Goal: Task Accomplishment & Management: Manage account settings

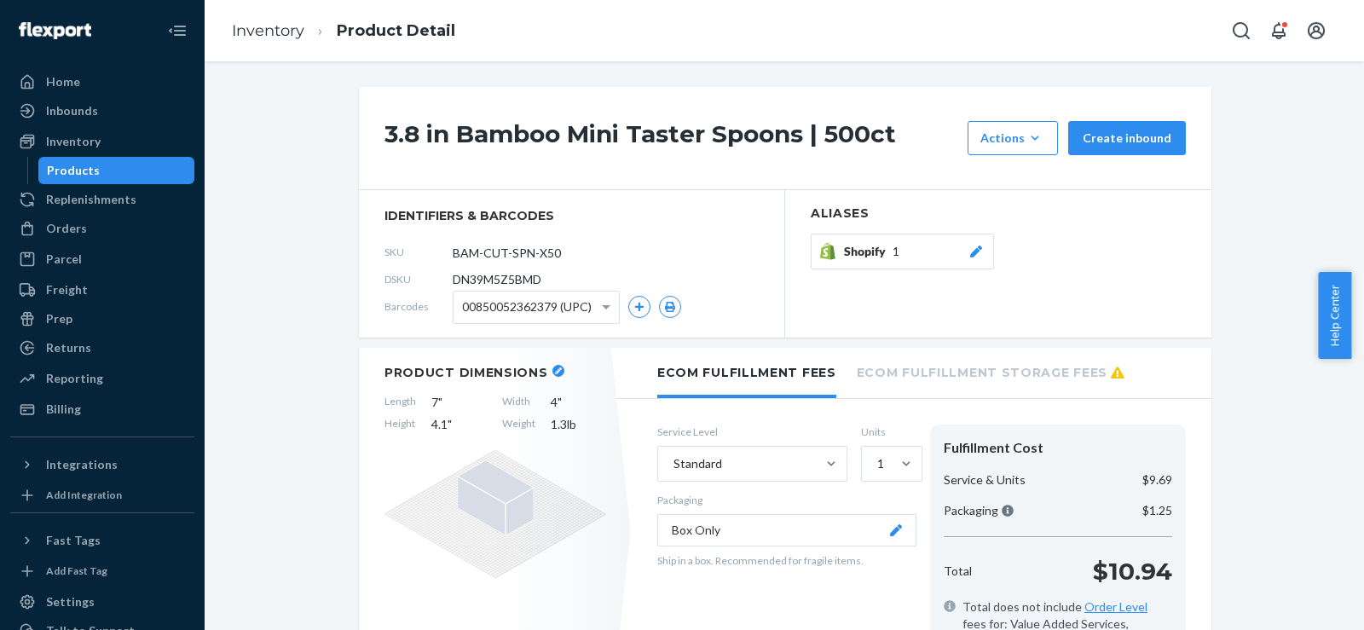
scroll to position [284, 0]
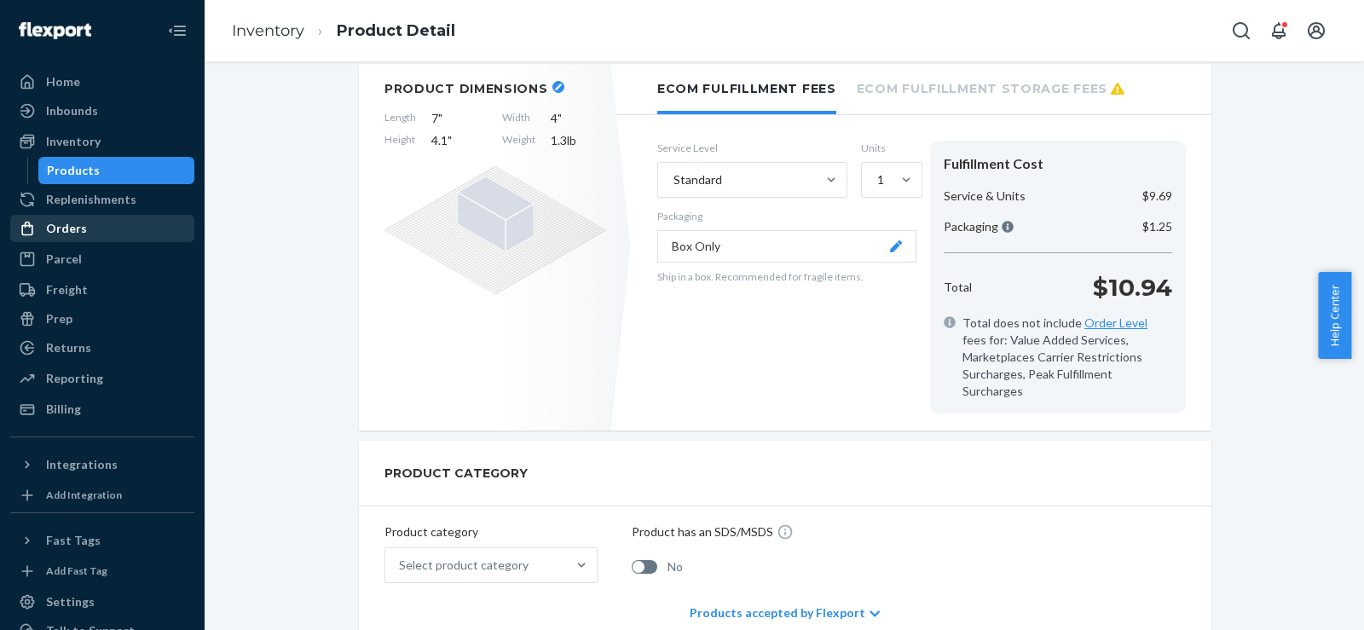
click at [51, 219] on div "Orders" at bounding box center [102, 229] width 181 height 24
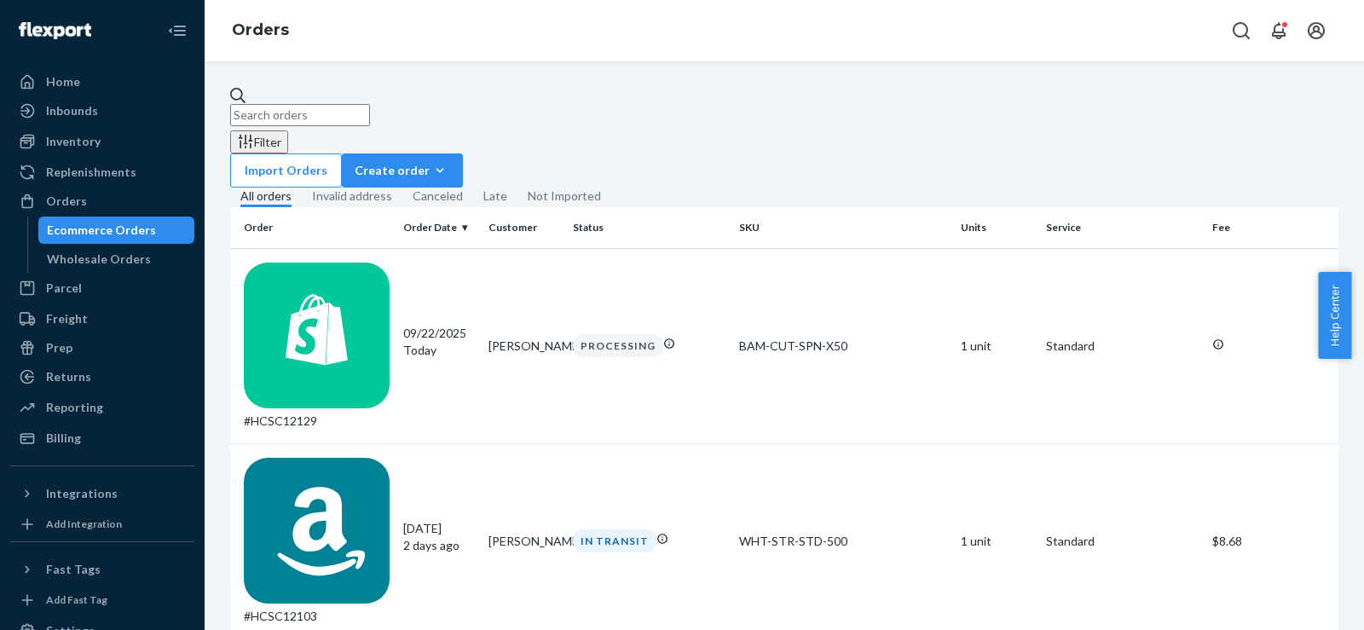
click at [304, 104] on input "text" at bounding box center [300, 115] width 140 height 22
click at [60, 142] on div "Inventory" at bounding box center [73, 141] width 55 height 17
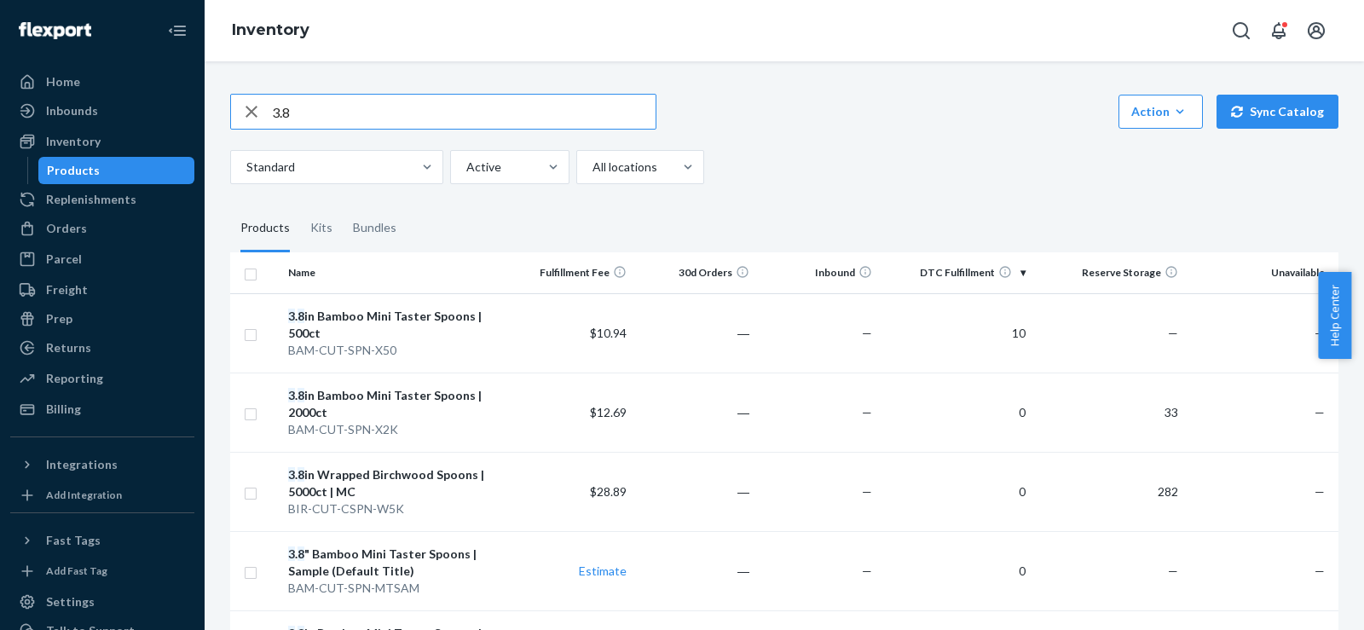
click at [281, 111] on input "3.8" at bounding box center [464, 112] width 384 height 34
click at [255, 113] on icon "button" at bounding box center [251, 112] width 20 height 34
click at [304, 119] on input "text" at bounding box center [464, 112] width 384 height 34
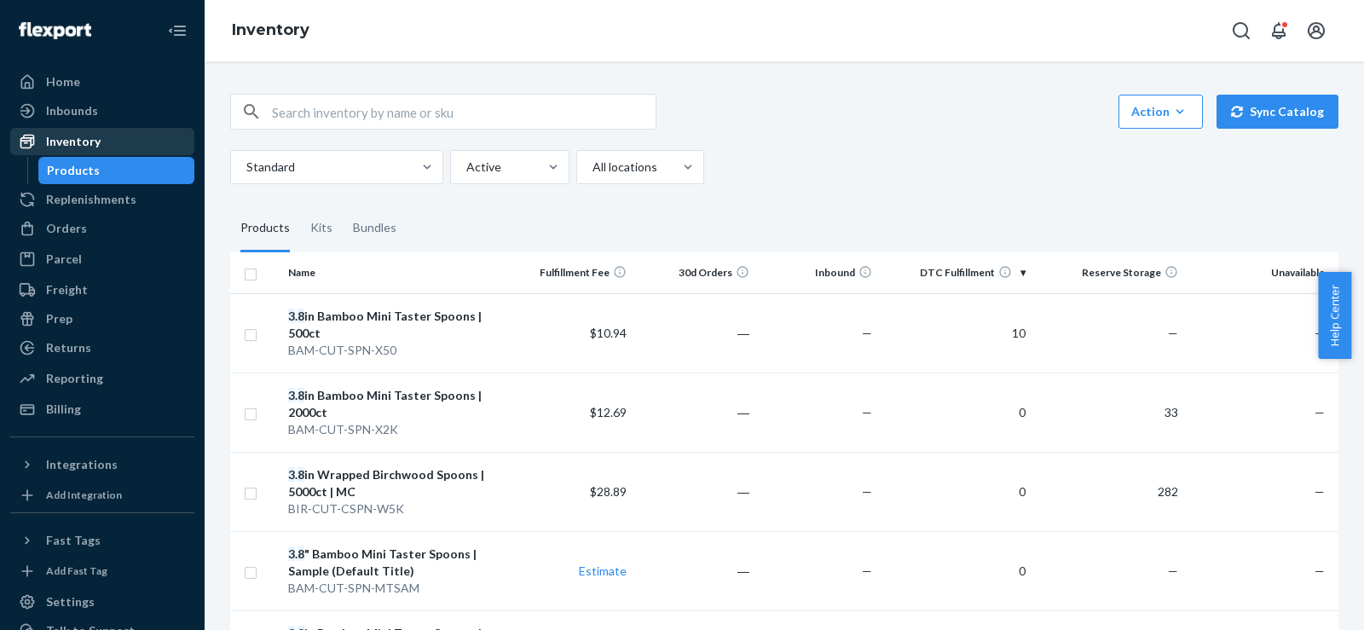
click at [95, 133] on div "Inventory" at bounding box center [73, 141] width 55 height 17
click at [73, 157] on link "Products" at bounding box center [116, 170] width 157 height 27
click at [90, 130] on div "Inventory" at bounding box center [102, 142] width 181 height 24
click at [350, 112] on input "text" at bounding box center [464, 112] width 384 height 34
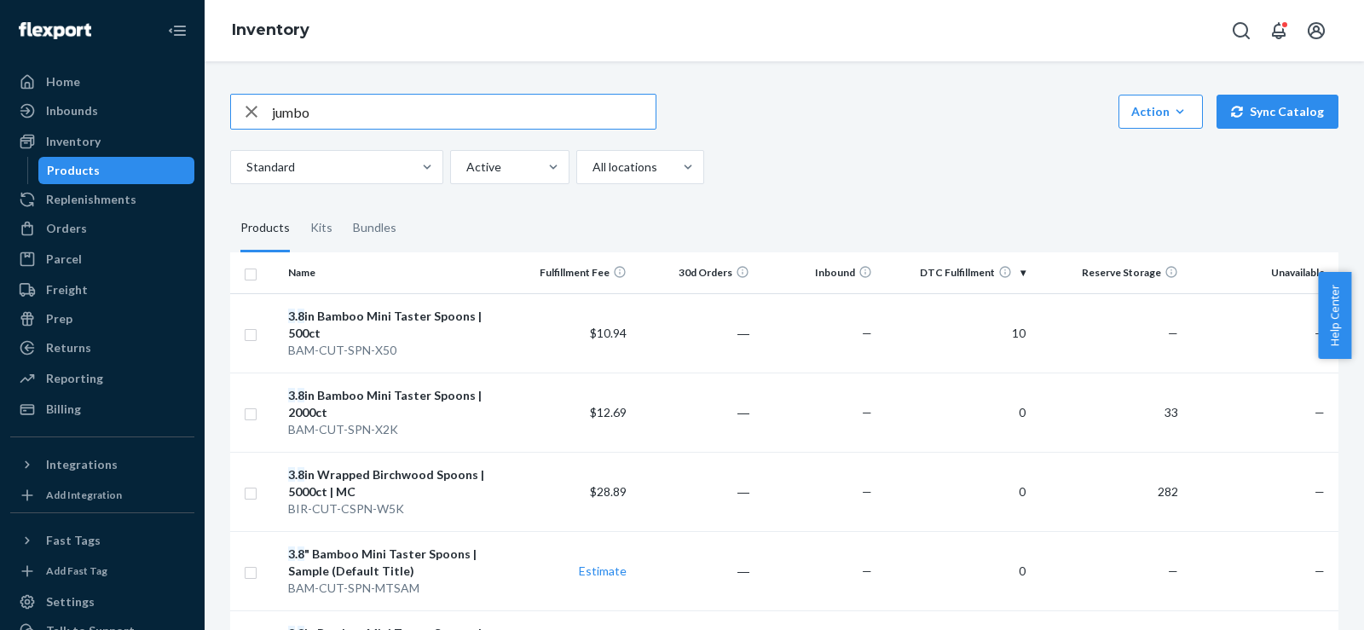
type input "jumbo"
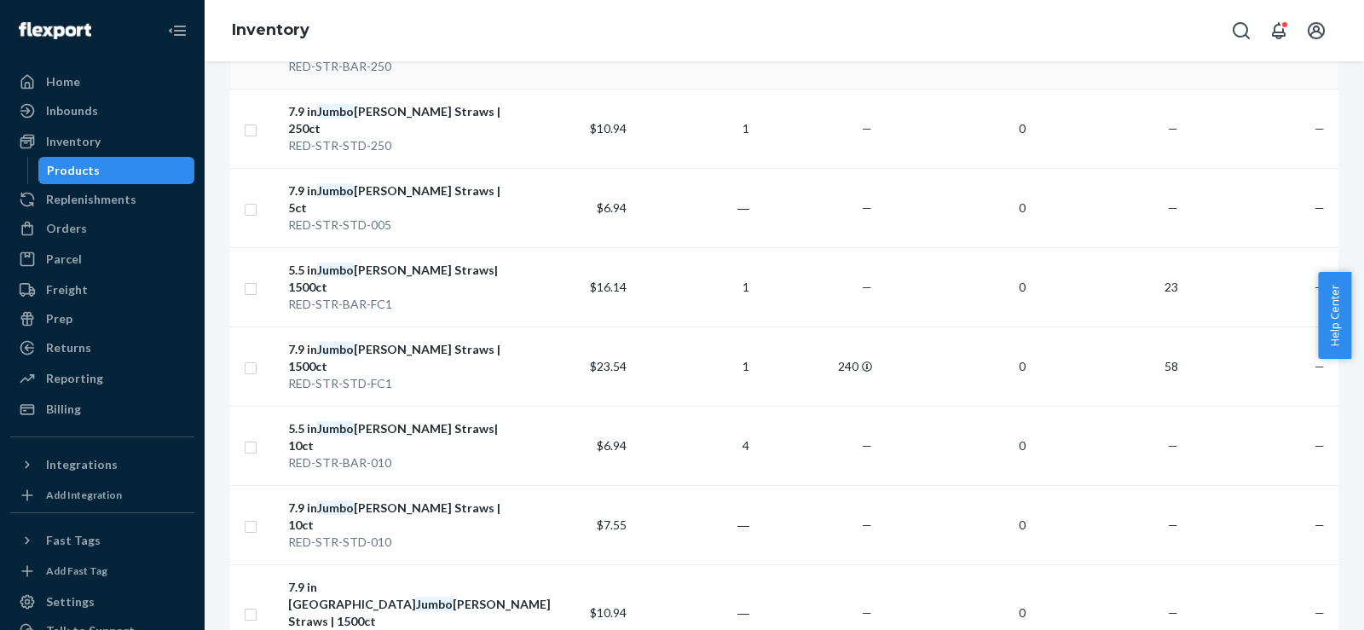
scroll to position [569, 0]
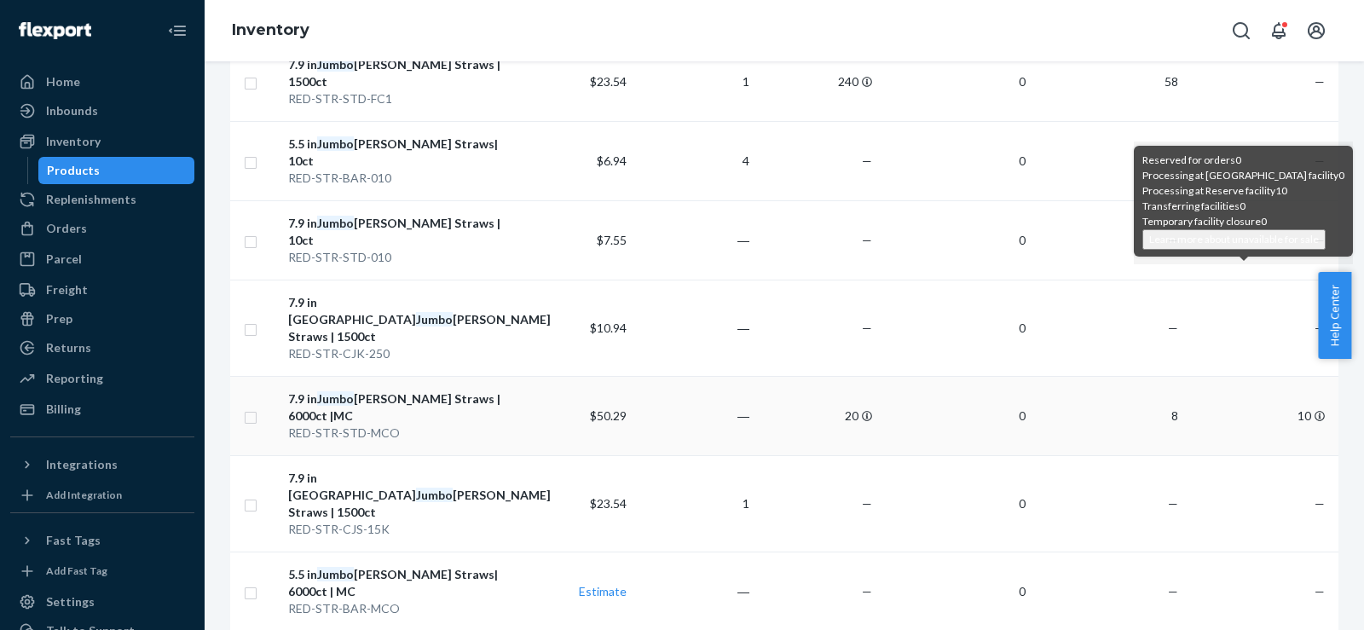
click at [1315, 411] on icon at bounding box center [1320, 416] width 10 height 10
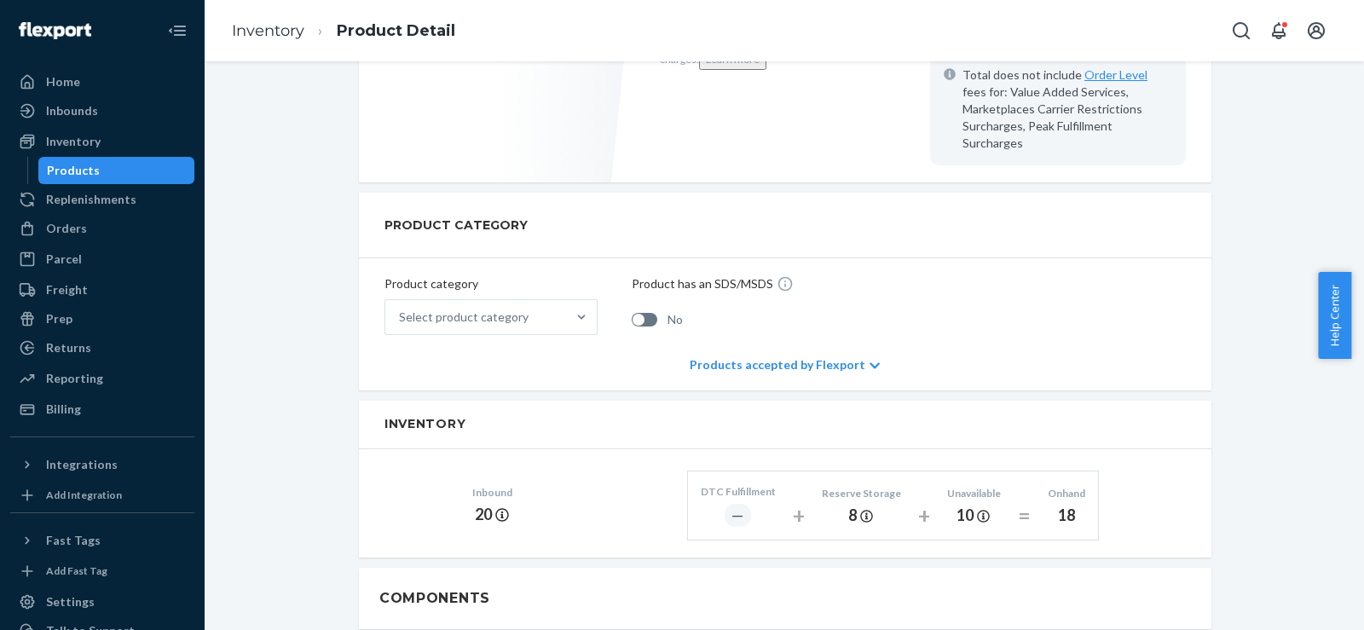
scroll to position [569, 0]
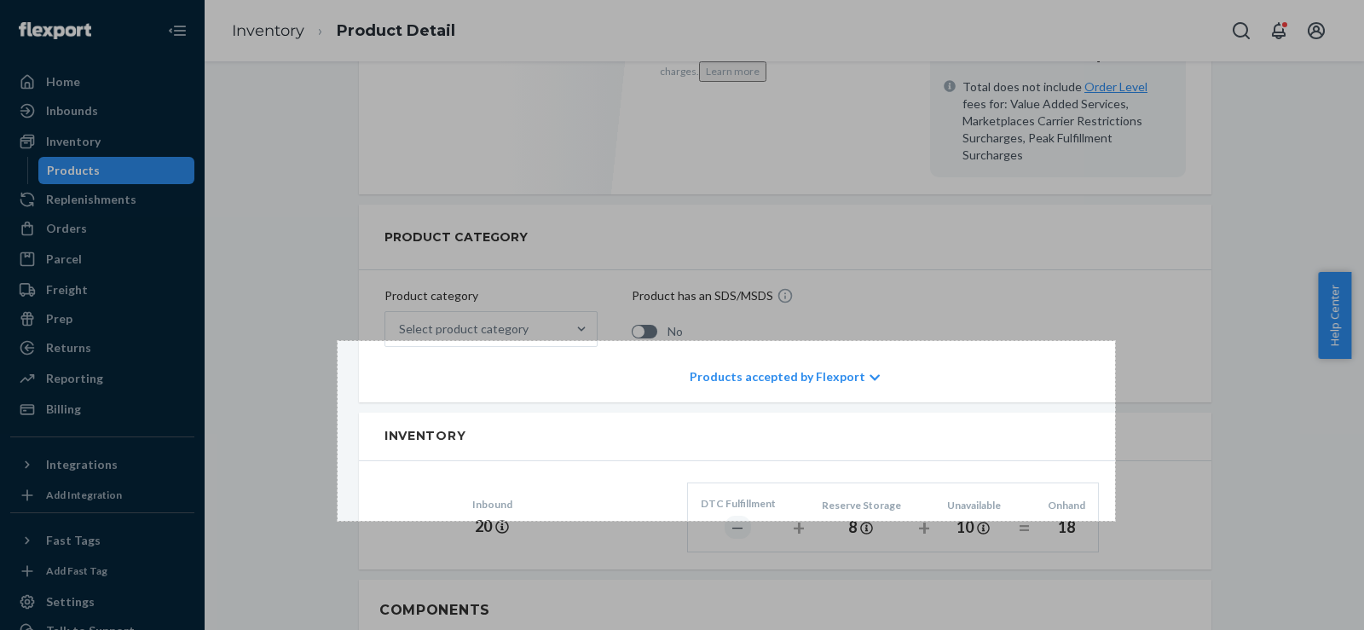
drag, startPoint x: 338, startPoint y: 341, endPoint x: 1123, endPoint y: 541, distance: 810.4
click at [1123, 541] on div "912 X 211" at bounding box center [682, 315] width 1364 height 630
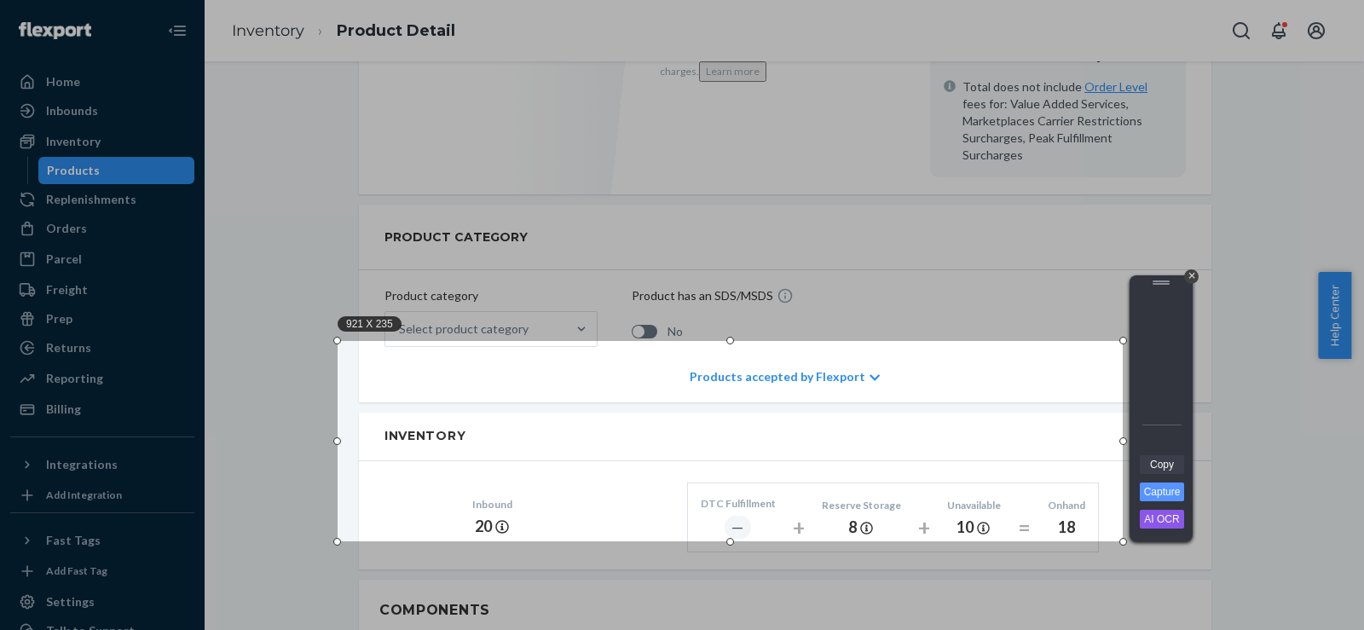
click at [1159, 467] on link "Copy" at bounding box center [1162, 464] width 44 height 19
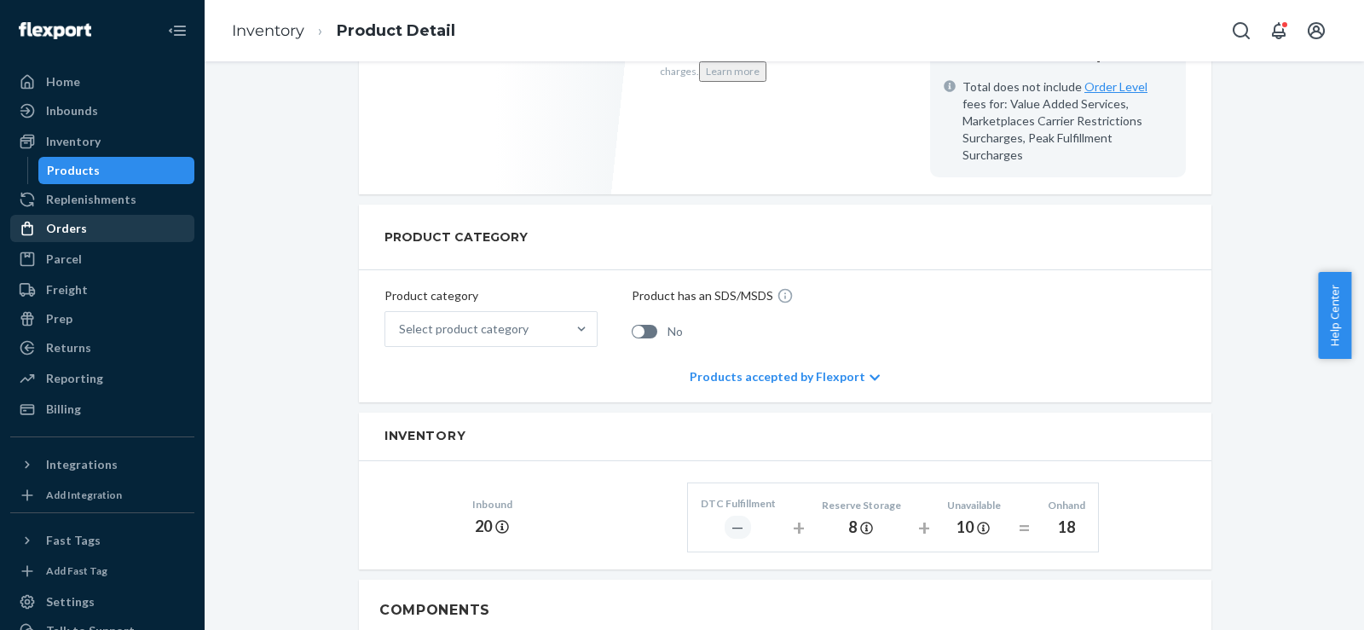
click at [67, 217] on div "Orders" at bounding box center [102, 229] width 181 height 24
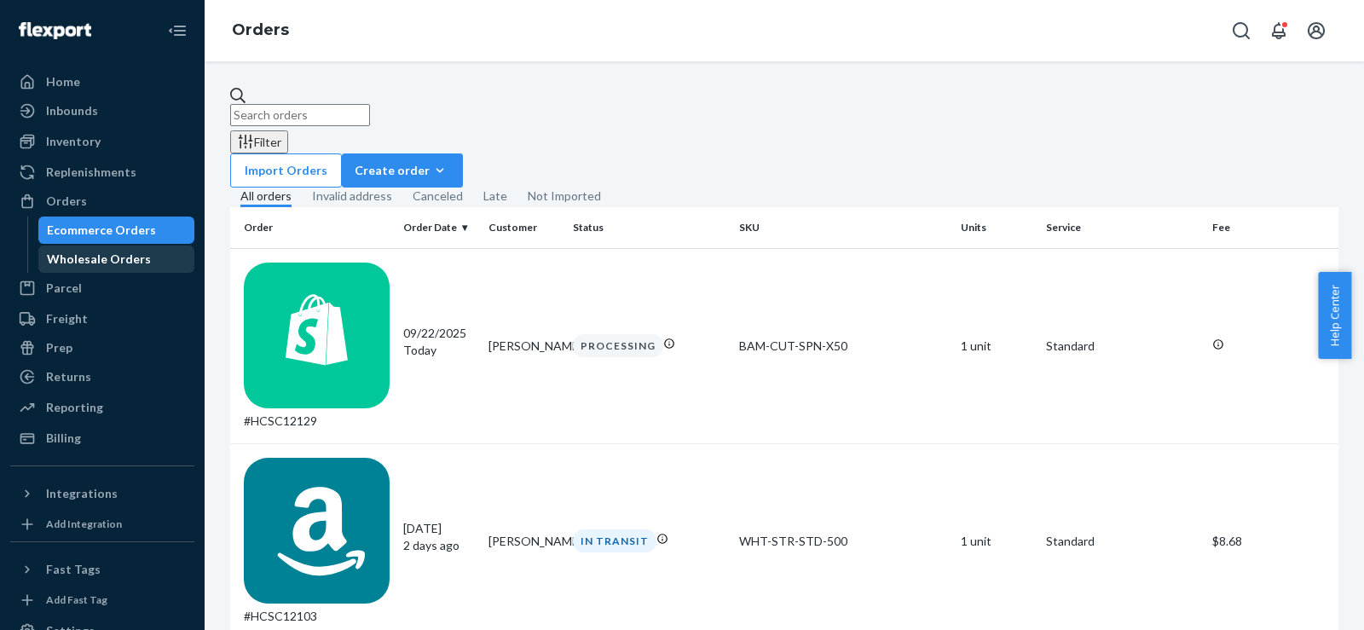
click at [69, 252] on div "Wholesale Orders" at bounding box center [99, 259] width 104 height 17
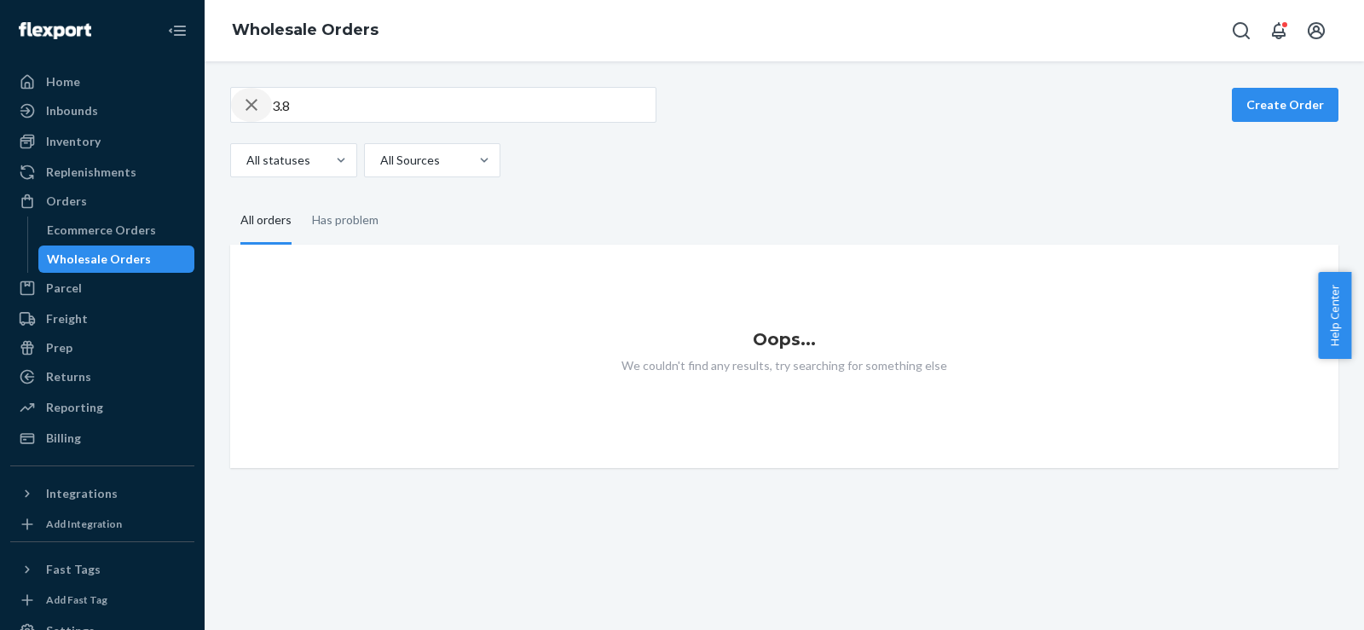
click at [253, 107] on icon "button" at bounding box center [252, 105] width 12 height 12
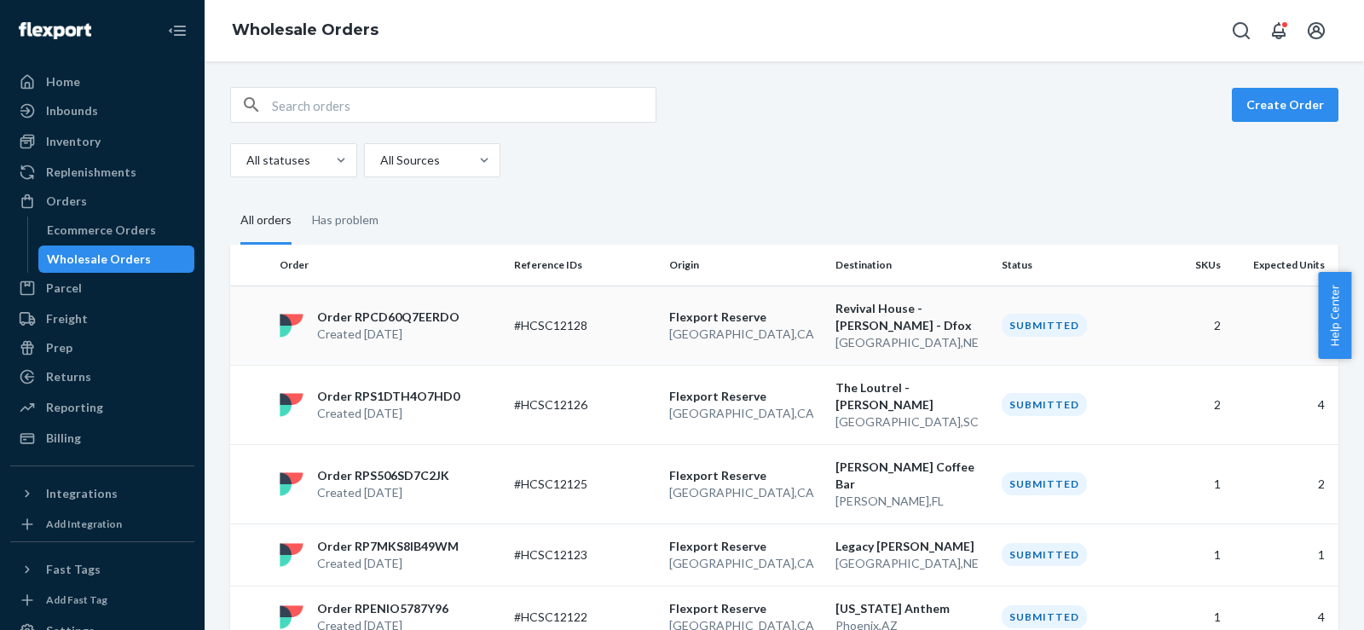
click at [636, 343] on td "#HCSC12128" at bounding box center [584, 325] width 155 height 79
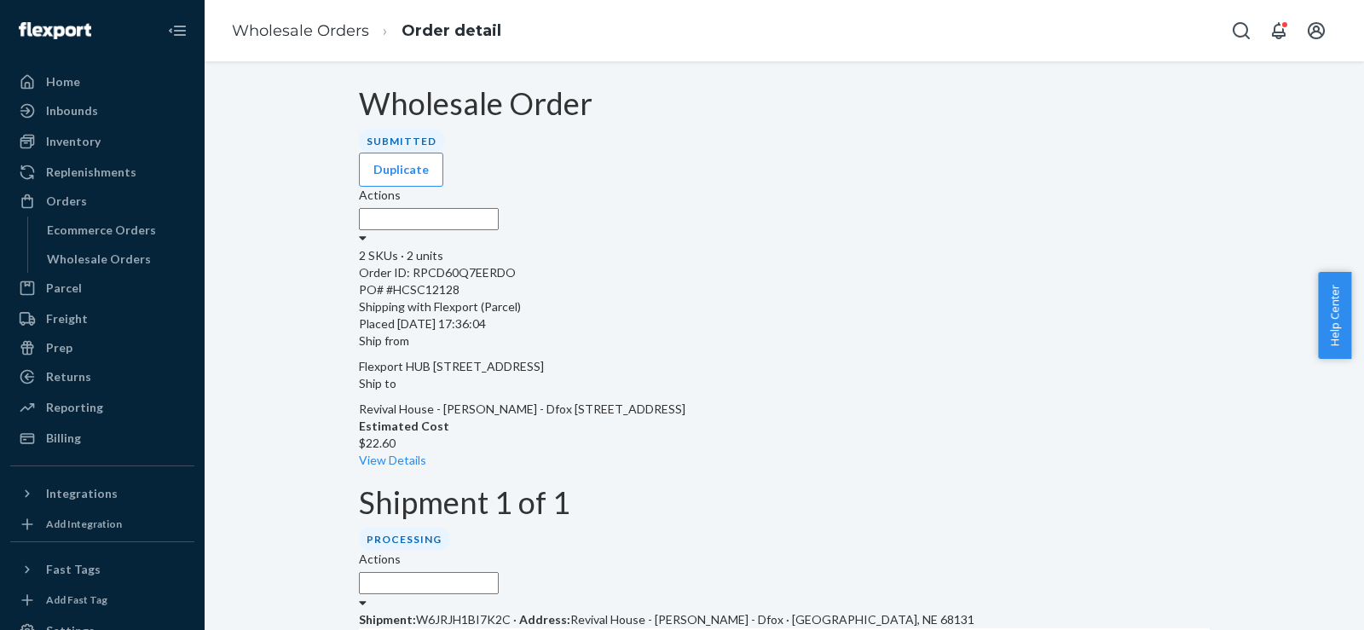
scroll to position [445, 0]
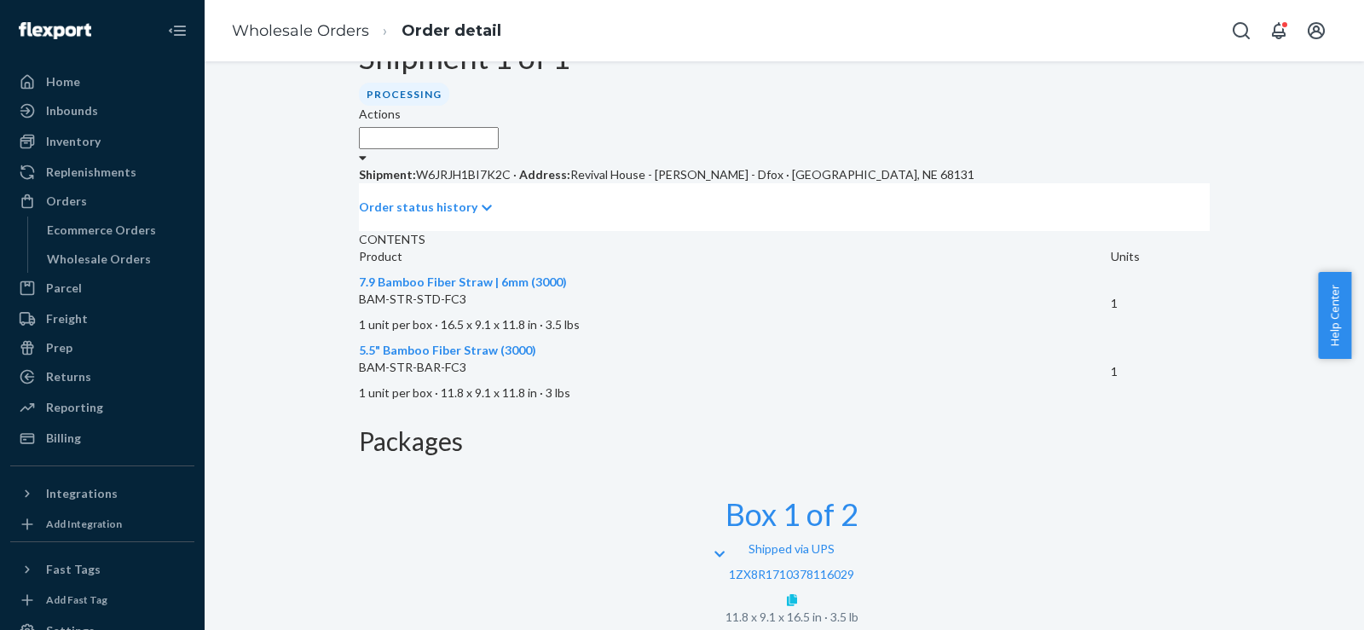
click at [797, 594] on icon at bounding box center [792, 600] width 10 height 12
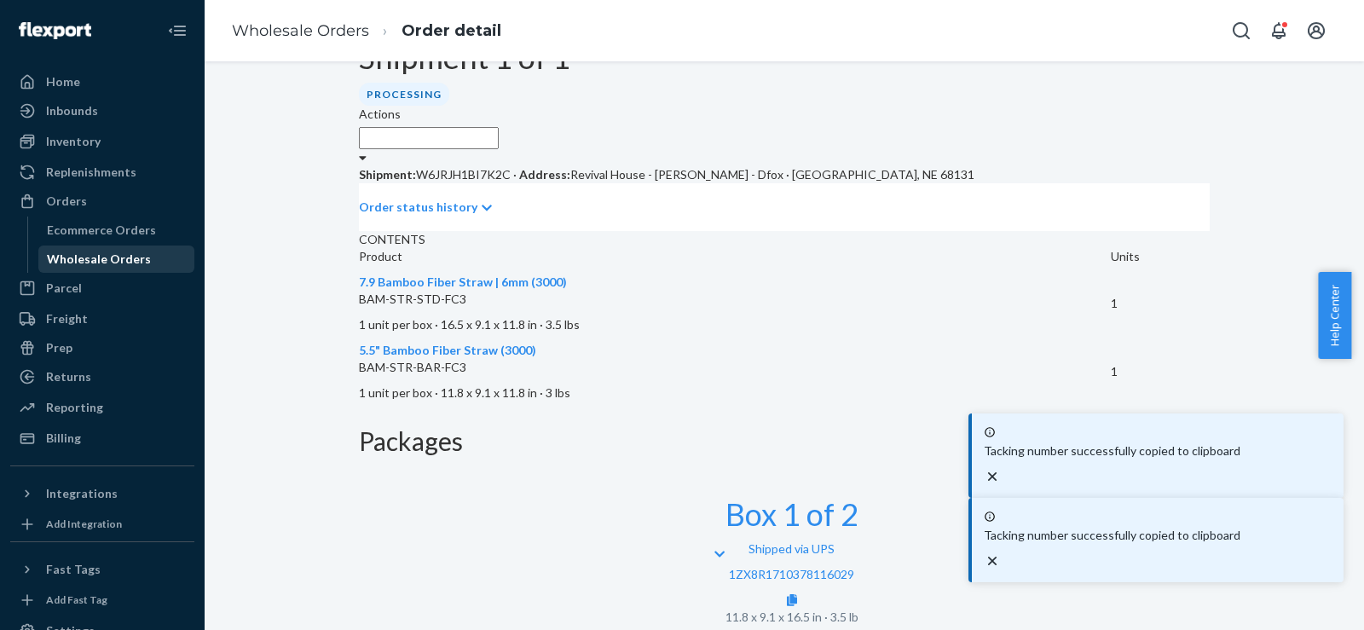
click at [68, 269] on div "Wholesale Orders" at bounding box center [116, 259] width 153 height 24
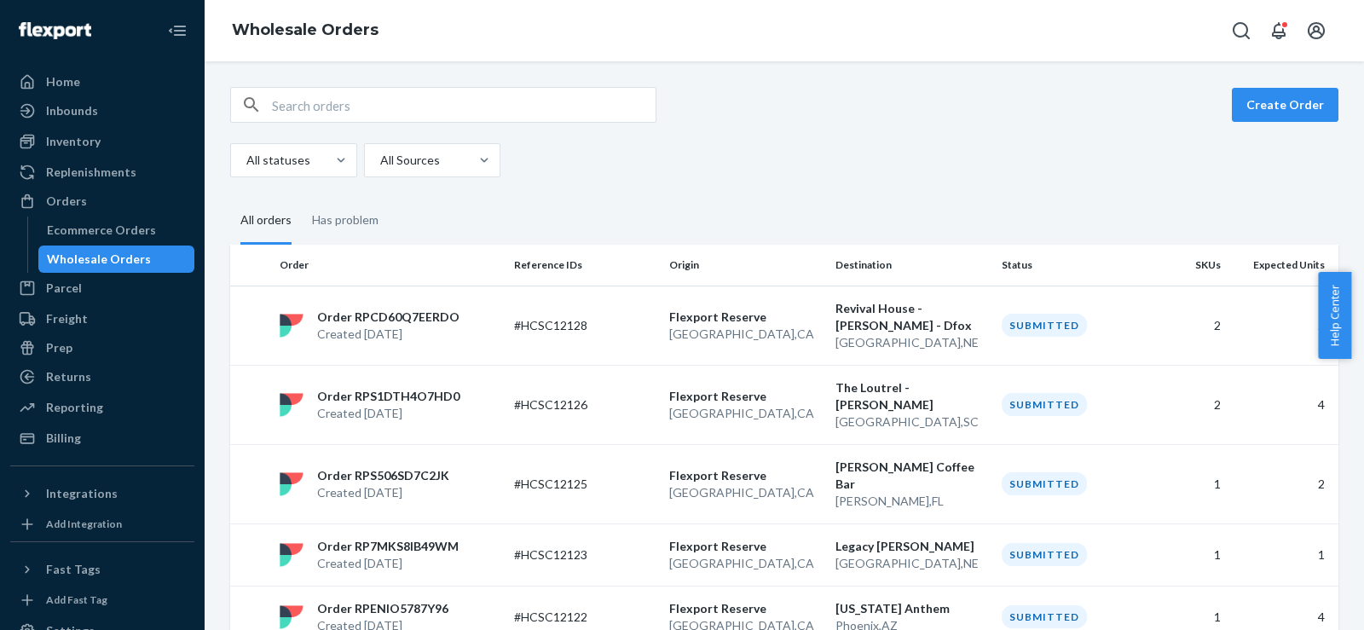
click at [130, 258] on div "Wholesale Orders" at bounding box center [99, 259] width 104 height 17
click at [502, 407] on div "Order RPS1DTH4O7HD0 Created [DATE]" at bounding box center [390, 405] width 234 height 34
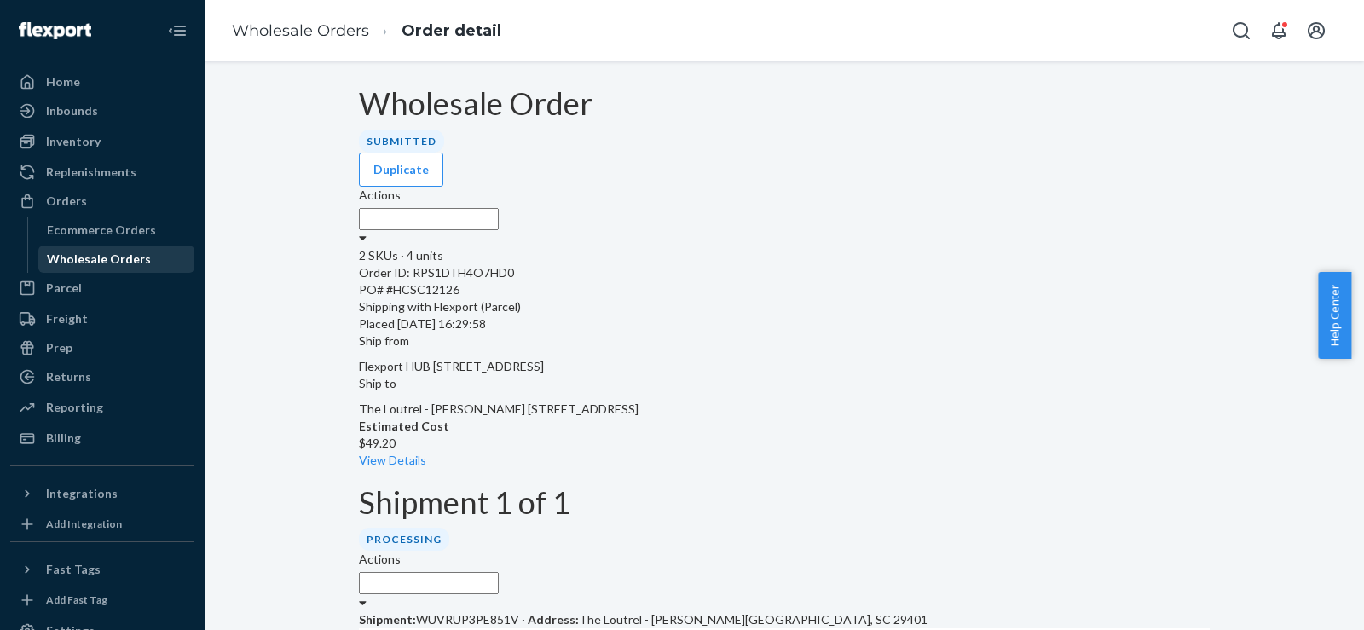
click at [152, 270] on div "Wholesale Orders" at bounding box center [116, 259] width 153 height 24
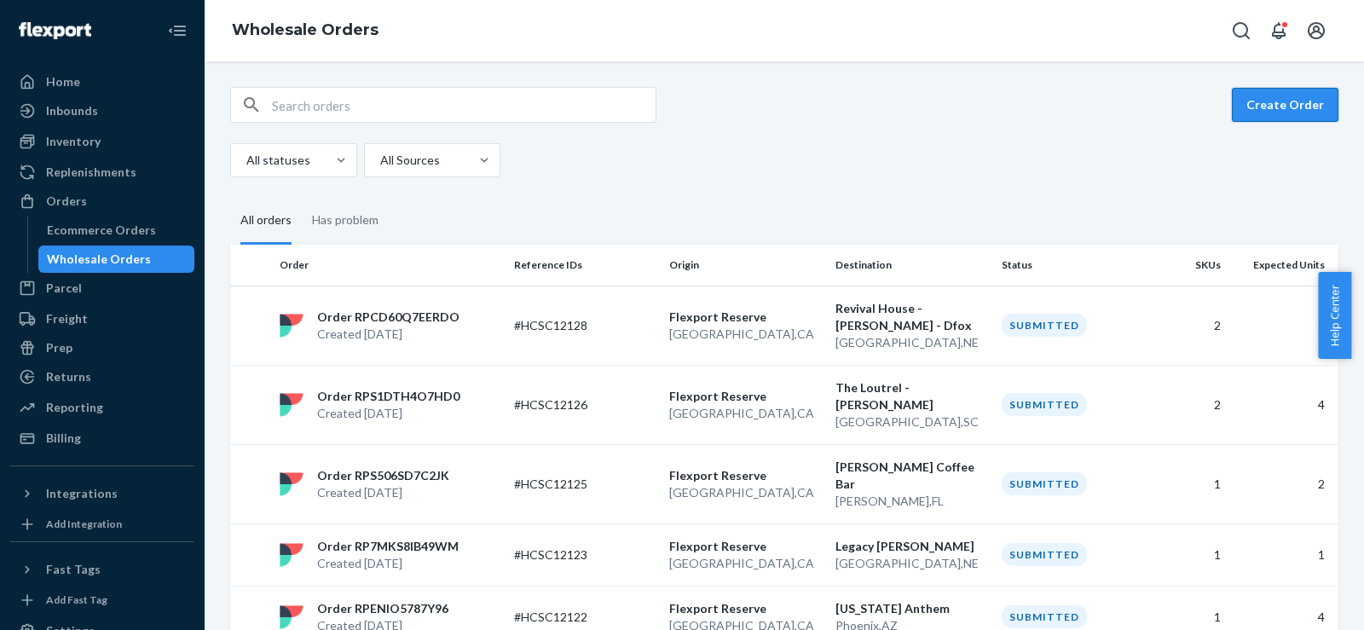
click at [1247, 111] on button "Create Order" at bounding box center [1285, 105] width 107 height 34
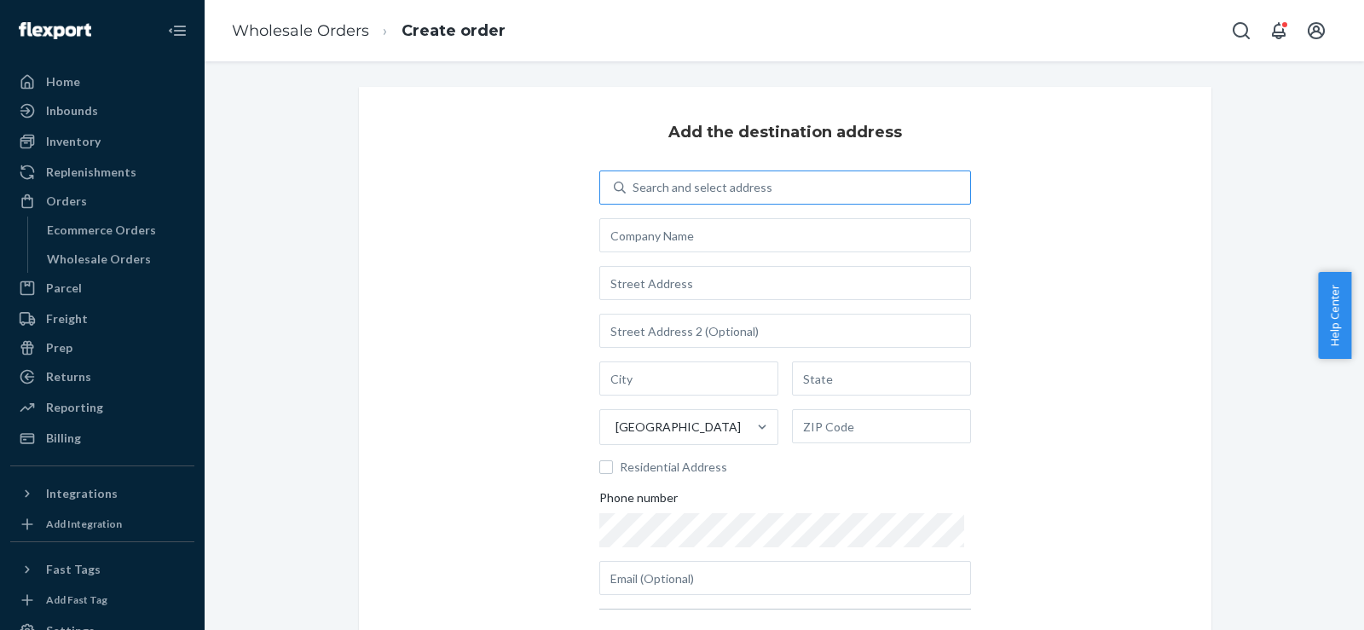
click at [790, 188] on div "Search and select address" at bounding box center [798, 187] width 344 height 31
click at [634, 188] on input "Search and select address" at bounding box center [634, 187] width 2 height 17
type input "[PERSON_NAME]"
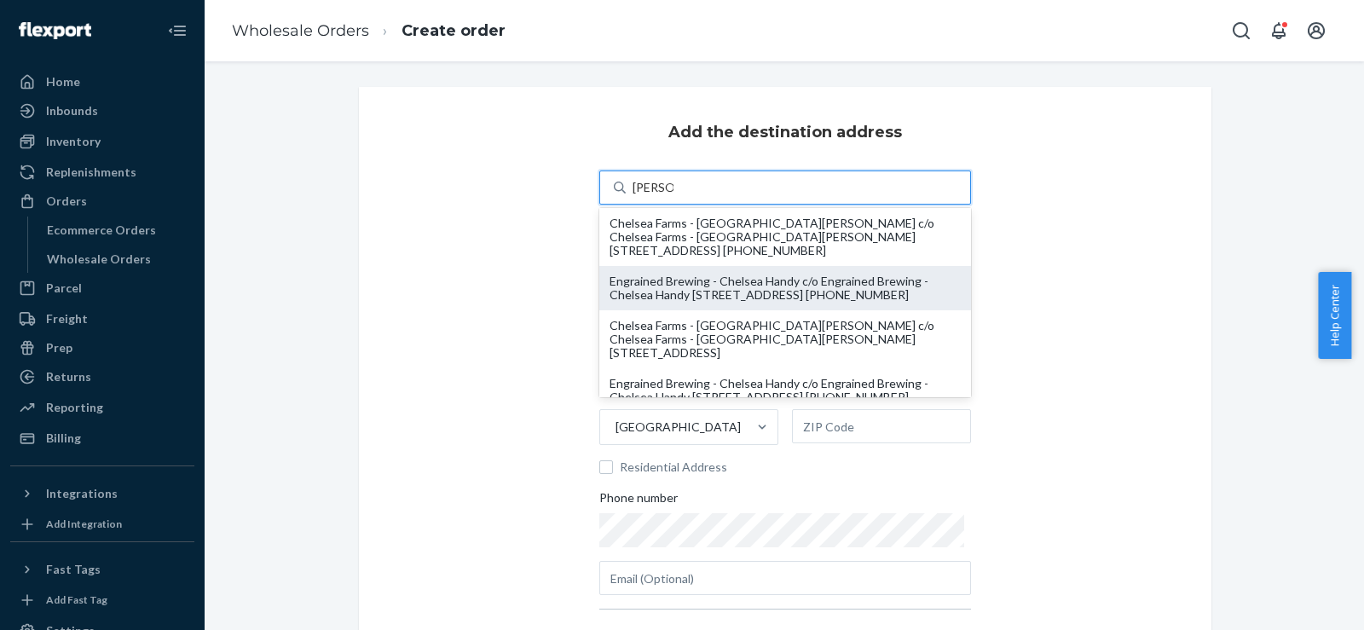
click at [726, 280] on div "Engrained Brewing - Chelsea Handy c/o Engrained Brewing - Chelsea Handy [STREET…" at bounding box center [785, 288] width 351 height 27
click at [674, 196] on input "[PERSON_NAME]" at bounding box center [653, 187] width 41 height 17
type input "Engrained Brewing - Chelsea Handy"
type input "[STREET_ADDRESS]"
type input "[GEOGRAPHIC_DATA]"
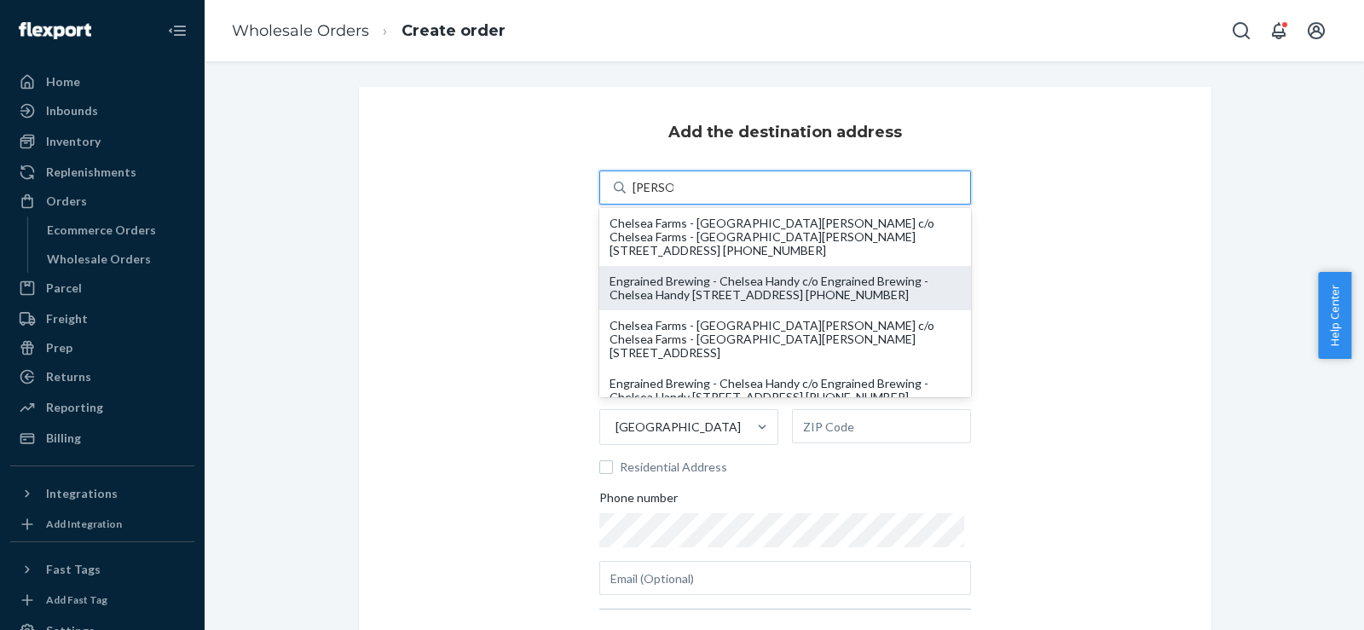
type input "IL"
type input "62711"
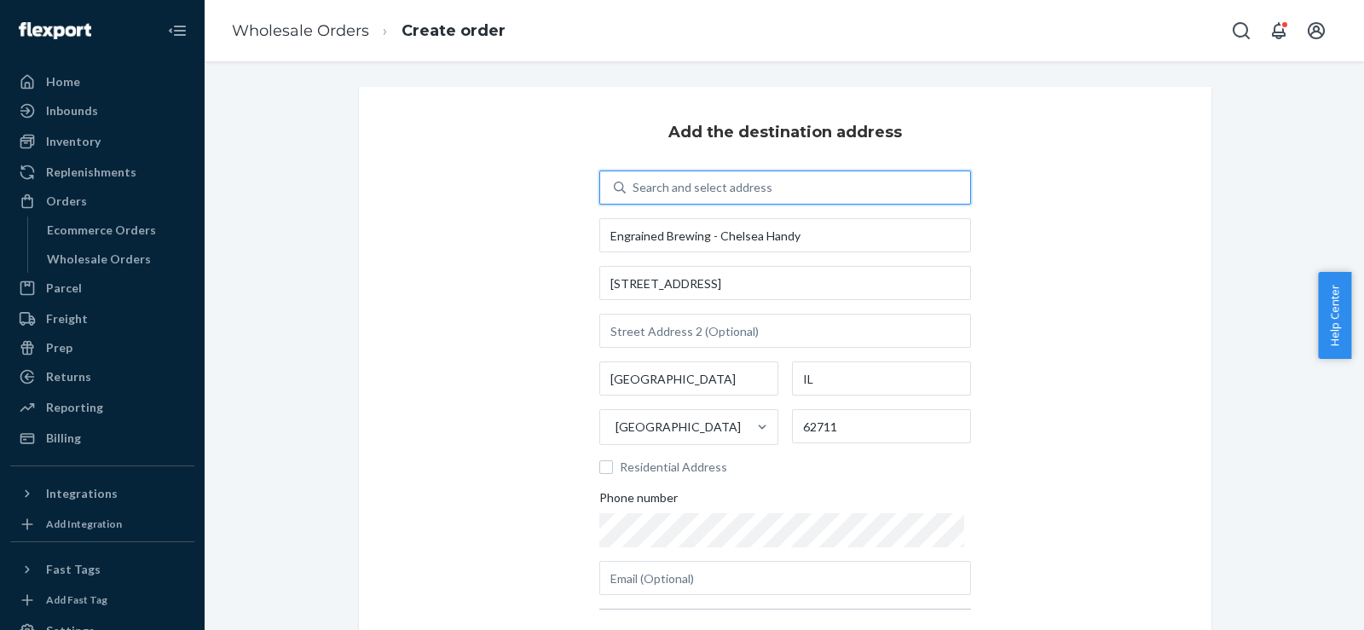
scroll to position [189, 0]
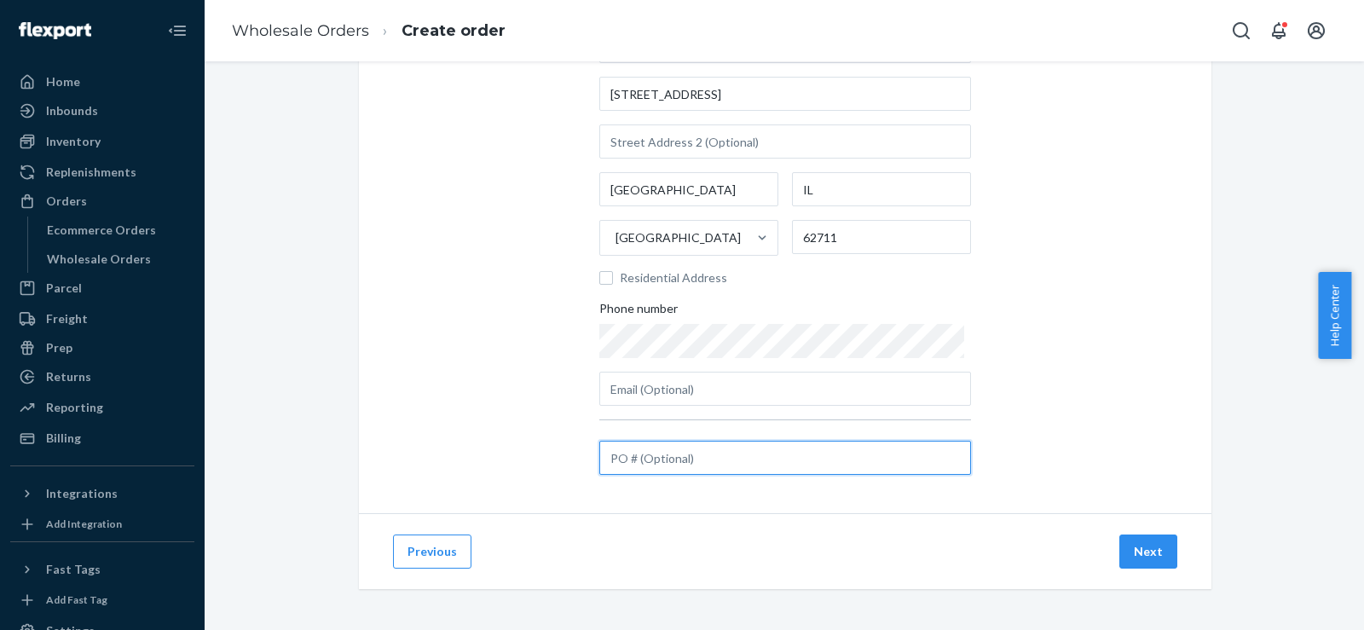
click at [606, 472] on input "text" at bounding box center [785, 458] width 372 height 34
paste input "#HCSC12127"
type input "#HCSC12127"
click at [1143, 553] on button "Next" at bounding box center [1149, 552] width 58 height 34
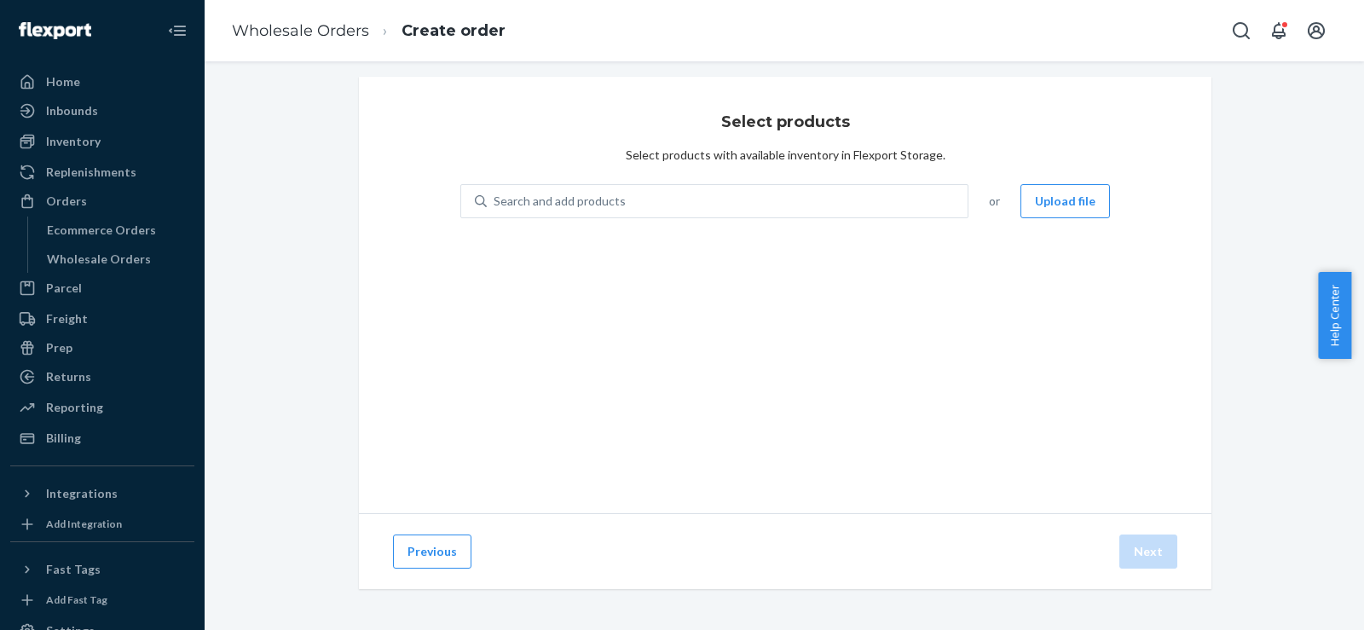
scroll to position [10, 0]
click at [576, 205] on div "Search and add products" at bounding box center [560, 201] width 132 height 17
click at [495, 205] on input "0 results available. Use Up and Down to choose options, press Enter to select t…" at bounding box center [495, 201] width 2 height 17
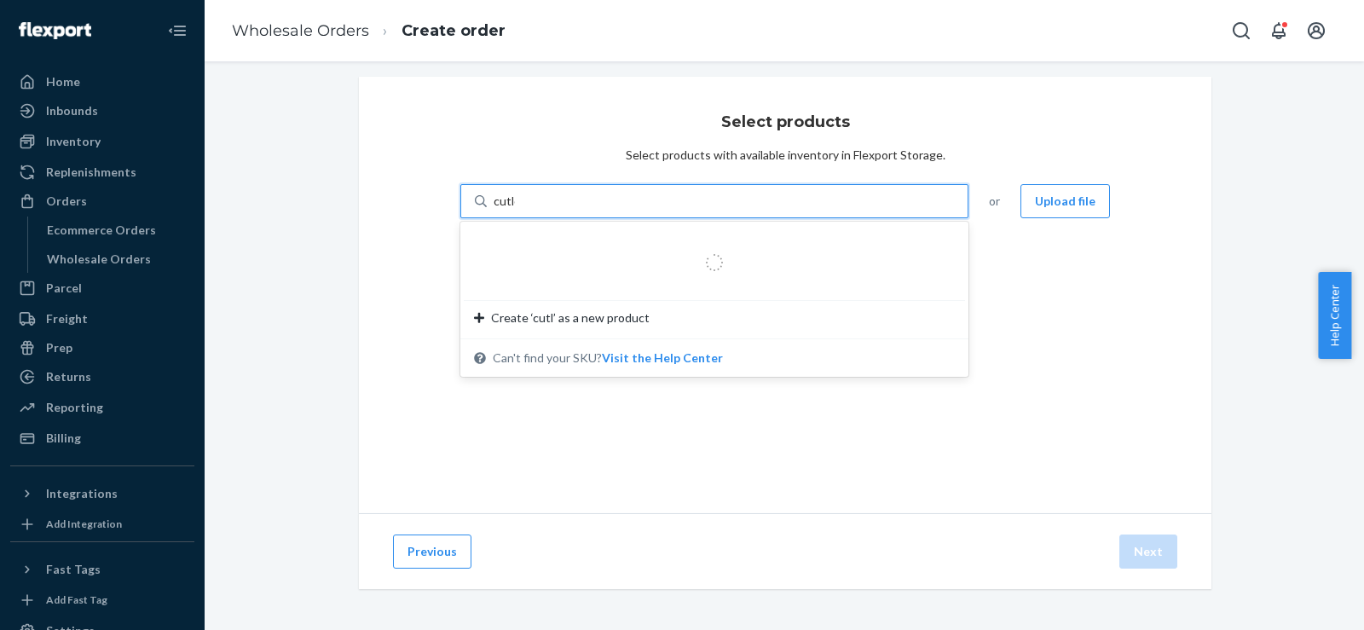
type input "[PERSON_NAME]"
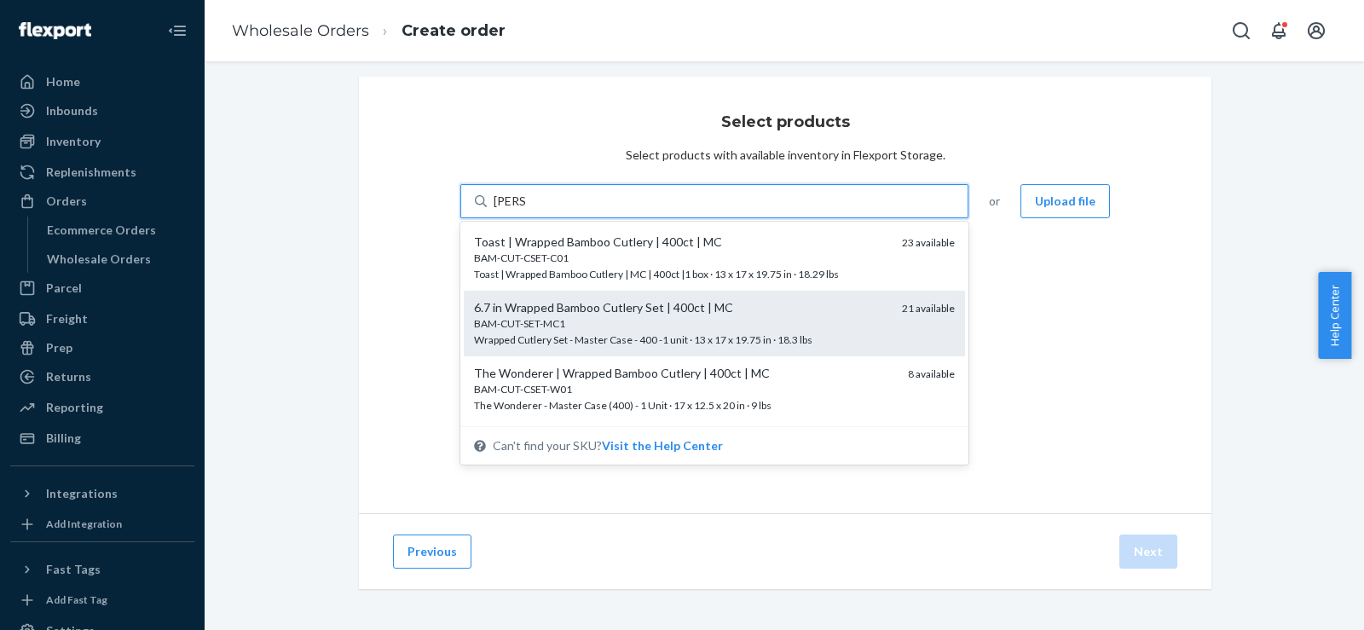
click at [554, 310] on div "6.7 in Wrapped Bamboo Cutlery Set | 400ct | MC" at bounding box center [681, 307] width 414 height 17
click at [526, 210] on input "[PERSON_NAME]" at bounding box center [510, 201] width 32 height 17
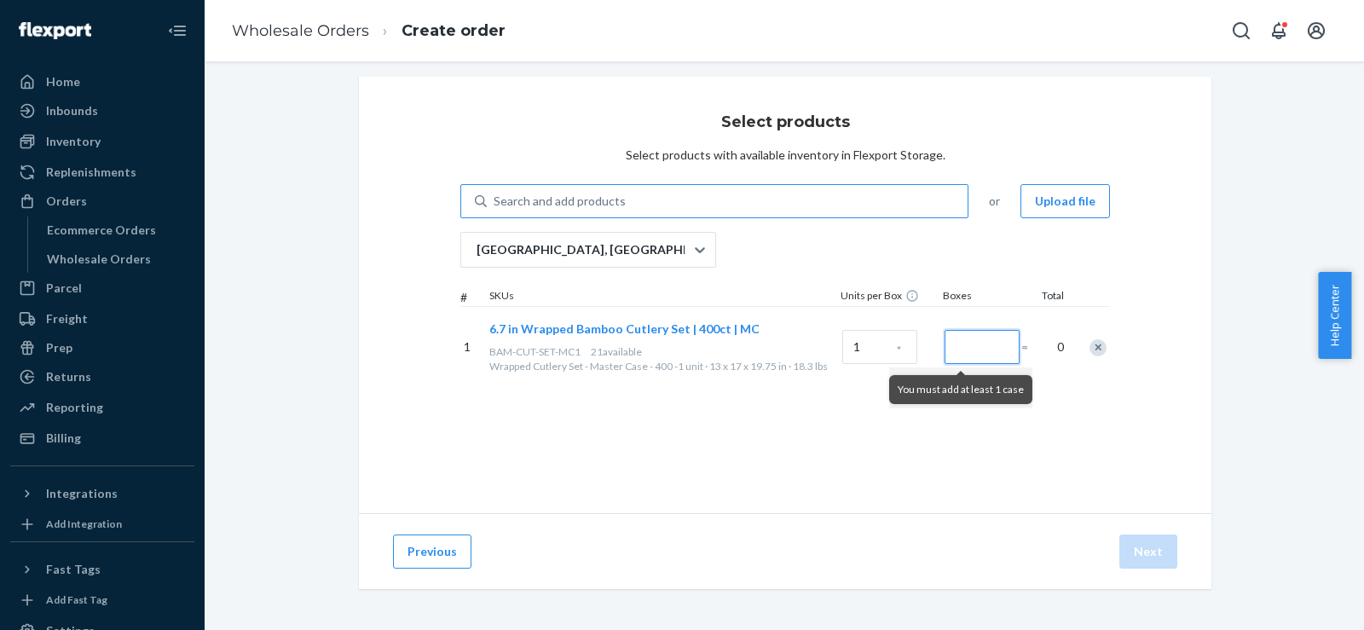
click at [958, 353] on input "Number of boxes" at bounding box center [982, 347] width 75 height 34
type input "4"
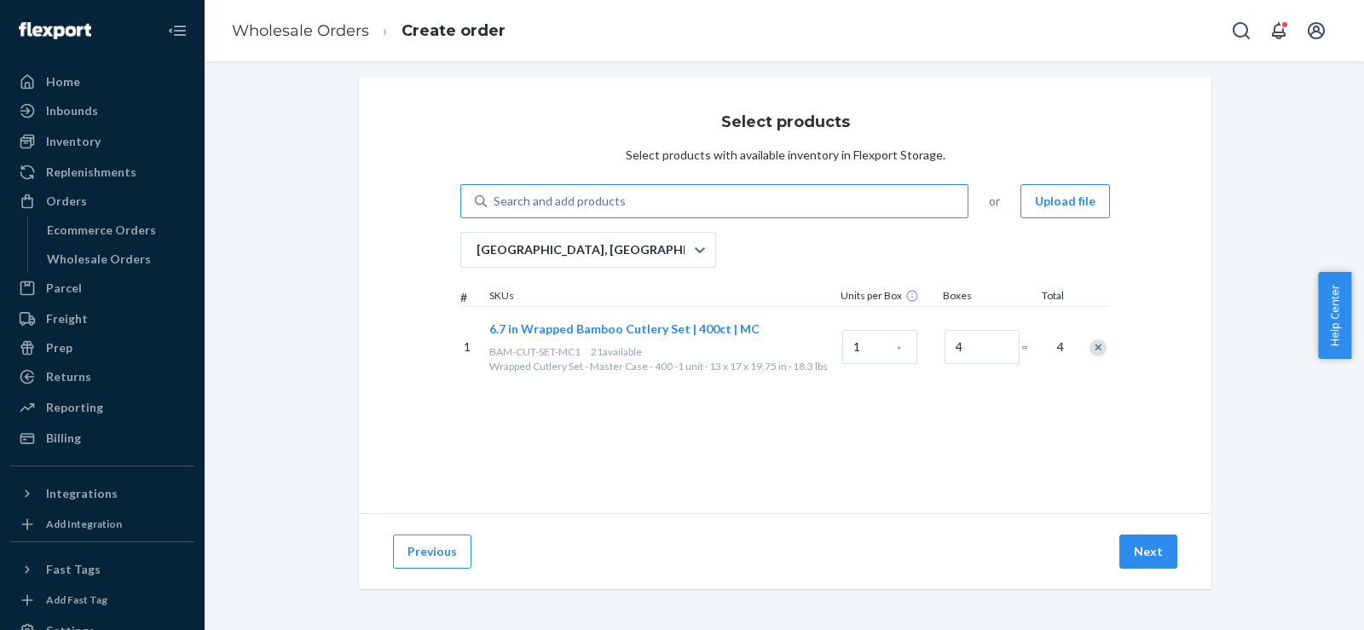
click at [842, 455] on div "Select products Select products with available inventory in Flexport Storage. S…" at bounding box center [785, 295] width 853 height 437
click at [1138, 562] on button "Next" at bounding box center [1149, 552] width 58 height 34
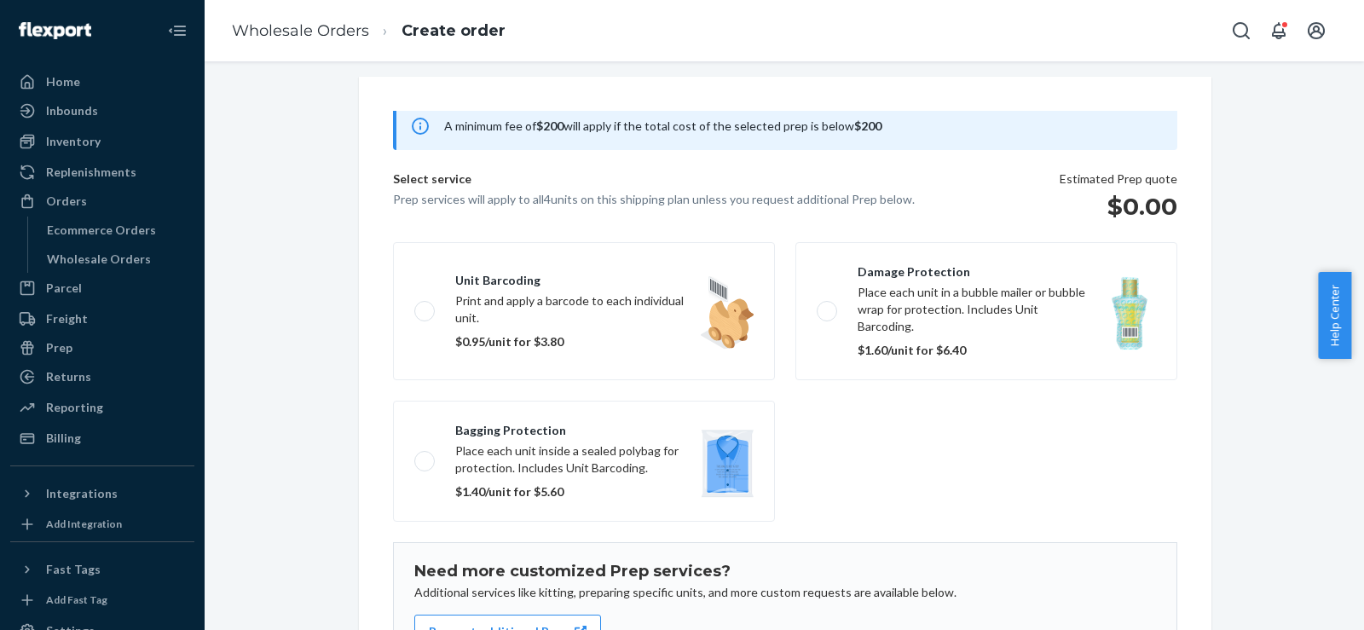
scroll to position [252, 0]
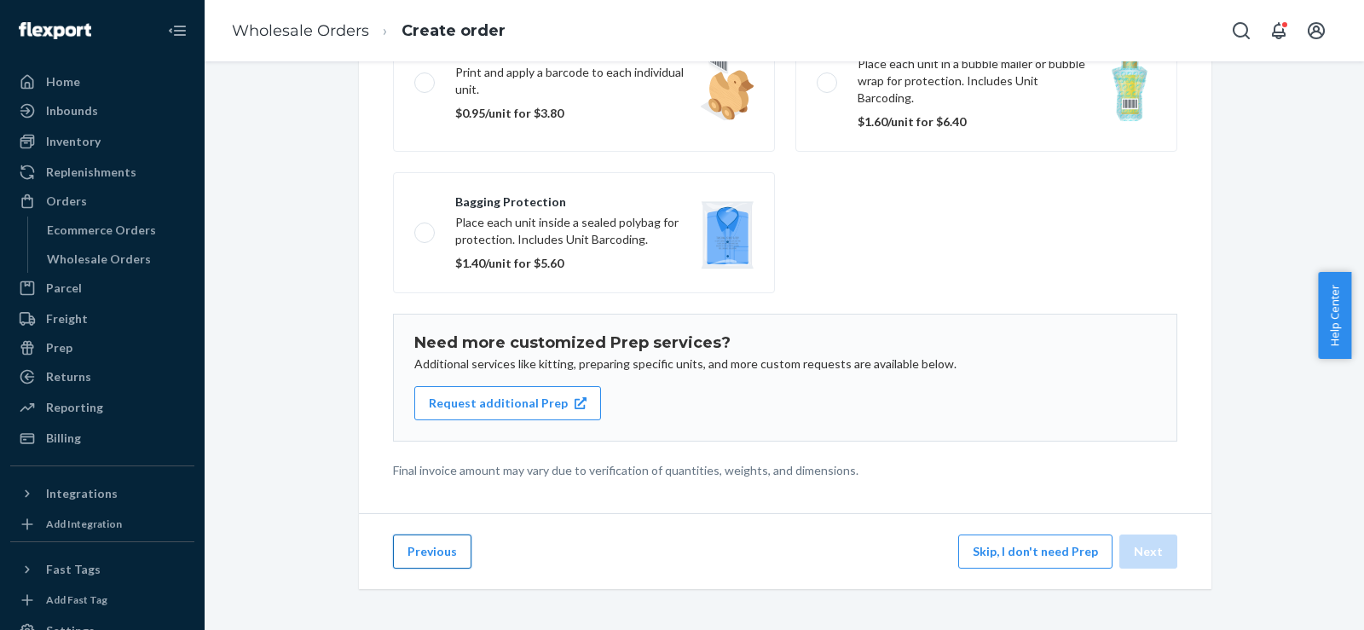
click at [441, 558] on button "Previous" at bounding box center [432, 552] width 78 height 34
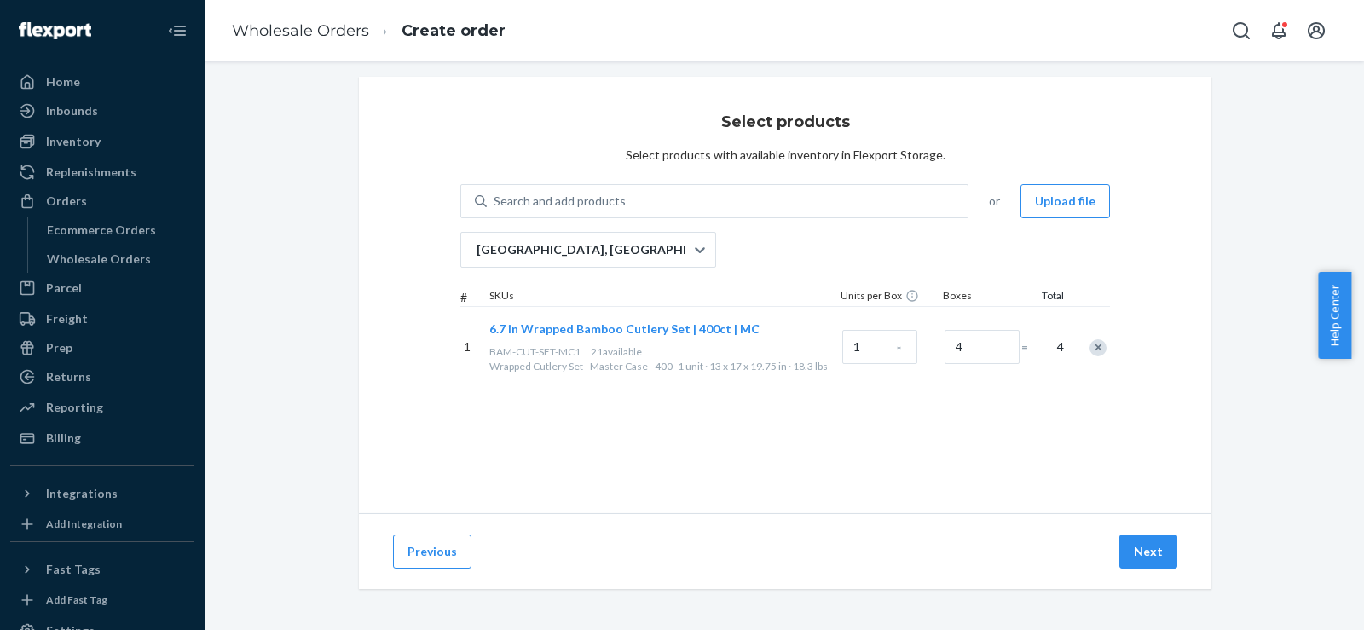
scroll to position [10, 0]
click at [949, 349] on input "4" at bounding box center [982, 347] width 75 height 34
type input "1"
click at [1120, 554] on button "Next" at bounding box center [1149, 552] width 58 height 34
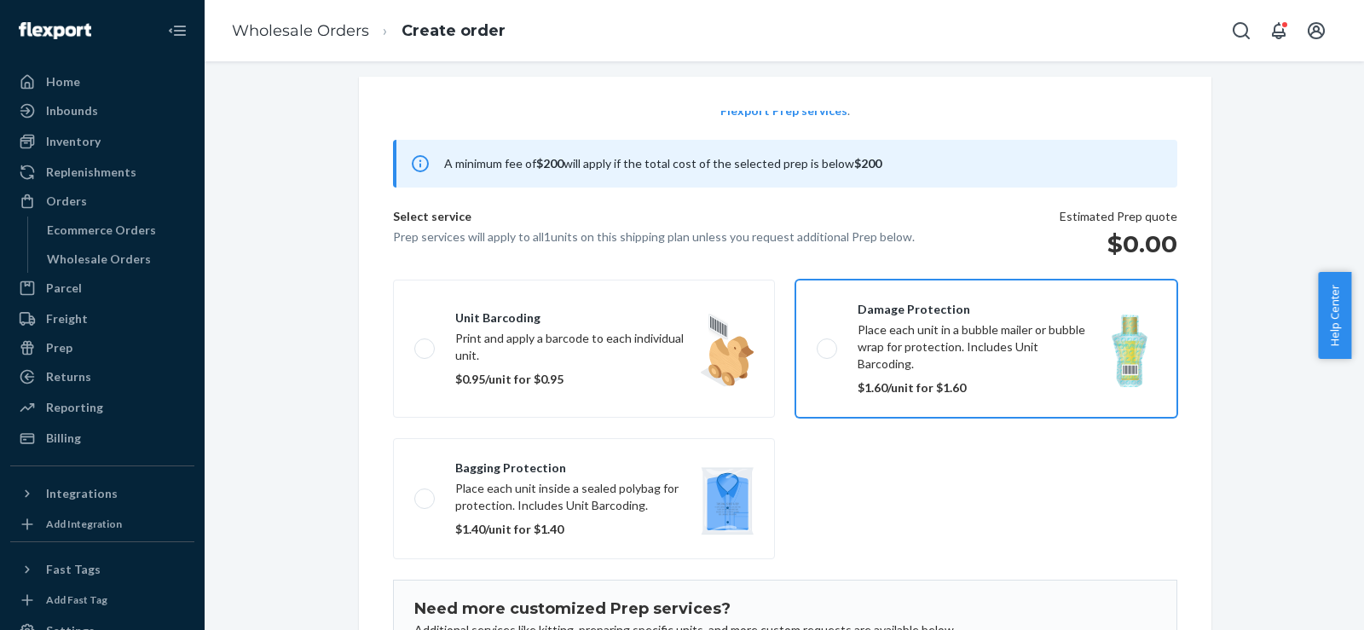
scroll to position [111, 0]
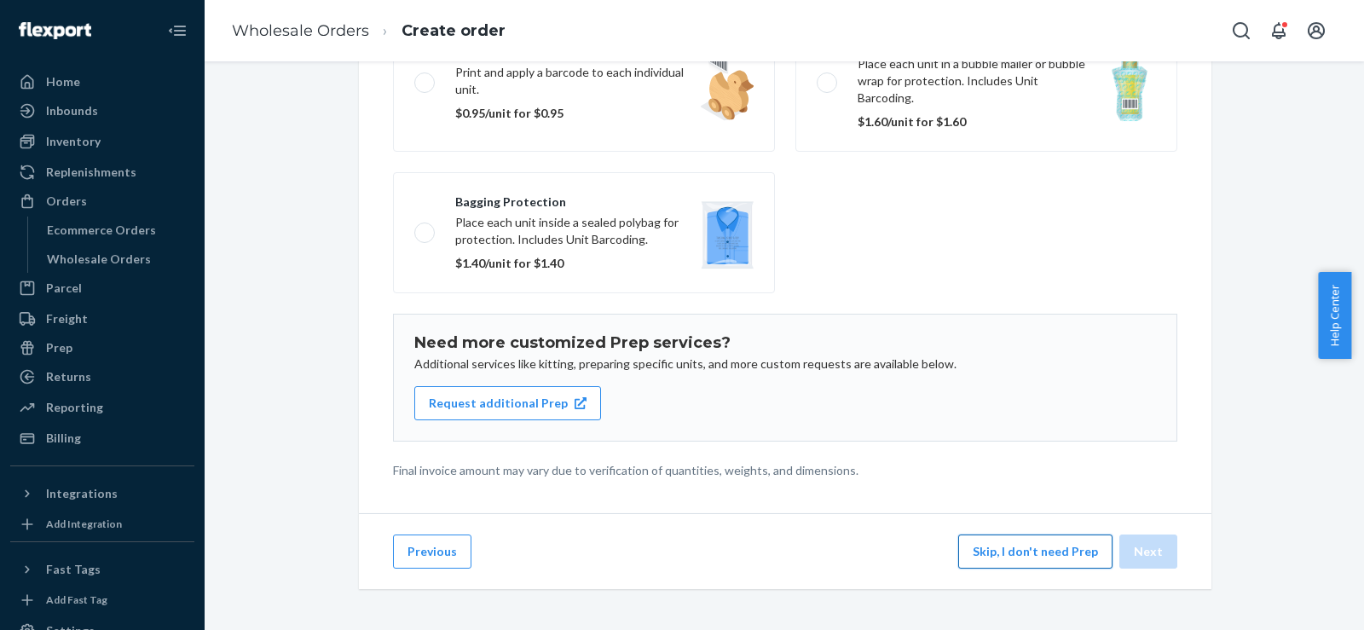
click at [969, 541] on button "Skip, I don't need Prep" at bounding box center [1035, 552] width 154 height 34
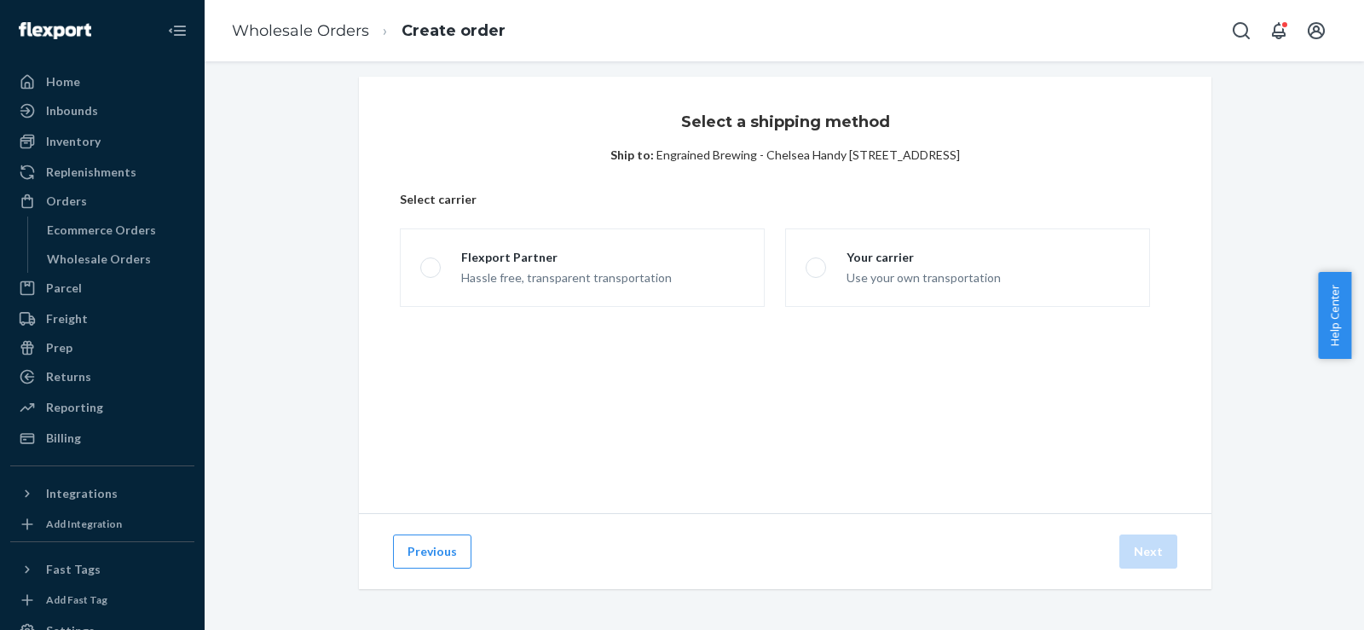
scroll to position [10, 0]
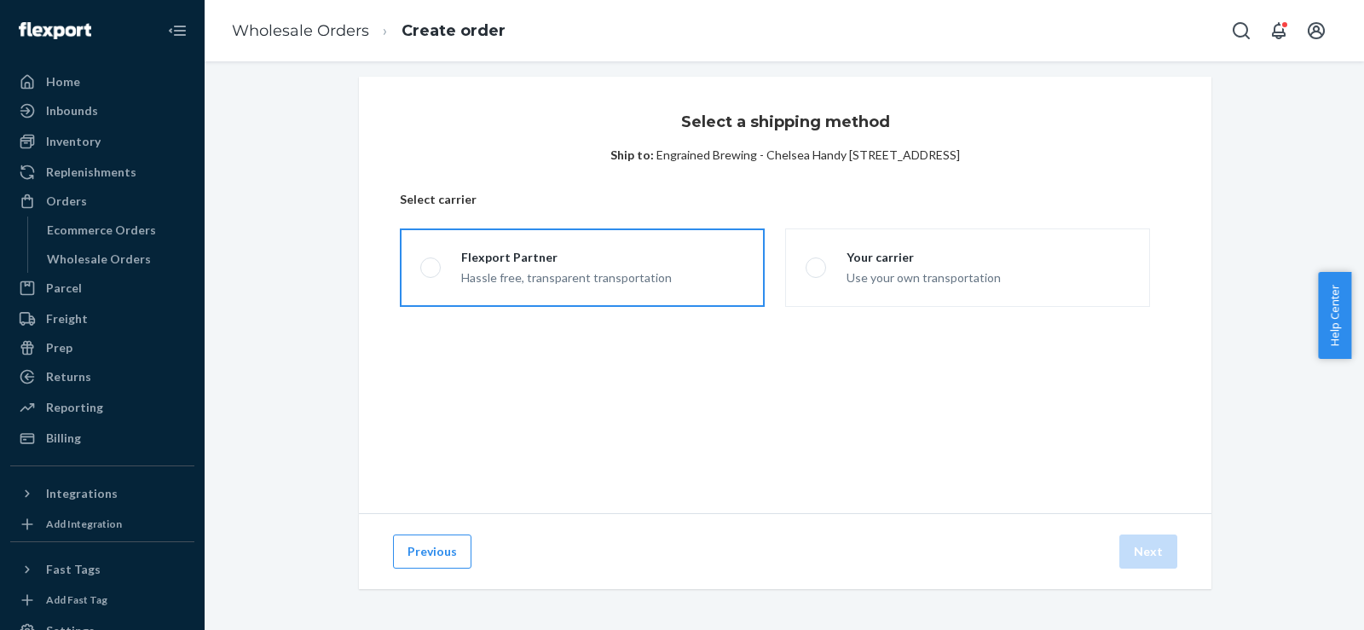
click at [669, 257] on label "Flexport Partner Hassle free, transparent transportation" at bounding box center [582, 268] width 365 height 78
click at [431, 263] on input "Flexport Partner Hassle free, transparent transportation" at bounding box center [425, 268] width 11 height 11
radio input "true"
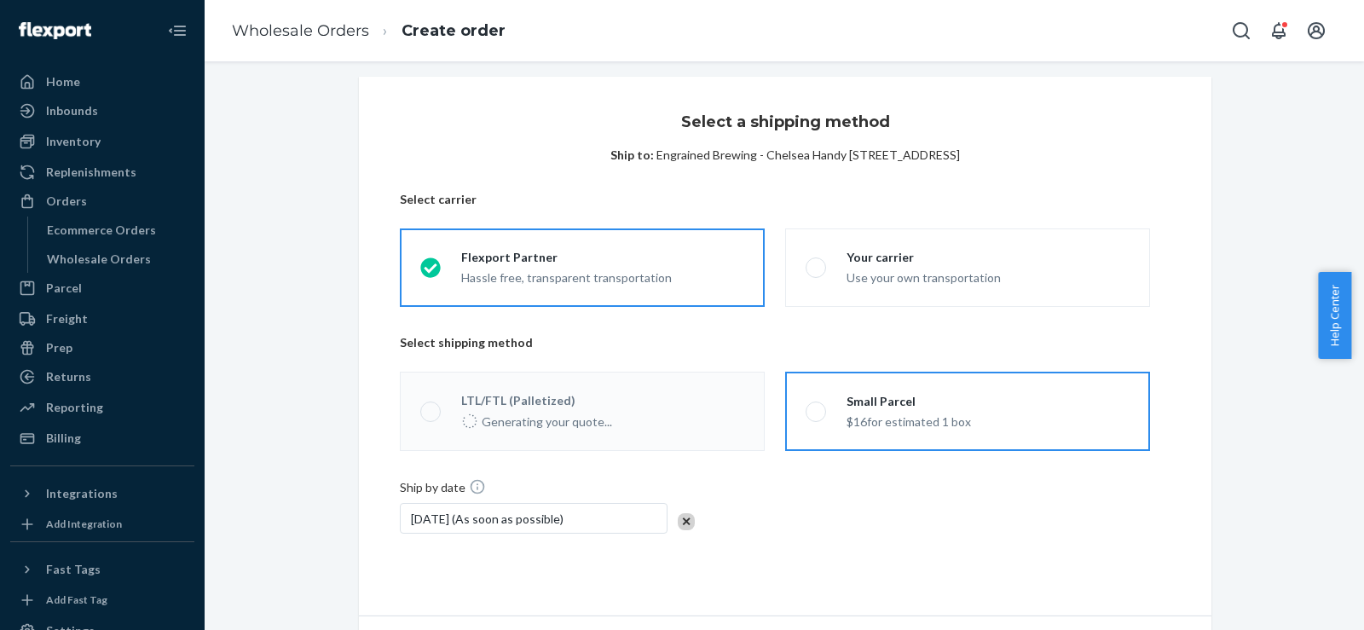
click at [899, 415] on div "$16 for estimated 1 box" at bounding box center [909, 420] width 124 height 20
click at [817, 415] on input "Small Parcel $16 for estimated 1 box" at bounding box center [811, 411] width 11 height 11
radio input "true"
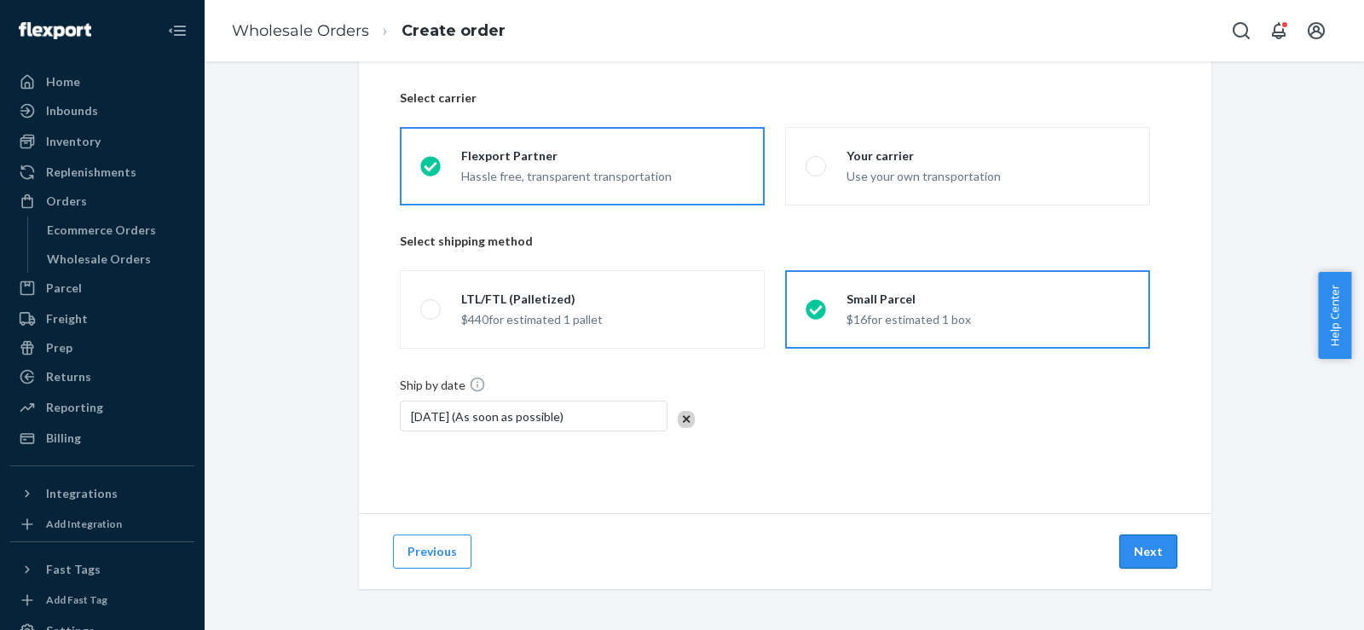
click at [1122, 550] on button "Next" at bounding box center [1149, 552] width 58 height 34
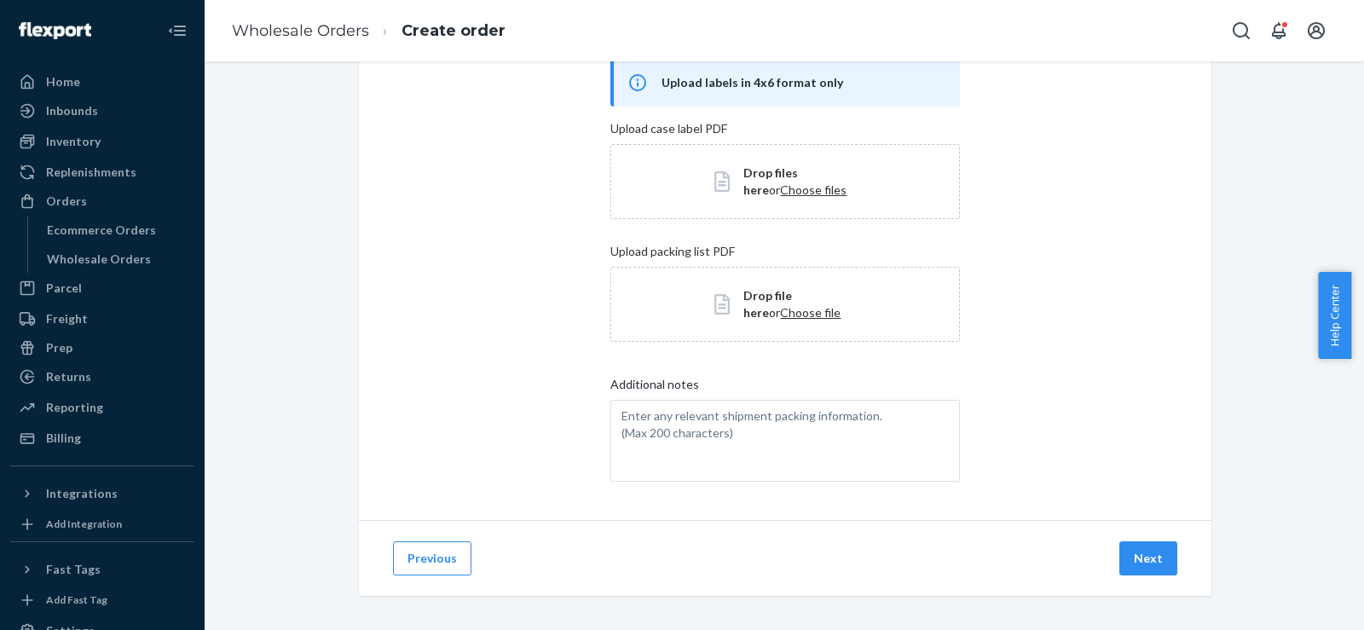
click at [1122, 550] on button "Next" at bounding box center [1149, 558] width 58 height 34
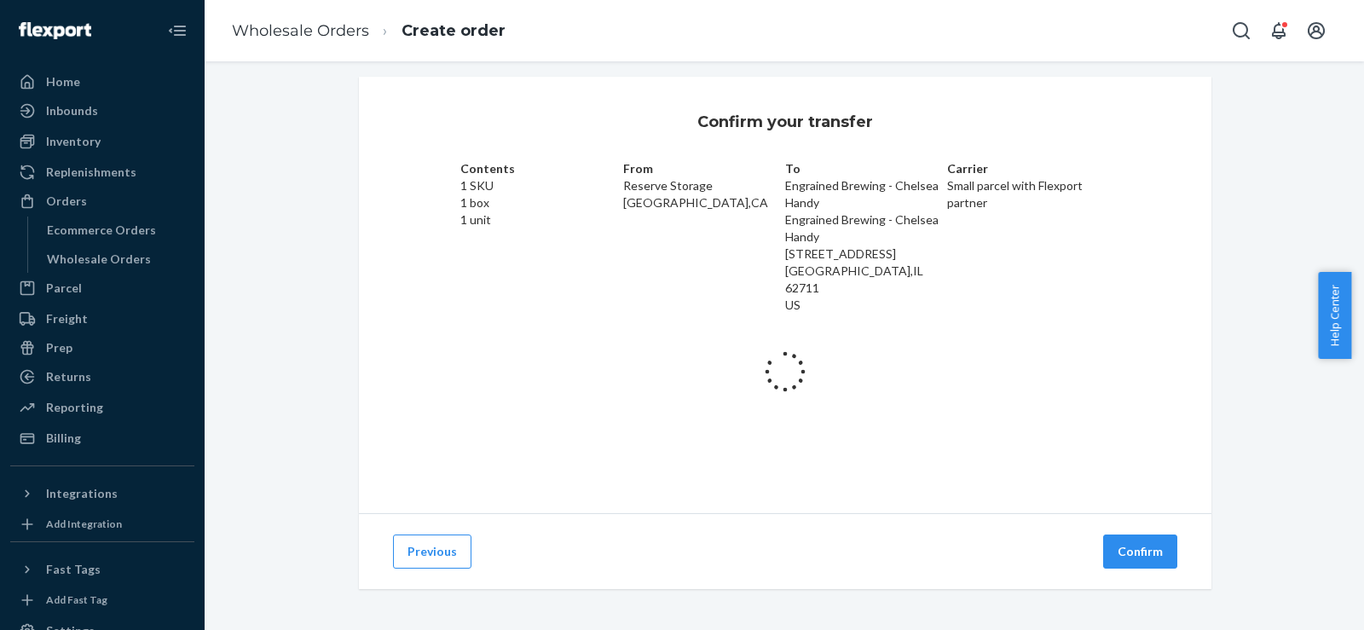
scroll to position [73, 0]
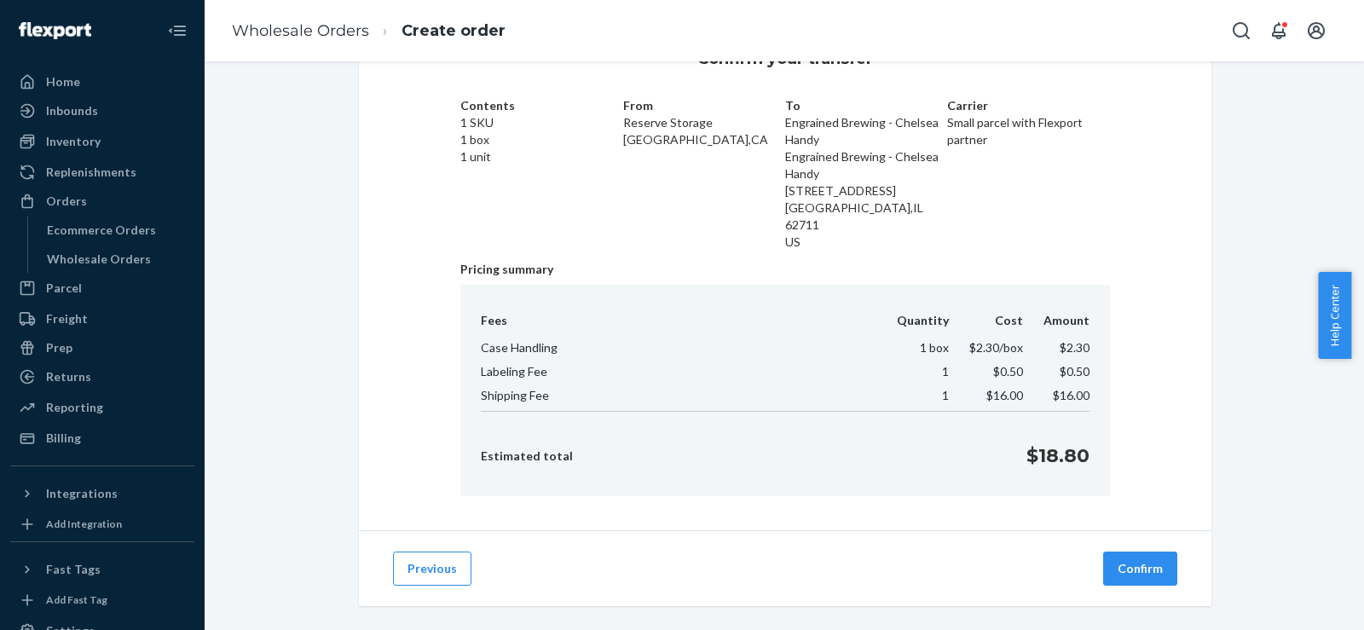
click at [1122, 552] on button "Confirm" at bounding box center [1140, 569] width 74 height 34
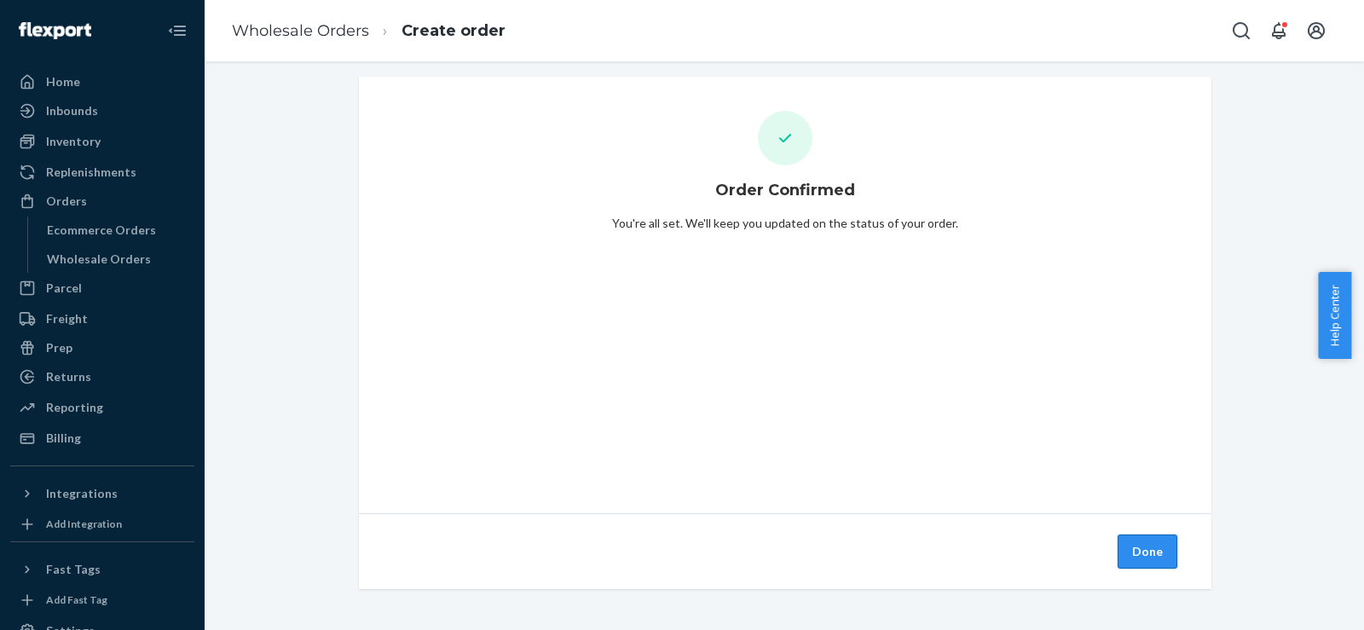
click at [1149, 552] on button "Done" at bounding box center [1148, 552] width 60 height 34
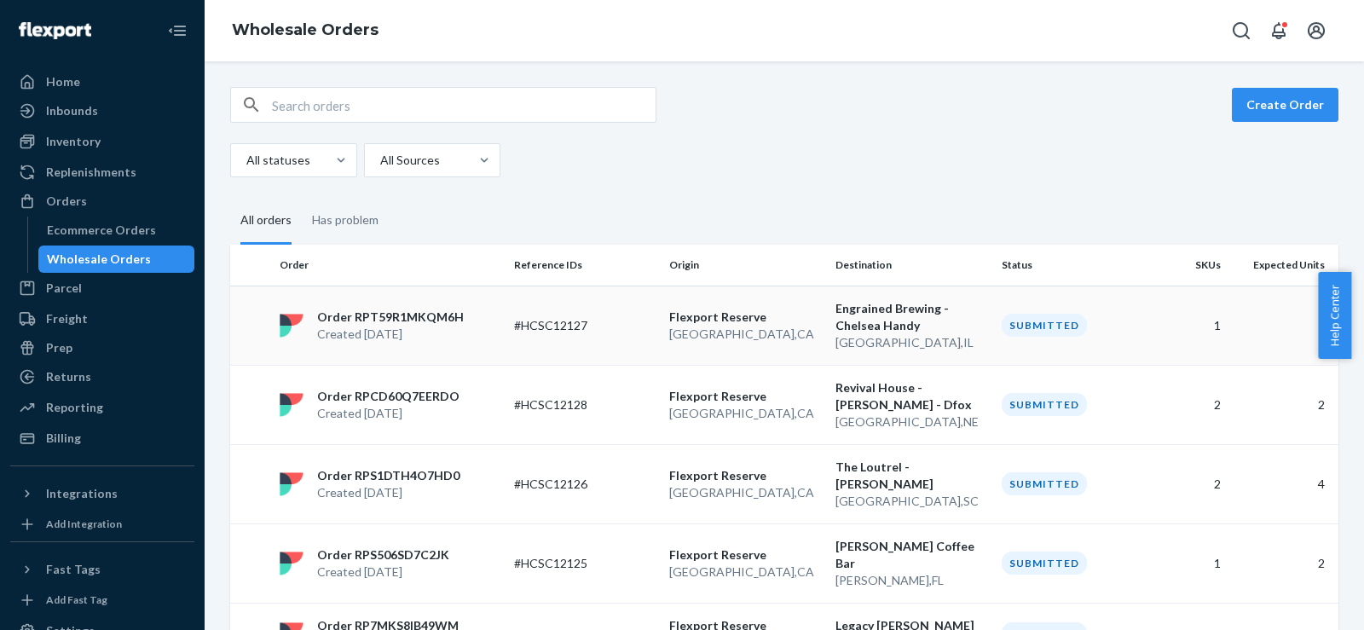
click at [636, 350] on td "#HCSC12127" at bounding box center [584, 325] width 155 height 79
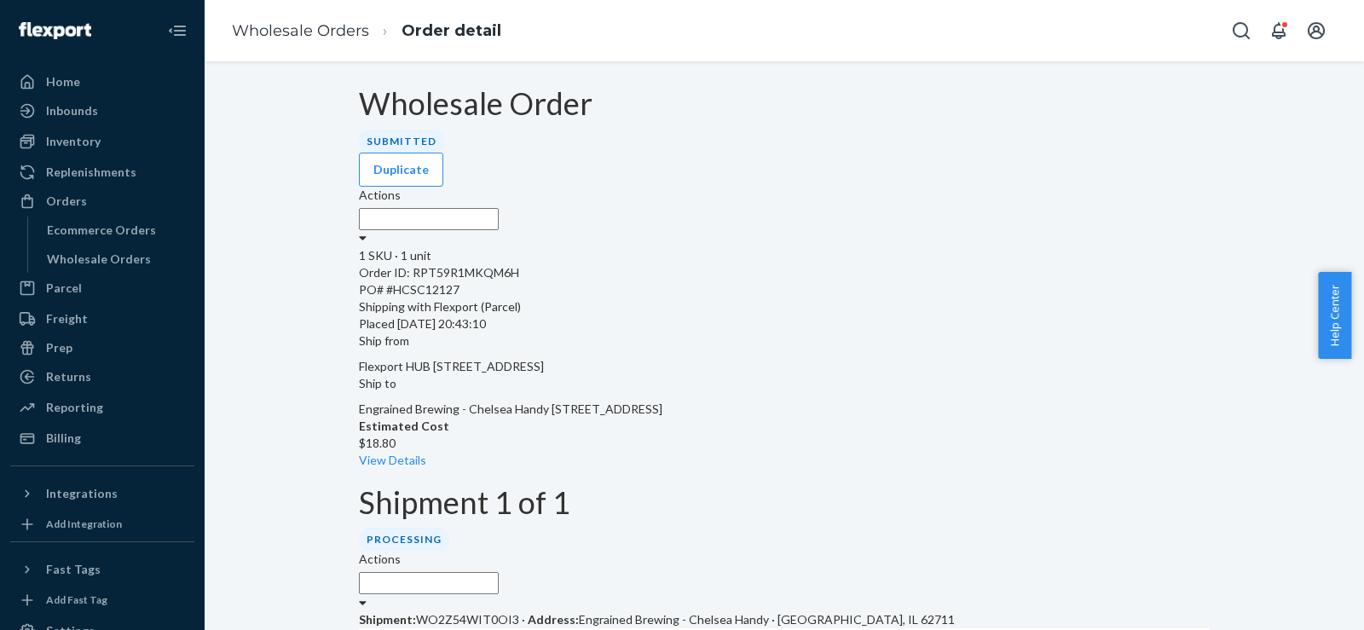
scroll to position [278, 0]
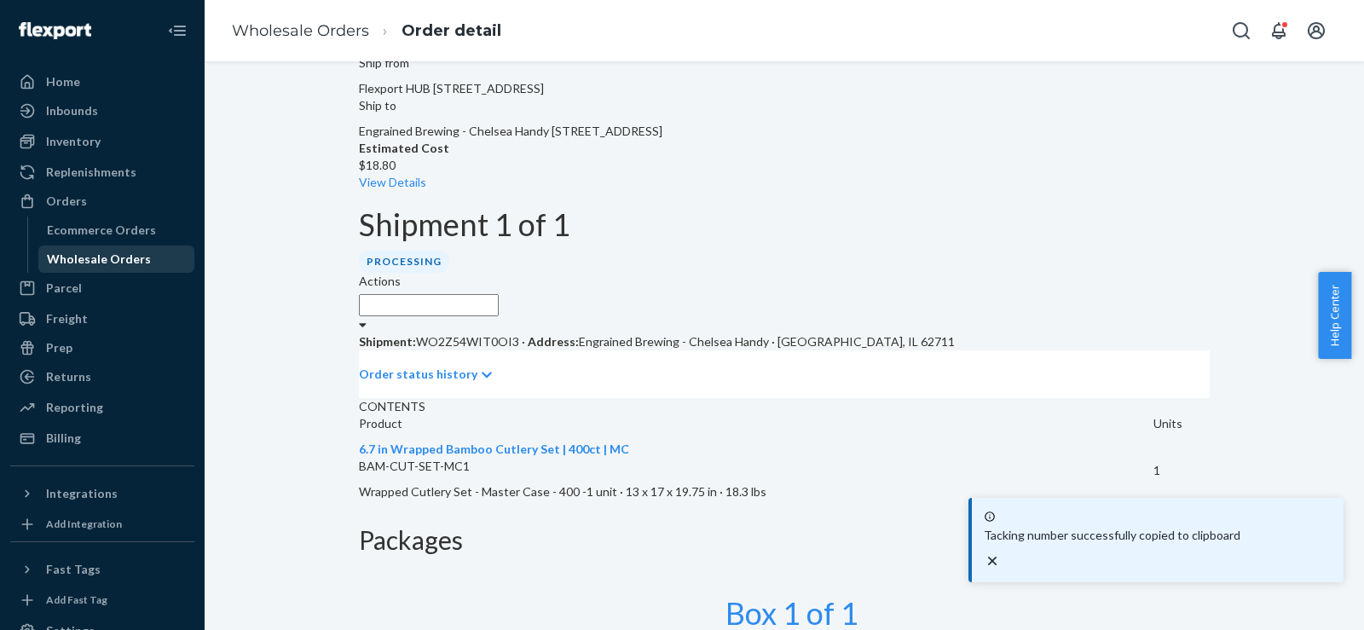
click at [133, 265] on div "Wholesale Orders" at bounding box center [99, 259] width 104 height 17
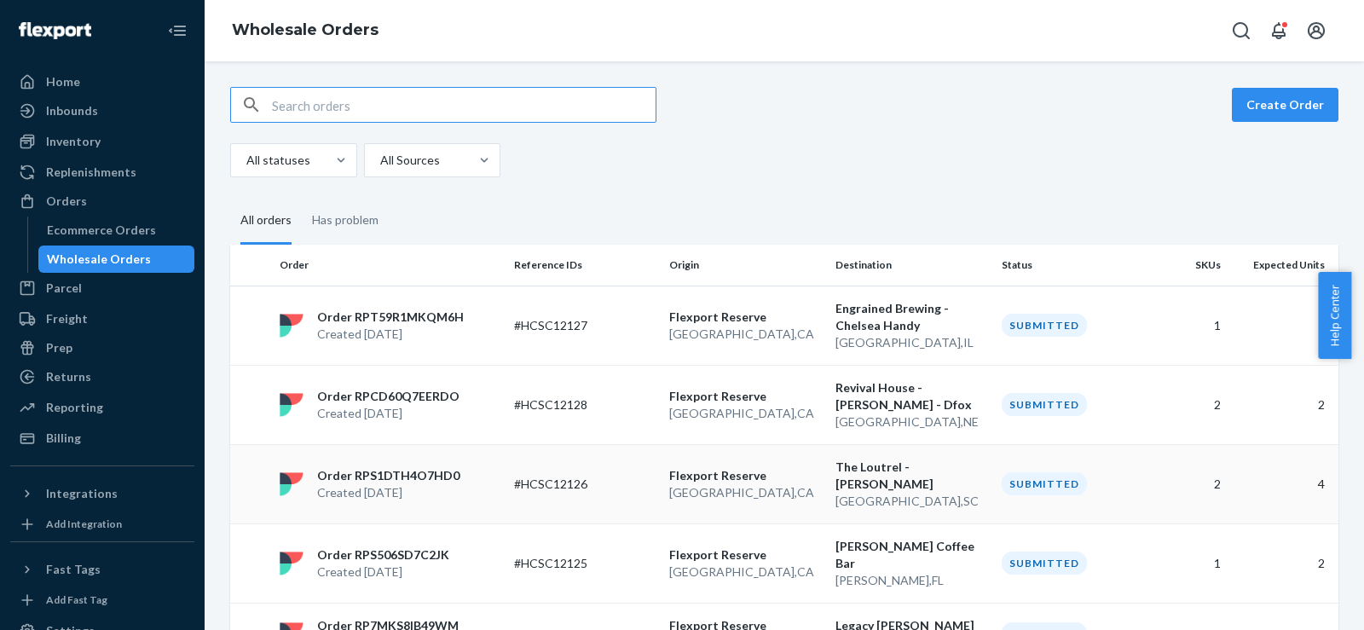
click at [803, 456] on td "[GEOGRAPHIC_DATA] [GEOGRAPHIC_DATA] , [GEOGRAPHIC_DATA]" at bounding box center [745, 483] width 166 height 79
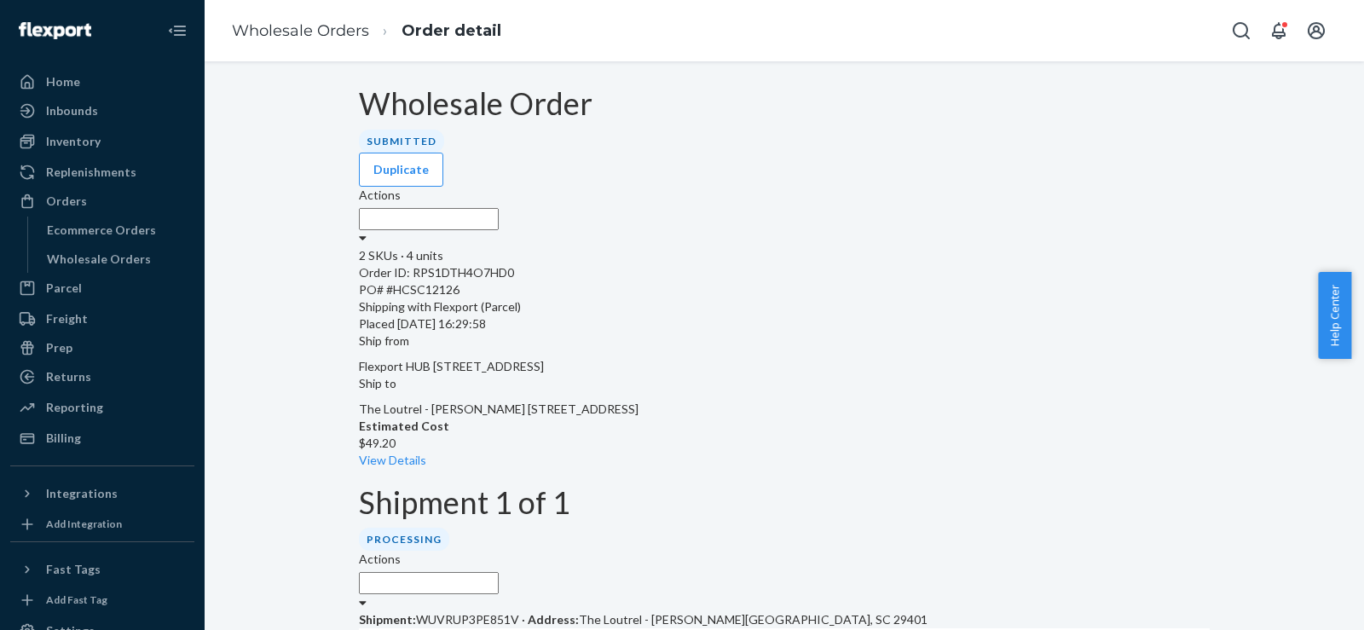
scroll to position [569, 0]
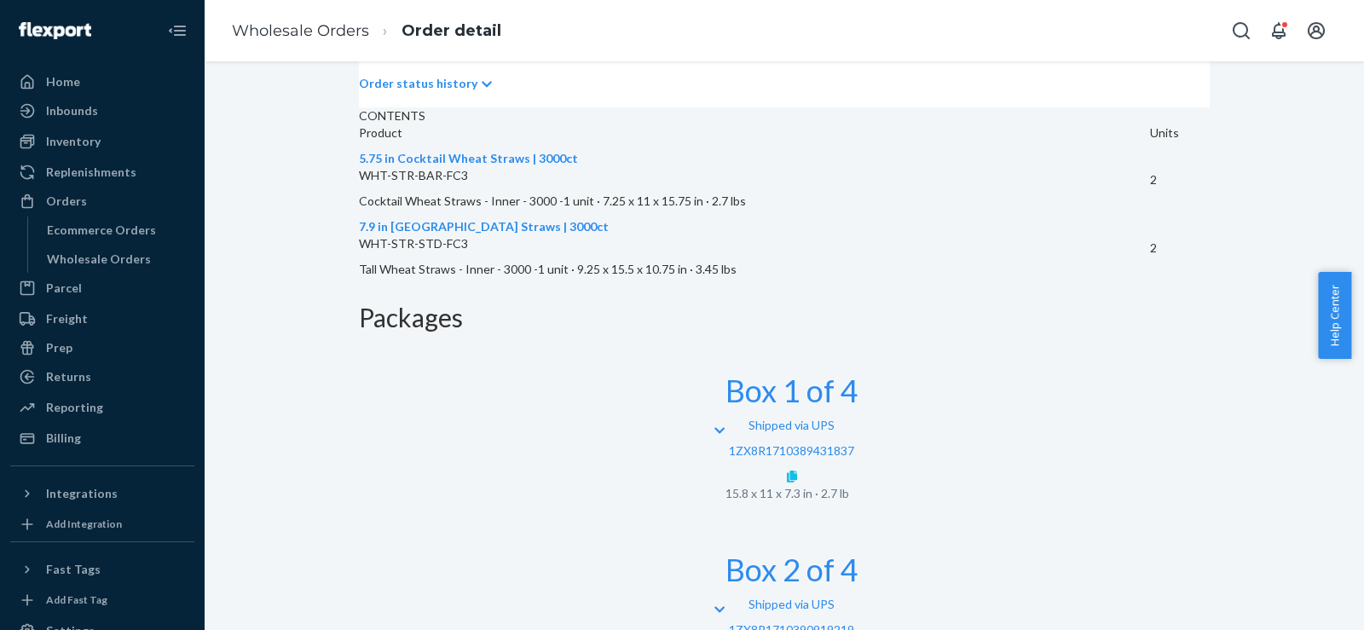
click at [797, 471] on icon at bounding box center [792, 477] width 10 height 12
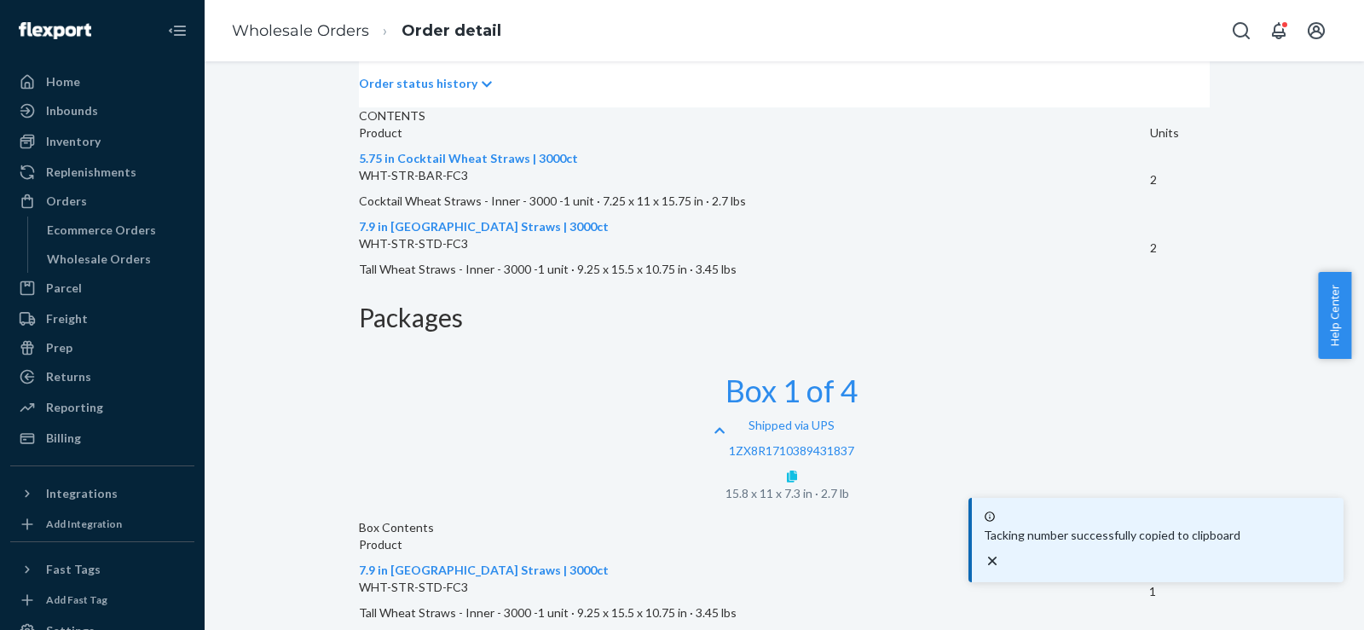
click at [797, 471] on icon at bounding box center [792, 477] width 10 height 12
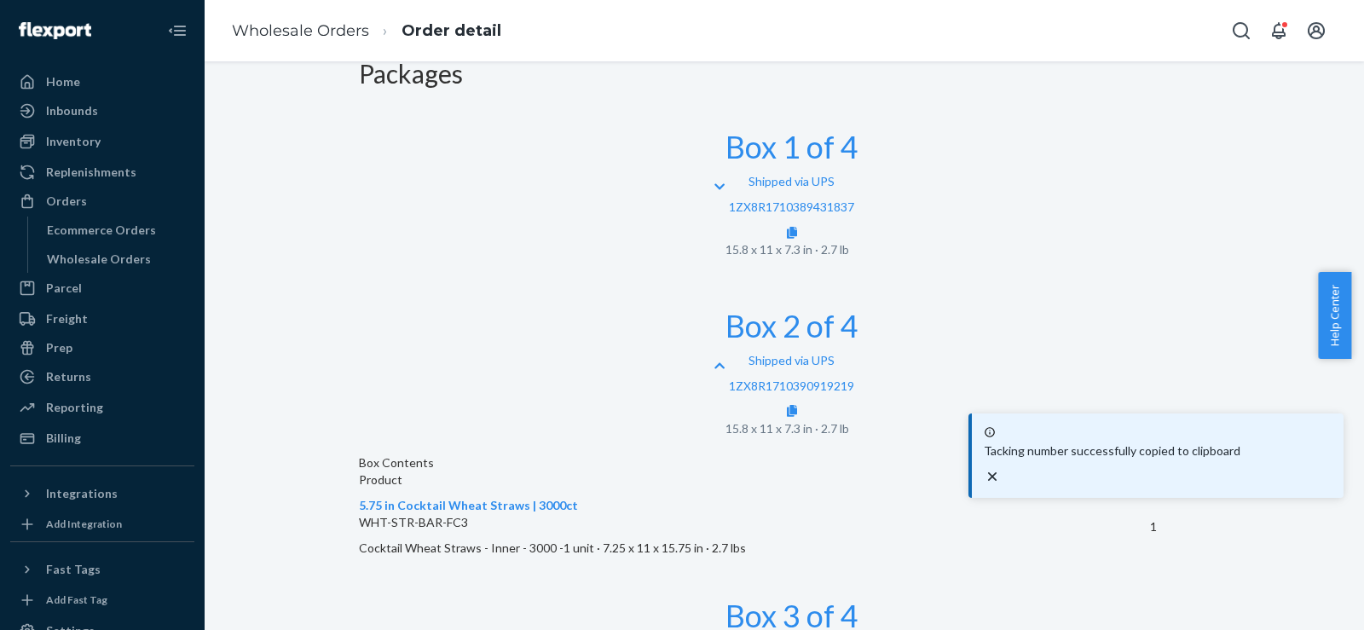
scroll to position [835, 0]
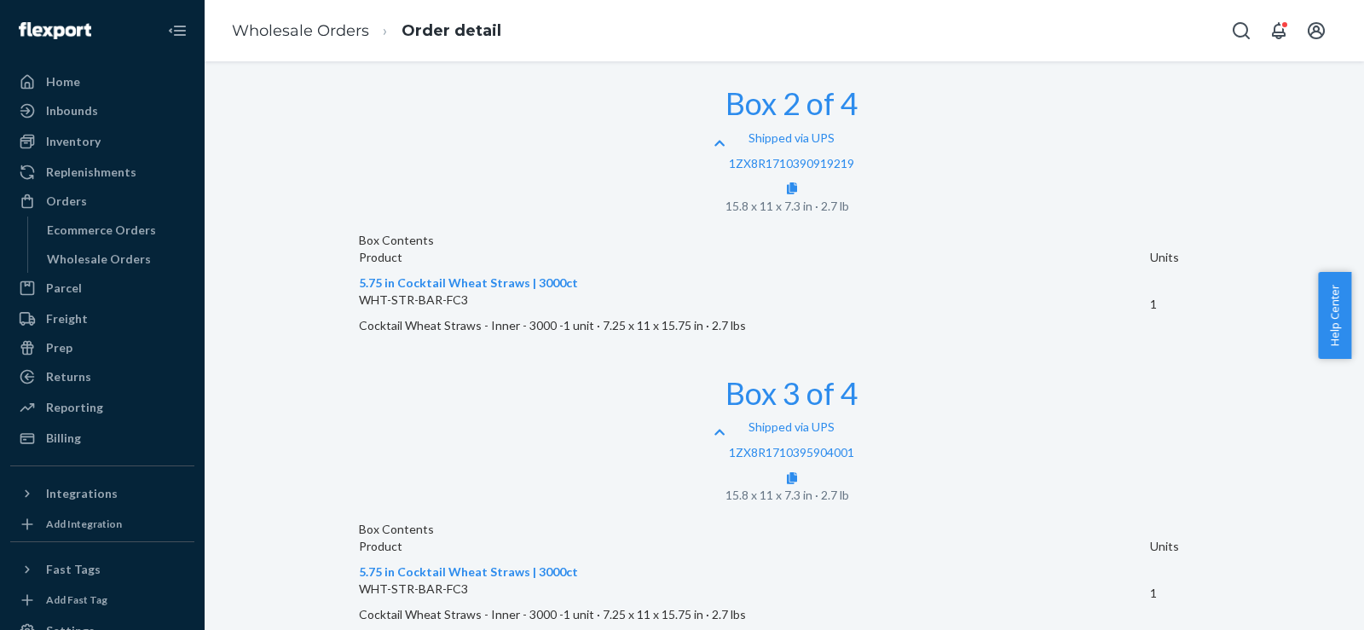
scroll to position [1050, 0]
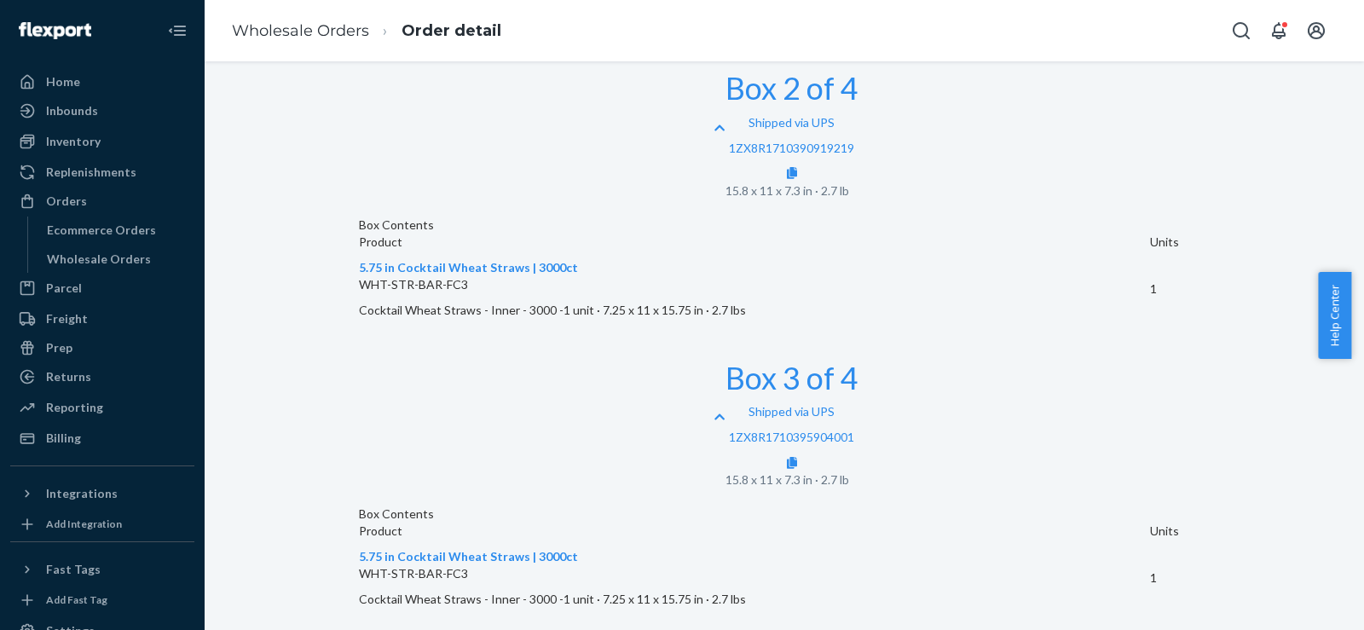
click at [797, 457] on icon at bounding box center [792, 463] width 10 height 12
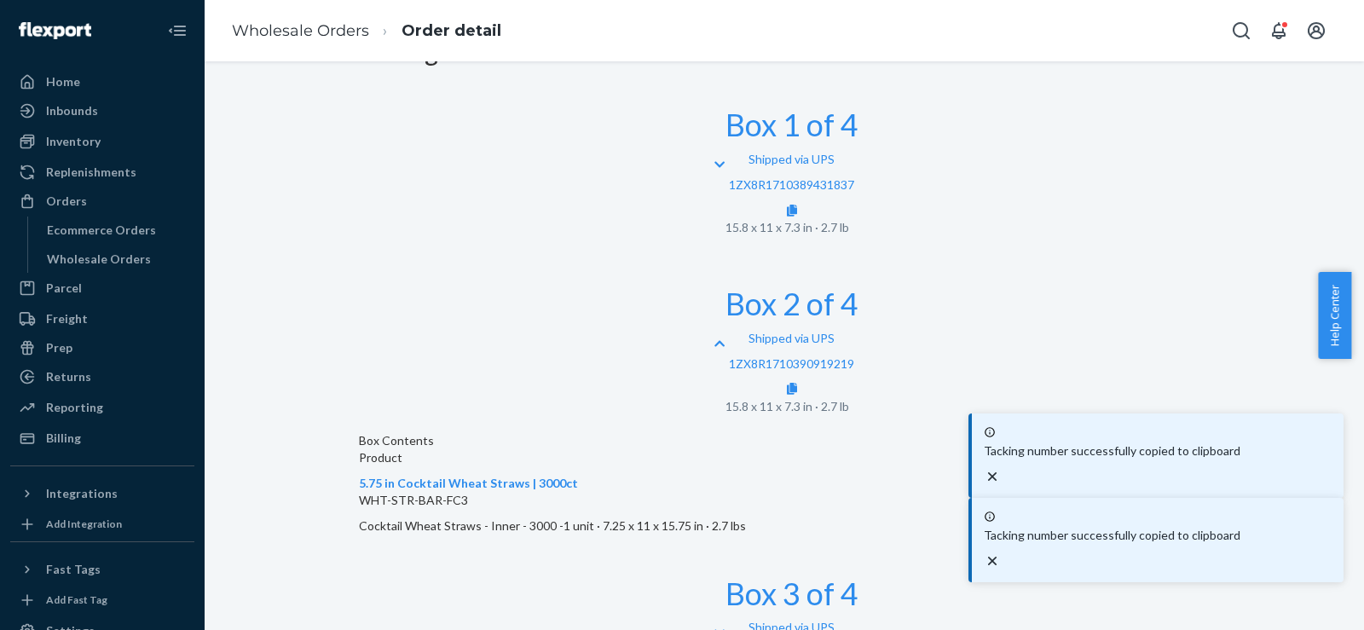
scroll to position [1050, 0]
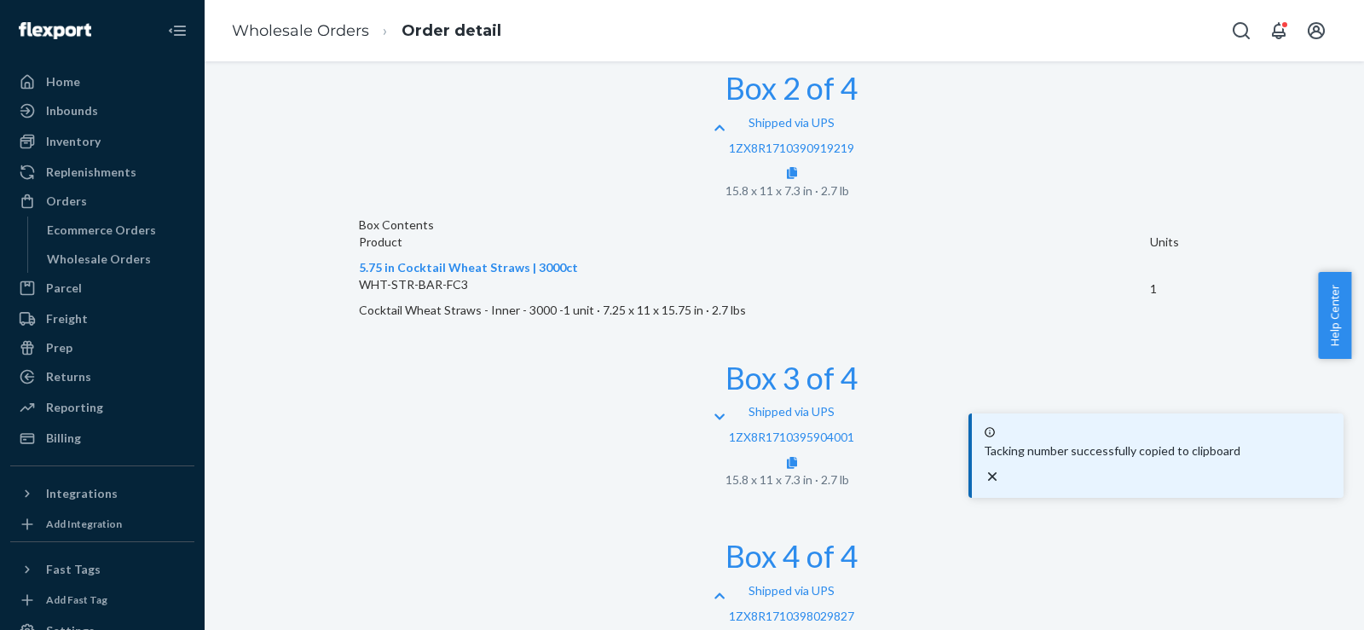
click at [1001, 485] on icon "close toast" at bounding box center [992, 476] width 17 height 17
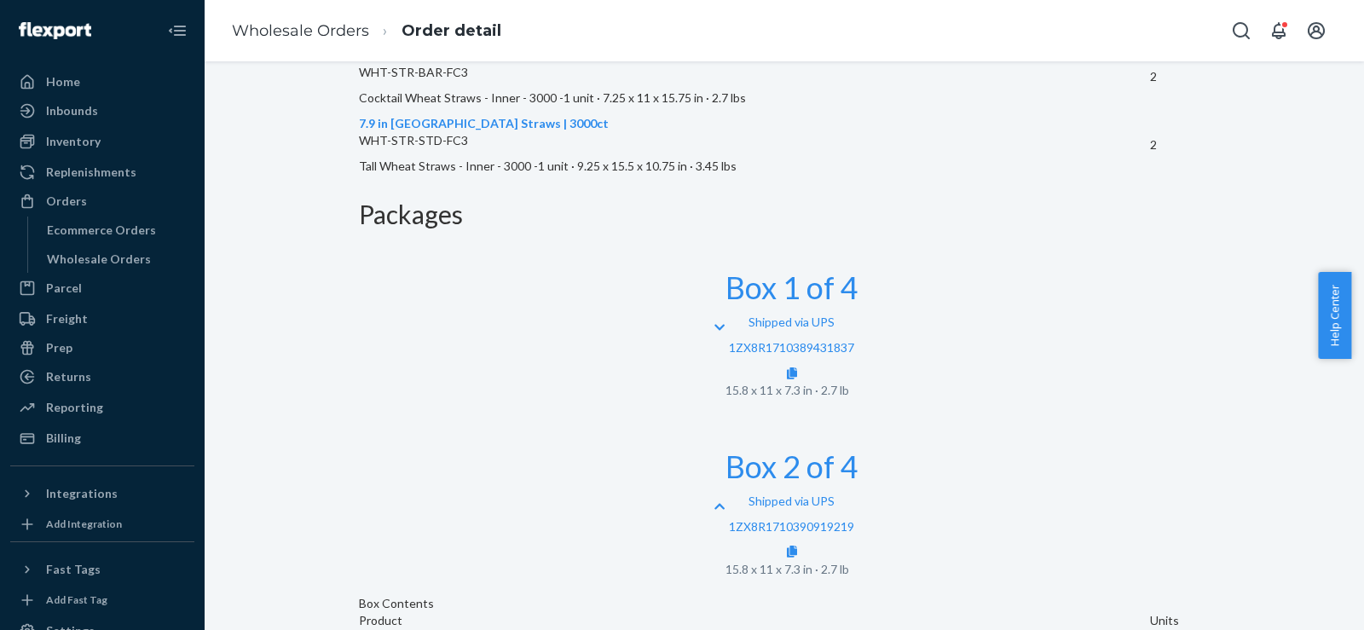
scroll to position [482, 0]
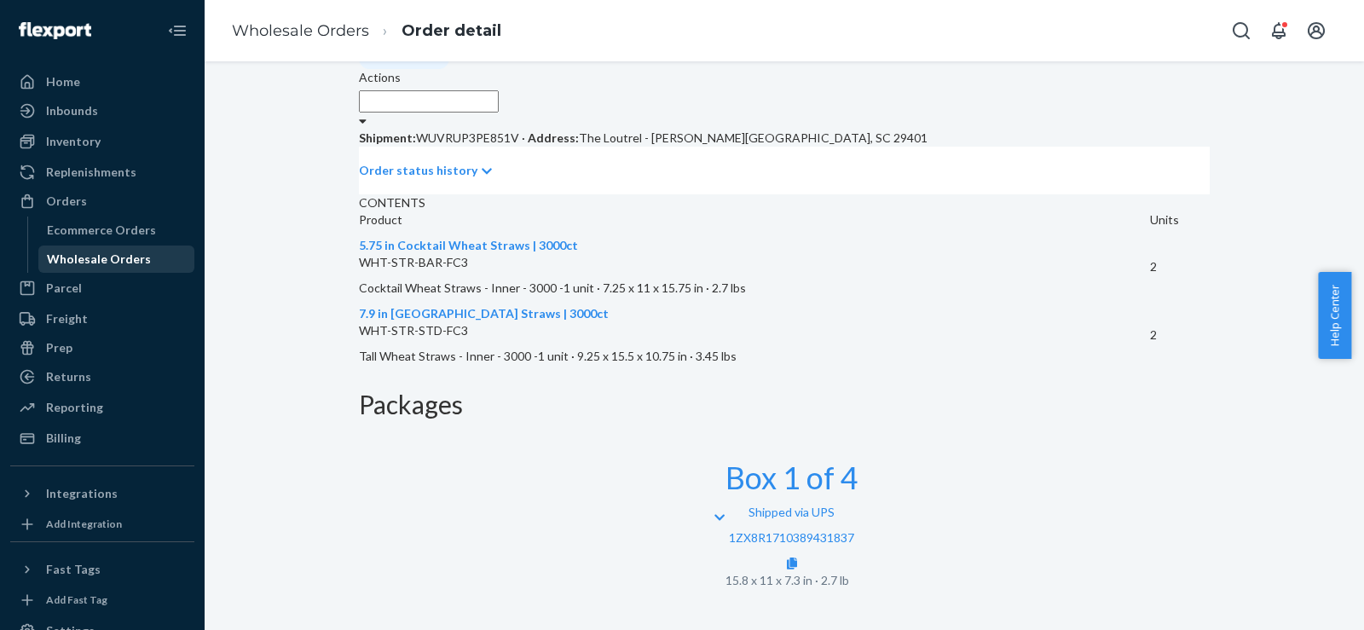
click at [131, 267] on div "Wholesale Orders" at bounding box center [99, 259] width 104 height 17
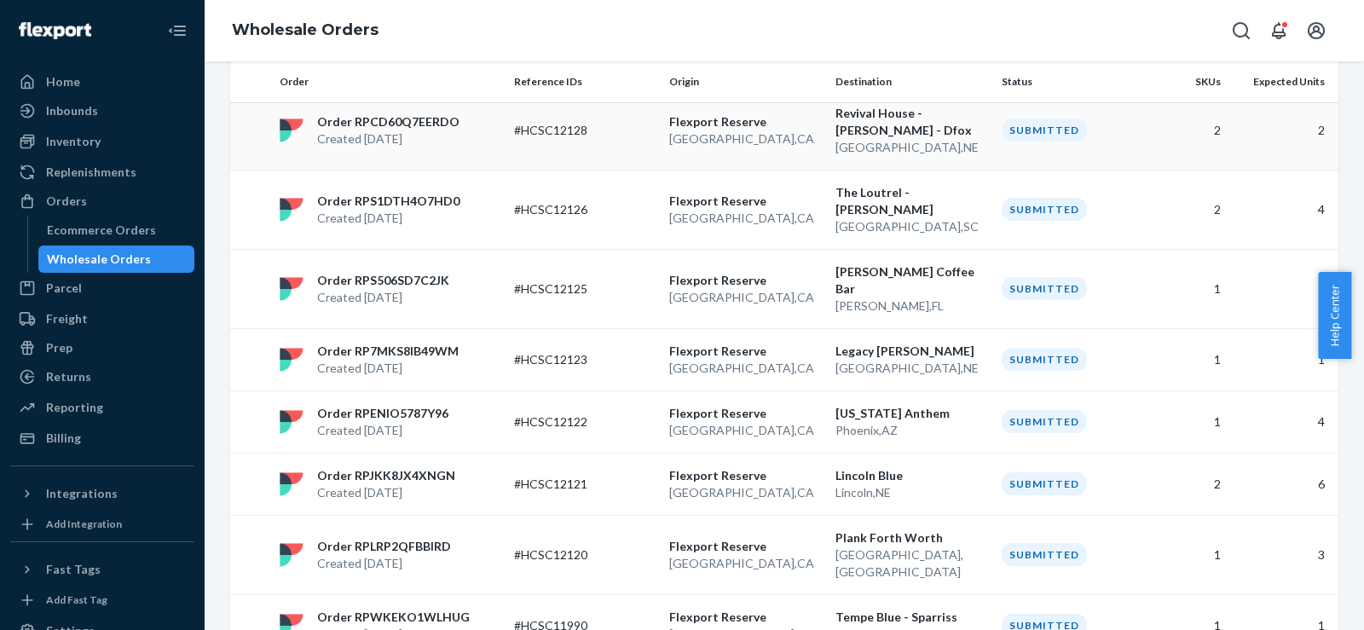
scroll to position [284, 0]
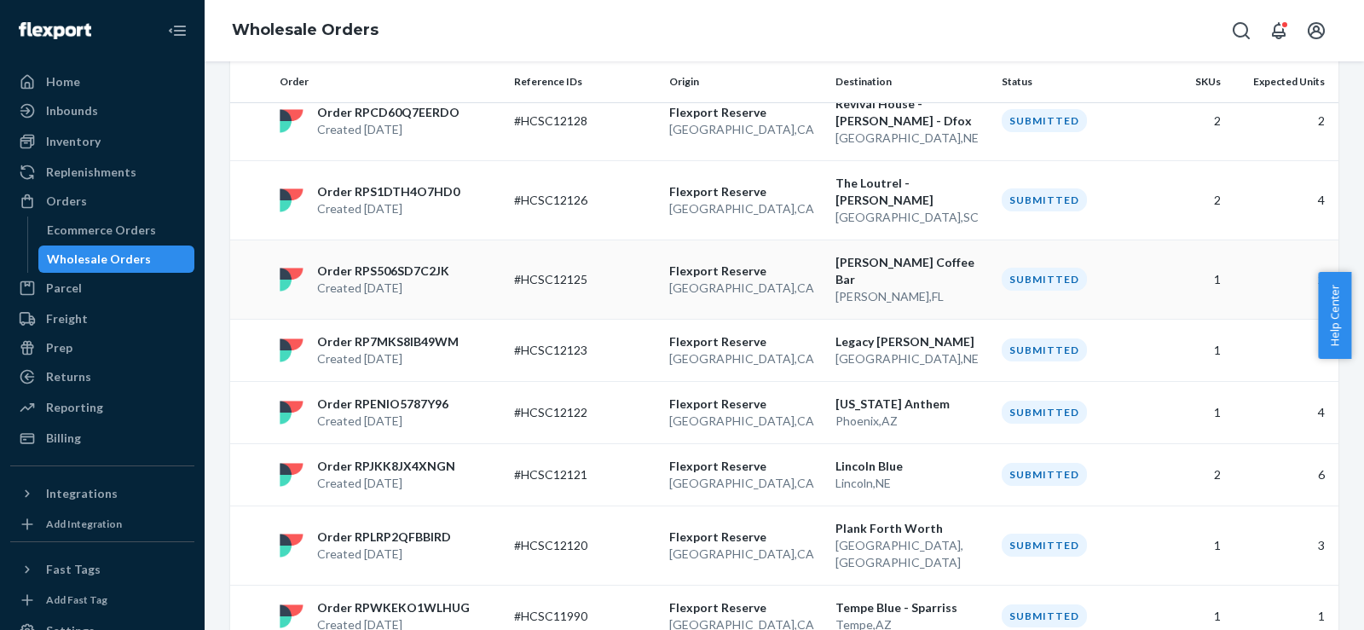
click at [801, 264] on p "Flexport Reserve" at bounding box center [745, 271] width 153 height 17
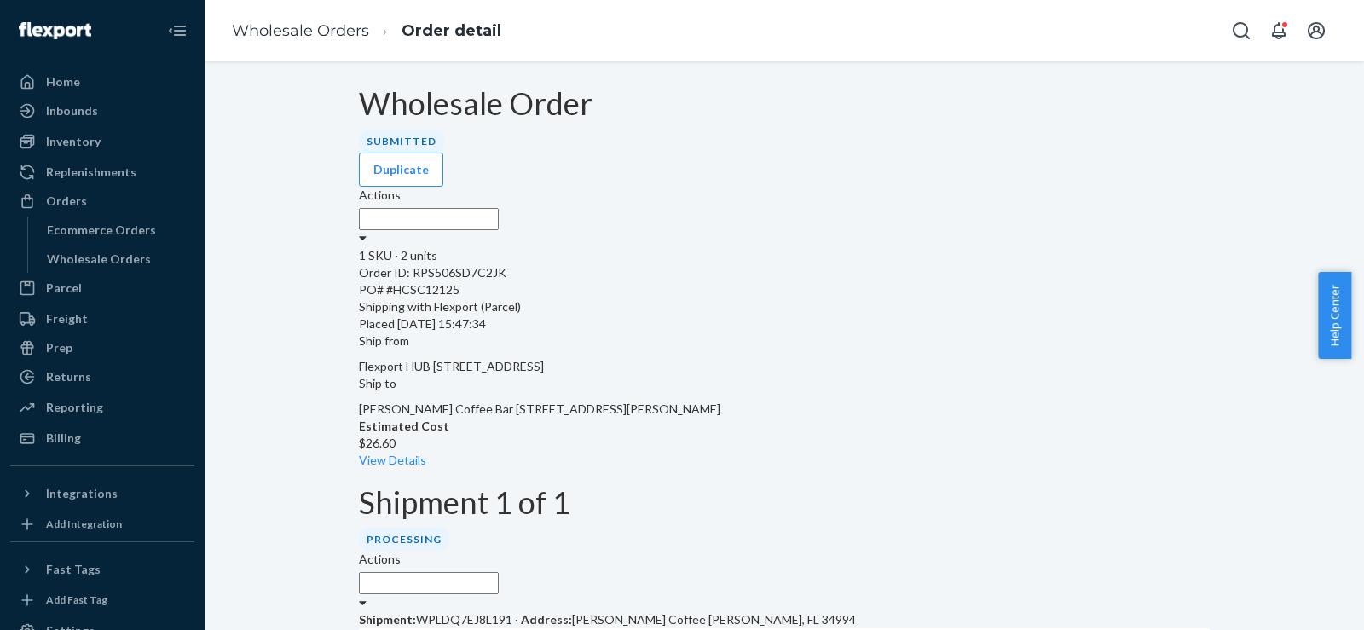
scroll to position [284, 0]
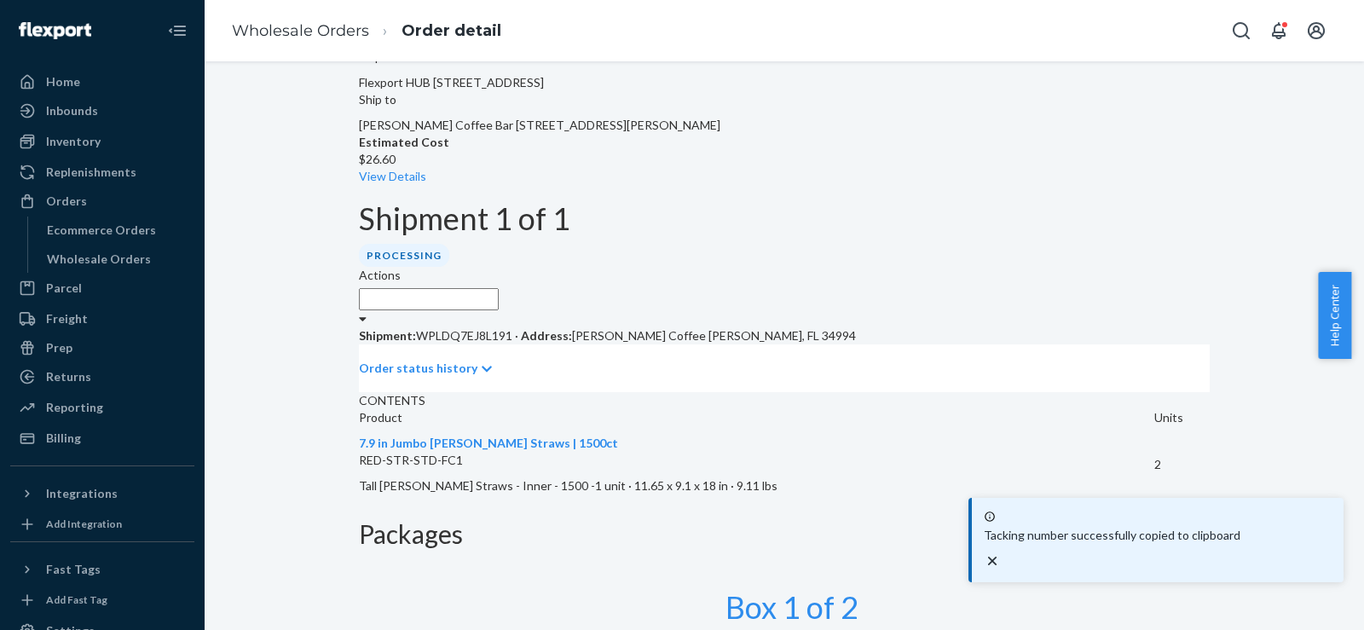
scroll to position [581, 0]
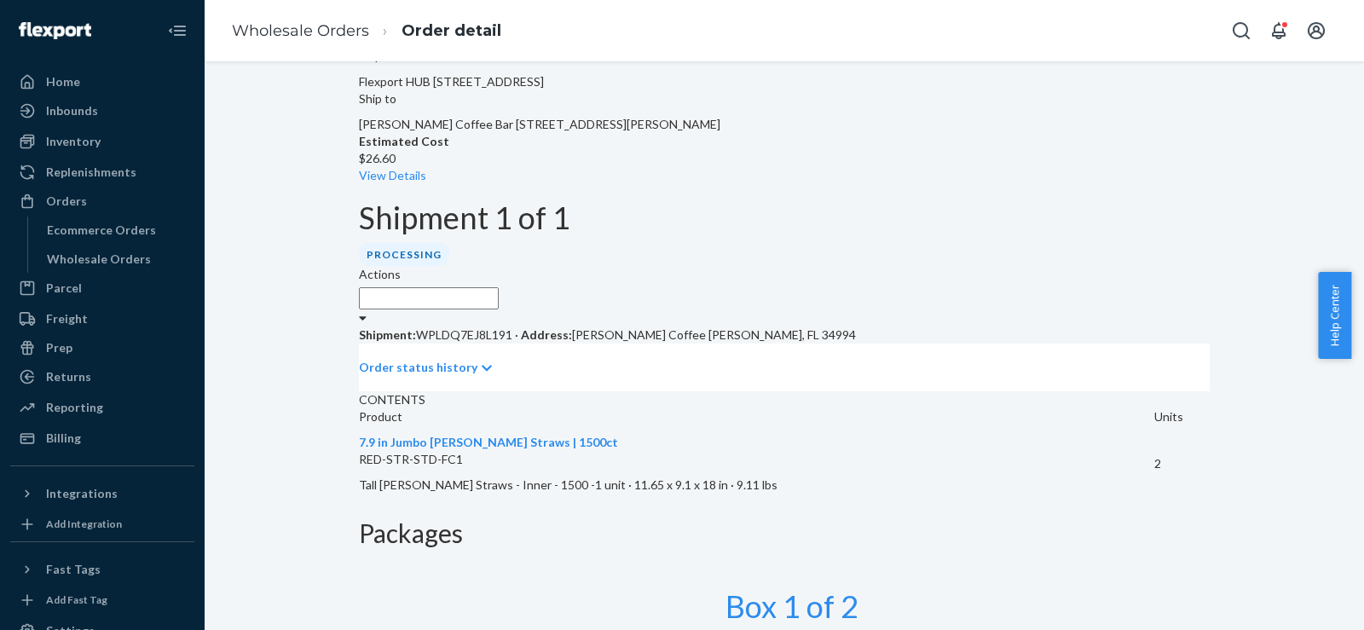
scroll to position [569, 0]
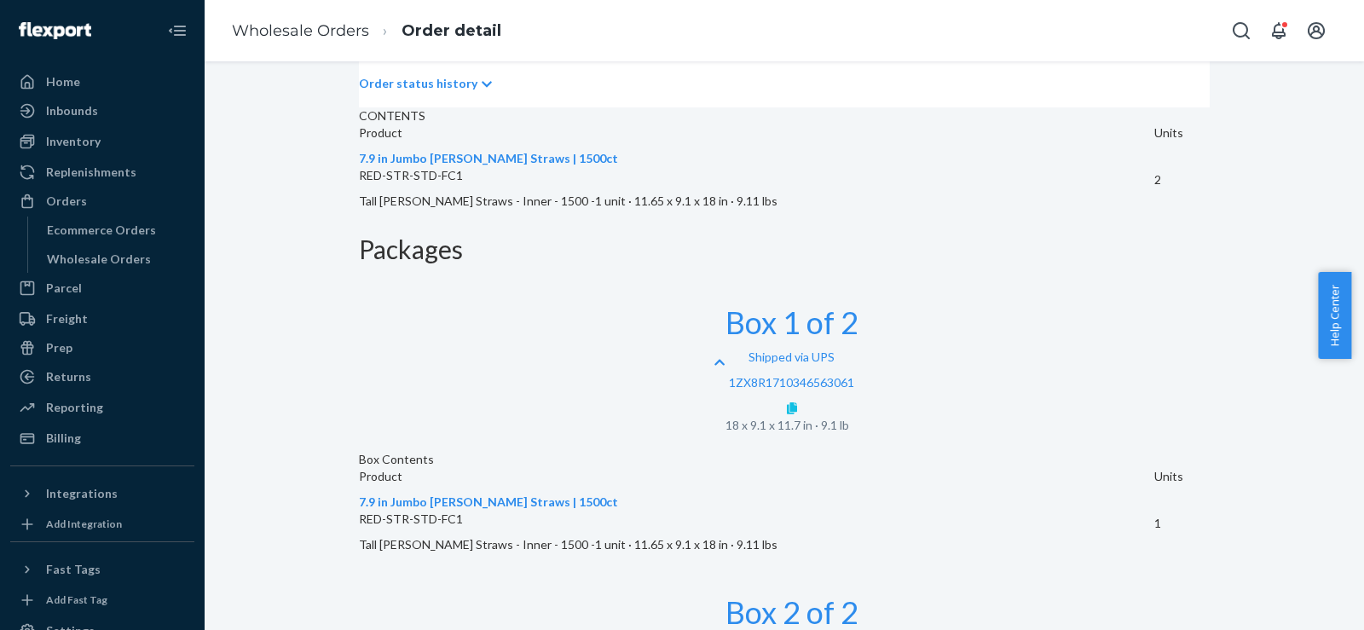
click at [797, 401] on link at bounding box center [792, 408] width 10 height 14
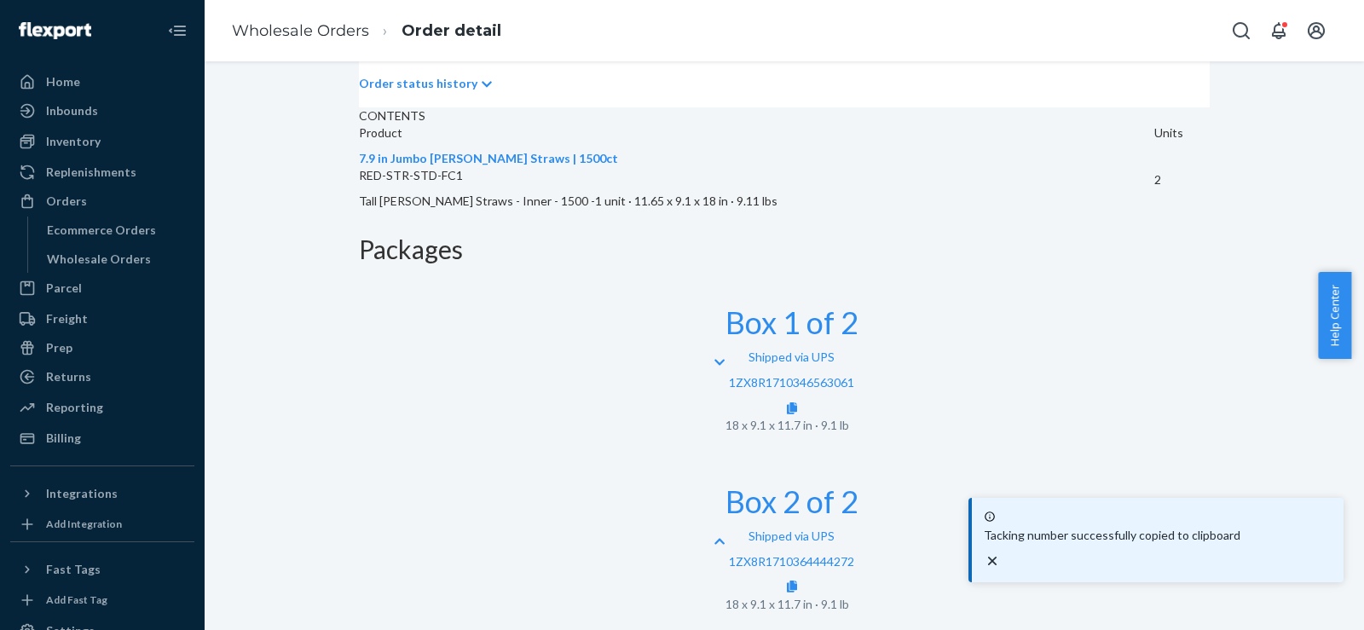
click at [859, 528] on div "Shipped via UPS 1ZX8R1710364444272" at bounding box center [792, 562] width 133 height 68
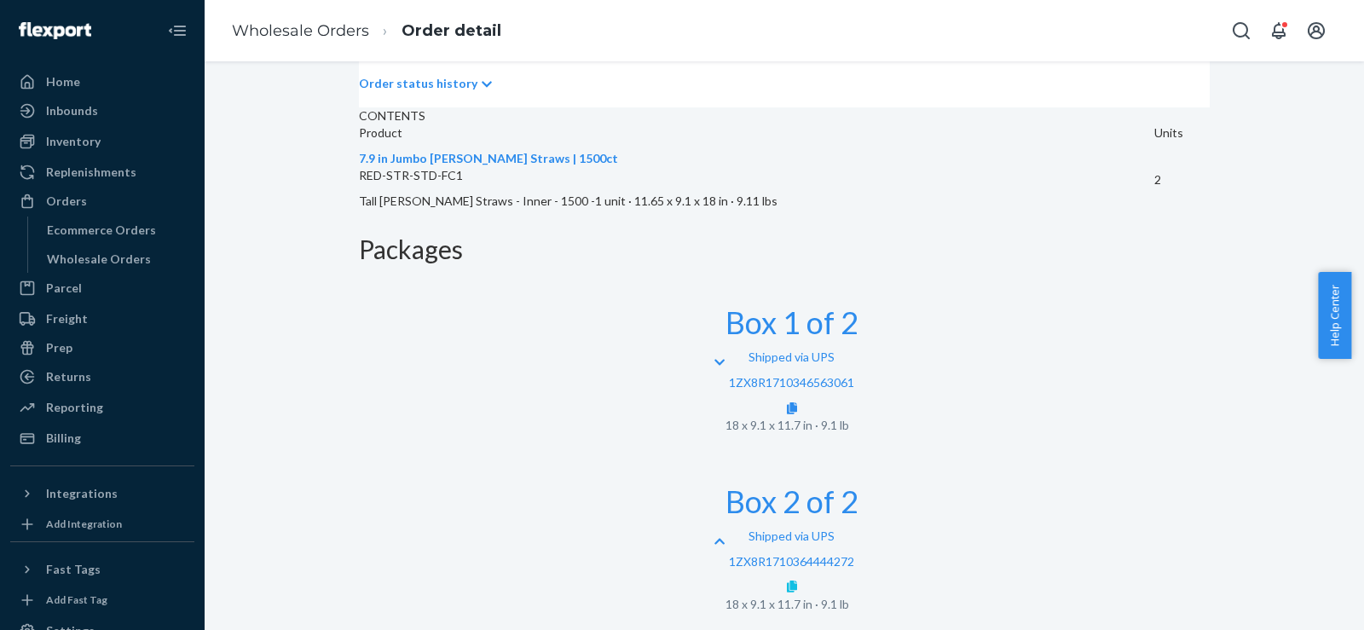
click at [797, 581] on icon at bounding box center [792, 587] width 10 height 12
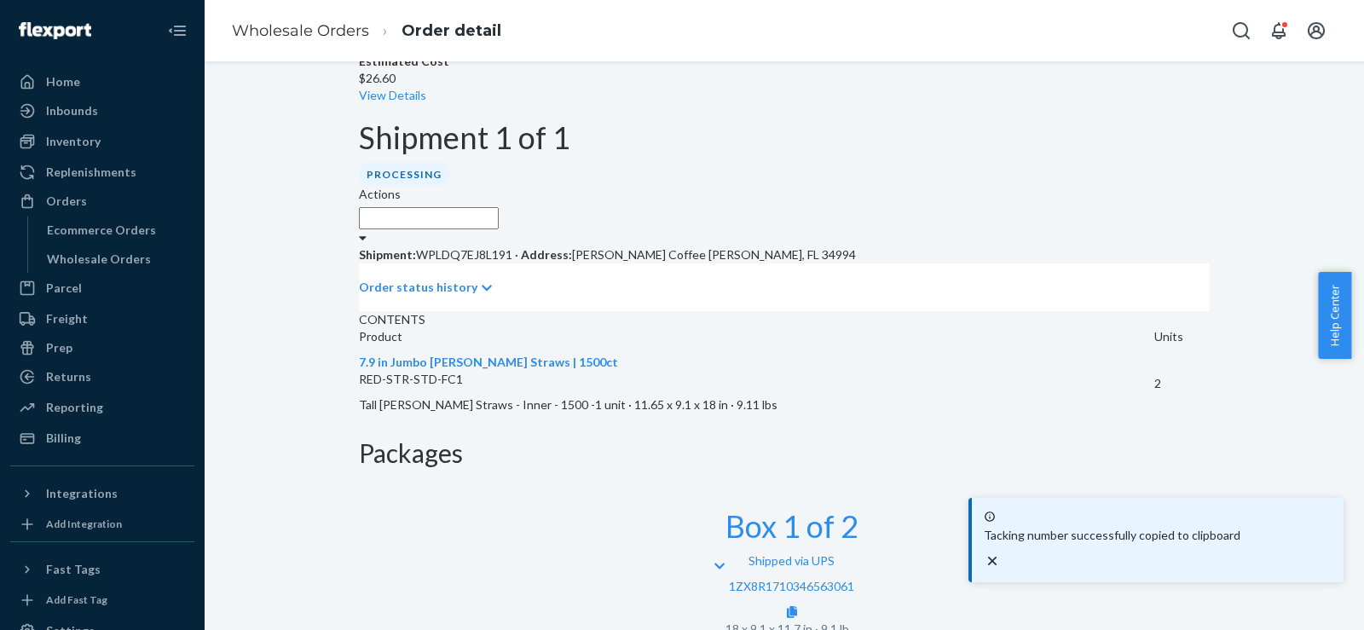
click at [1001, 558] on icon "close toast" at bounding box center [992, 561] width 17 height 17
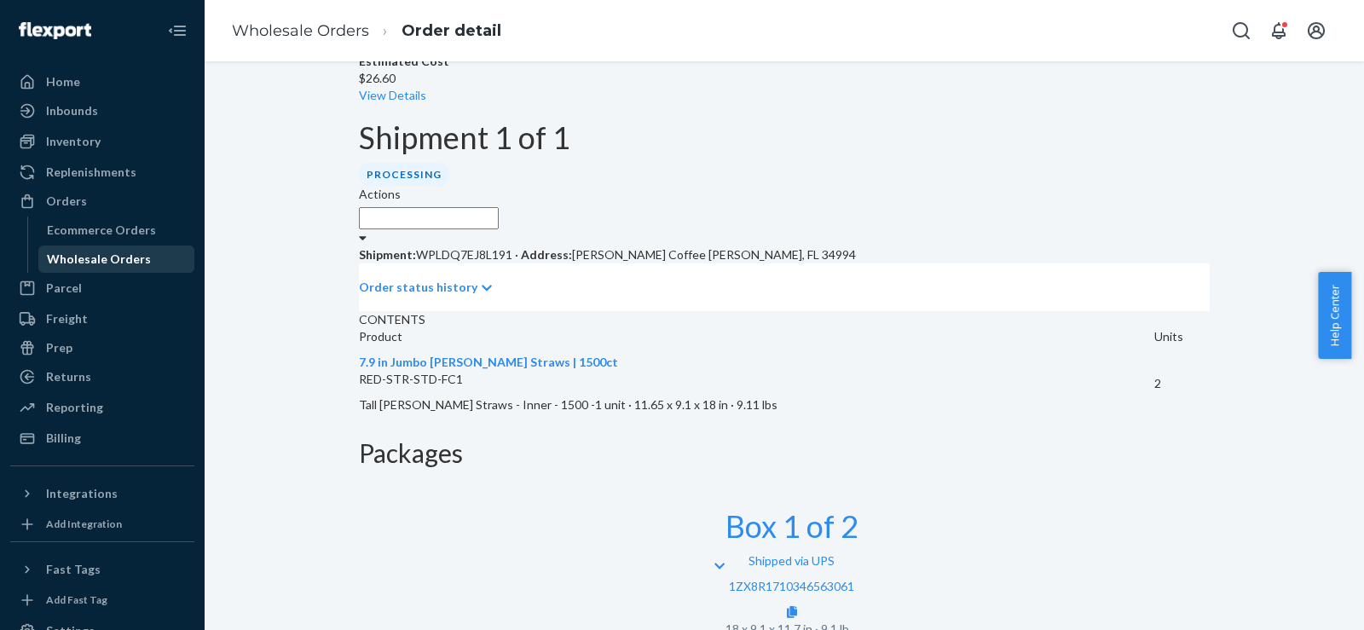
click at [134, 262] on div "Wholesale Orders" at bounding box center [99, 259] width 104 height 17
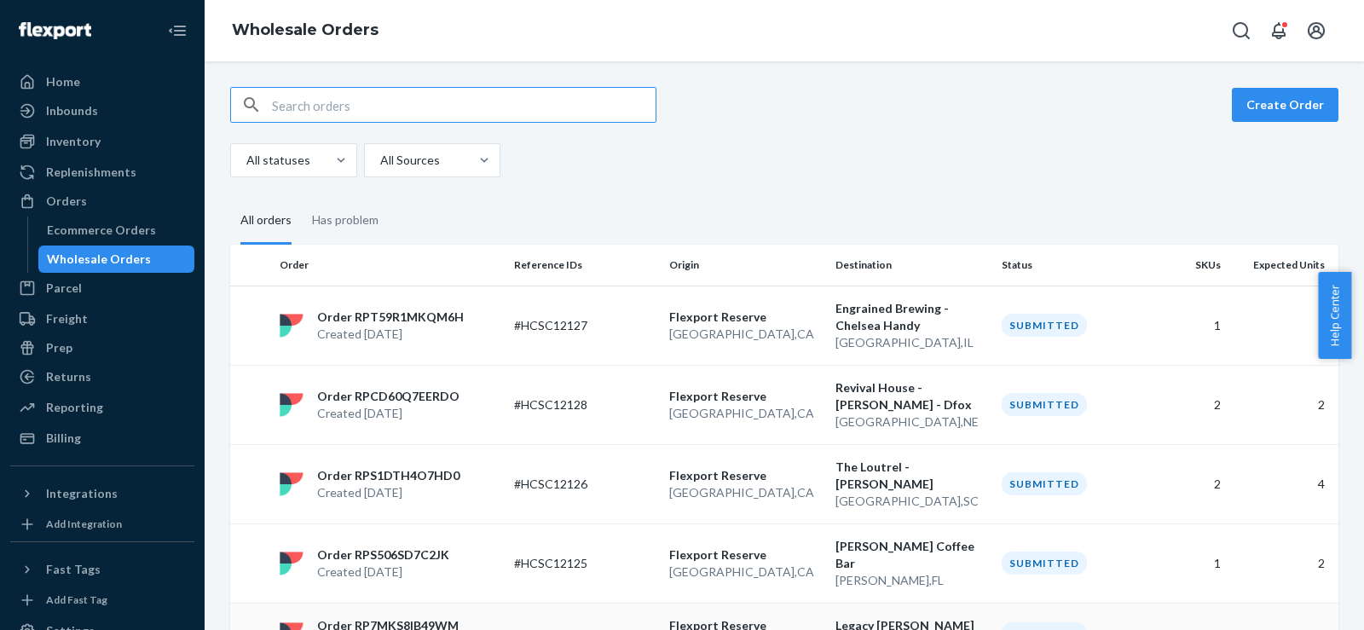
click at [652, 604] on td "#HCSC12123" at bounding box center [584, 634] width 155 height 62
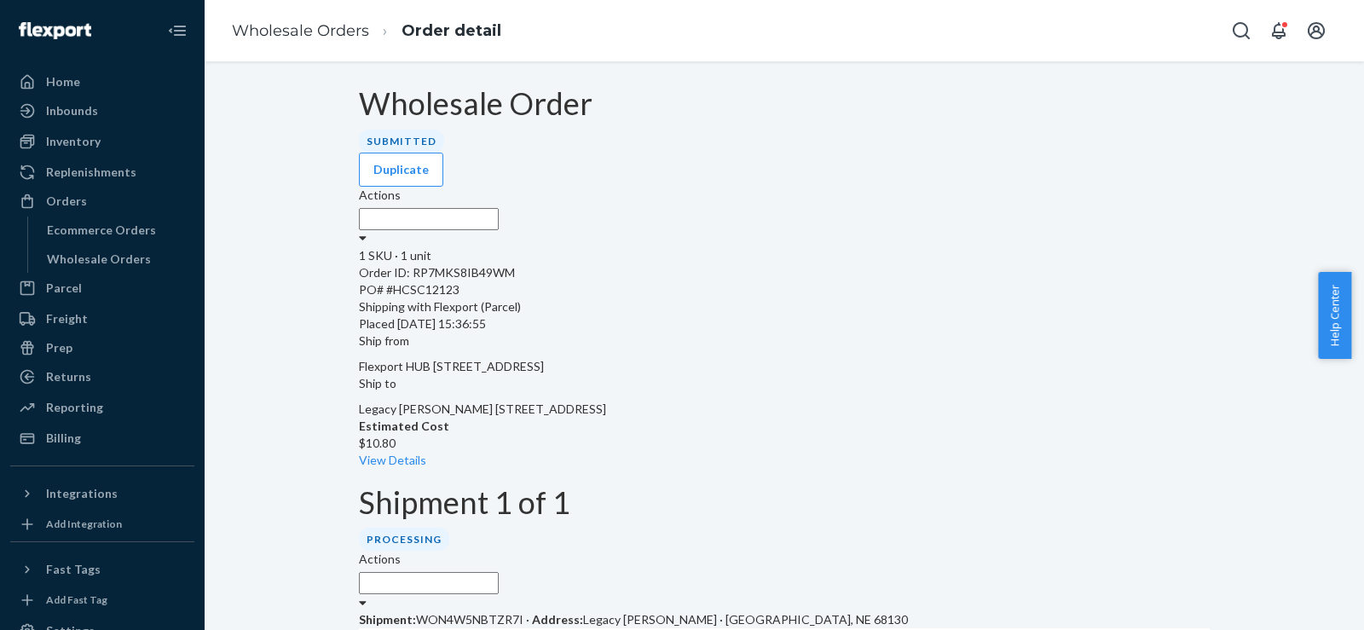
scroll to position [278, 0]
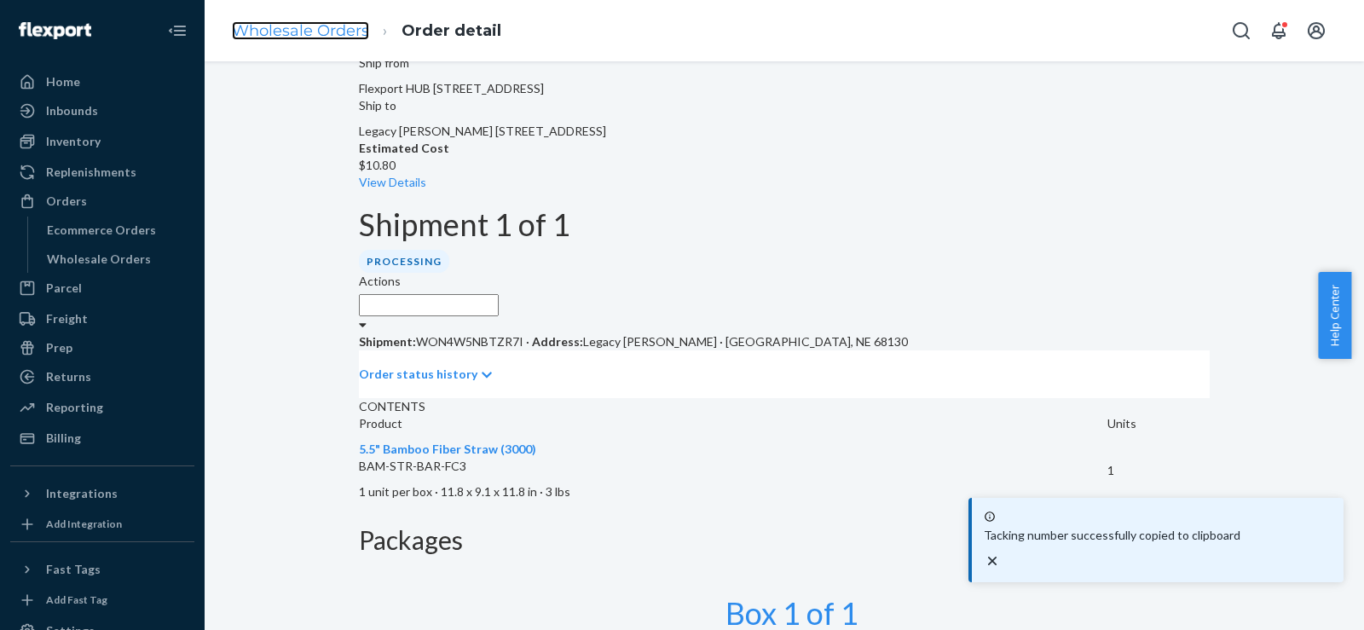
click at [266, 34] on link "Wholesale Orders" at bounding box center [300, 30] width 137 height 19
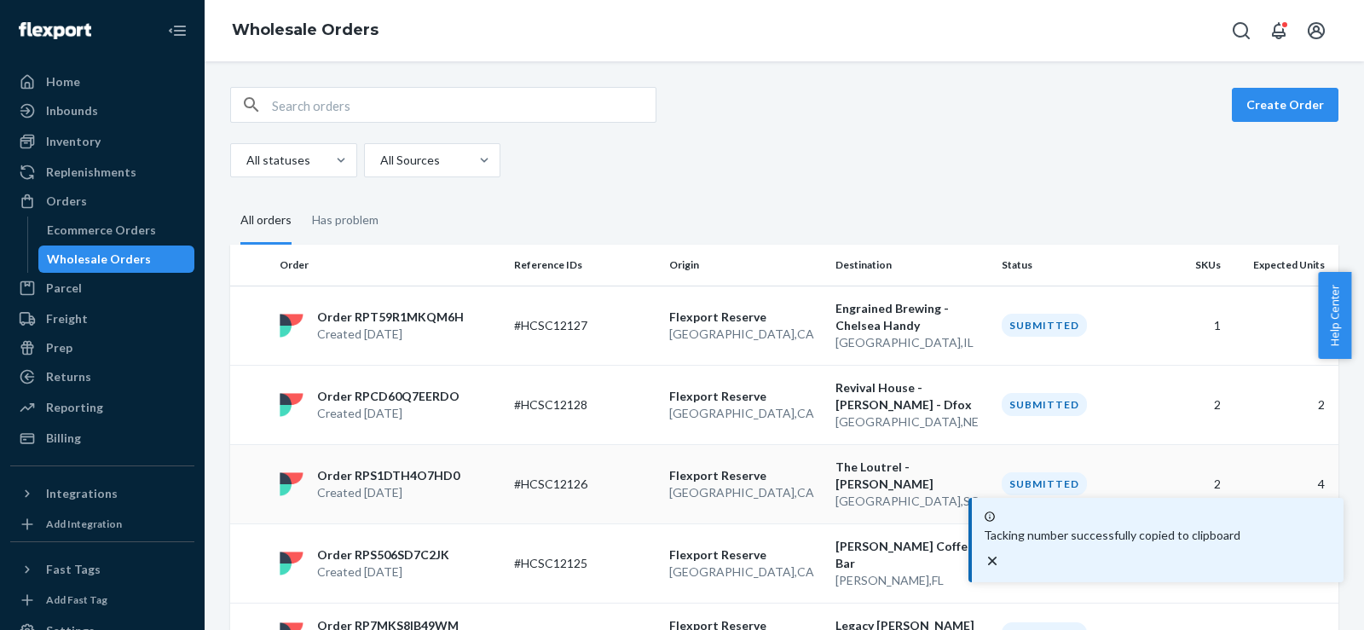
scroll to position [284, 0]
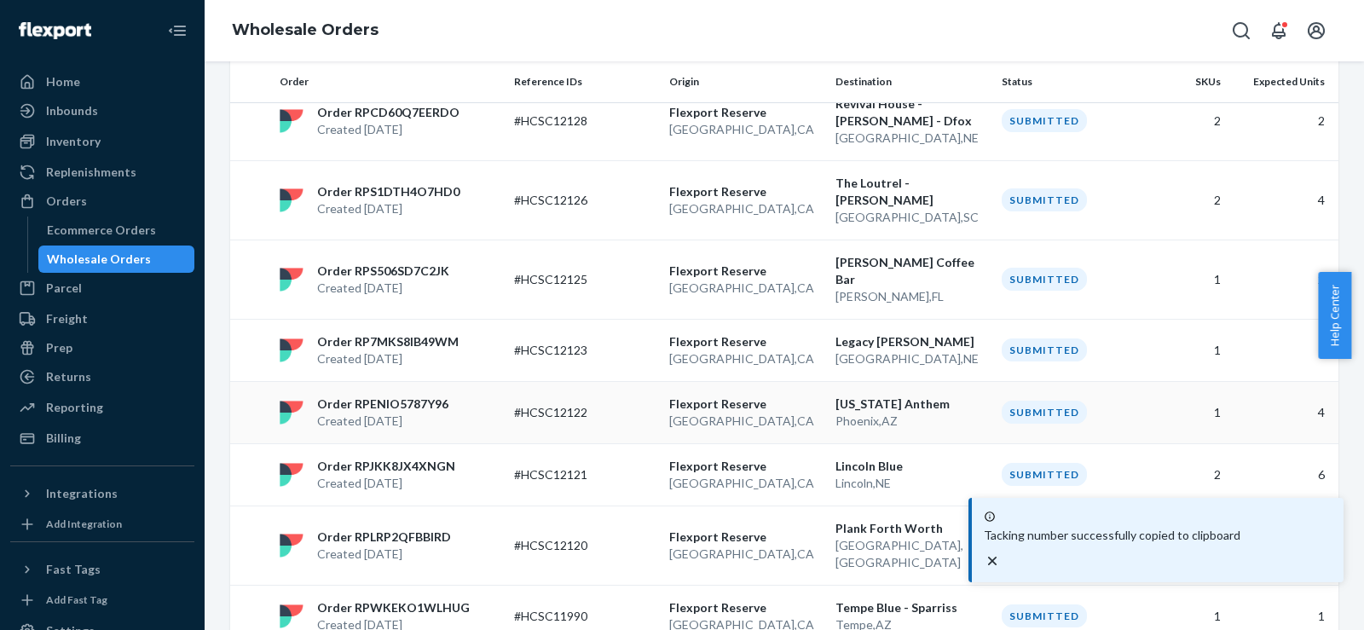
click at [790, 413] on p "[GEOGRAPHIC_DATA] , [GEOGRAPHIC_DATA]" at bounding box center [745, 421] width 153 height 17
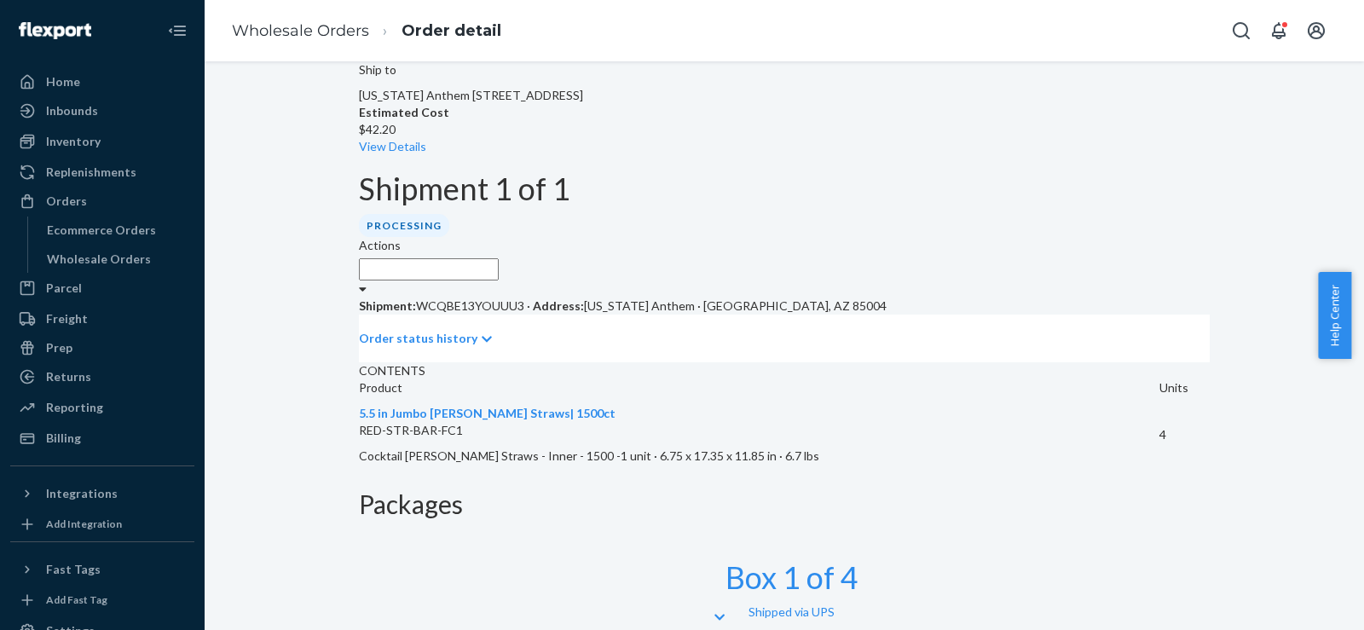
scroll to position [539, 0]
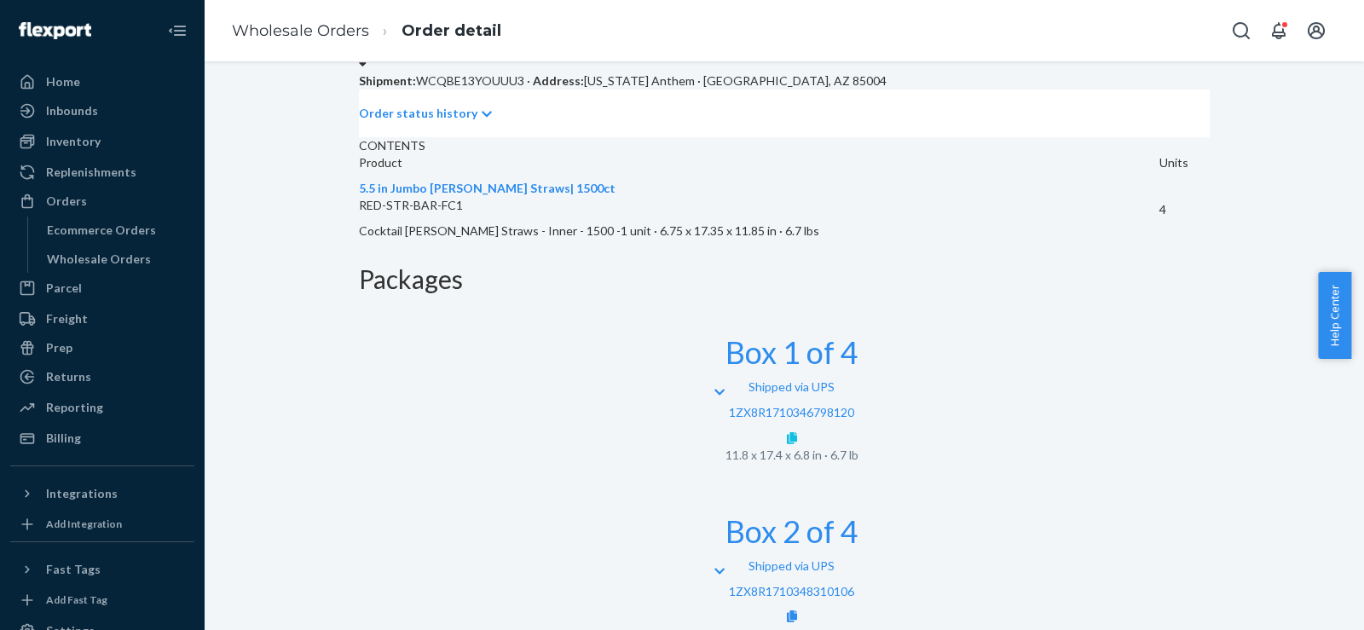
click at [797, 432] on icon at bounding box center [792, 438] width 10 height 12
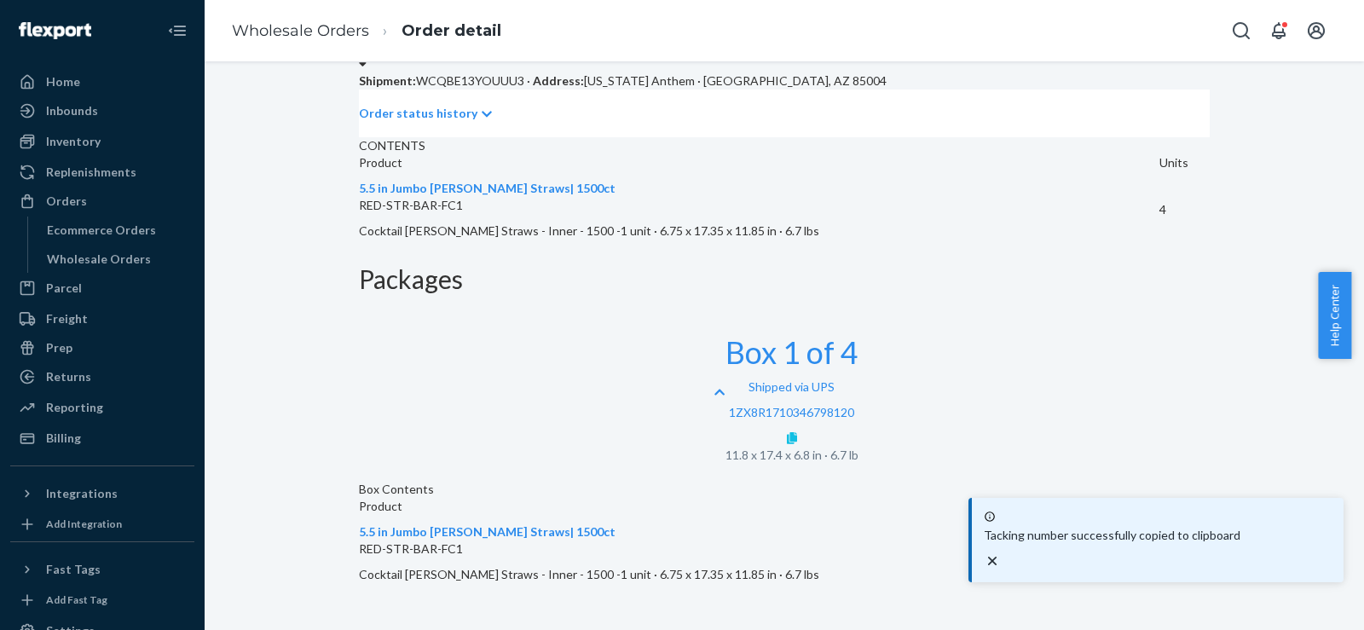
click at [797, 432] on icon at bounding box center [792, 438] width 10 height 12
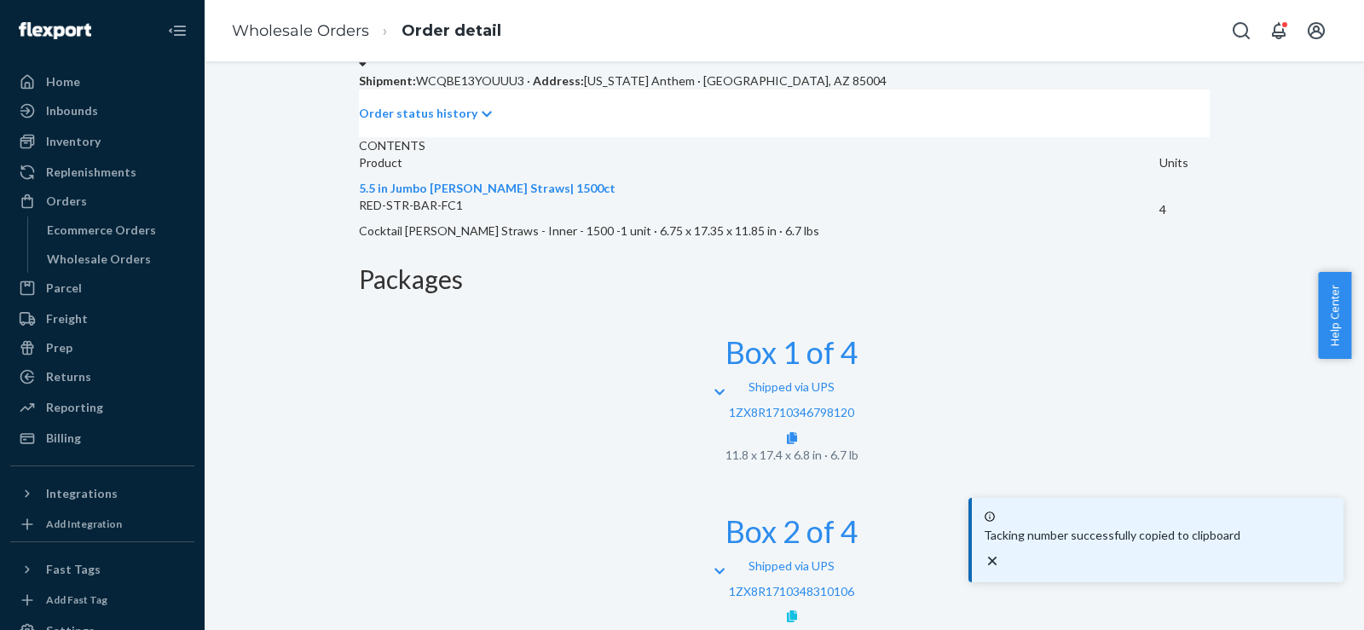
click at [797, 610] on icon at bounding box center [792, 616] width 10 height 12
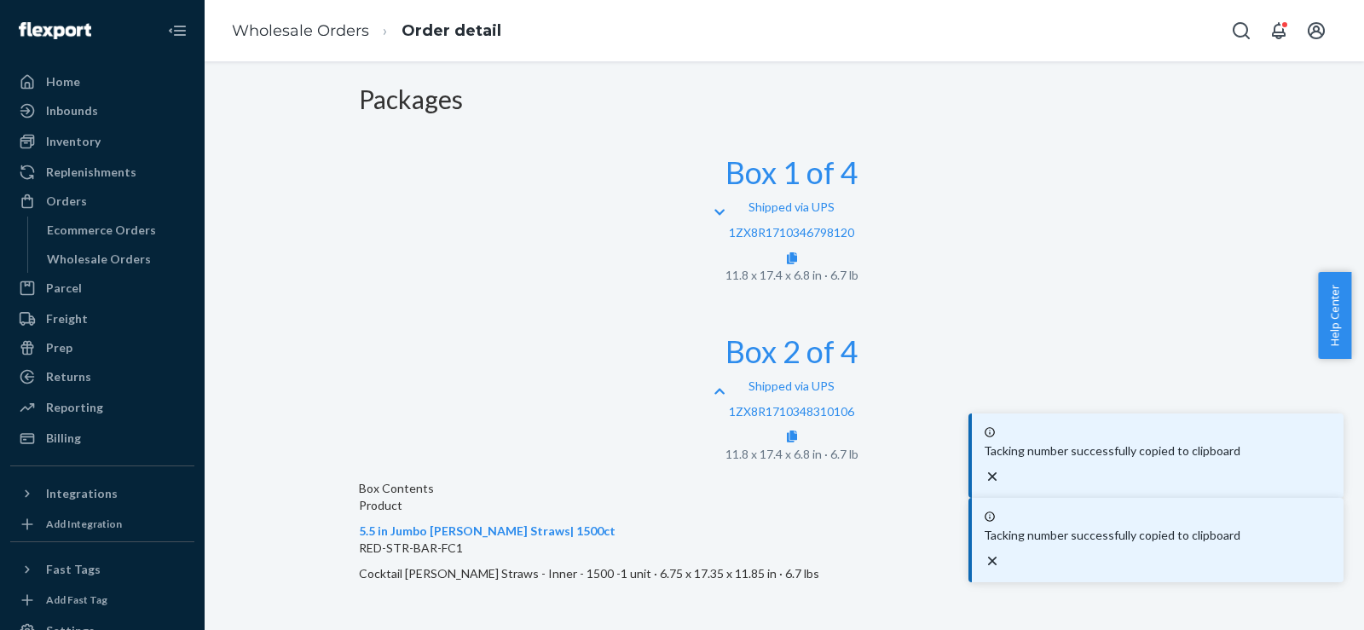
scroll to position [755, 0]
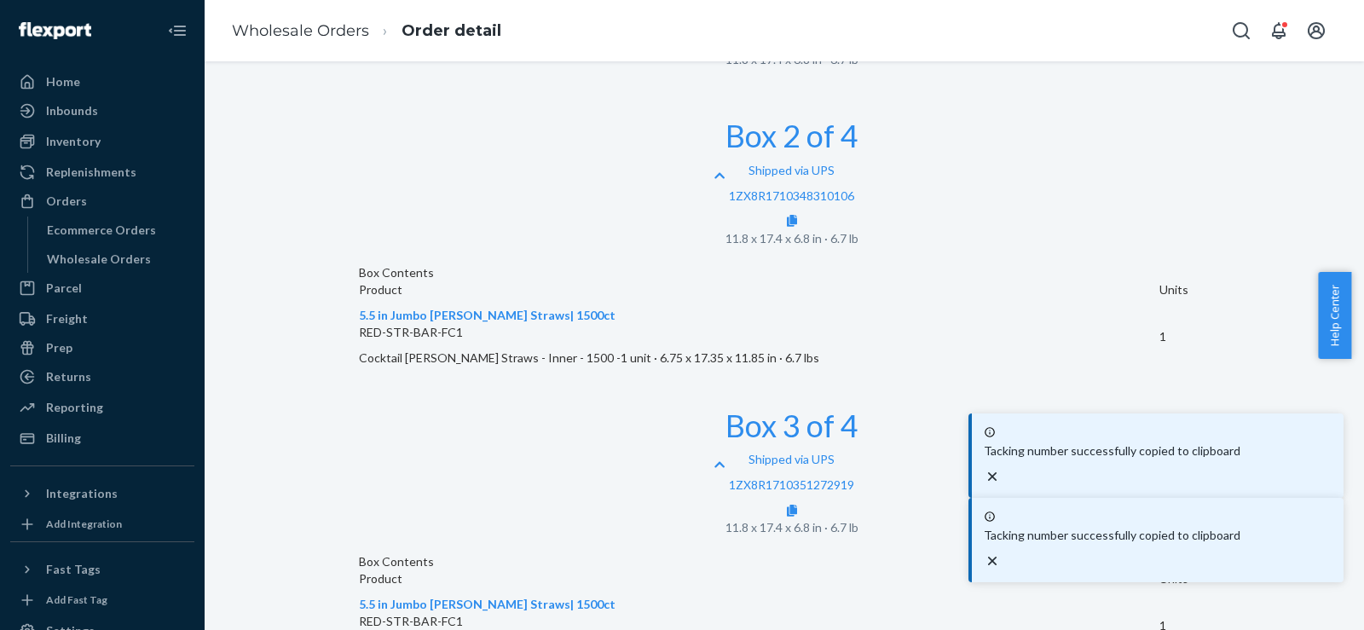
scroll to position [970, 0]
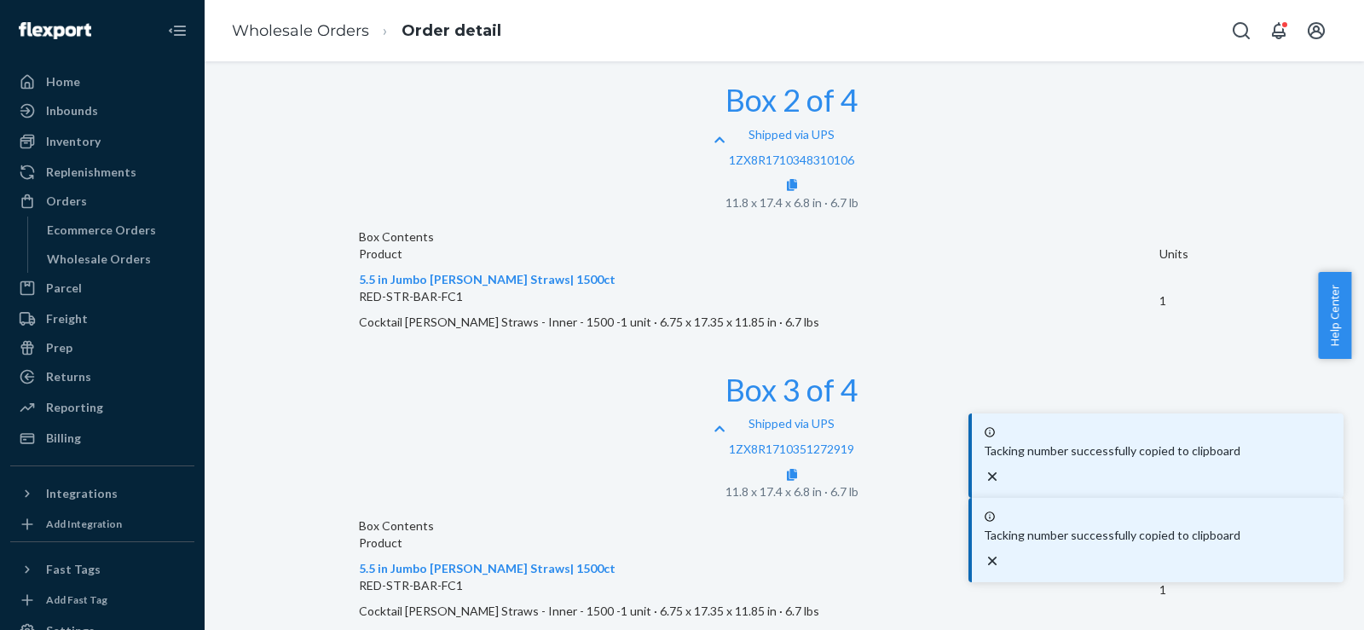
click at [1001, 485] on icon "close toast" at bounding box center [992, 476] width 17 height 17
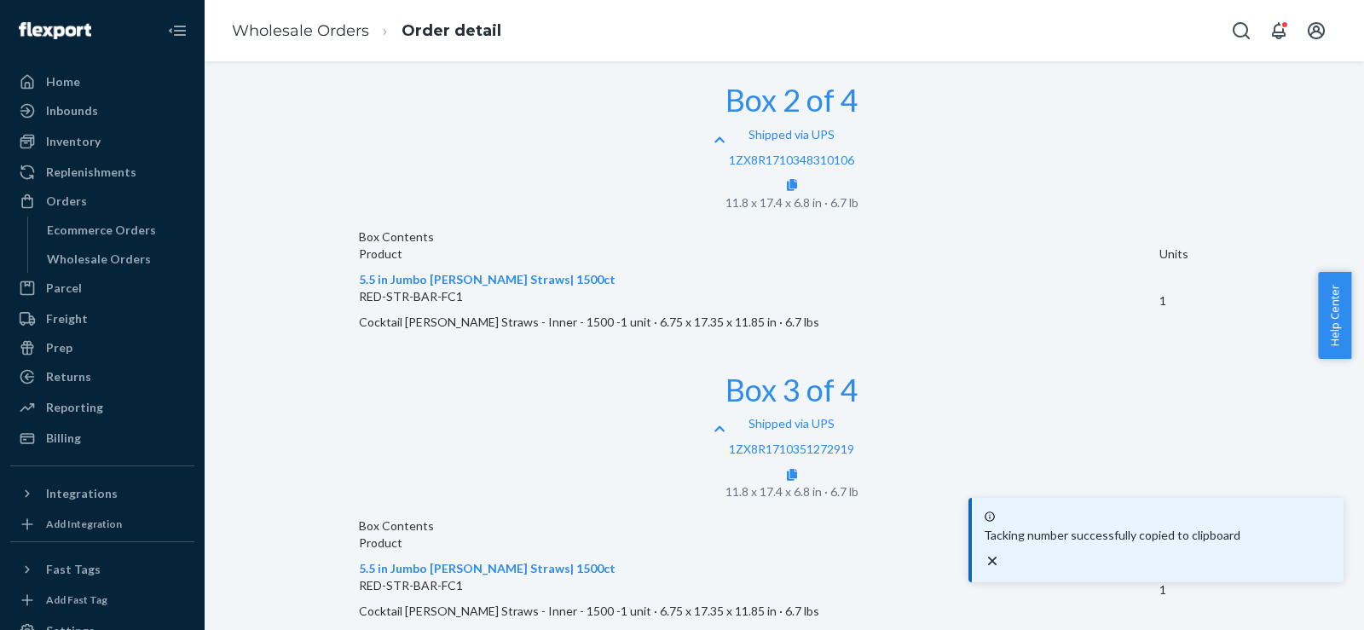
click at [997, 564] on icon "close toast" at bounding box center [992, 561] width 9 height 9
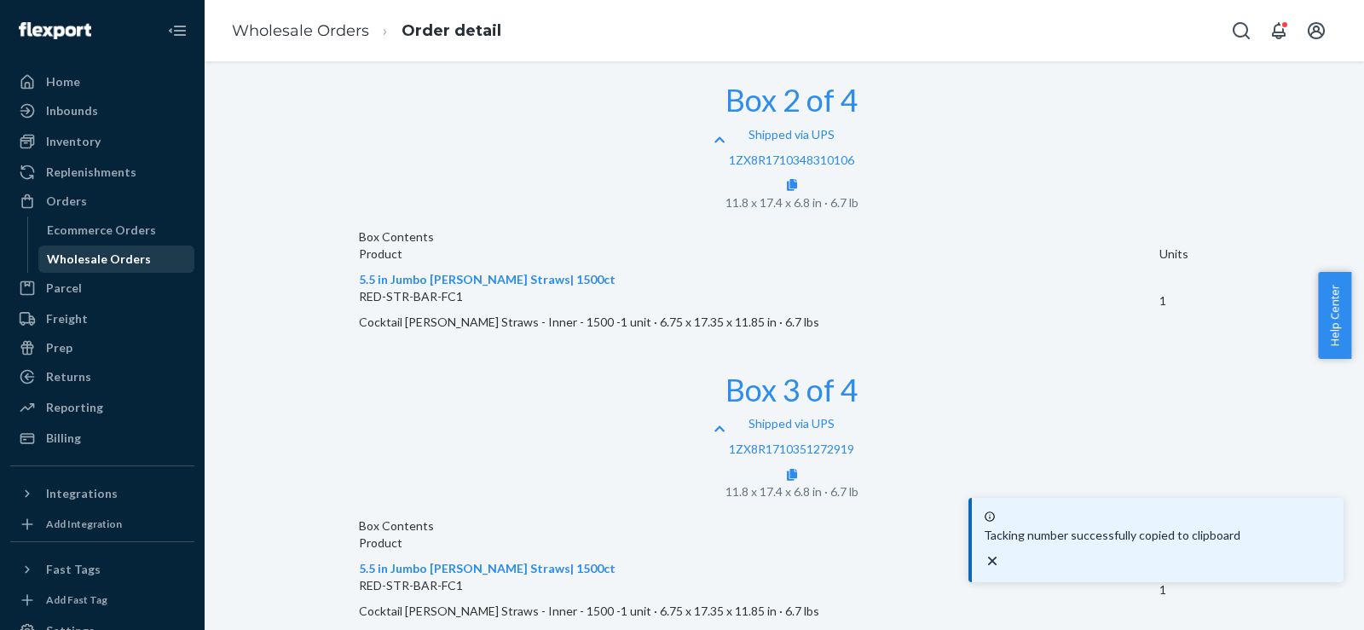
click at [134, 251] on div "Wholesale Orders" at bounding box center [99, 259] width 104 height 17
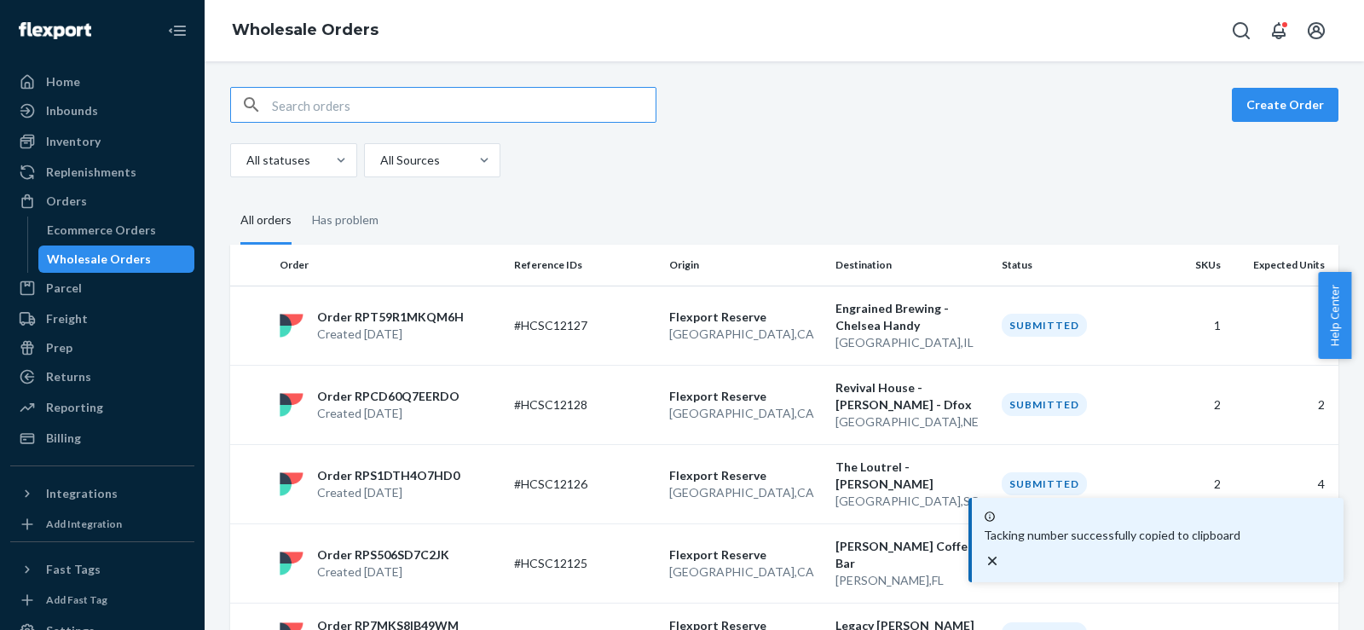
scroll to position [284, 0]
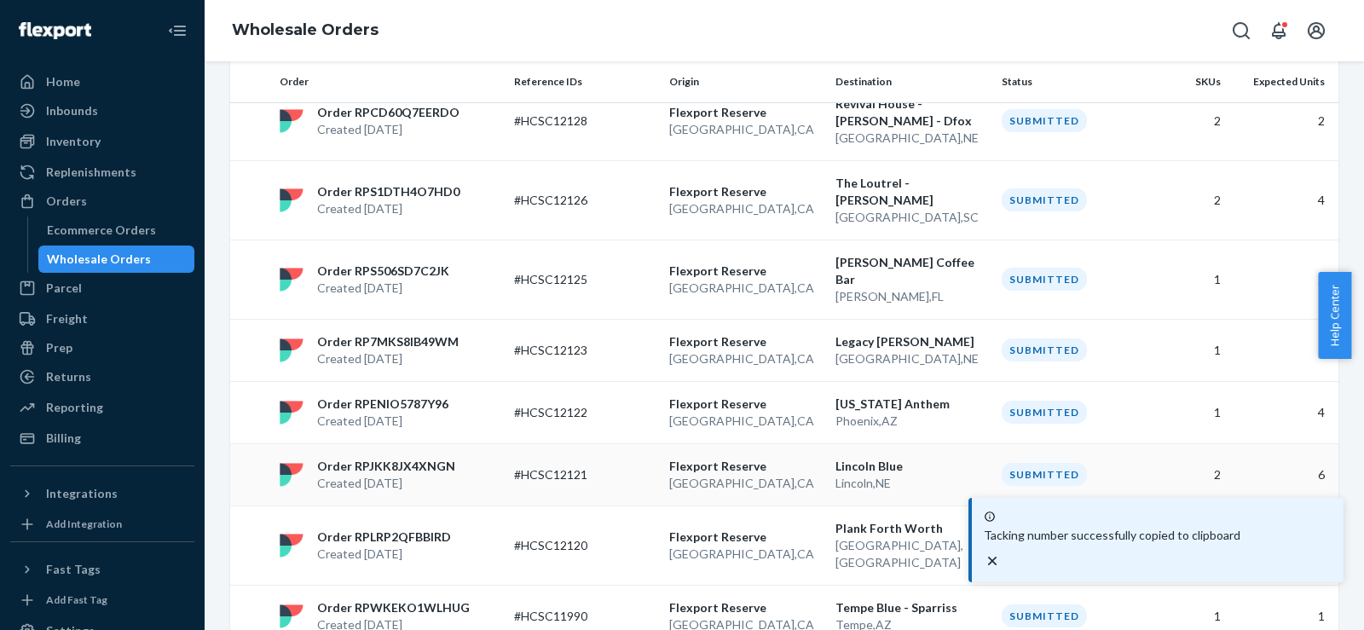
click at [645, 466] on p "#HCSC12121" at bounding box center [582, 474] width 136 height 17
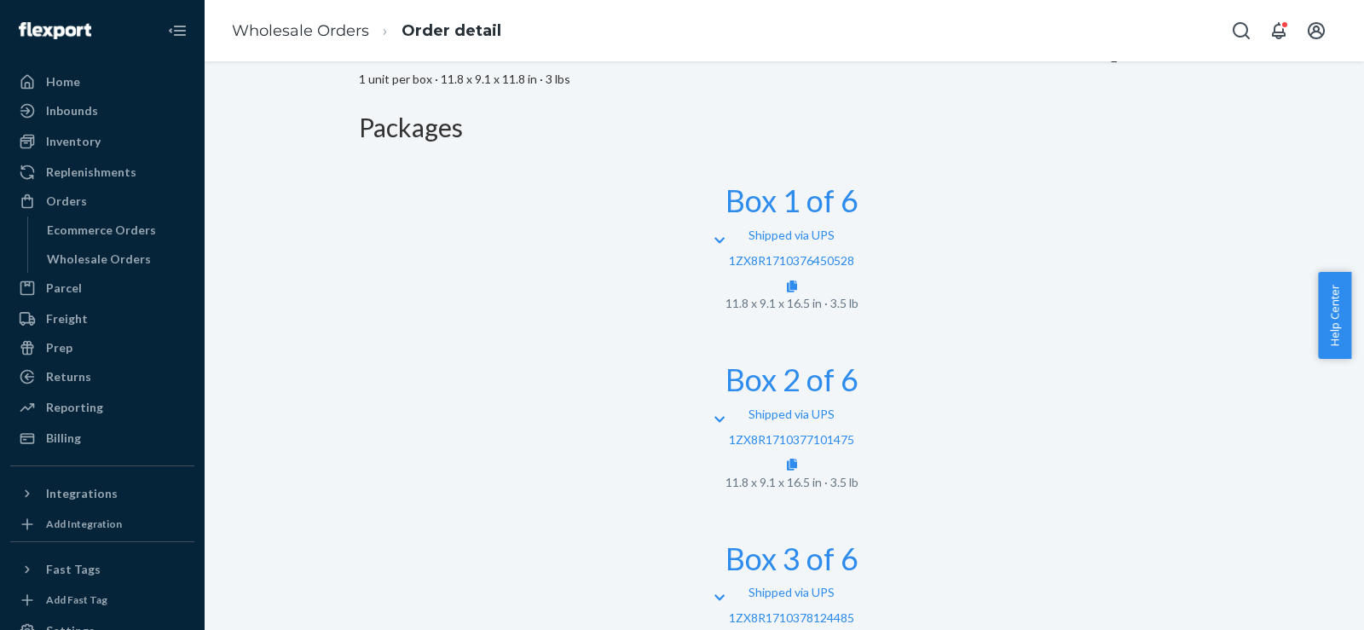
scroll to position [793, 0]
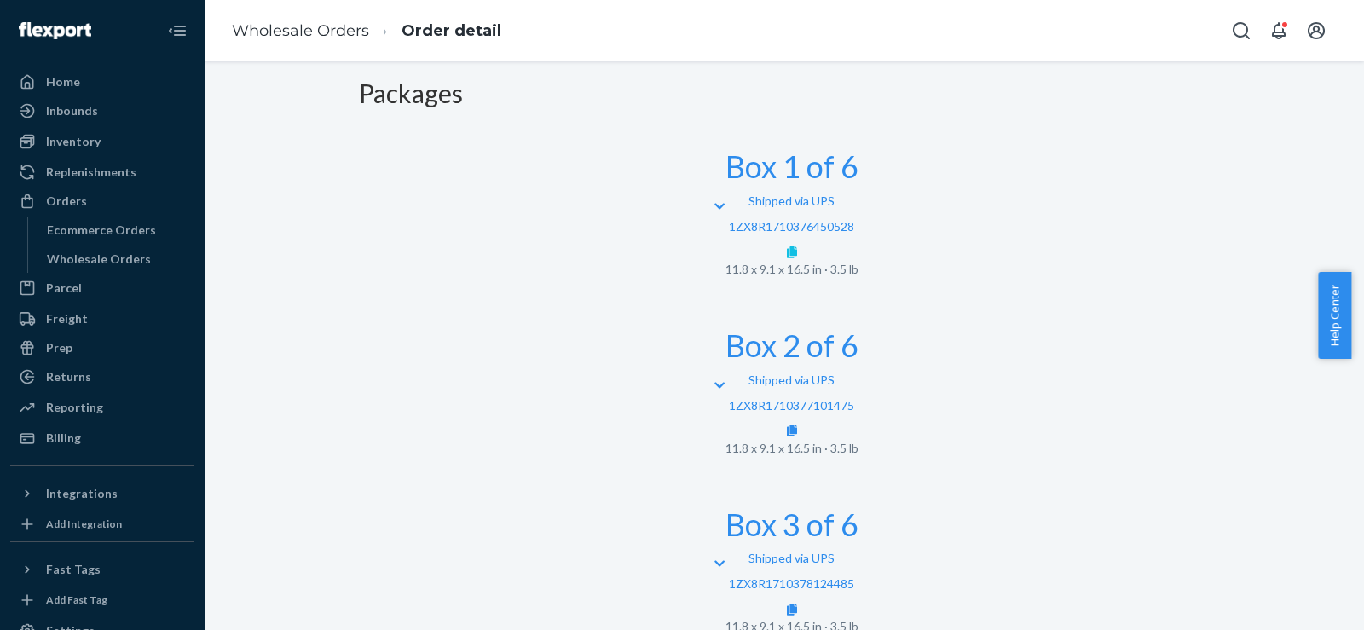
click at [797, 245] on link at bounding box center [792, 252] width 10 height 14
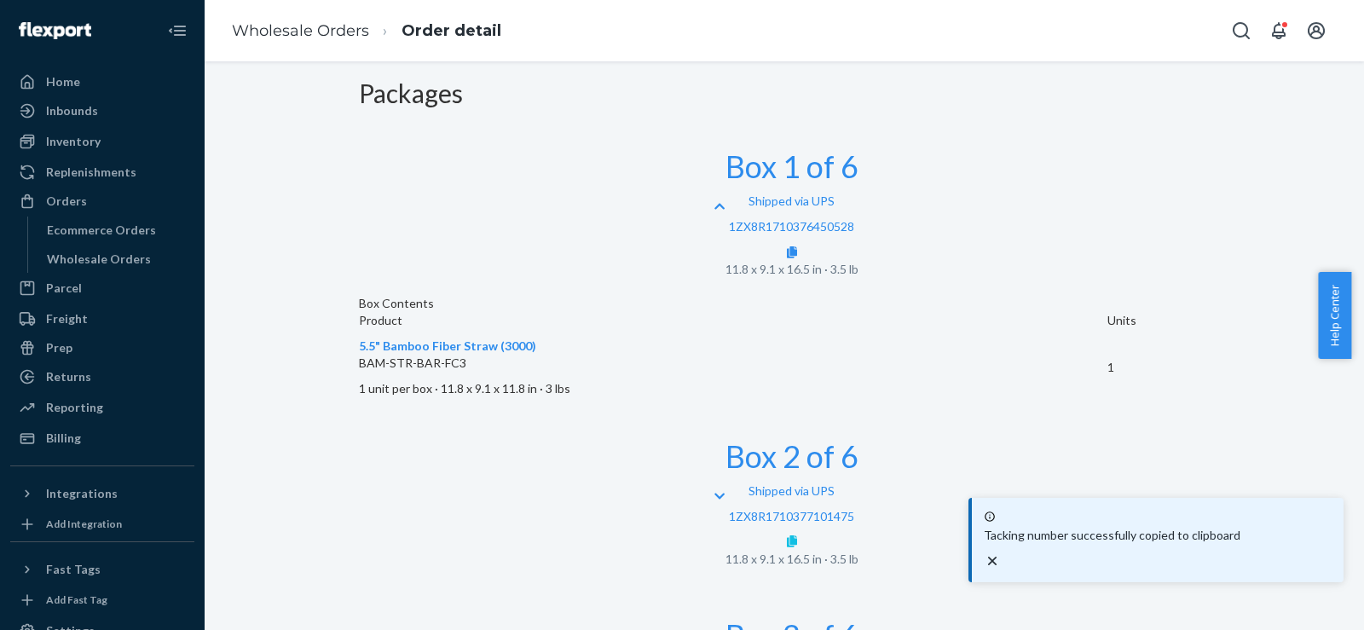
click at [797, 535] on icon at bounding box center [792, 541] width 10 height 12
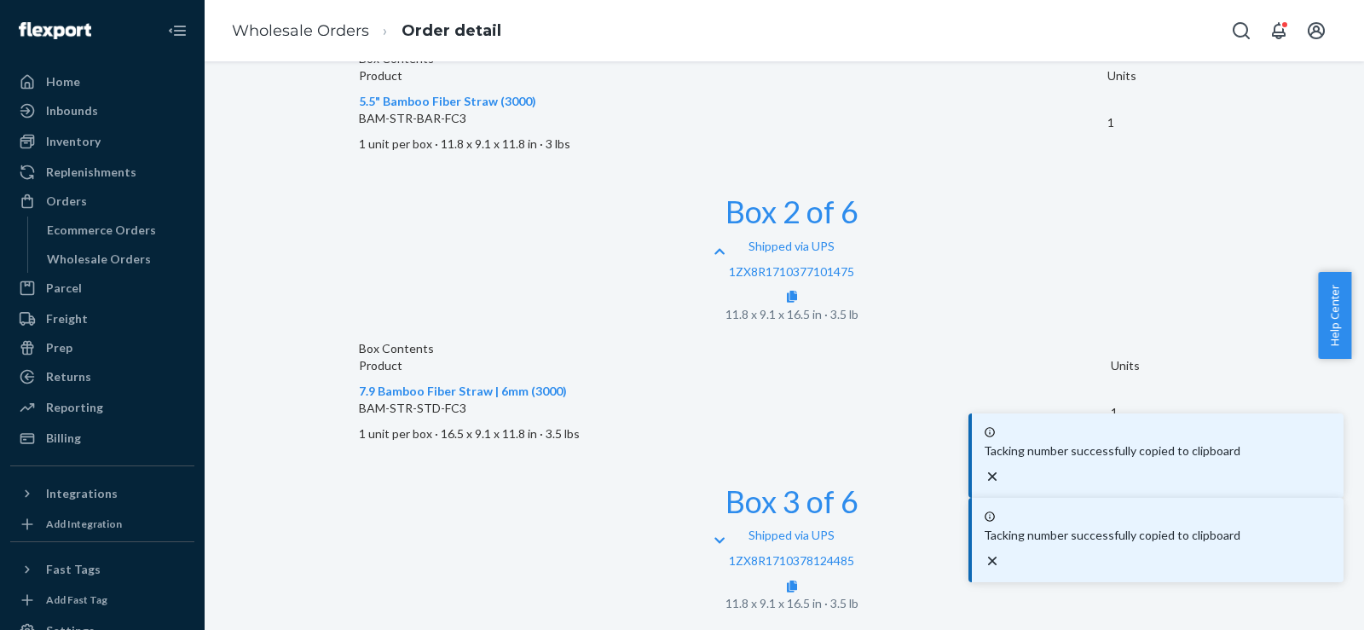
scroll to position [1077, 0]
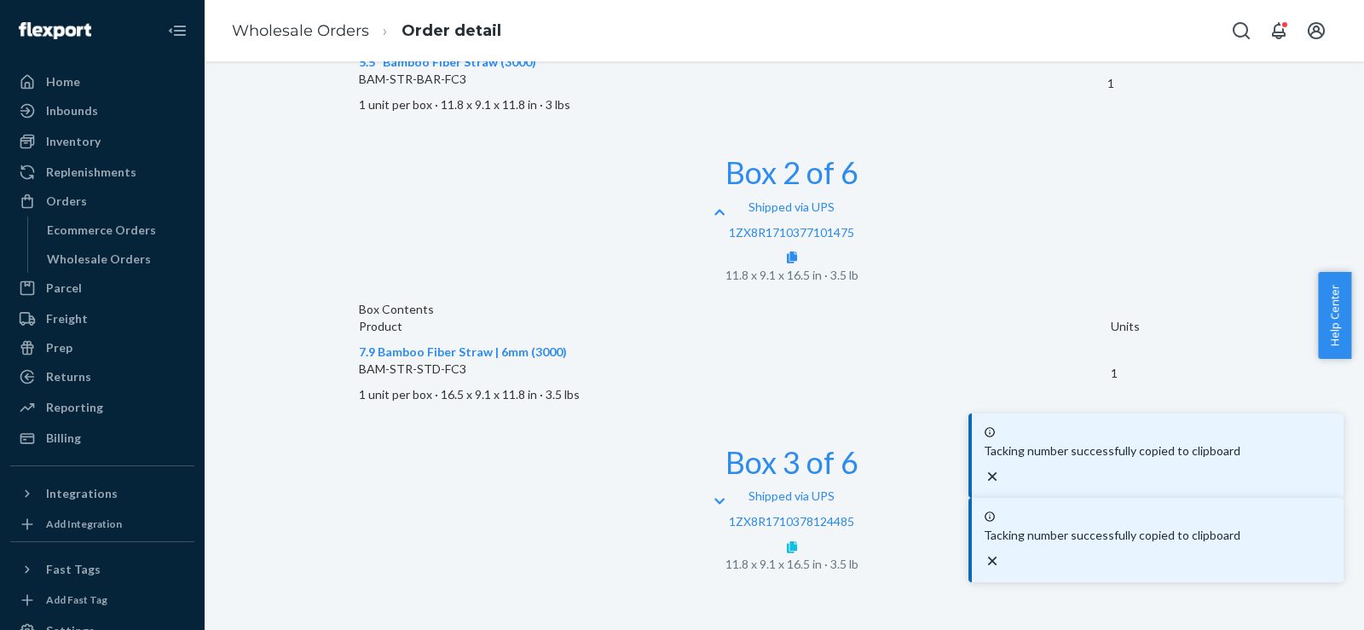
click at [797, 541] on icon at bounding box center [792, 547] width 10 height 12
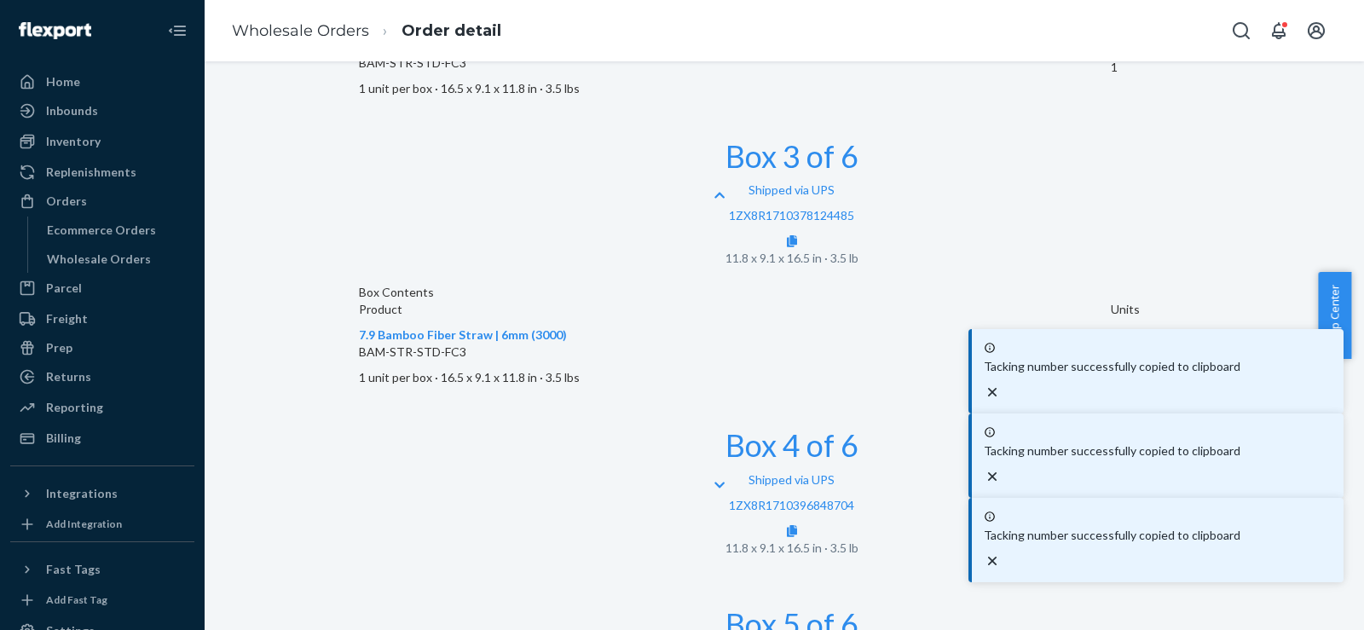
scroll to position [1440, 0]
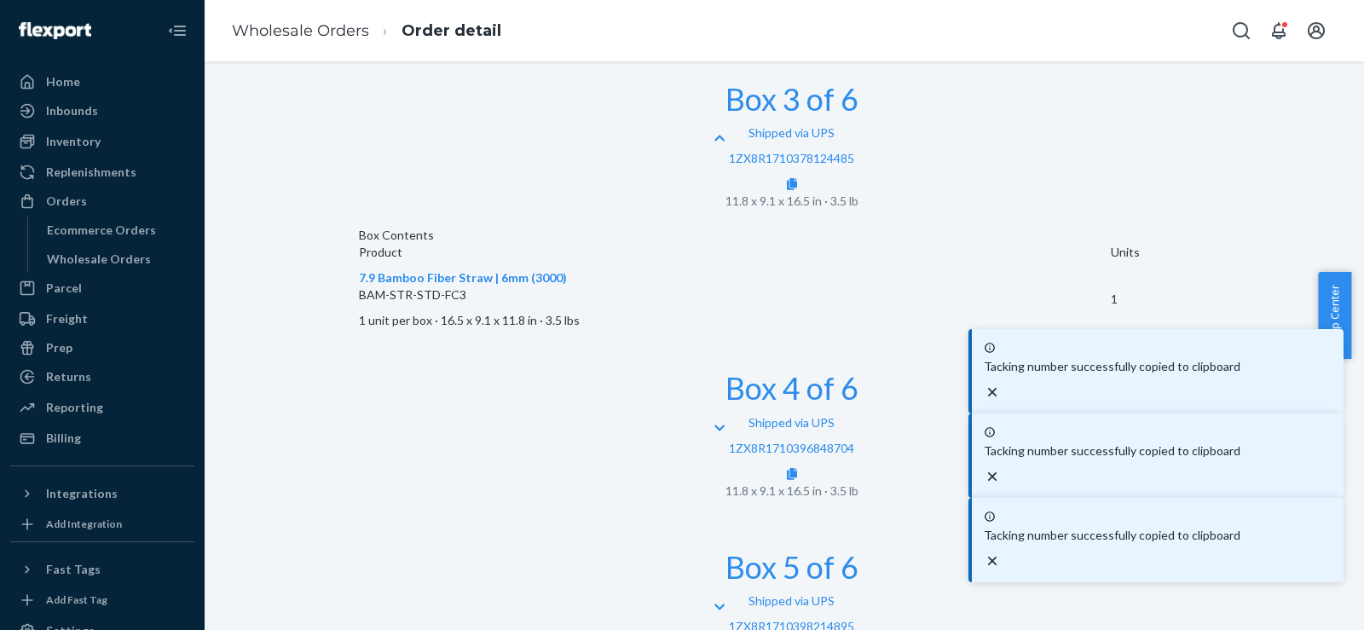
drag, startPoint x: 1164, startPoint y: 354, endPoint x: 1154, endPoint y: 377, distance: 24.9
click at [797, 468] on icon at bounding box center [792, 474] width 10 height 12
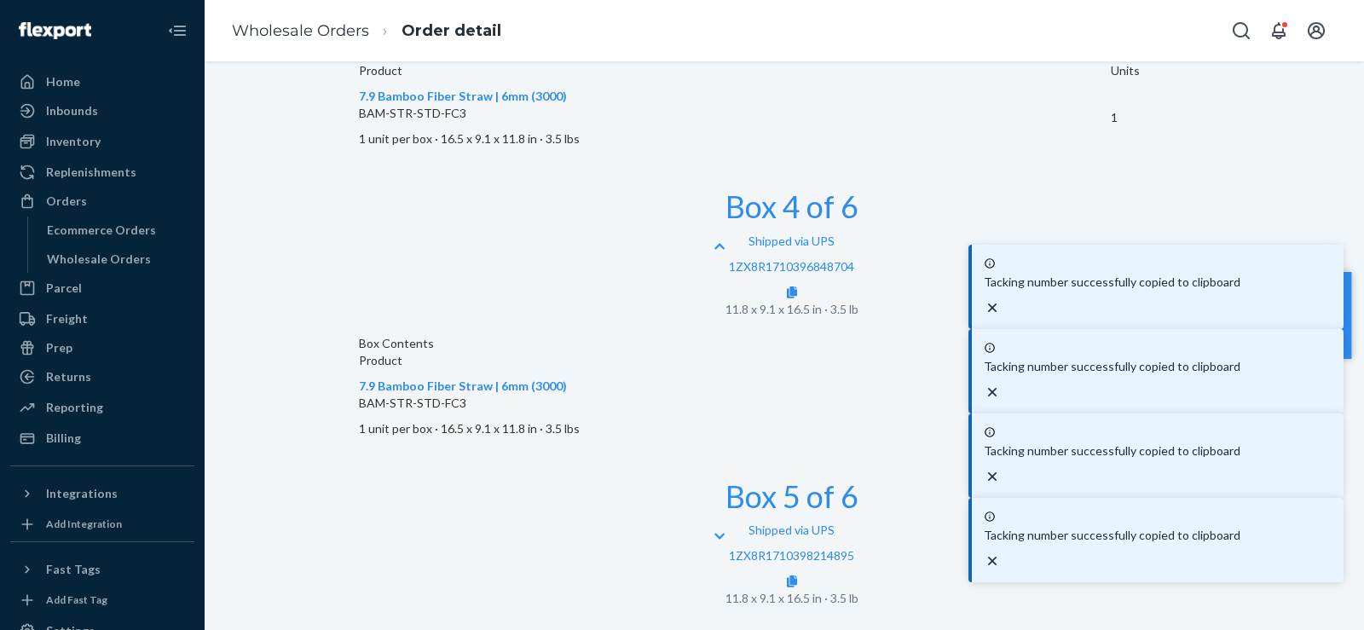
scroll to position [1656, 0]
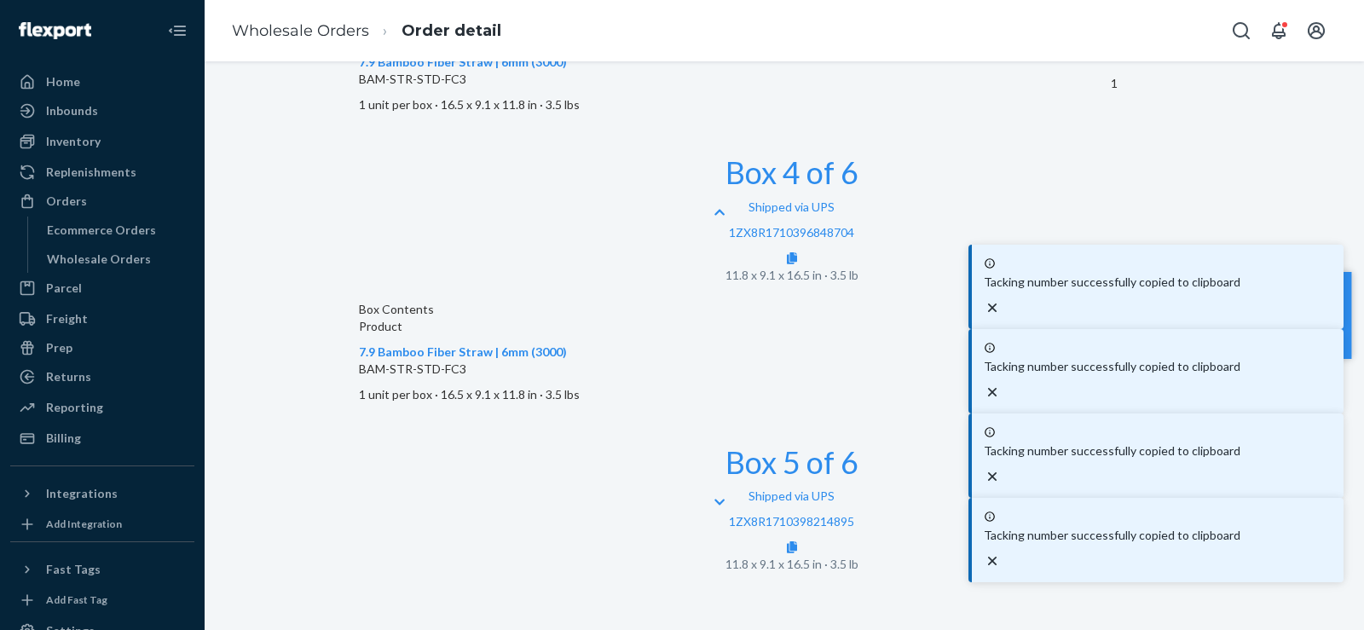
click at [1001, 316] on icon "close toast" at bounding box center [992, 307] width 17 height 17
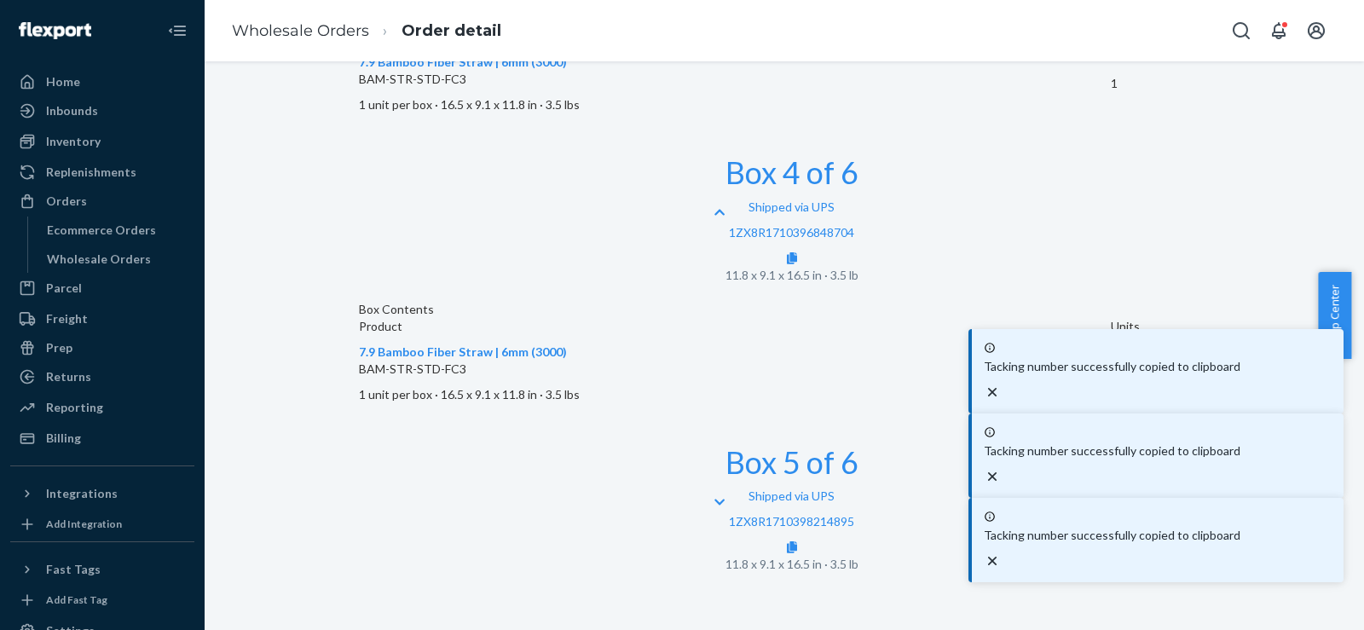
click at [1001, 401] on icon "close toast" at bounding box center [992, 392] width 17 height 17
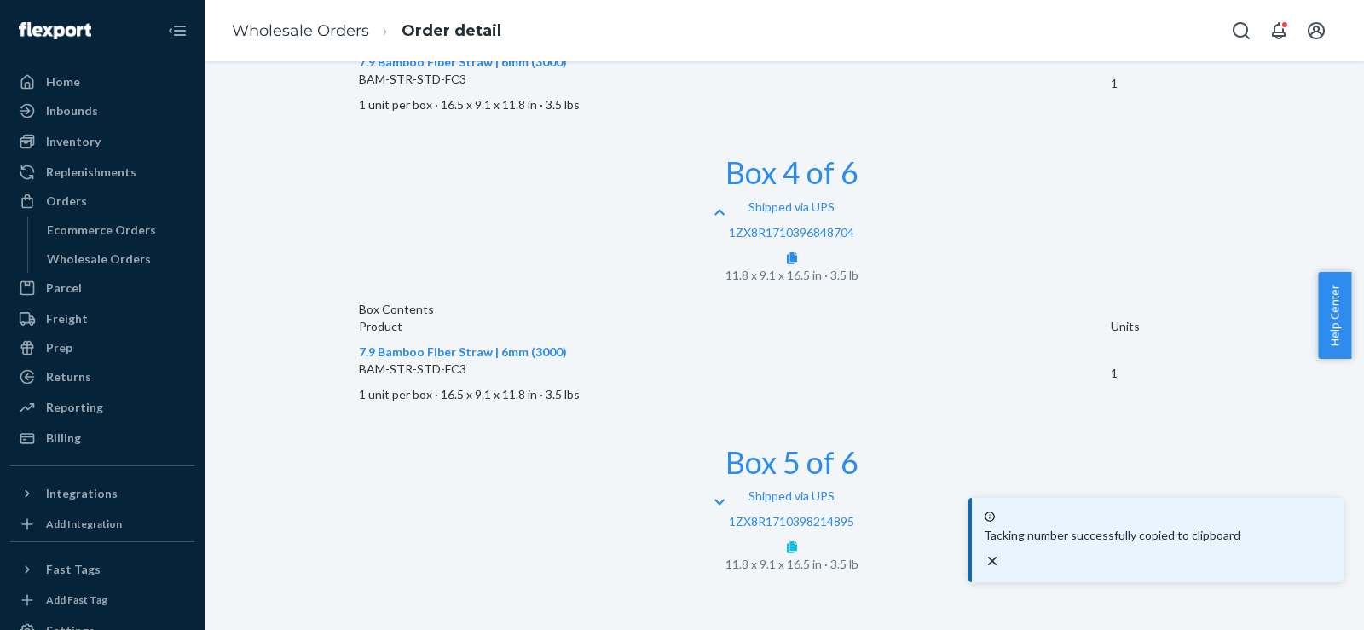
click at [797, 541] on icon at bounding box center [792, 547] width 10 height 12
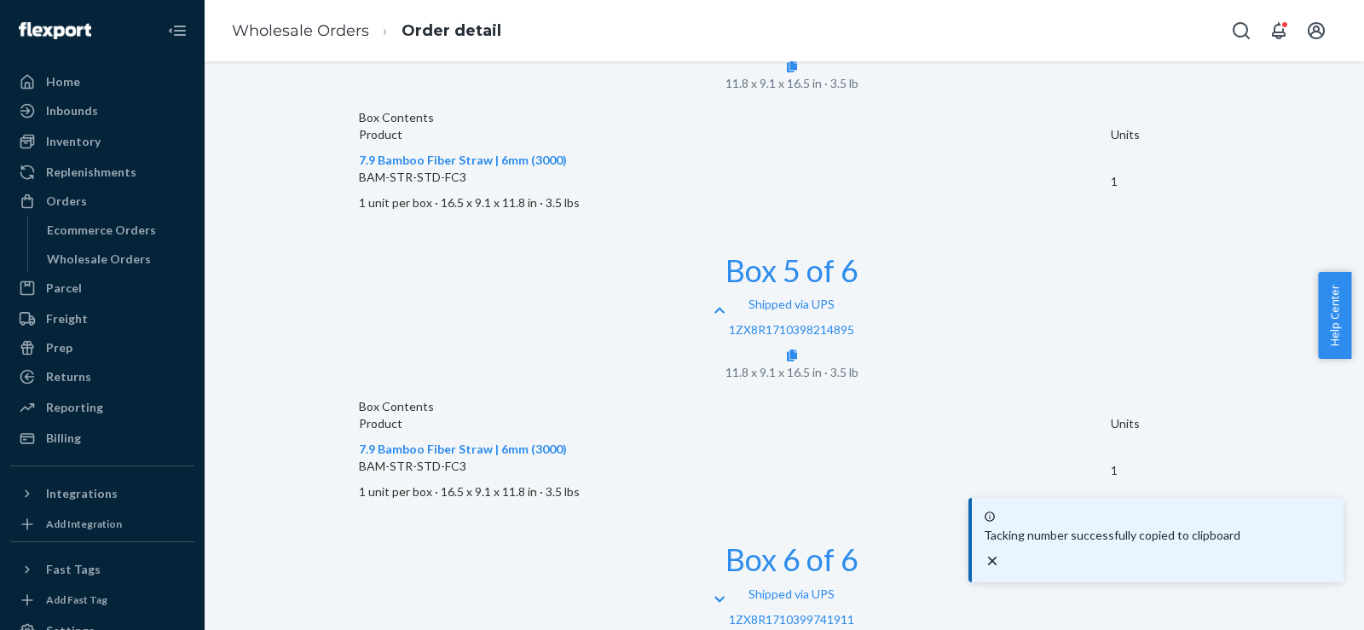
scroll to position [1872, 0]
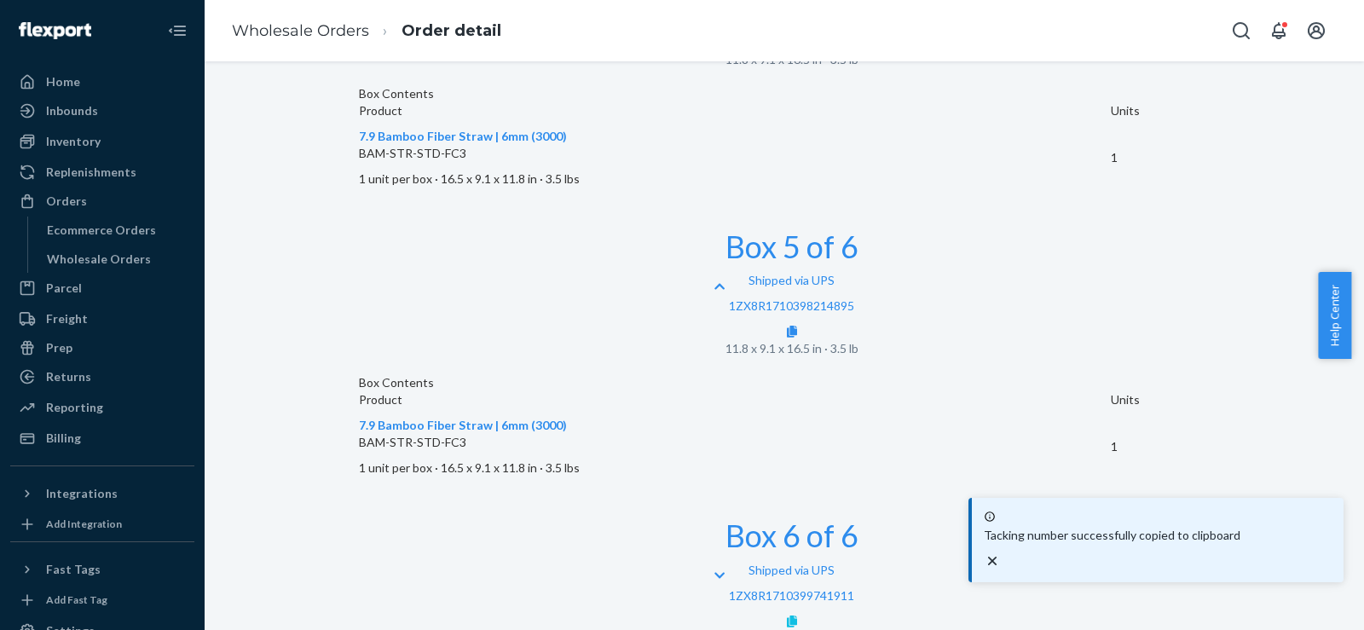
click at [797, 614] on link at bounding box center [792, 621] width 10 height 14
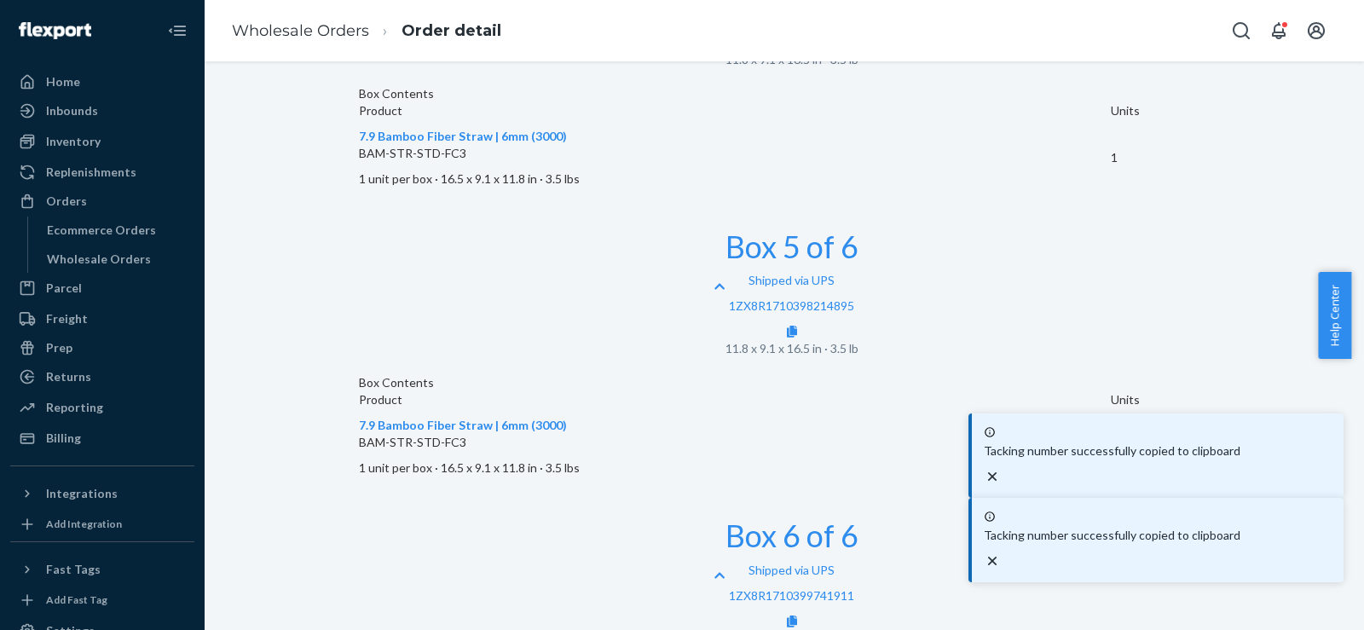
click at [1001, 563] on icon "close toast" at bounding box center [992, 561] width 17 height 17
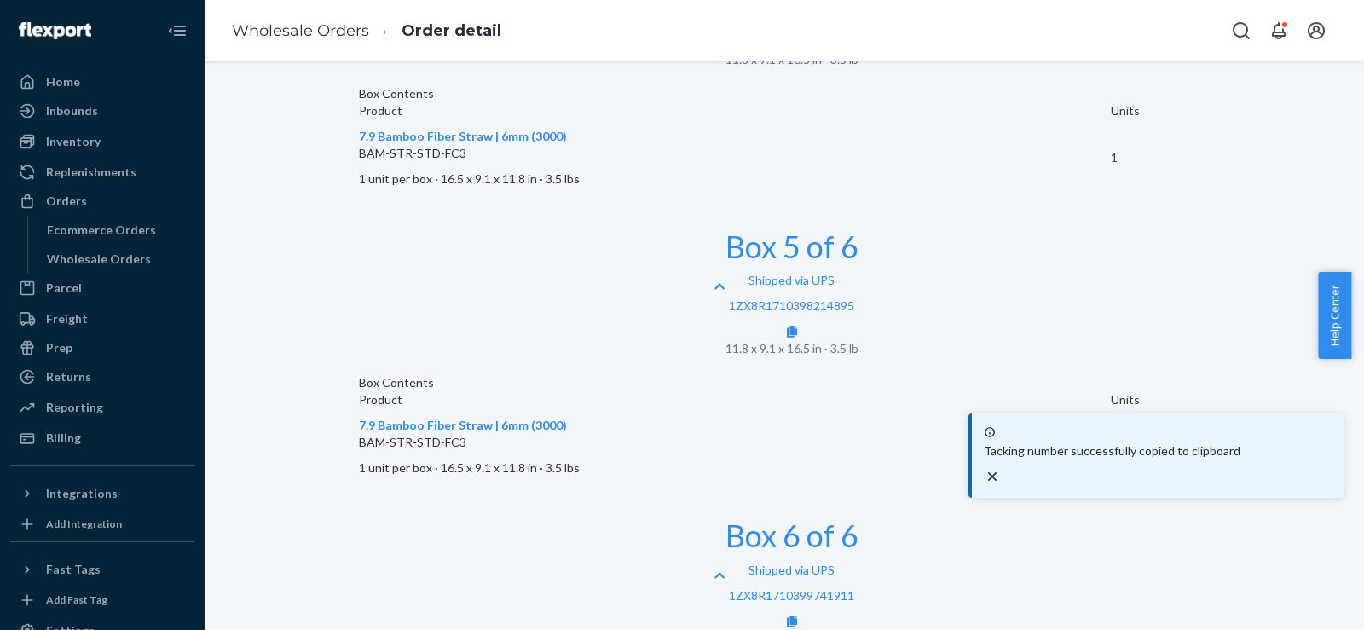
click at [1322, 491] on div "Tacking number successfully copied to clipboard" at bounding box center [1158, 455] width 358 height 71
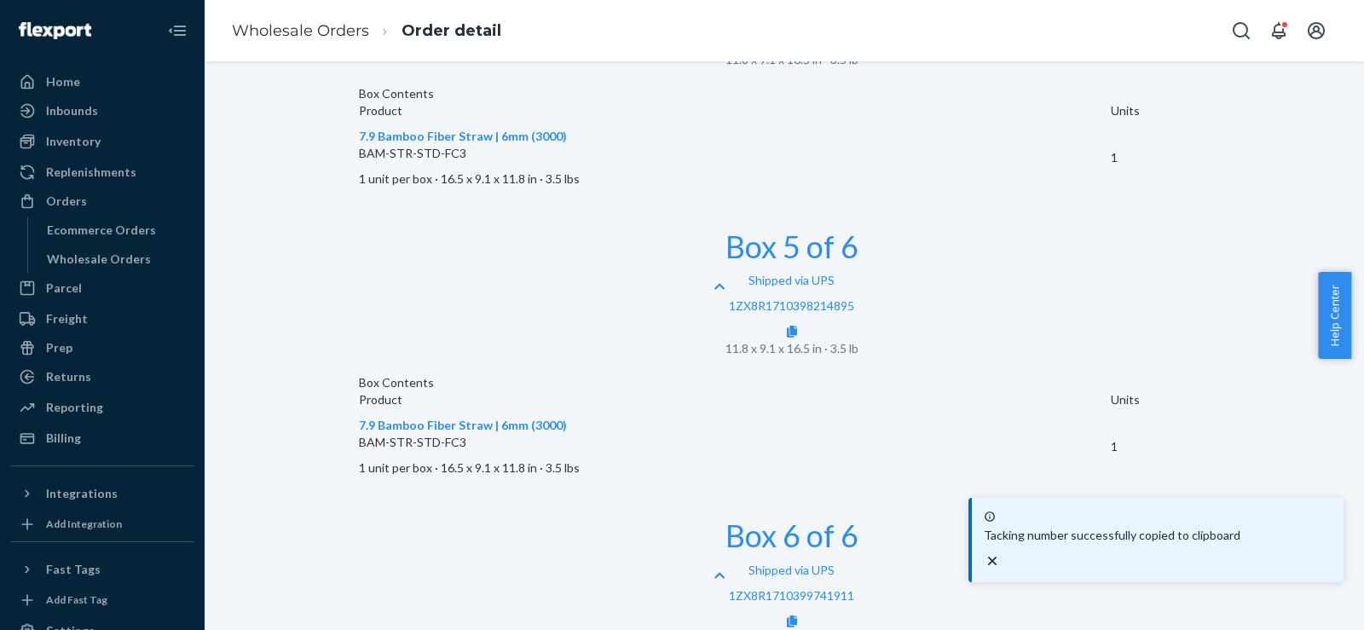
click at [1001, 563] on icon "close toast" at bounding box center [992, 561] width 17 height 17
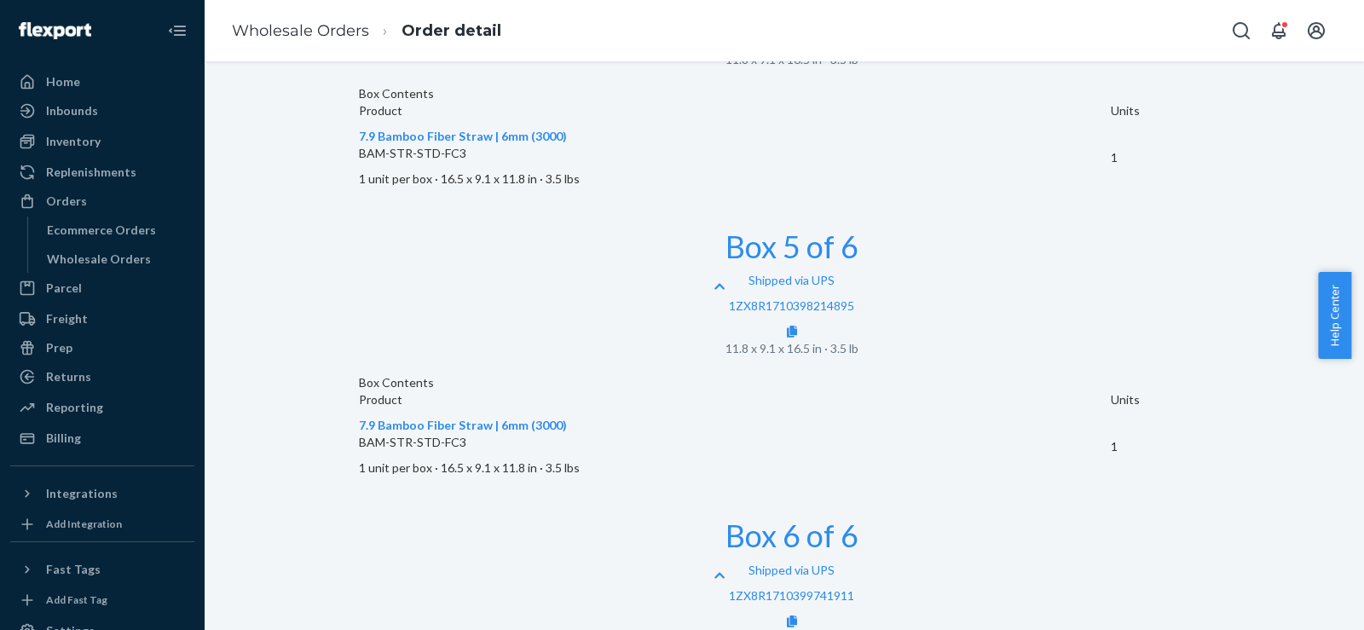
scroll to position [2087, 0]
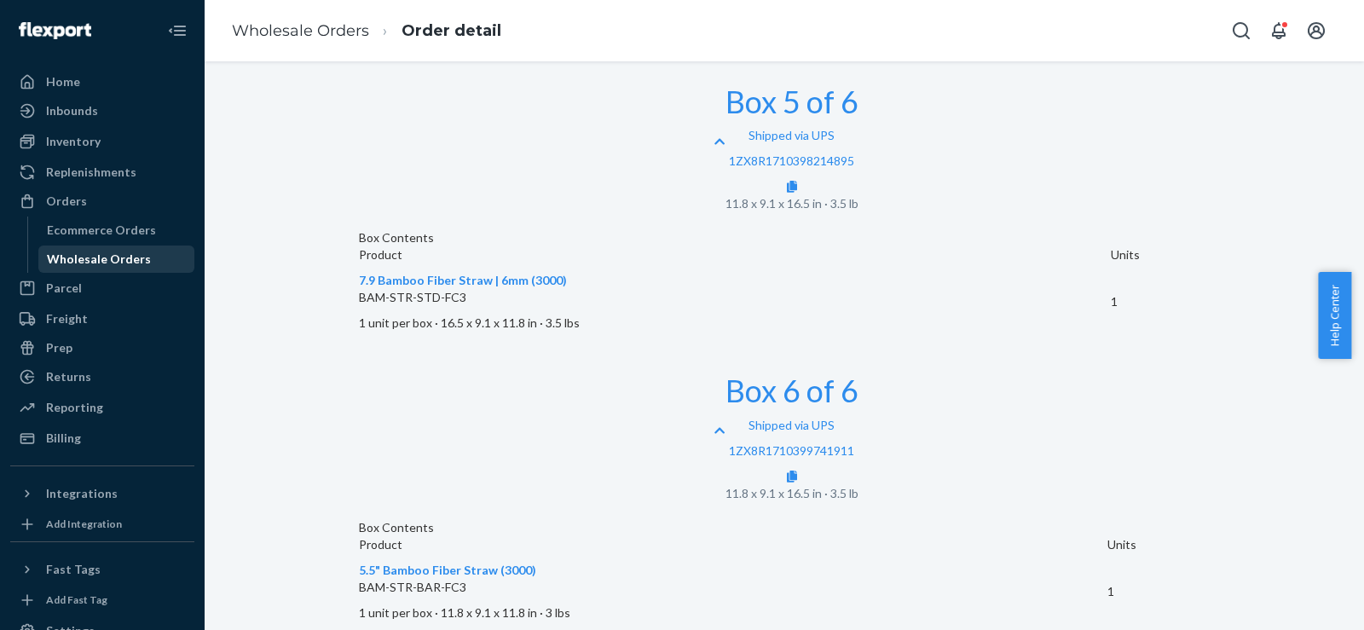
click at [146, 256] on div "Wholesale Orders" at bounding box center [116, 259] width 153 height 24
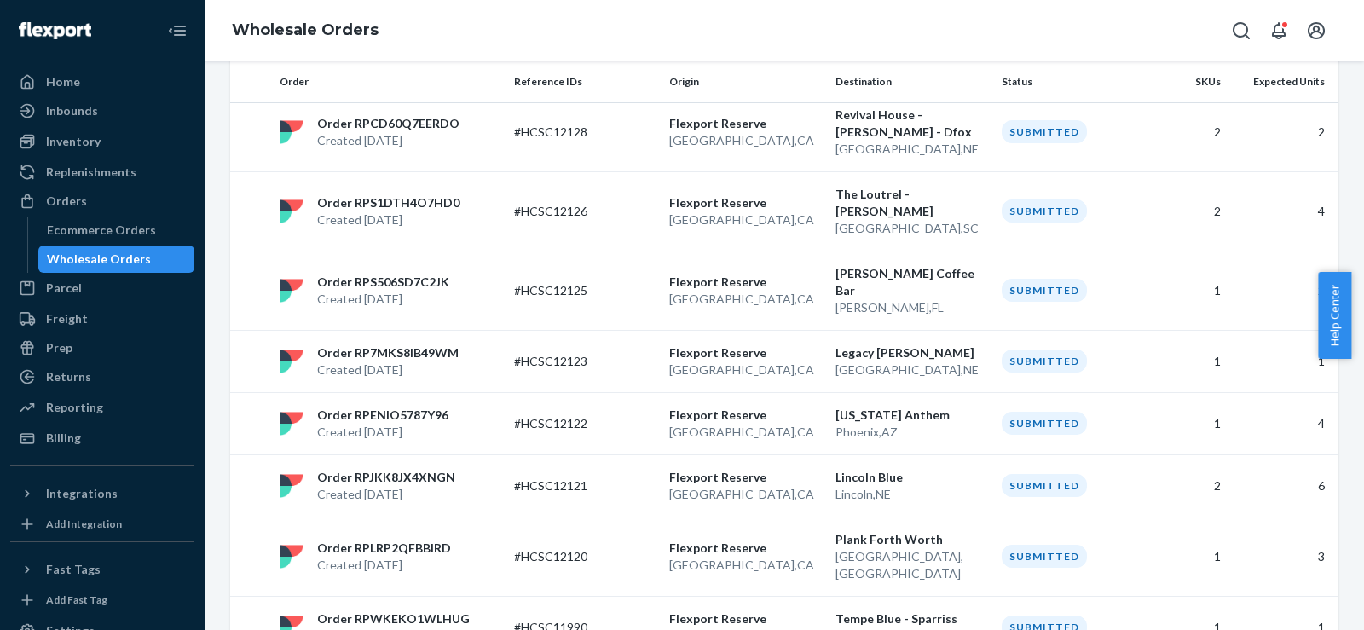
scroll to position [284, 0]
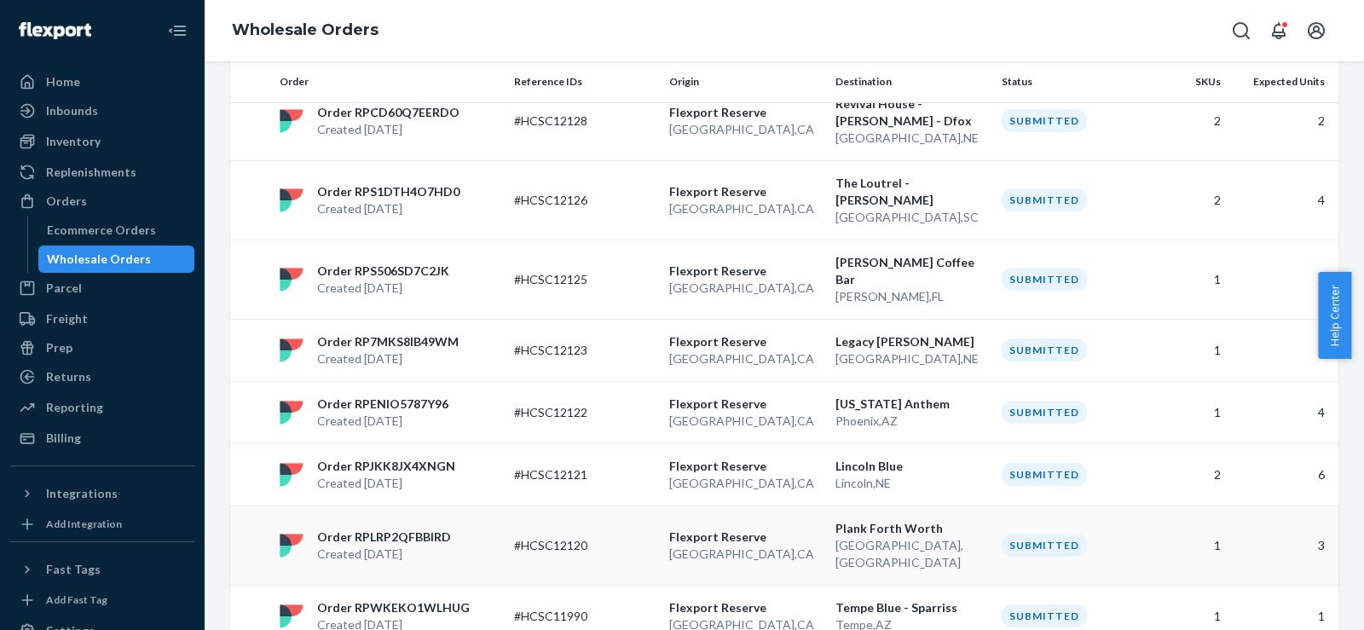
click at [815, 524] on td "[GEOGRAPHIC_DATA] [GEOGRAPHIC_DATA] , [GEOGRAPHIC_DATA]" at bounding box center [745, 545] width 166 height 79
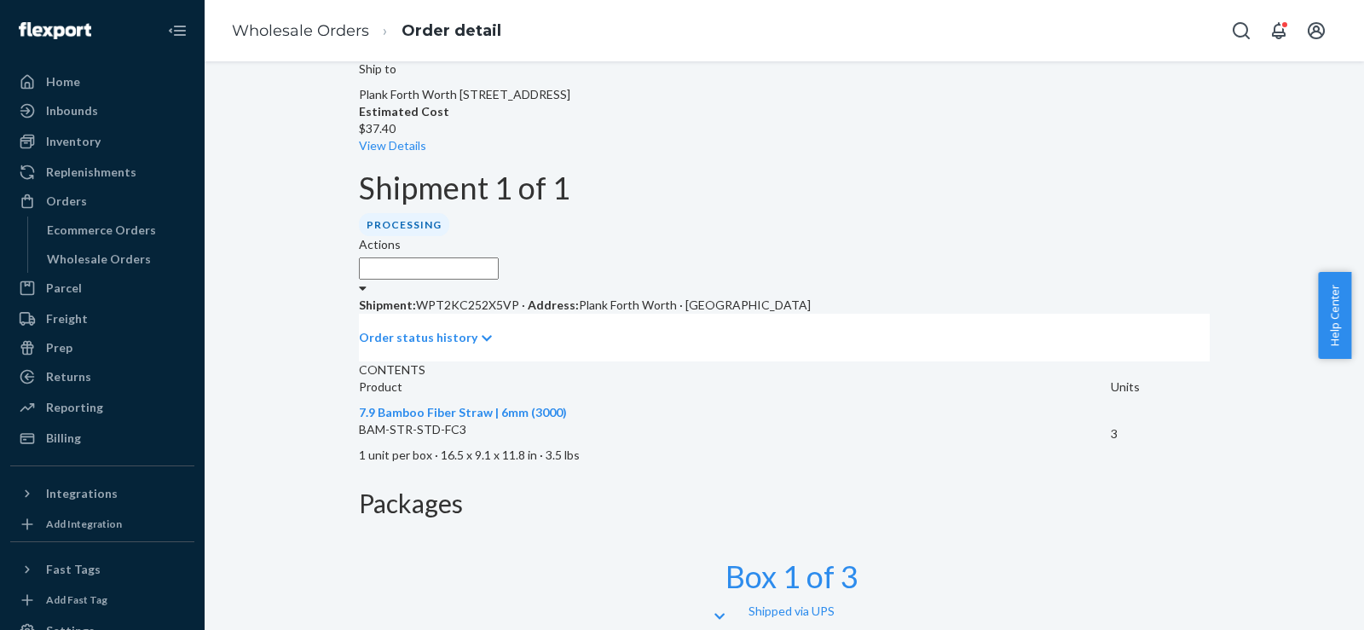
scroll to position [452, 0]
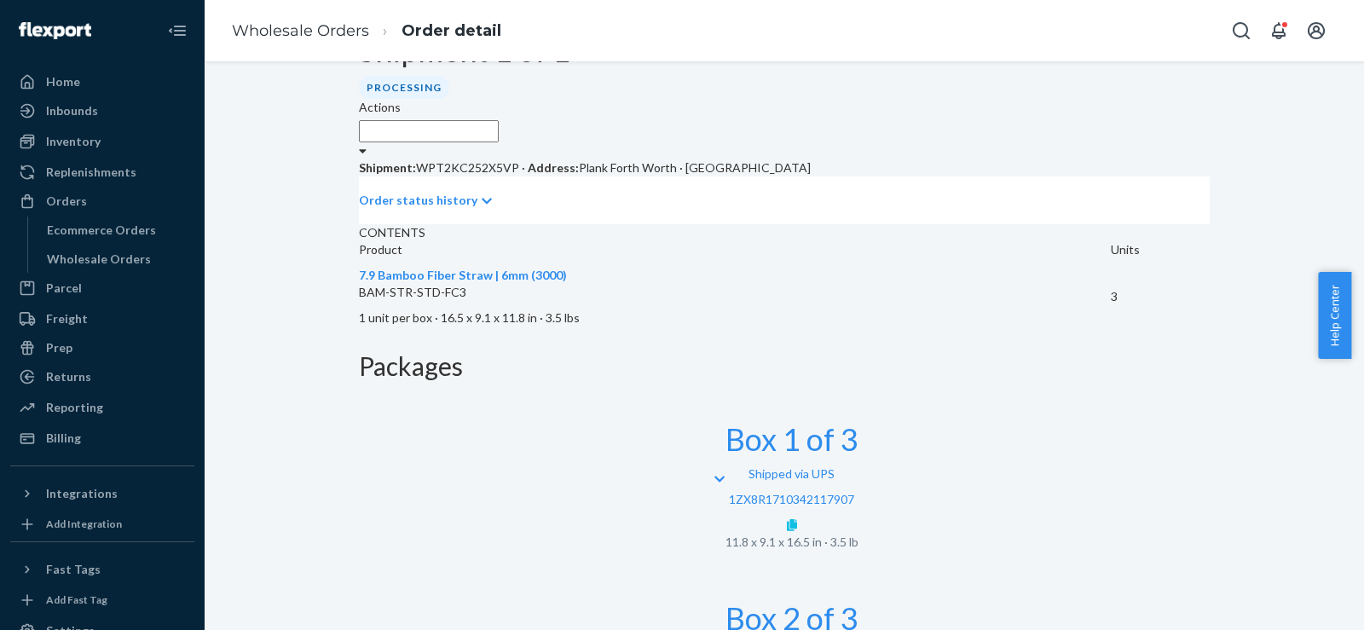
click at [797, 519] on icon at bounding box center [792, 525] width 10 height 12
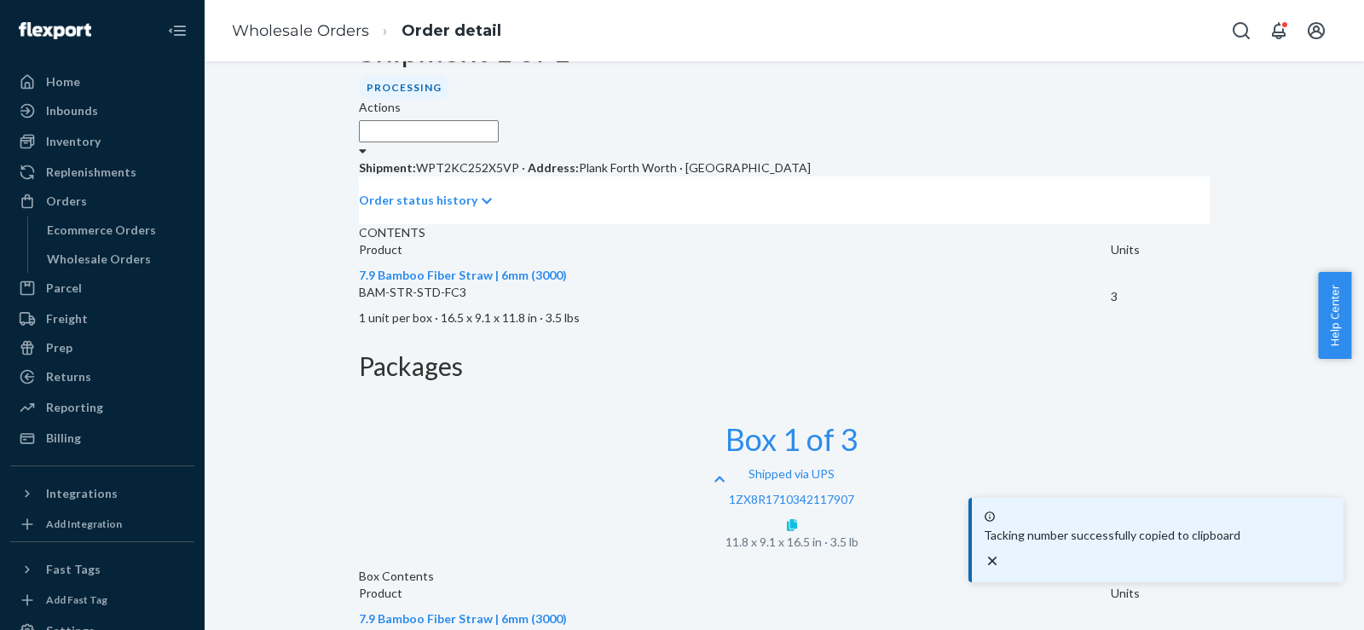
drag, startPoint x: 1063, startPoint y: 629, endPoint x: 1169, endPoint y: 353, distance: 295.8
click at [797, 519] on icon at bounding box center [792, 525] width 10 height 12
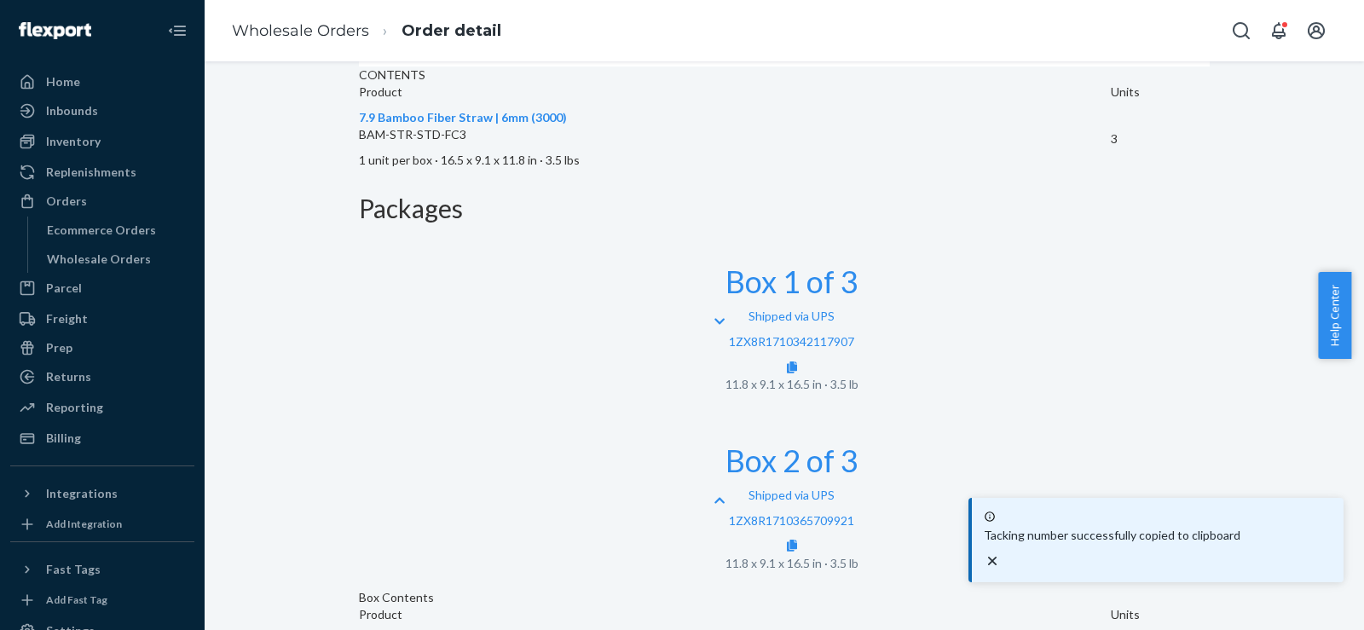
scroll to position [668, 0]
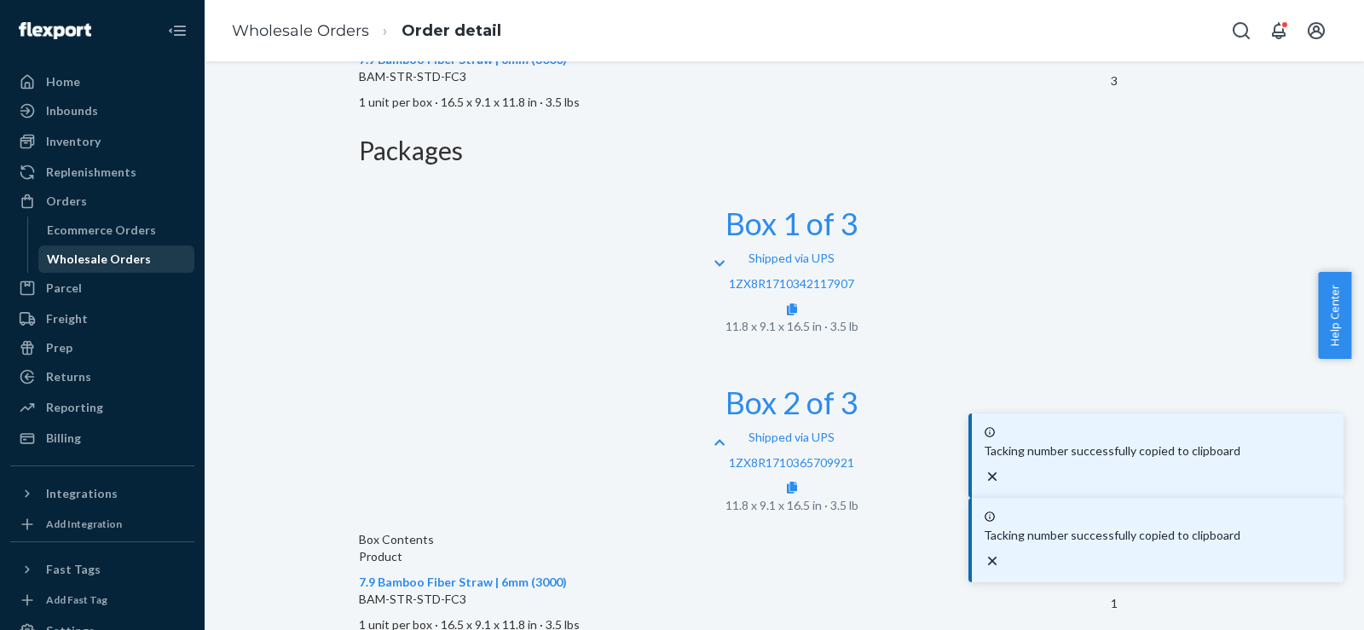
click at [148, 263] on div "Wholesale Orders" at bounding box center [116, 259] width 153 height 24
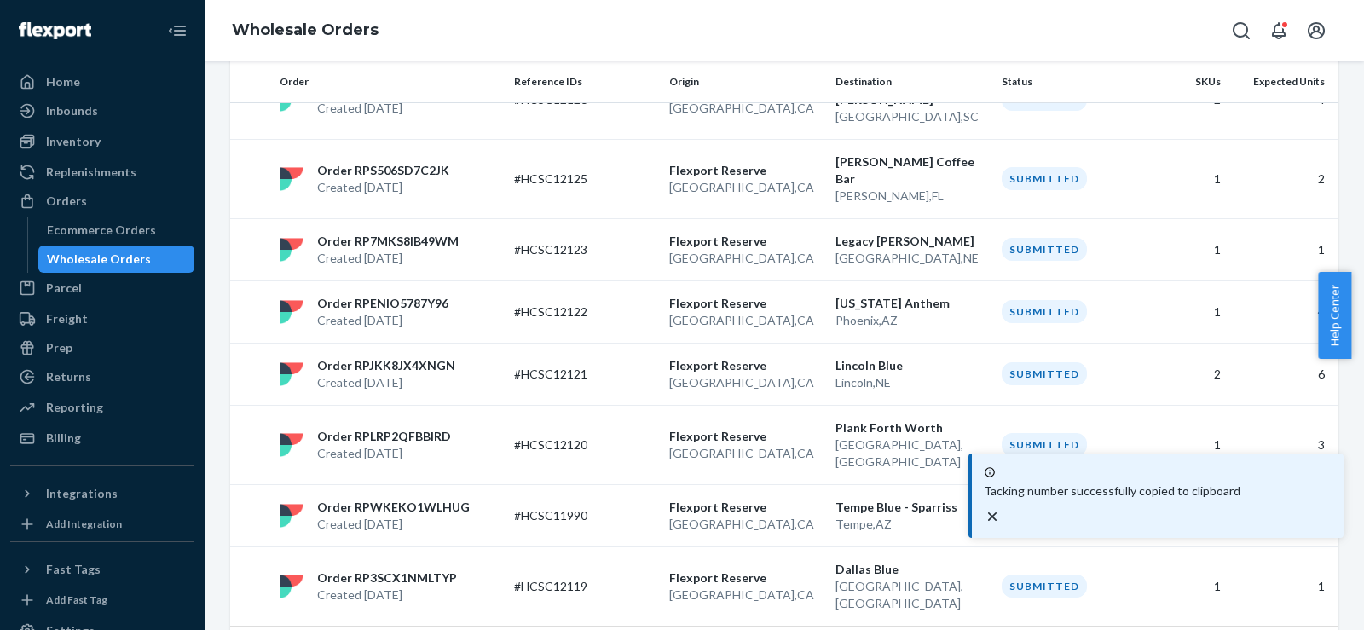
scroll to position [422, 0]
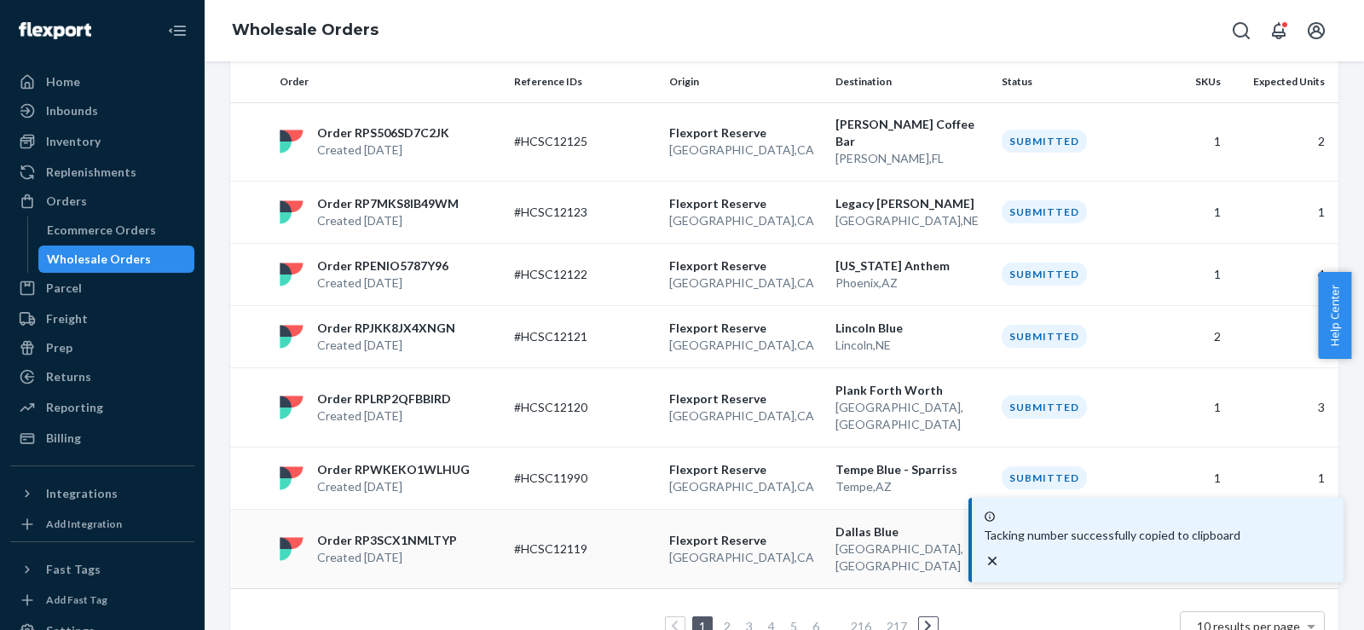
click at [807, 549] on p "[GEOGRAPHIC_DATA] , [GEOGRAPHIC_DATA]" at bounding box center [745, 557] width 153 height 17
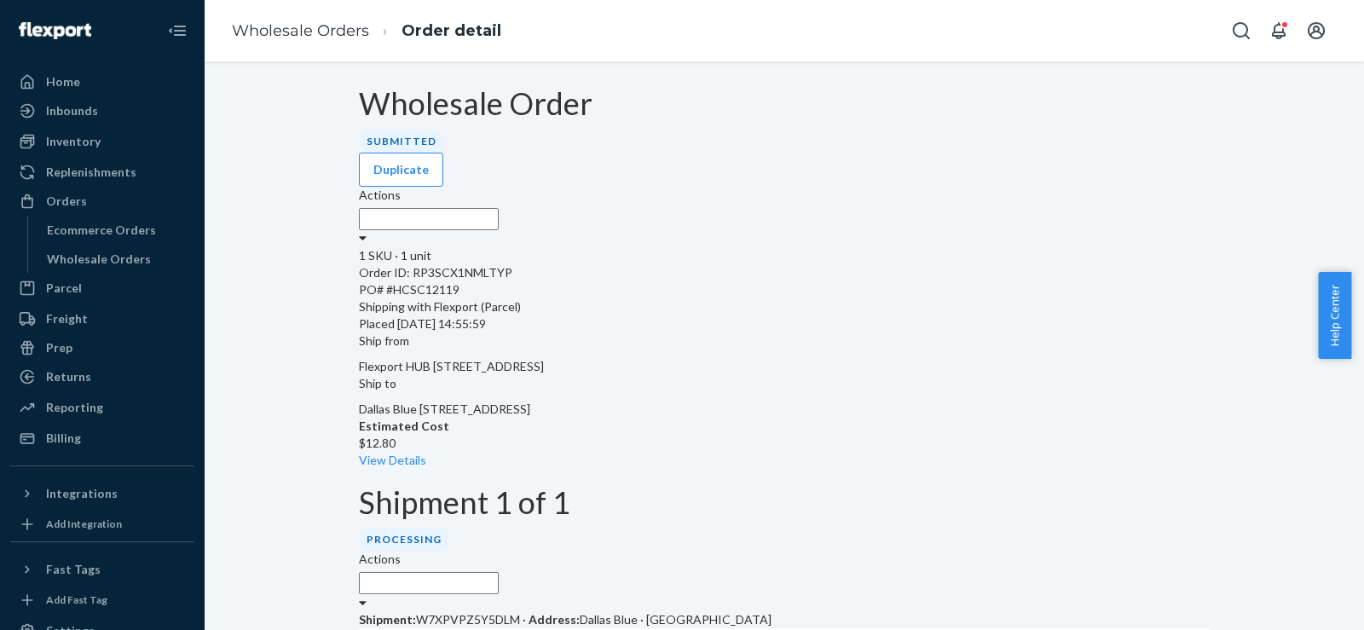
scroll to position [278, 0]
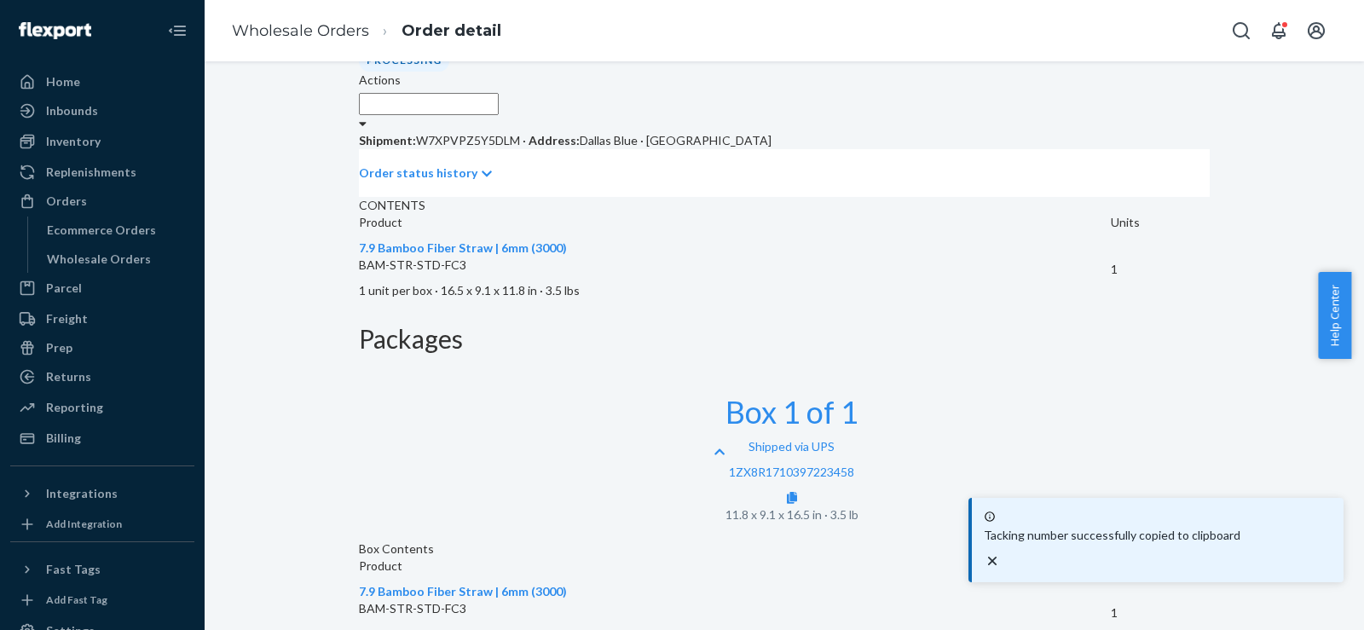
scroll to position [494, 0]
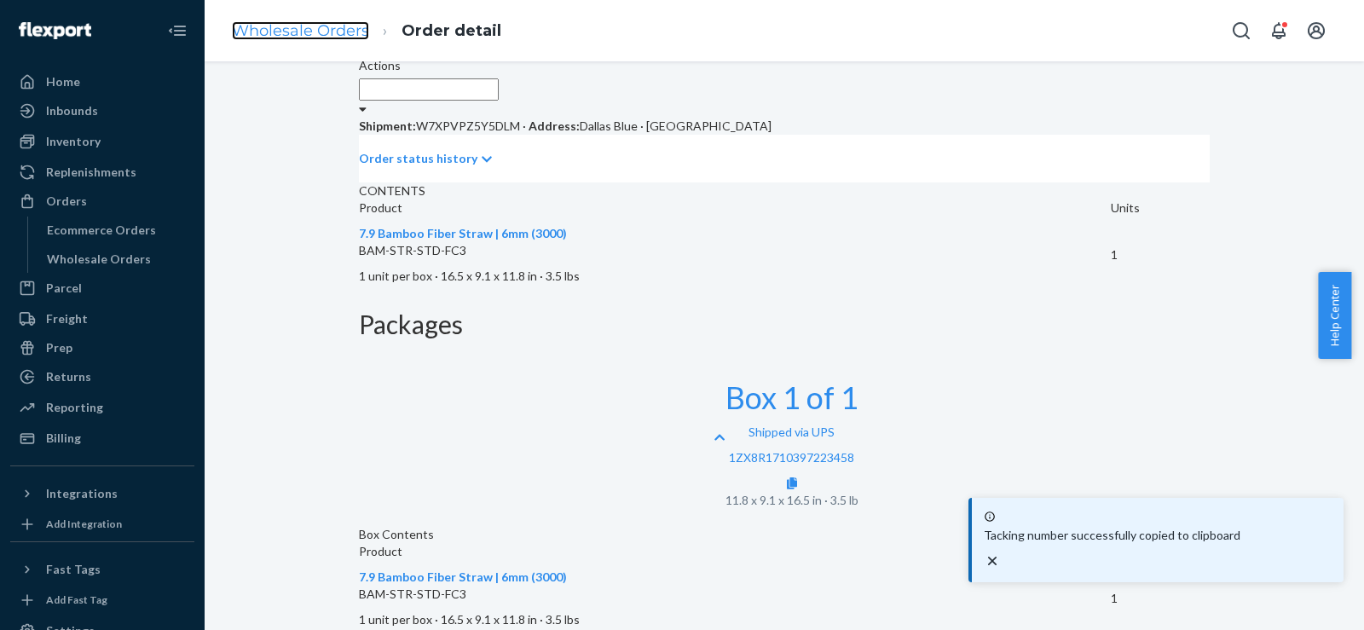
click at [327, 36] on link "Wholesale Orders" at bounding box center [300, 30] width 137 height 19
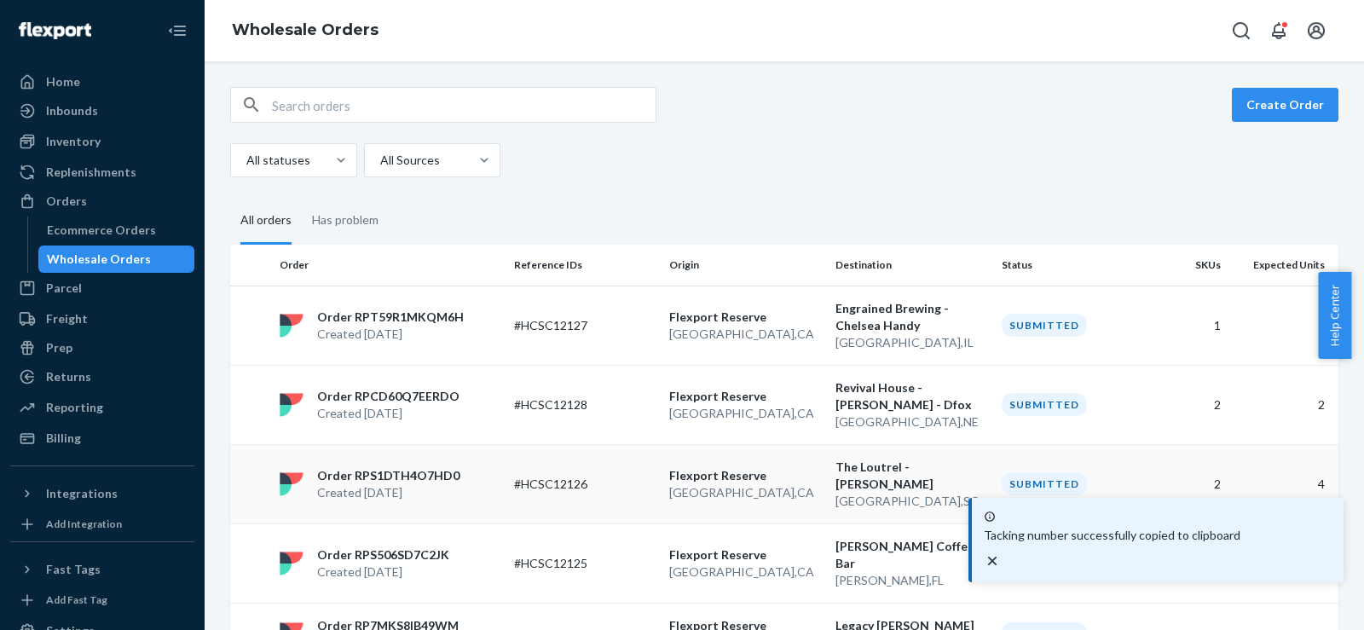
scroll to position [422, 0]
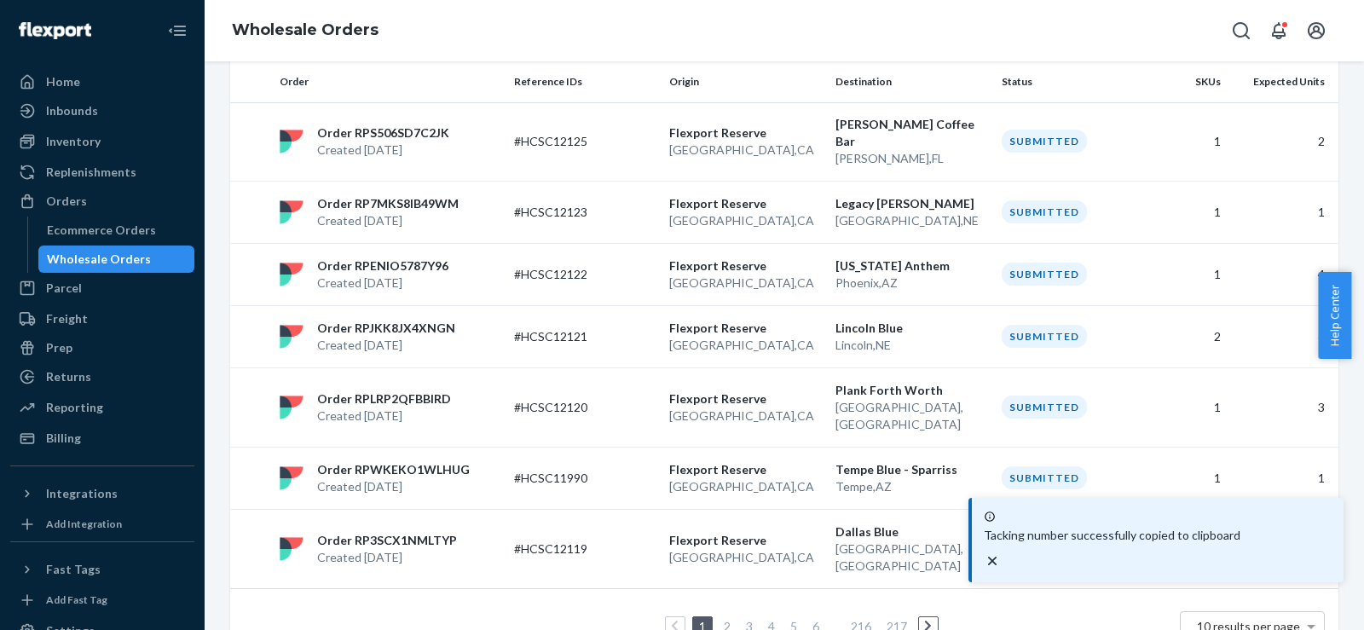
click at [720, 619] on link "2" at bounding box center [727, 626] width 14 height 14
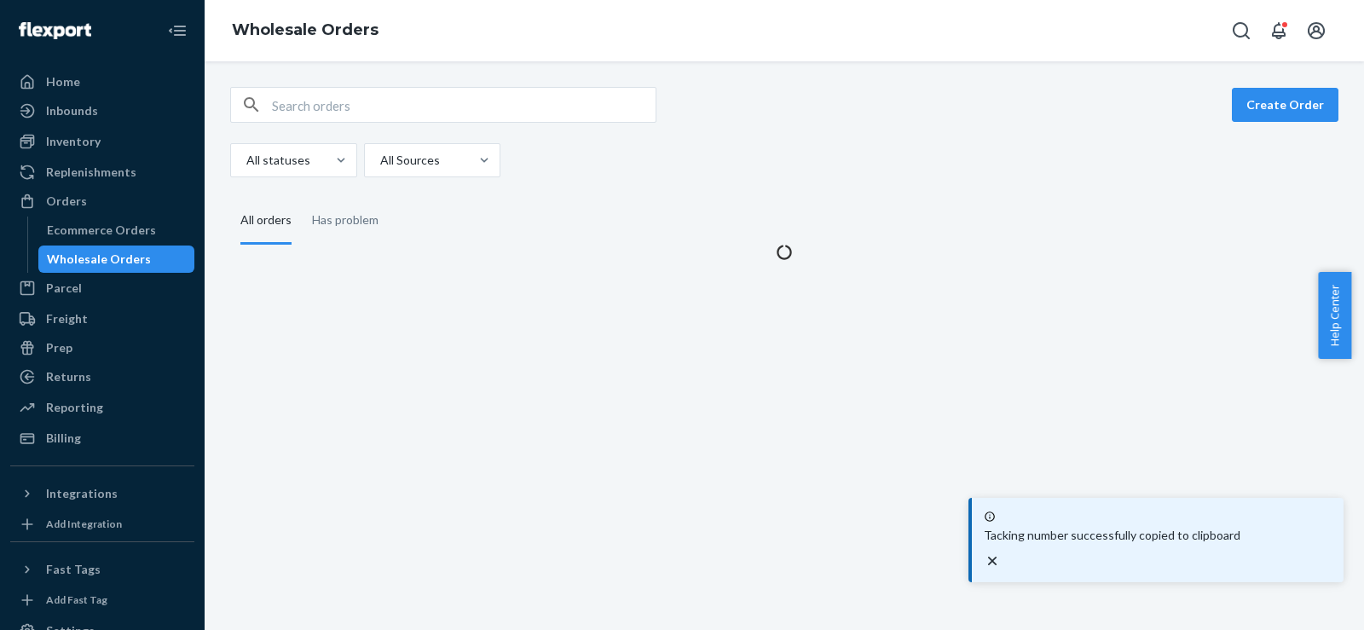
scroll to position [0, 0]
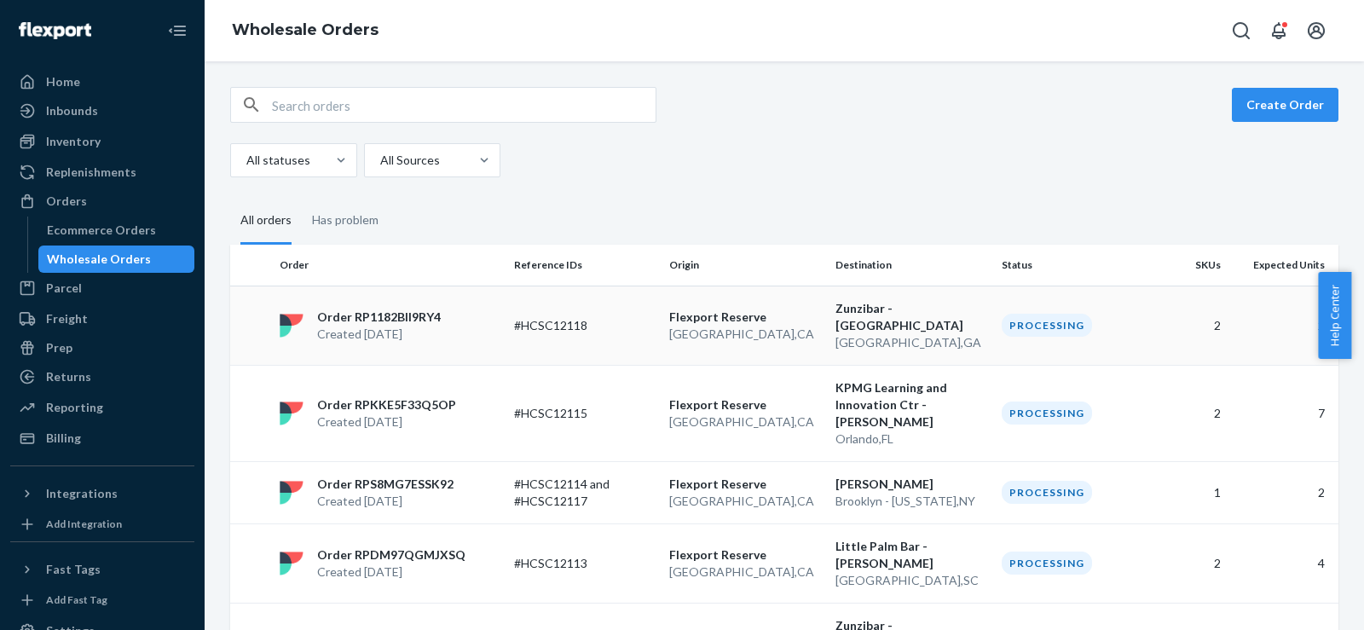
click at [762, 311] on p "Flexport Reserve" at bounding box center [745, 317] width 153 height 17
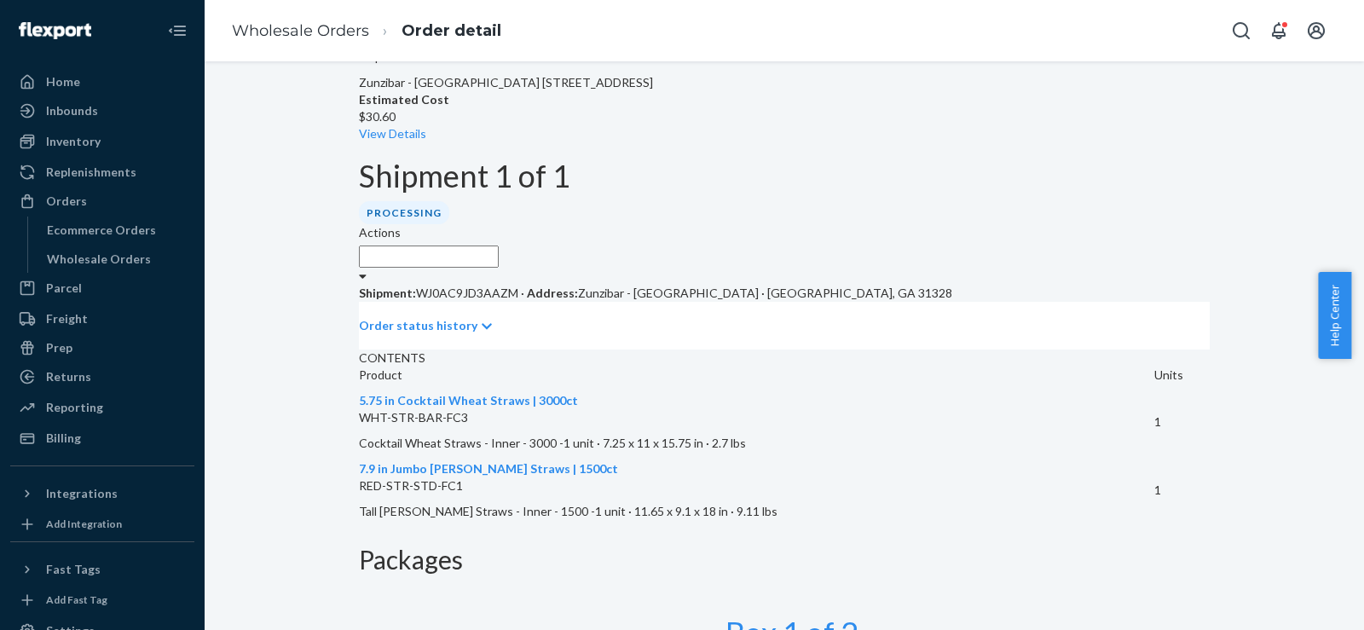
scroll to position [445, 0]
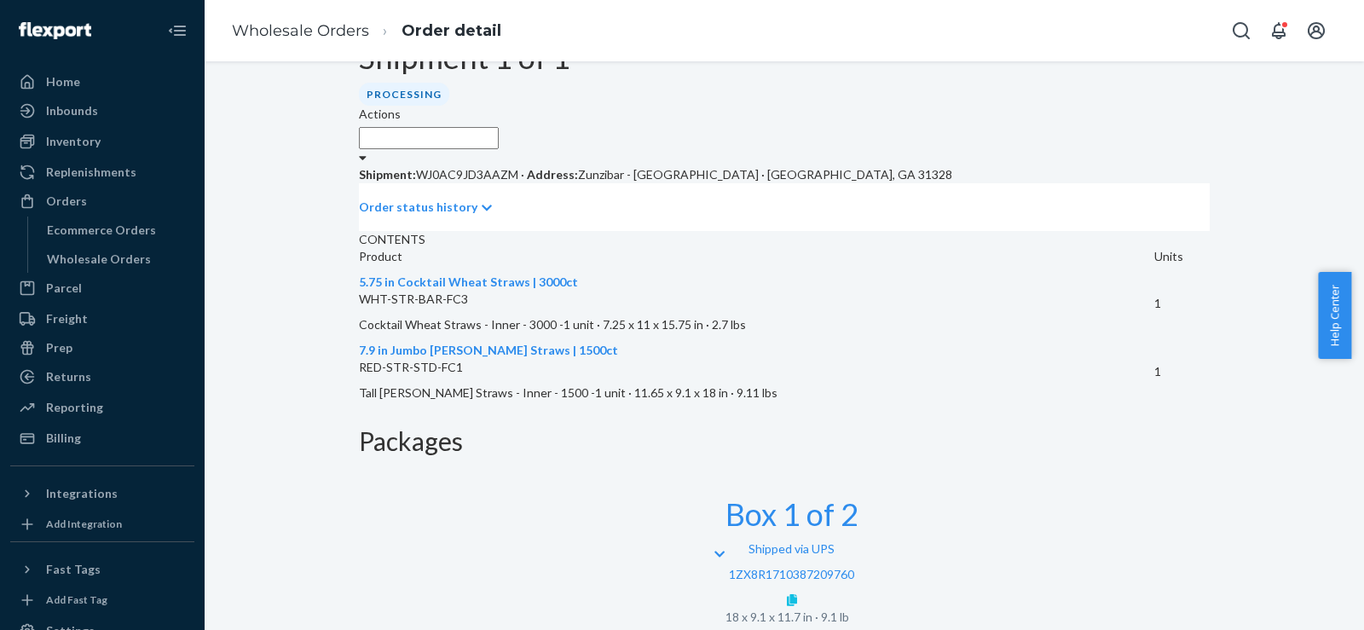
click at [797, 593] on link at bounding box center [792, 600] width 10 height 14
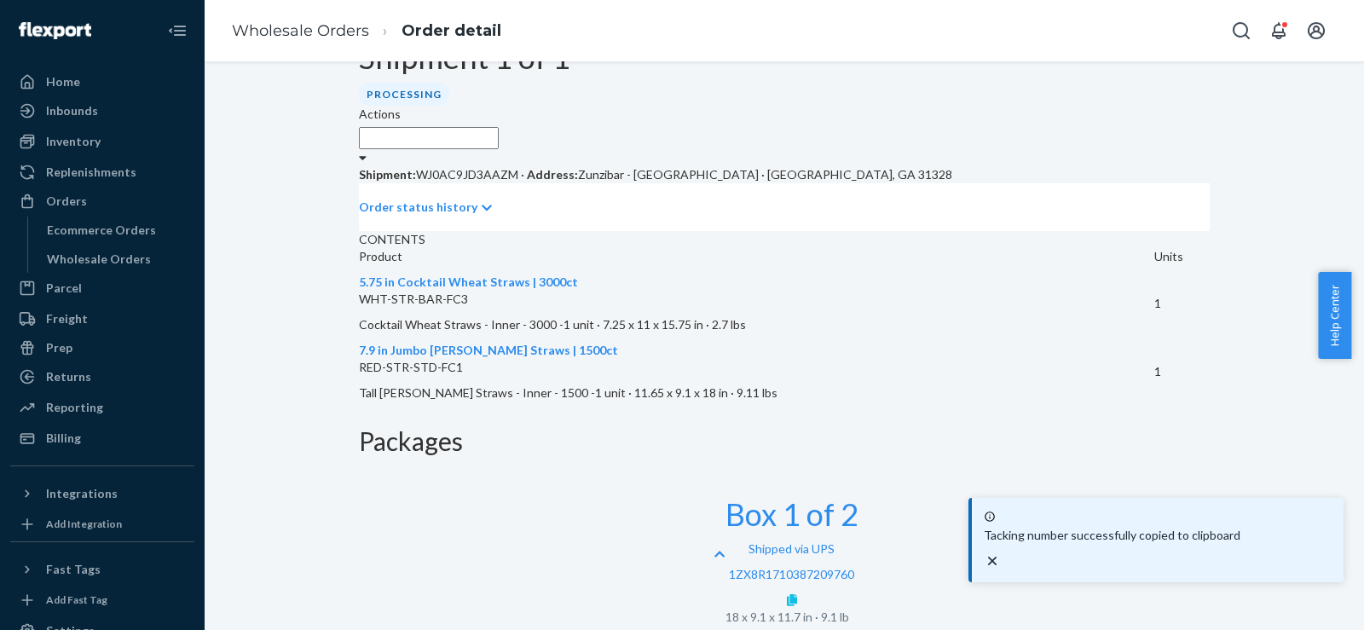
click at [797, 594] on icon at bounding box center [792, 600] width 10 height 12
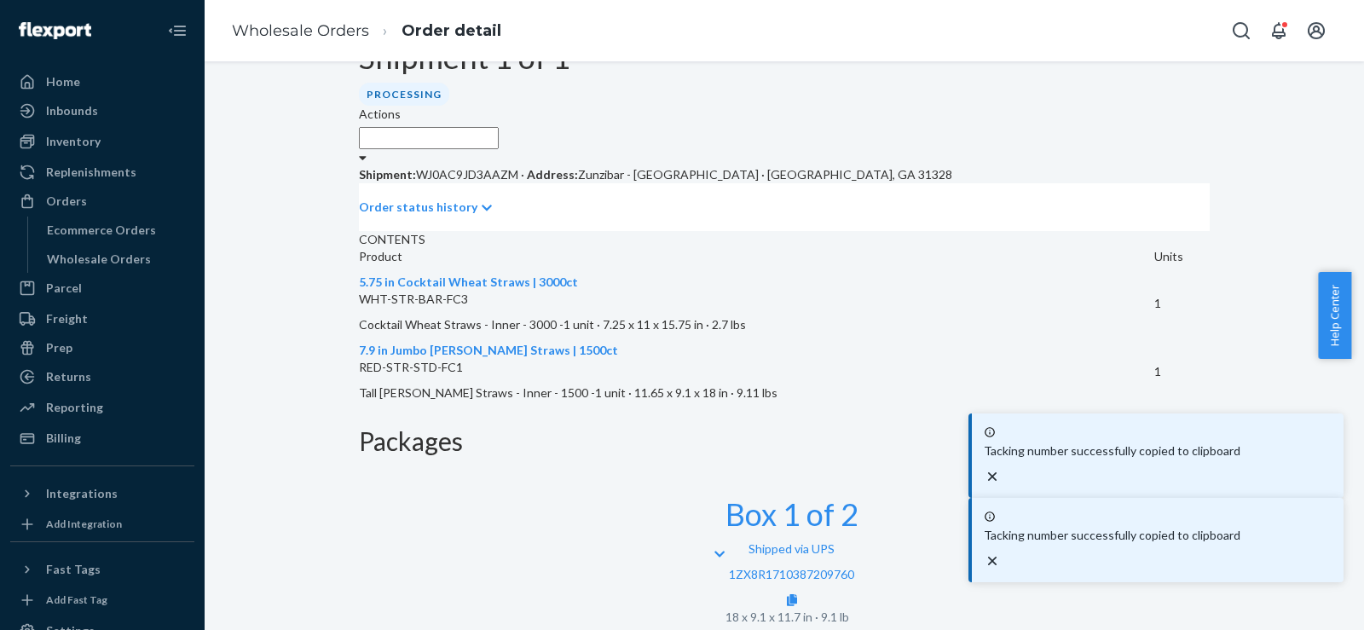
click at [1001, 485] on icon "close toast" at bounding box center [992, 476] width 17 height 17
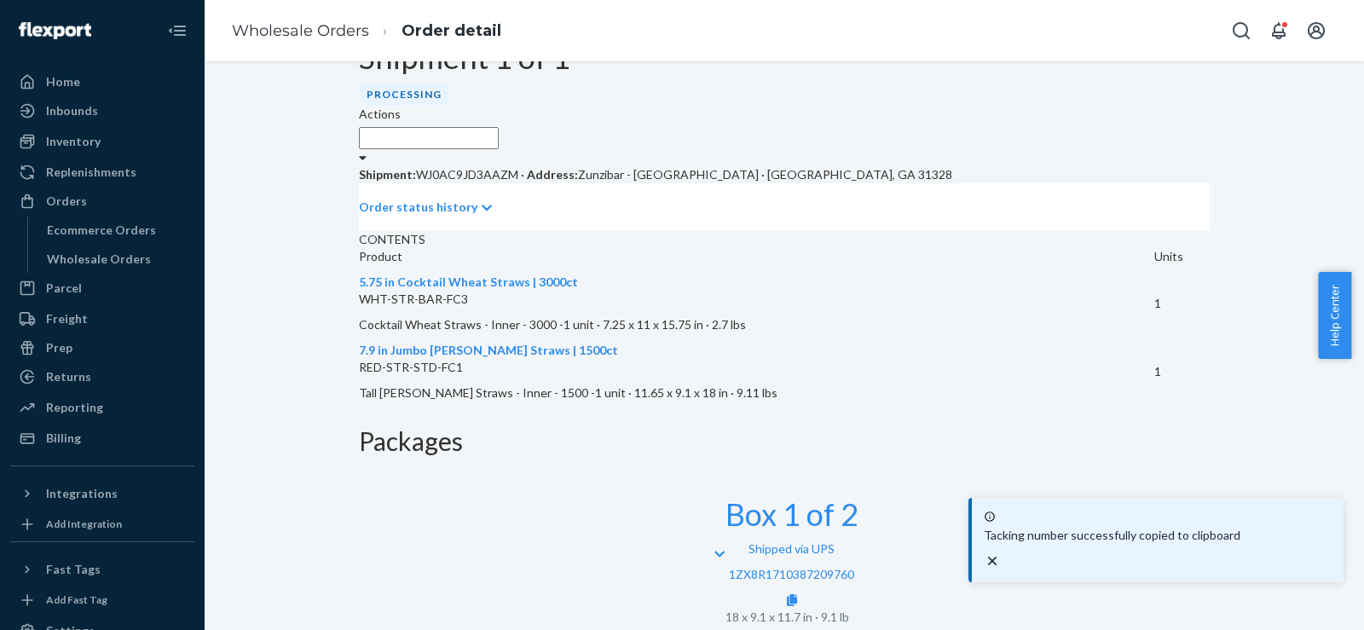
click at [997, 559] on icon "close toast" at bounding box center [992, 561] width 9 height 9
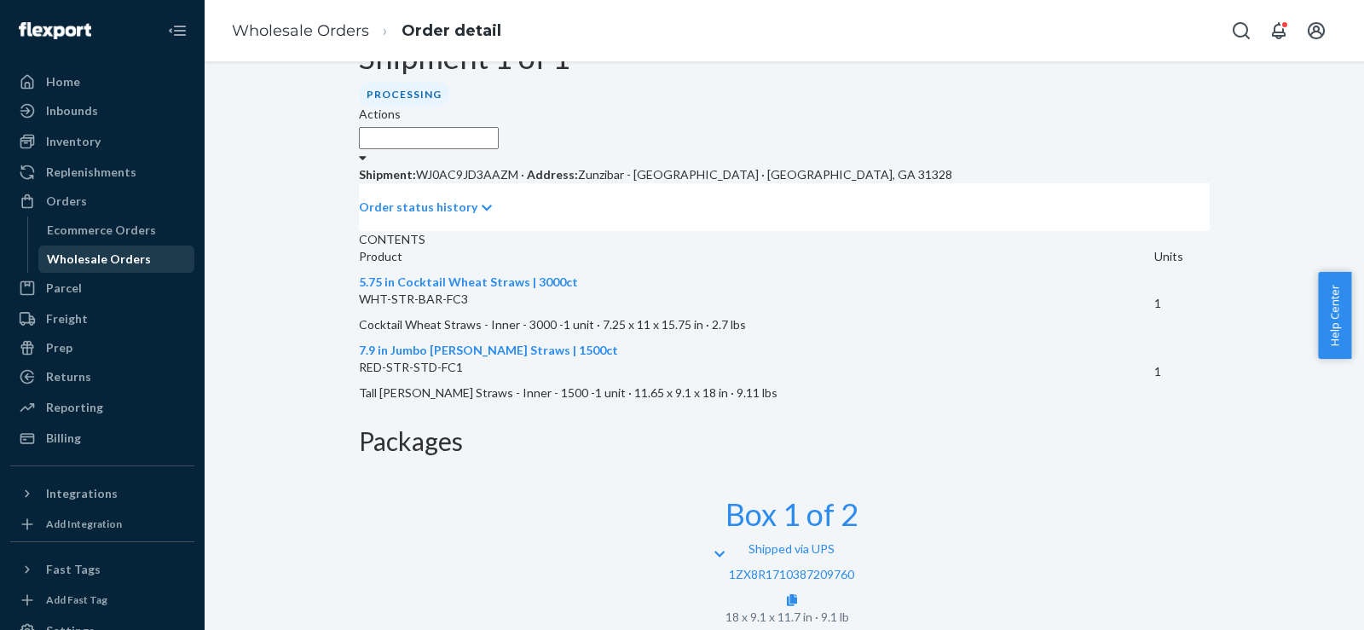
click at [121, 269] on div "Wholesale Orders" at bounding box center [116, 259] width 153 height 24
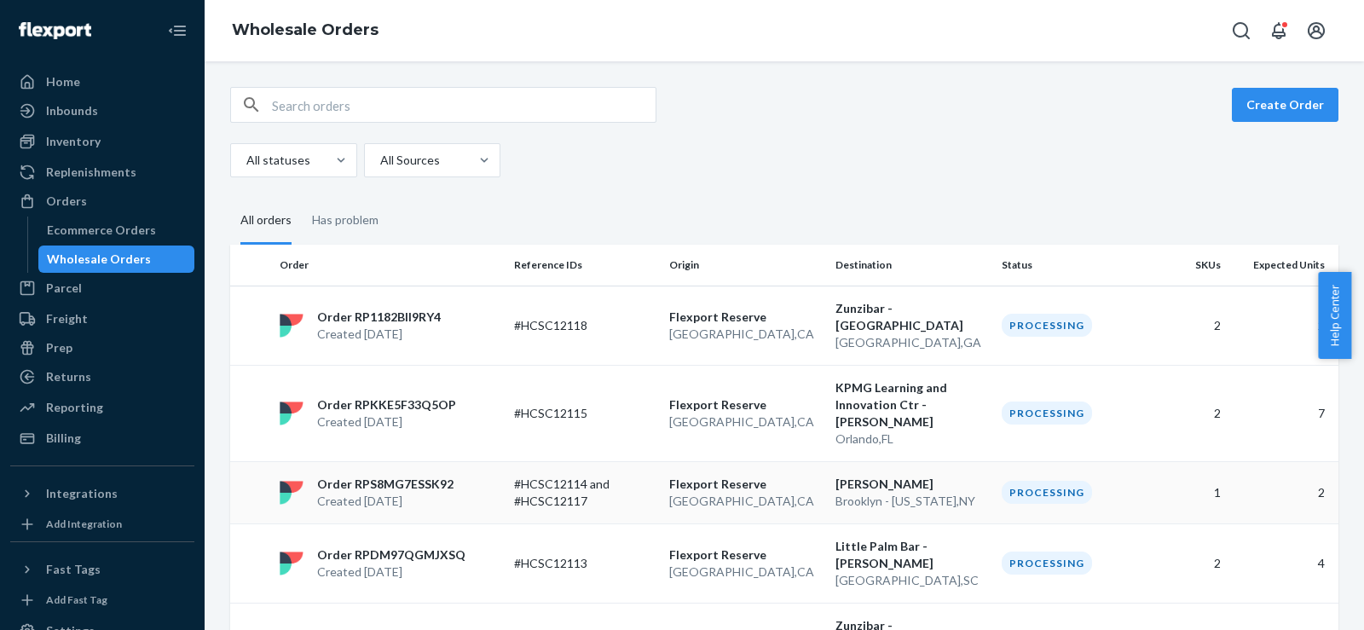
click at [812, 493] on p "[GEOGRAPHIC_DATA] , [GEOGRAPHIC_DATA]" at bounding box center [745, 501] width 153 height 17
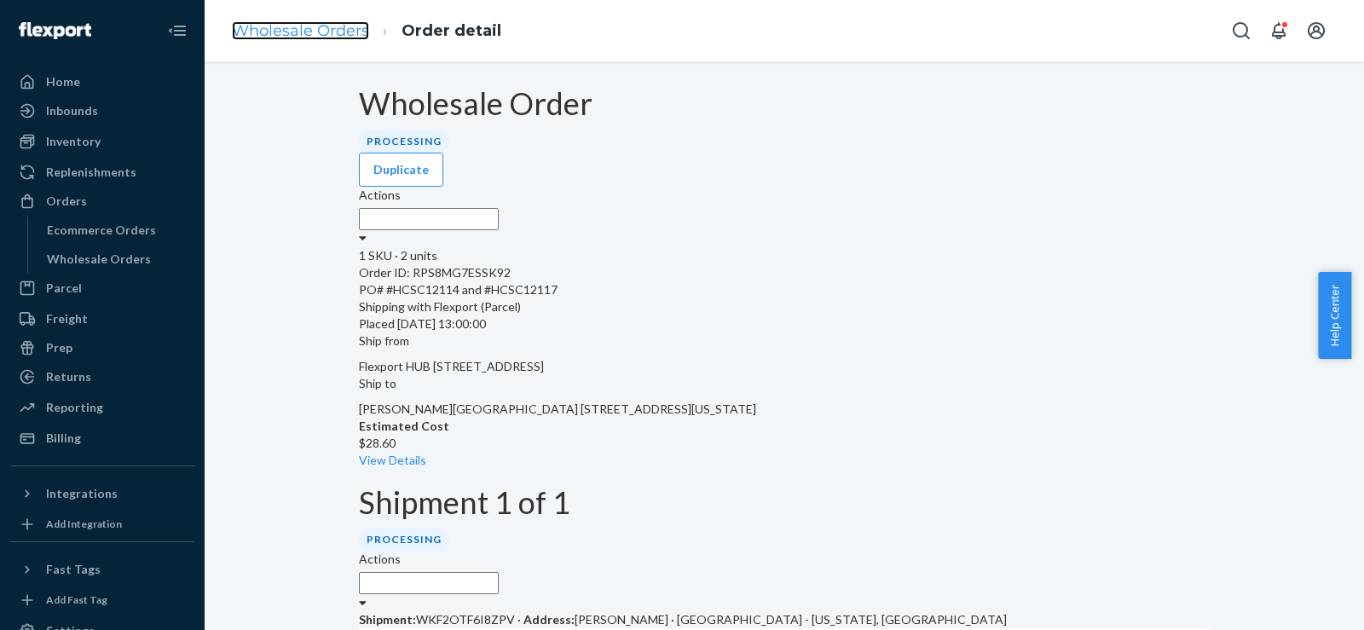
click at [277, 30] on link "Wholesale Orders" at bounding box center [300, 30] width 137 height 19
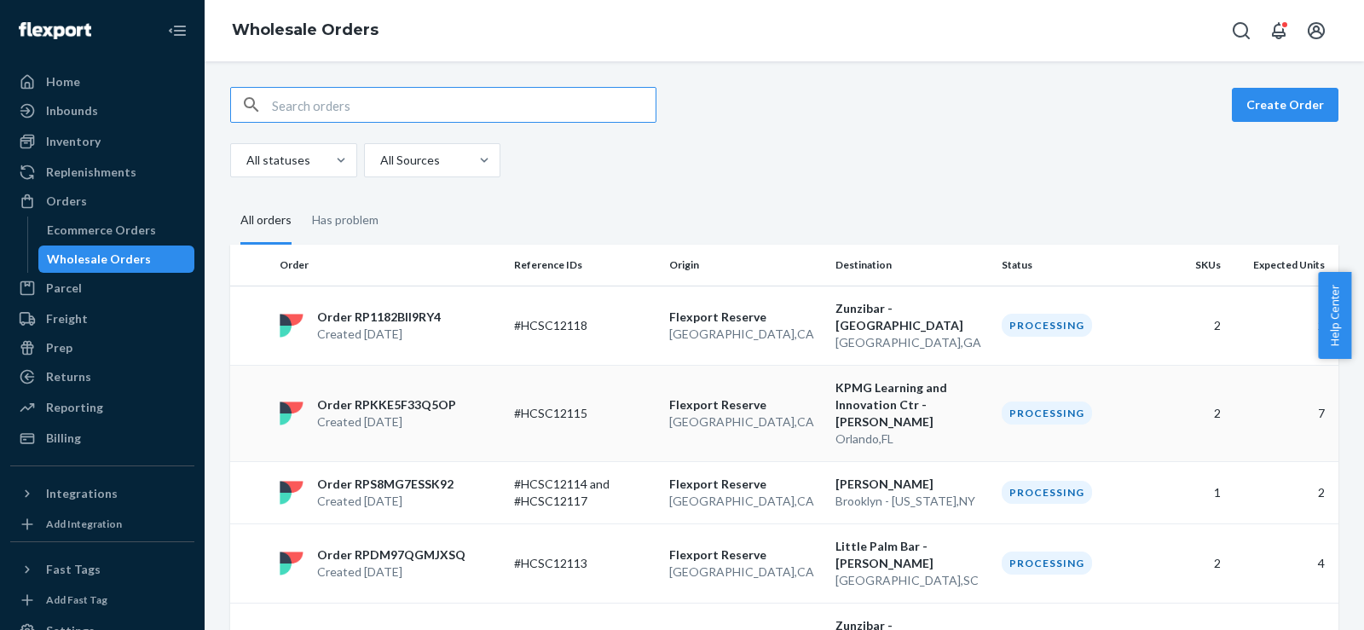
click at [808, 396] on p "Flexport Reserve" at bounding box center [745, 404] width 153 height 17
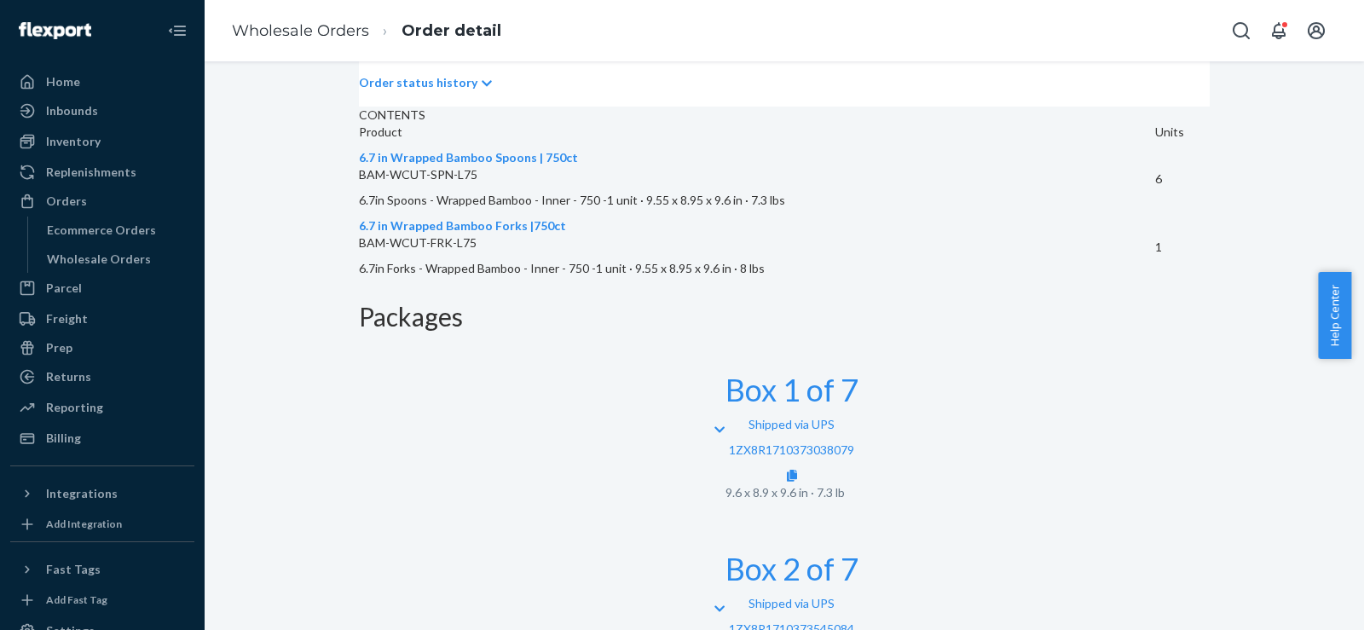
scroll to position [569, 0]
click at [797, 469] on link at bounding box center [792, 476] width 10 height 14
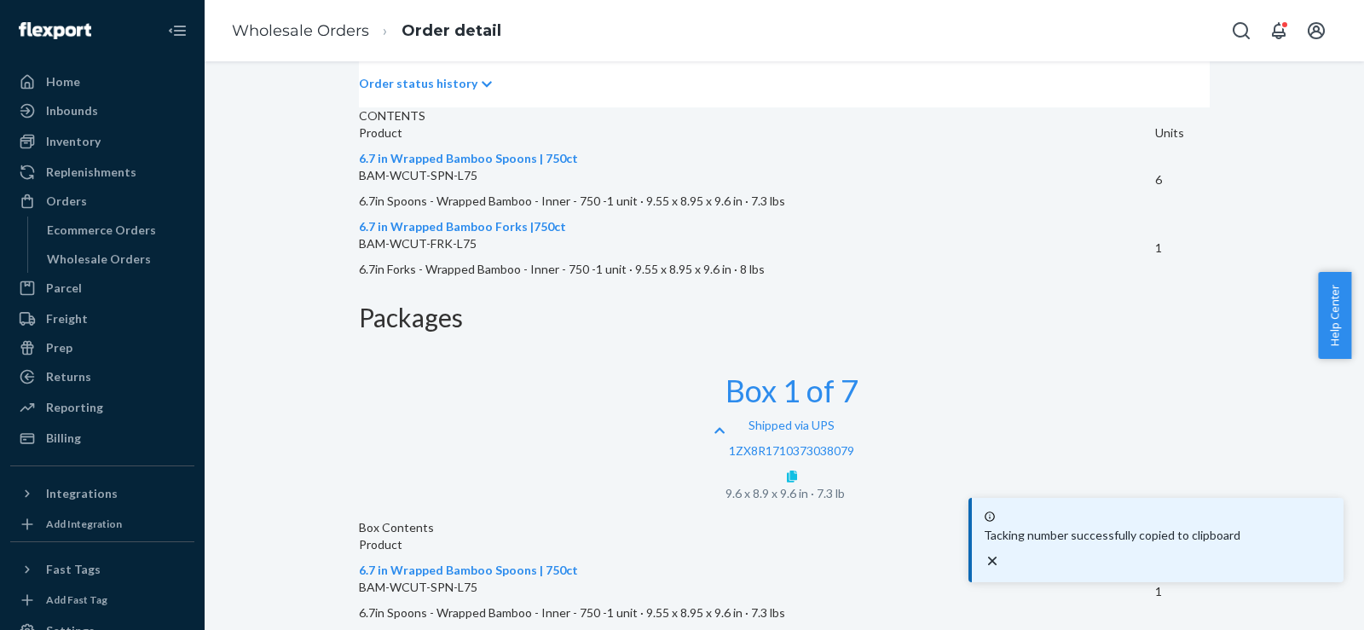
click at [797, 471] on icon at bounding box center [792, 477] width 10 height 12
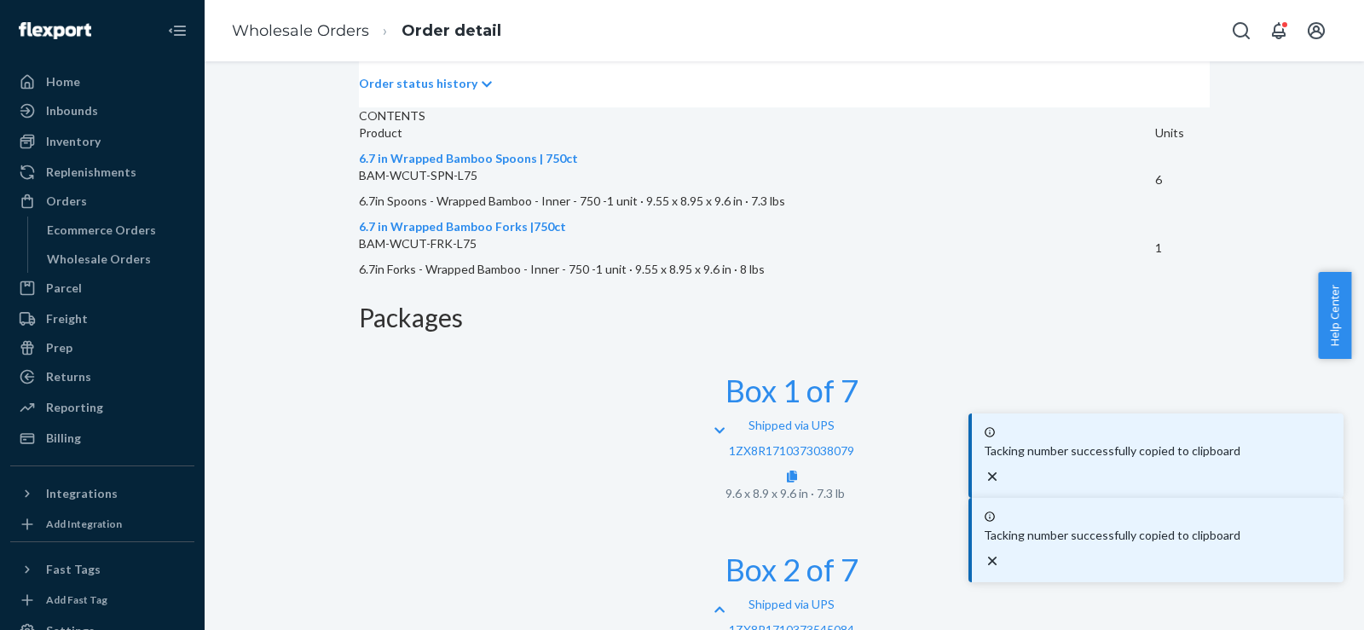
scroll to position [1096, 0]
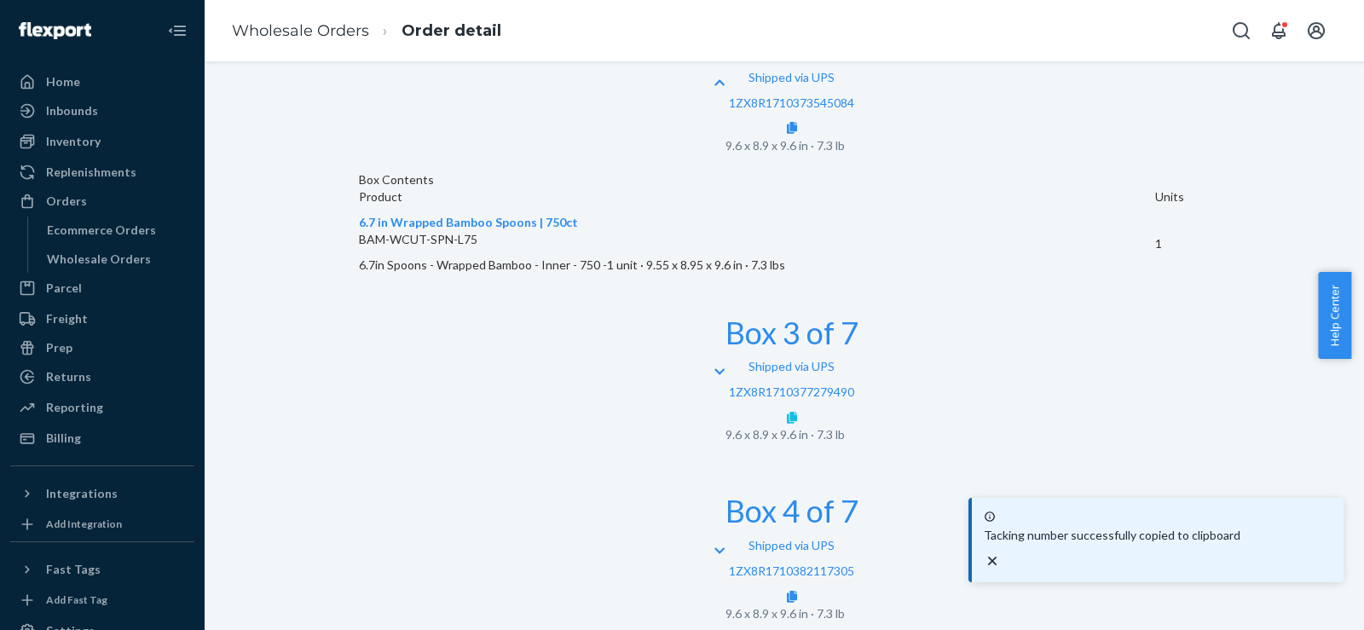
click at [797, 410] on link at bounding box center [792, 417] width 10 height 14
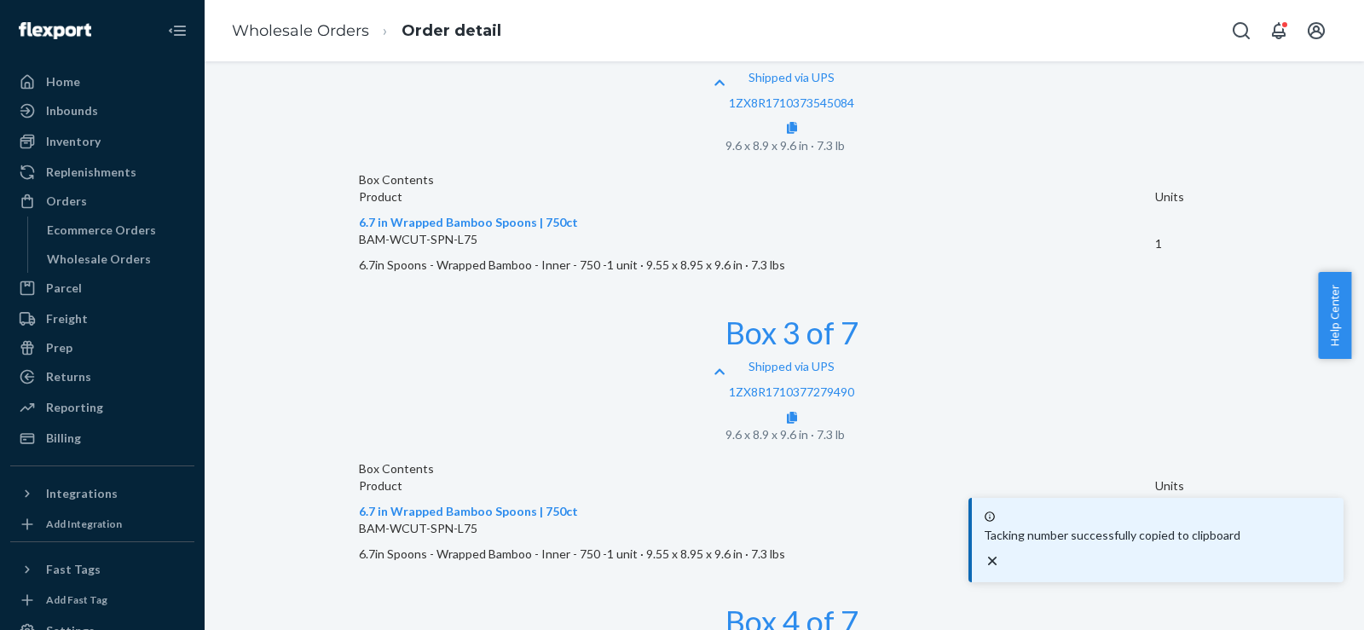
scroll to position [1380, 0]
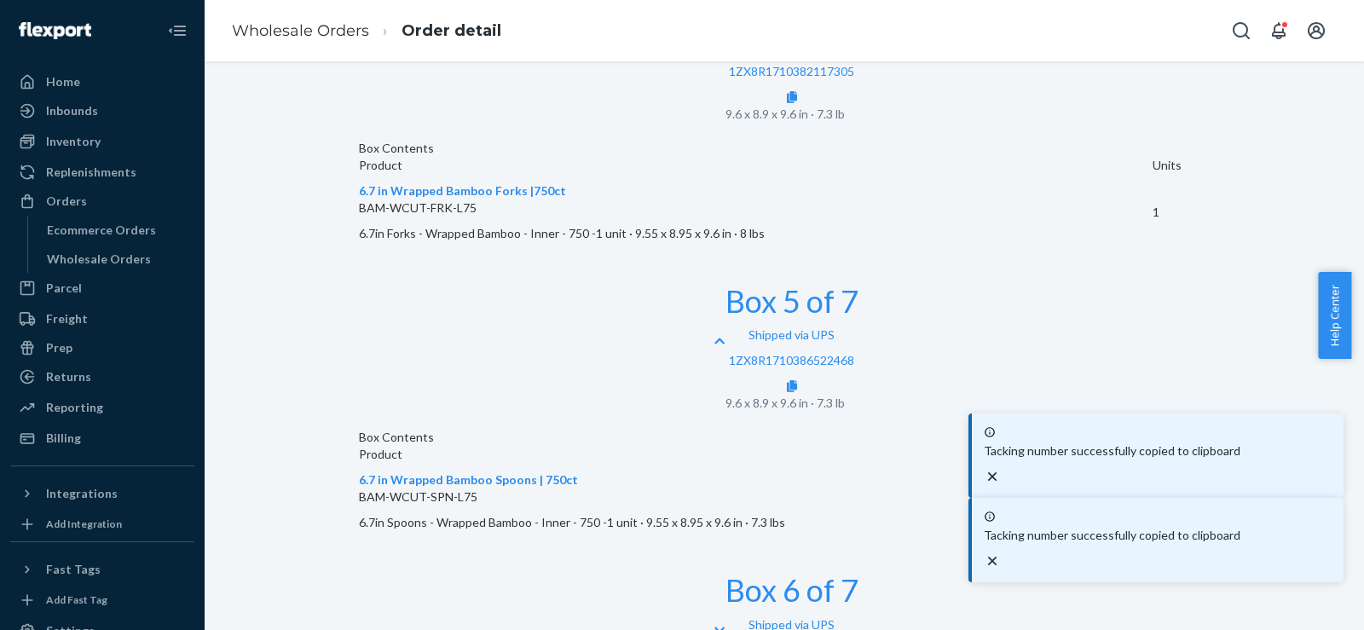
scroll to position [1743, 0]
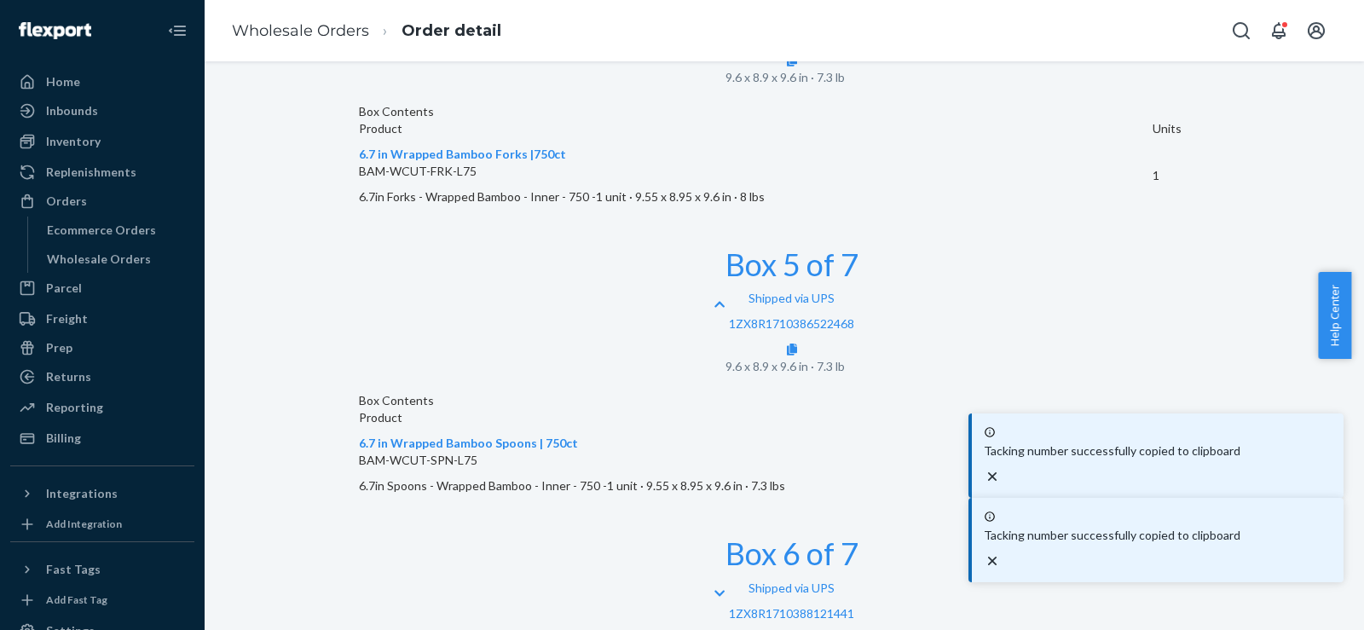
click at [859, 580] on div "Shipped via UPS 1ZX8R1710388121441" at bounding box center [792, 614] width 133 height 68
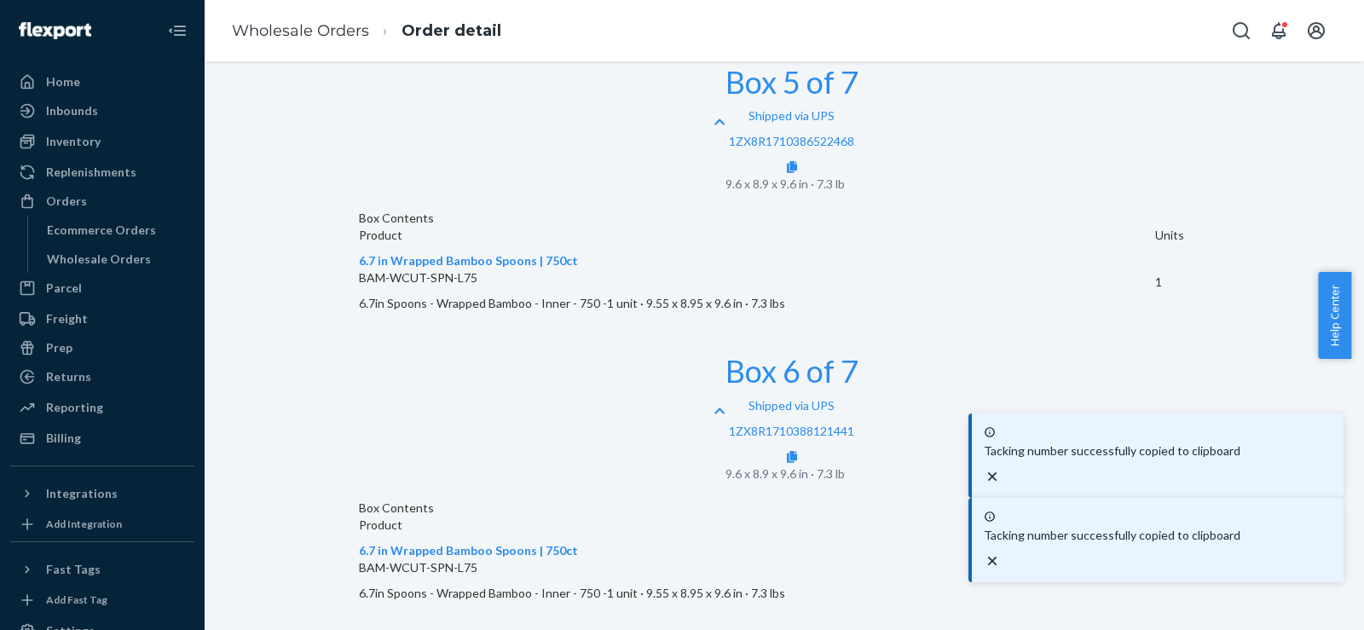
scroll to position [1958, 0]
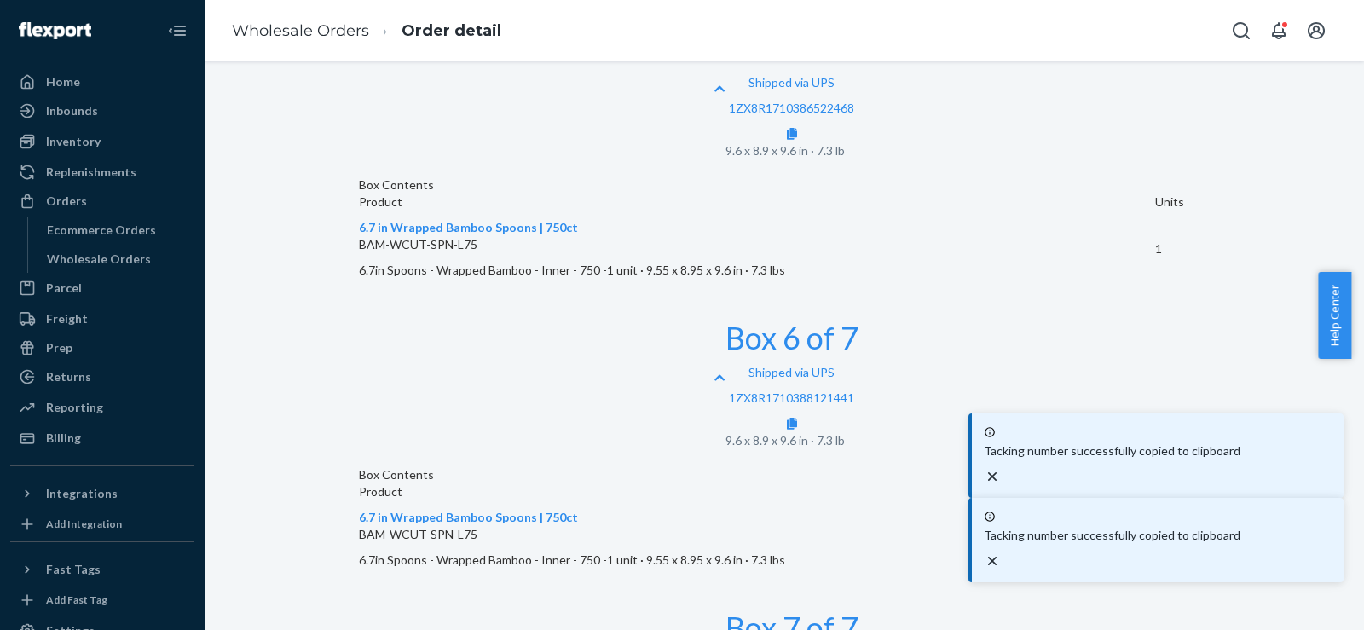
click at [1001, 485] on icon "close toast" at bounding box center [992, 476] width 17 height 17
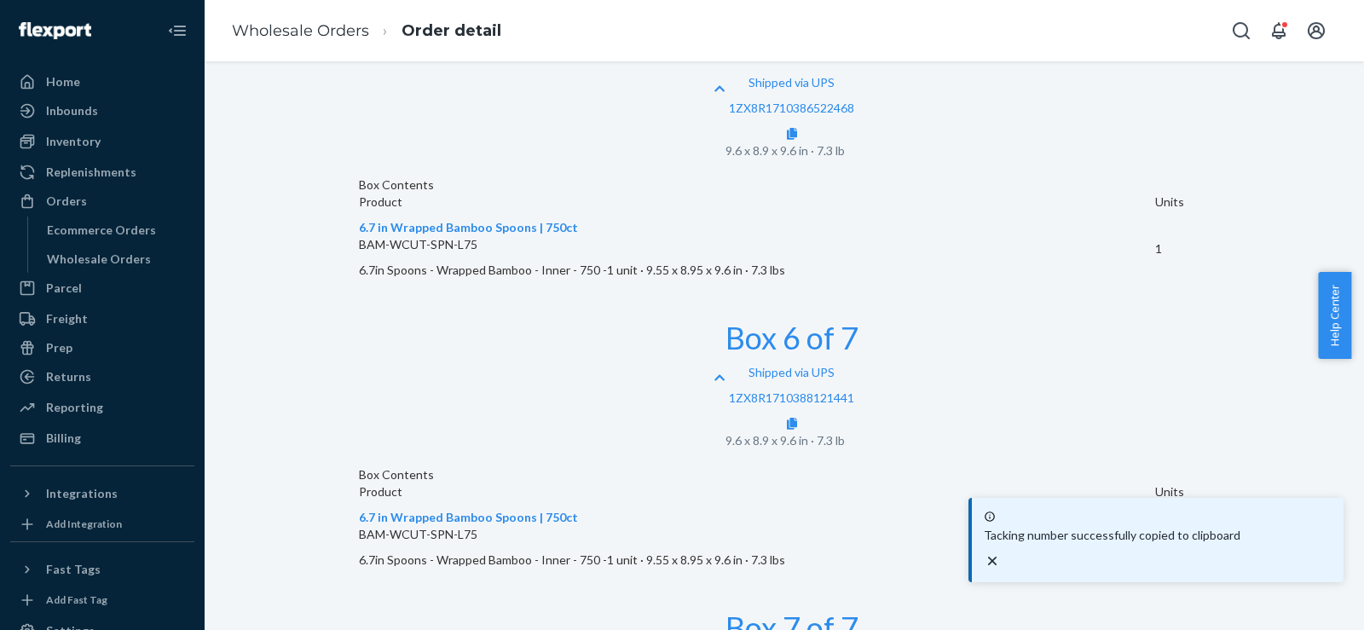
click at [1001, 567] on icon "close toast" at bounding box center [992, 561] width 17 height 17
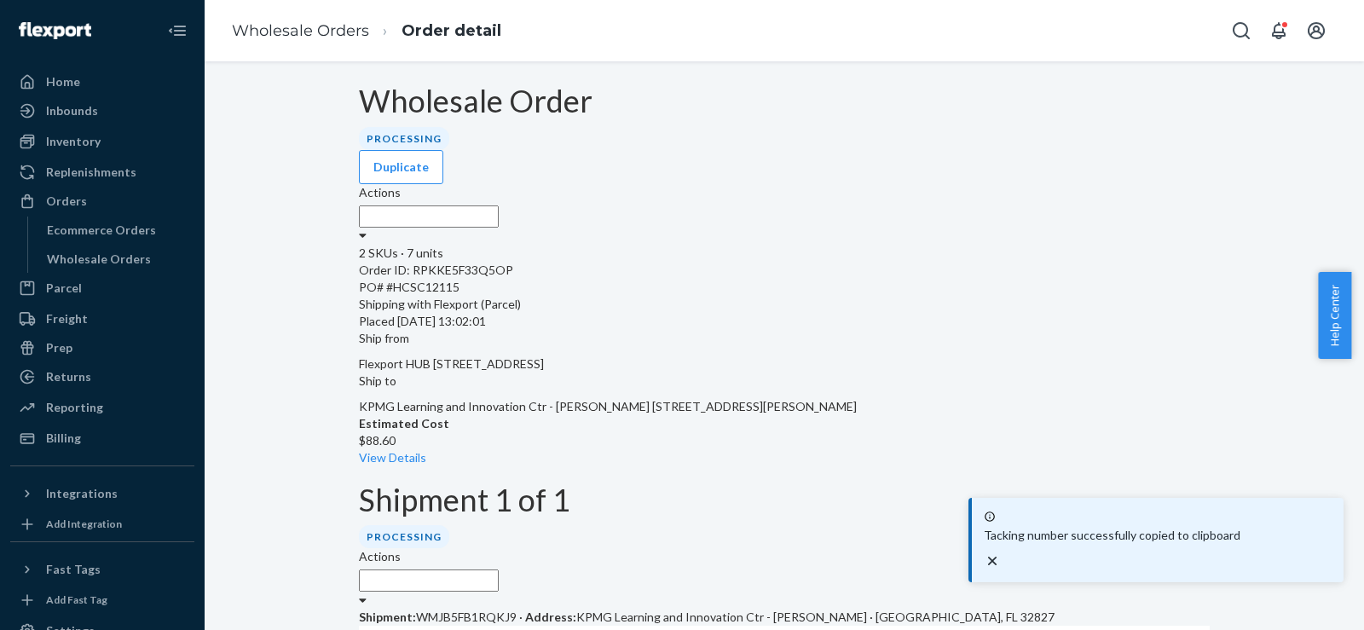
scroll to position [0, 0]
click at [289, 34] on link "Wholesale Orders" at bounding box center [300, 30] width 137 height 19
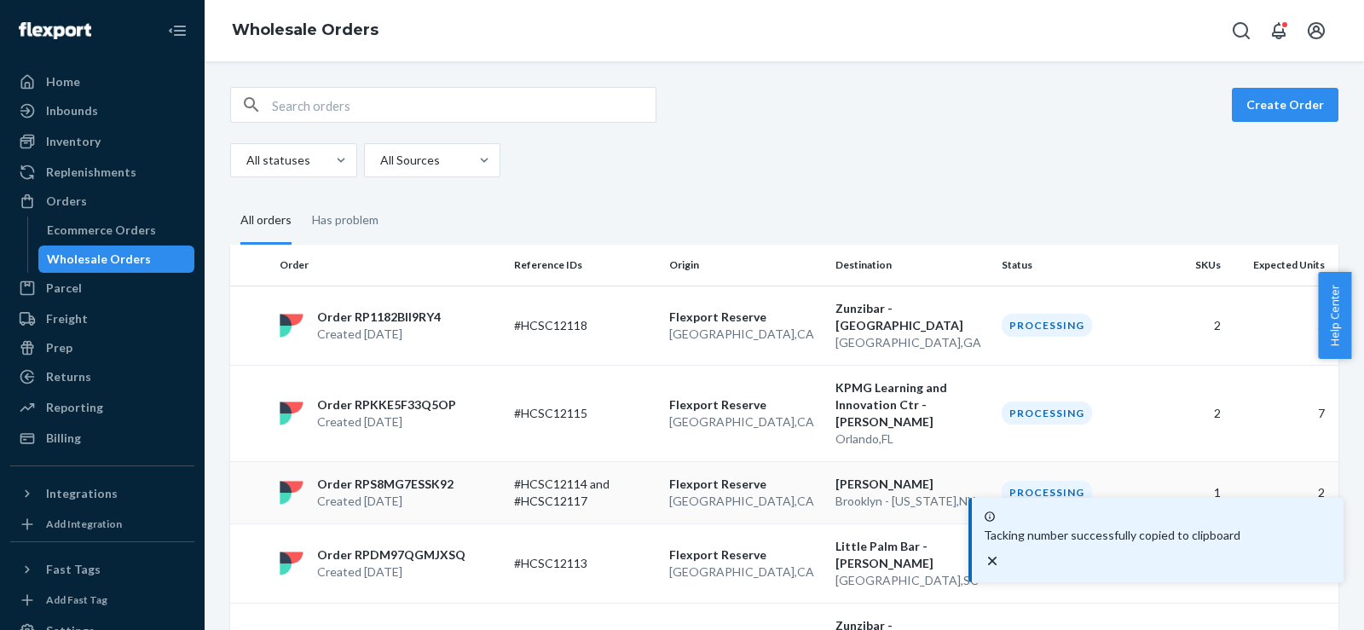
click at [808, 493] on p "[GEOGRAPHIC_DATA] , [GEOGRAPHIC_DATA]" at bounding box center [745, 501] width 153 height 17
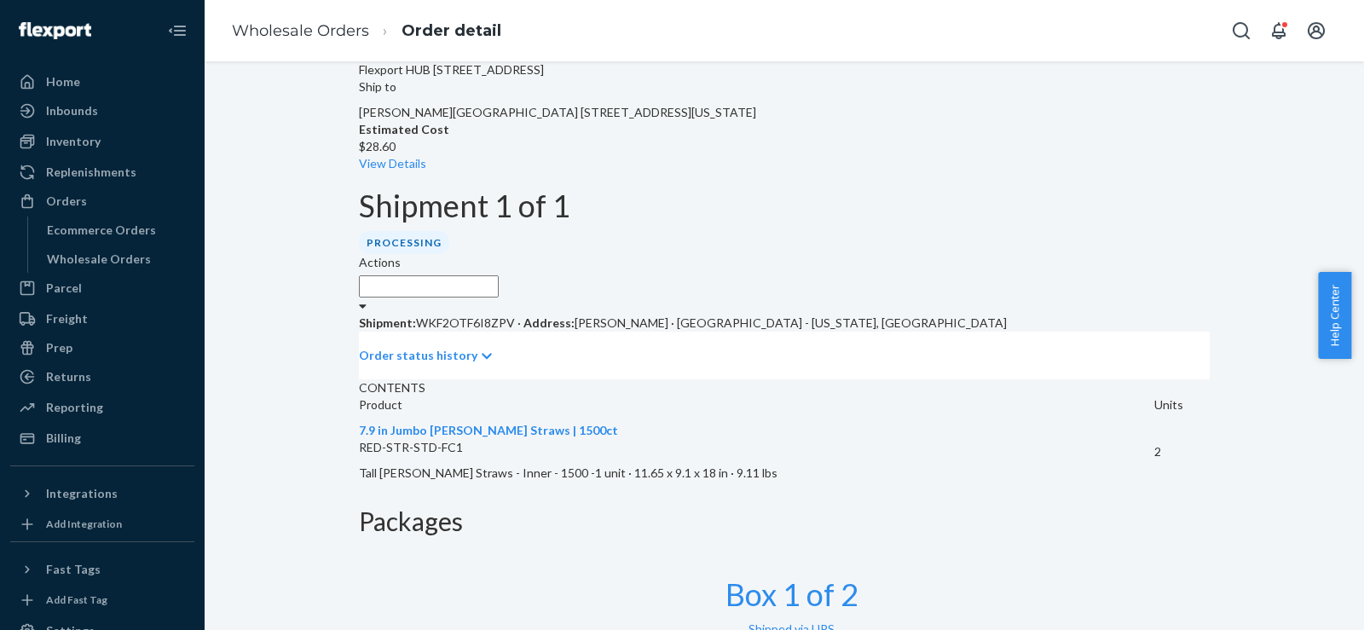
scroll to position [385, 0]
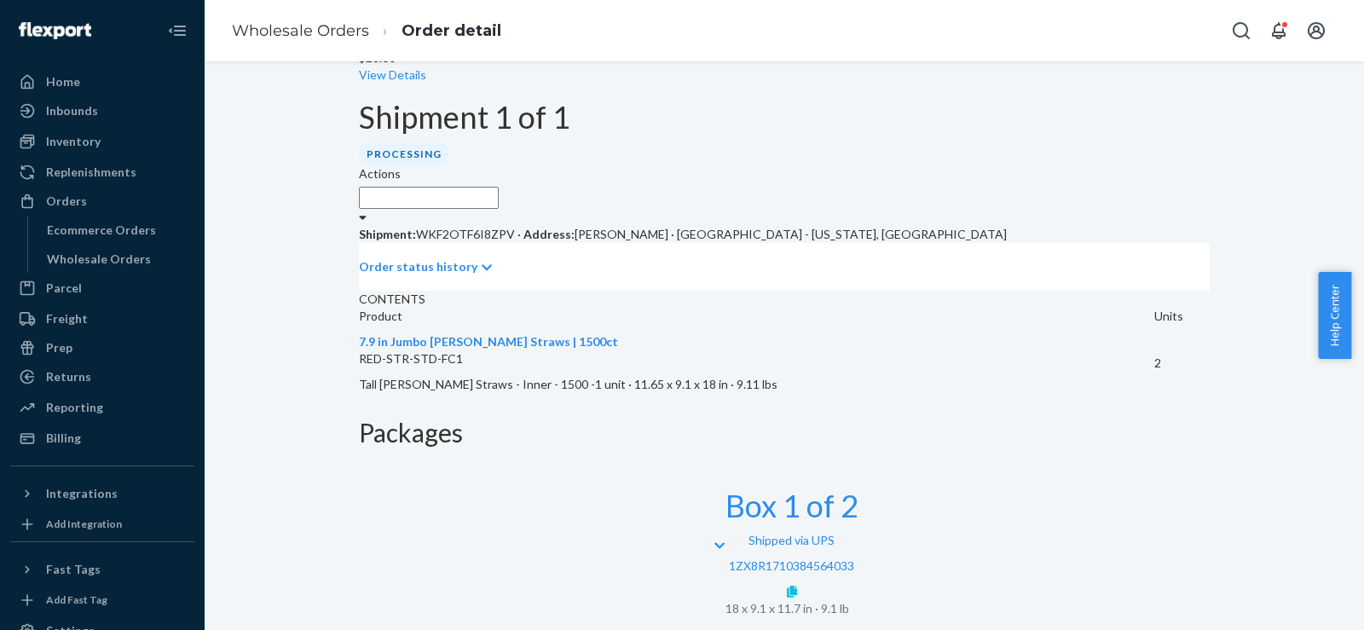
click at [797, 586] on icon at bounding box center [792, 592] width 10 height 12
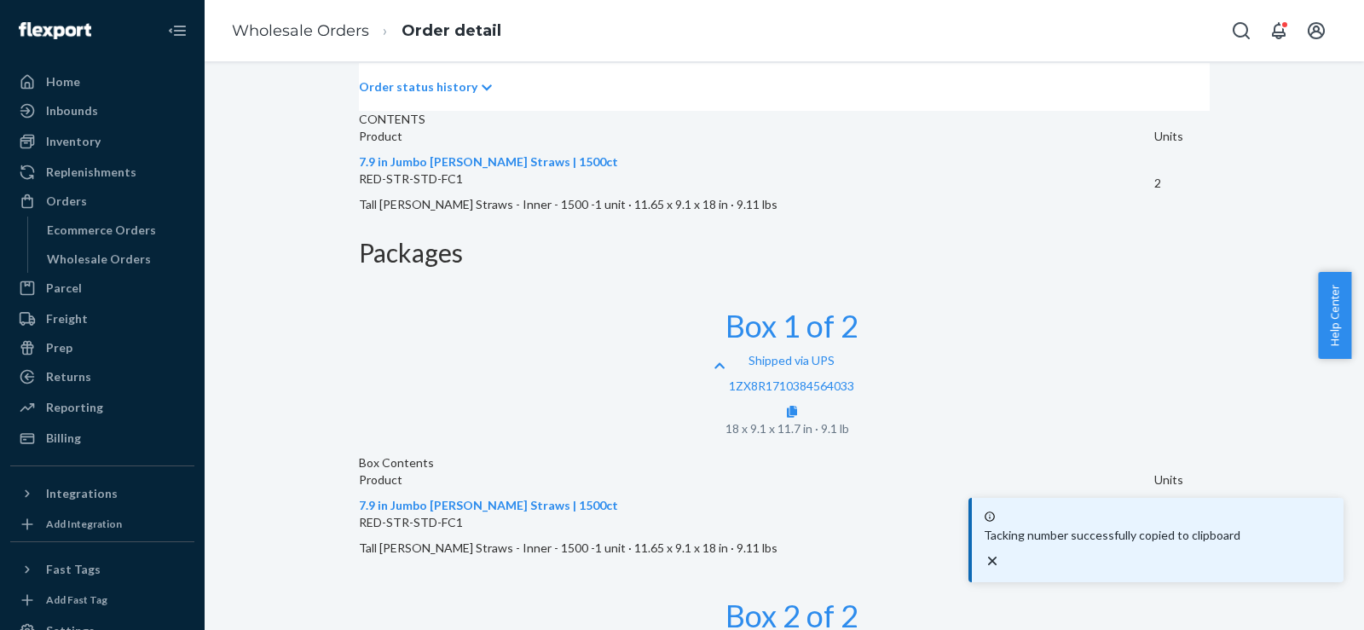
scroll to position [601, 0]
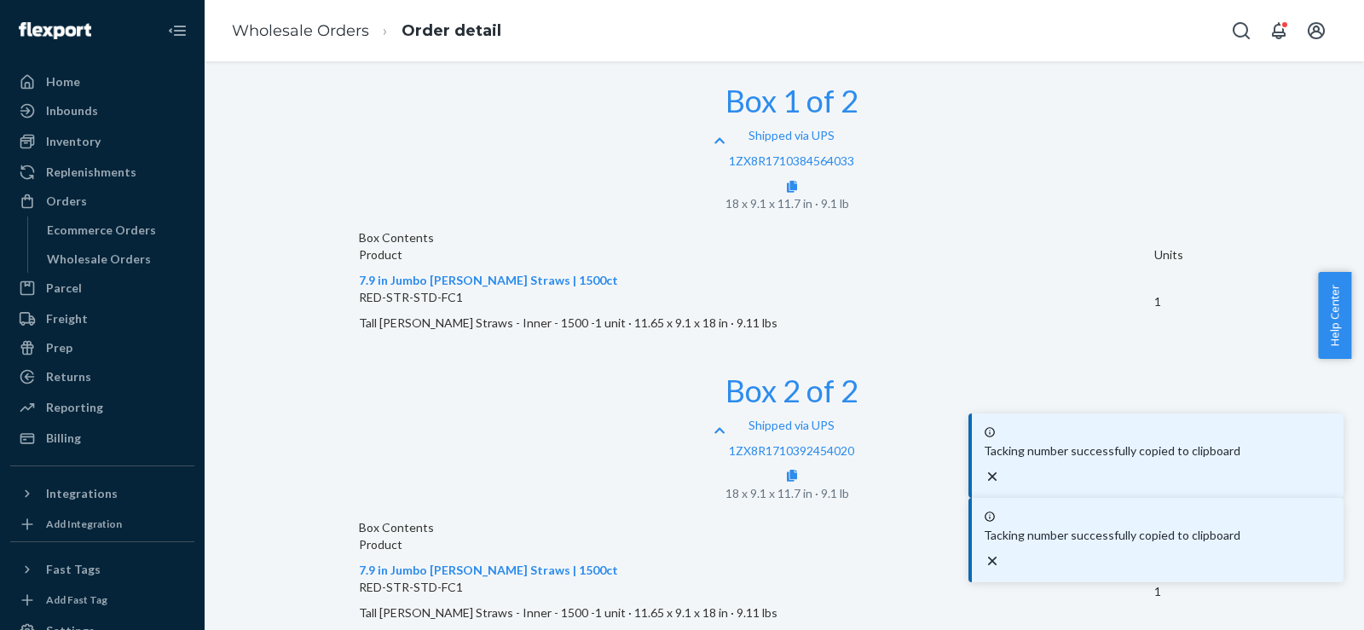
scroll to position [533, 0]
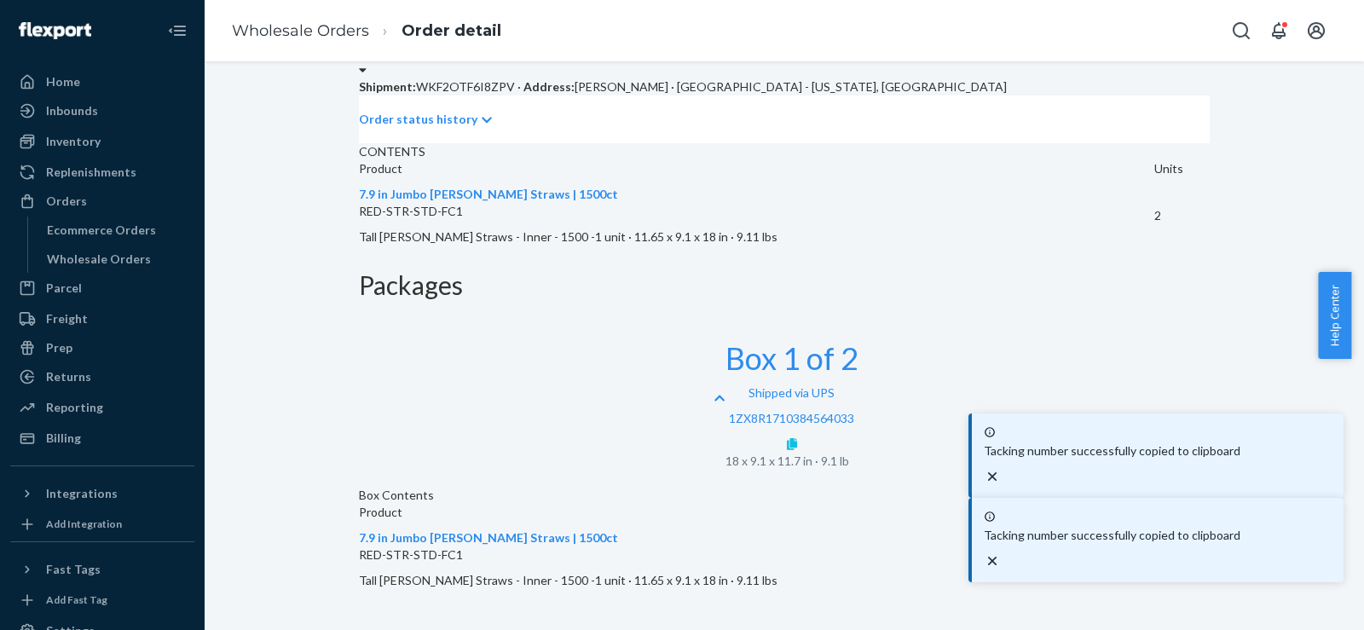
click at [797, 438] on icon at bounding box center [792, 444] width 10 height 12
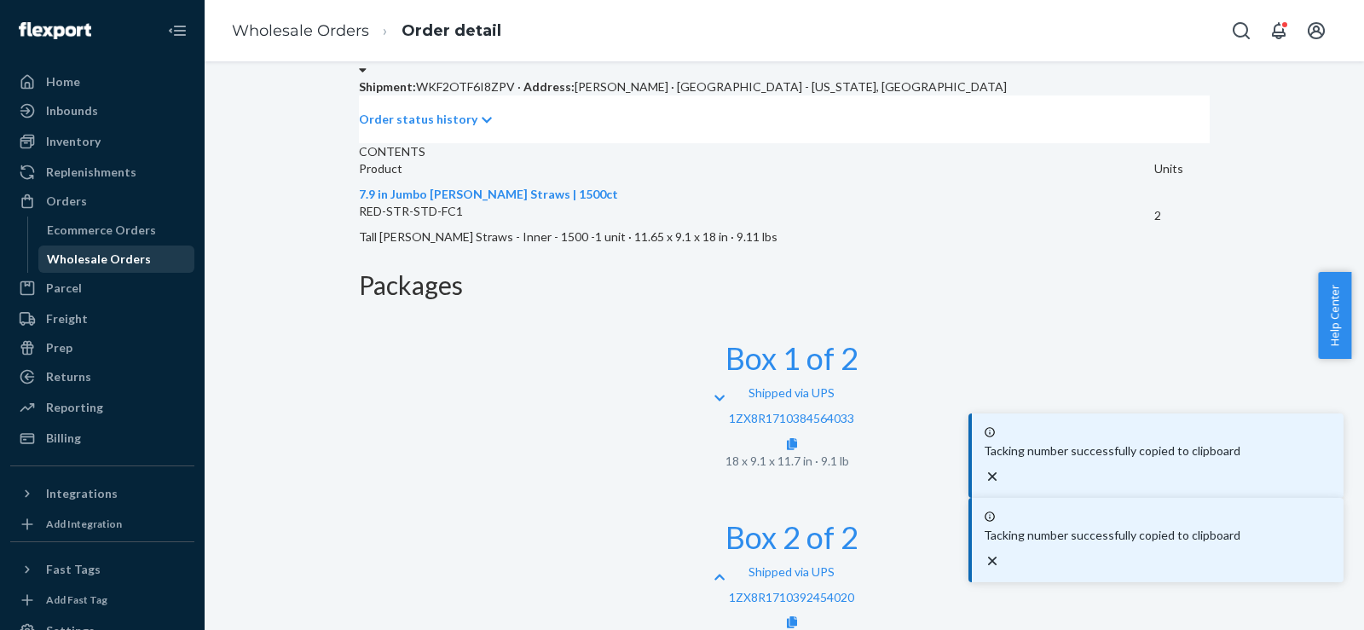
click at [145, 259] on div "Wholesale Orders" at bounding box center [116, 259] width 153 height 24
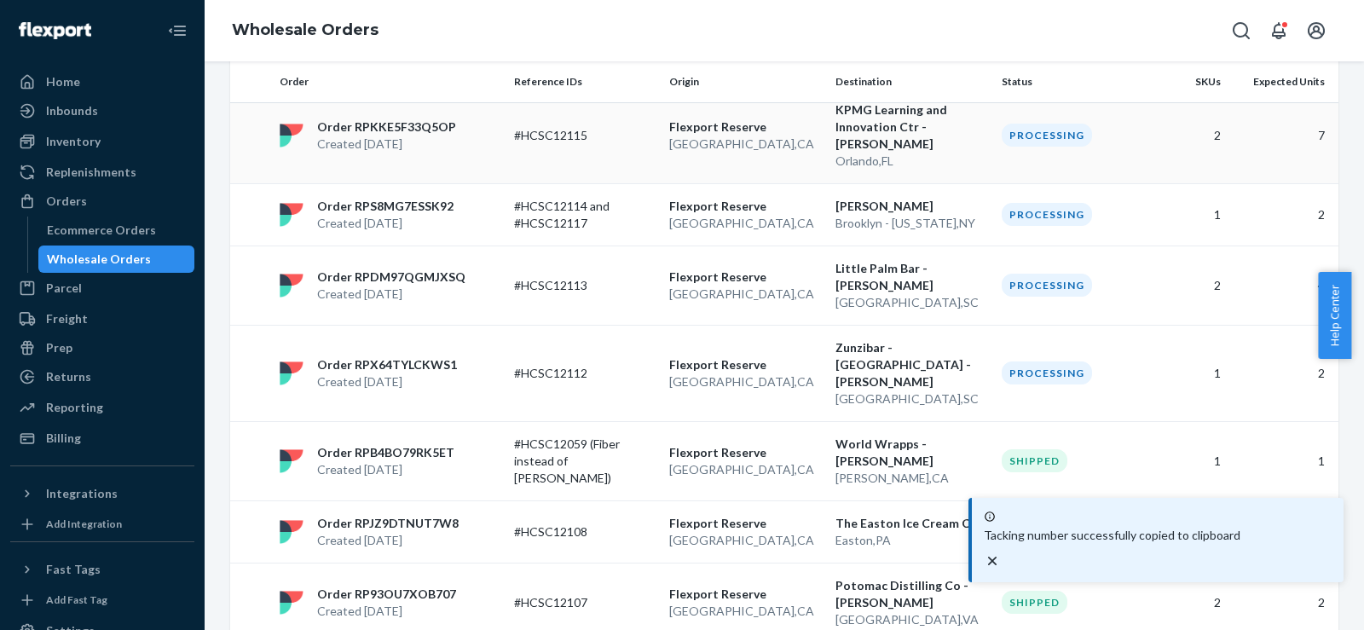
scroll to position [284, 0]
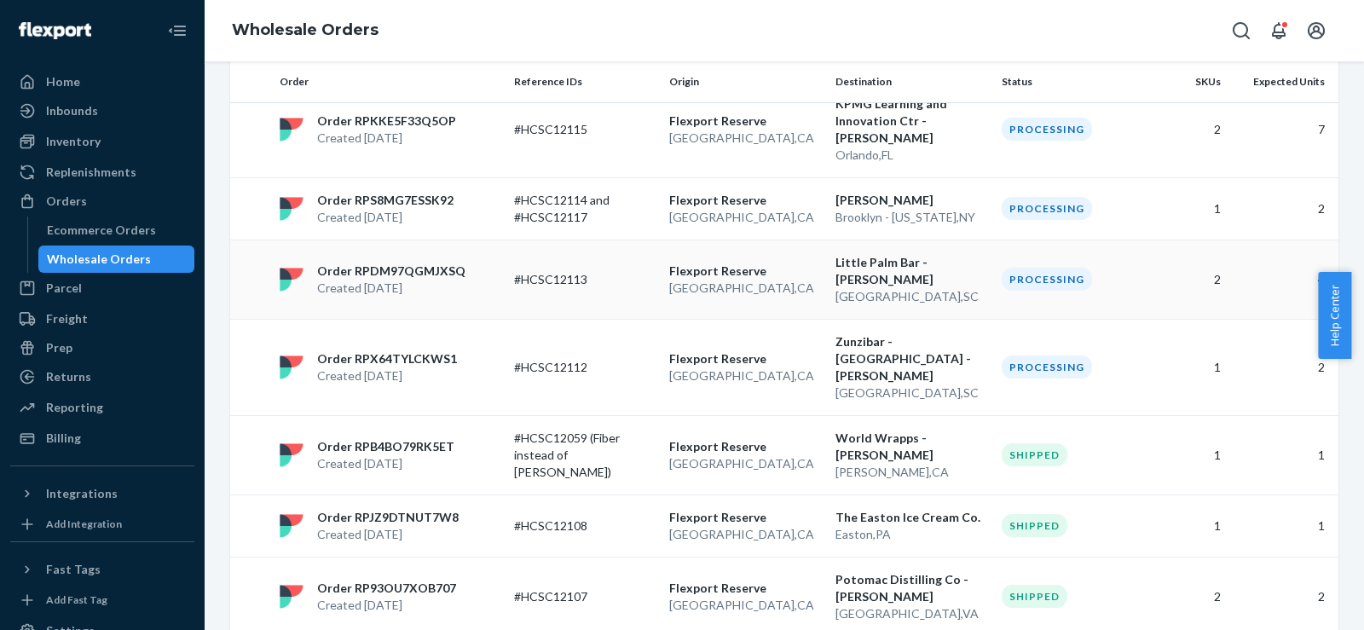
click at [819, 270] on td "[GEOGRAPHIC_DATA] [GEOGRAPHIC_DATA] , [GEOGRAPHIC_DATA]" at bounding box center [745, 279] width 166 height 79
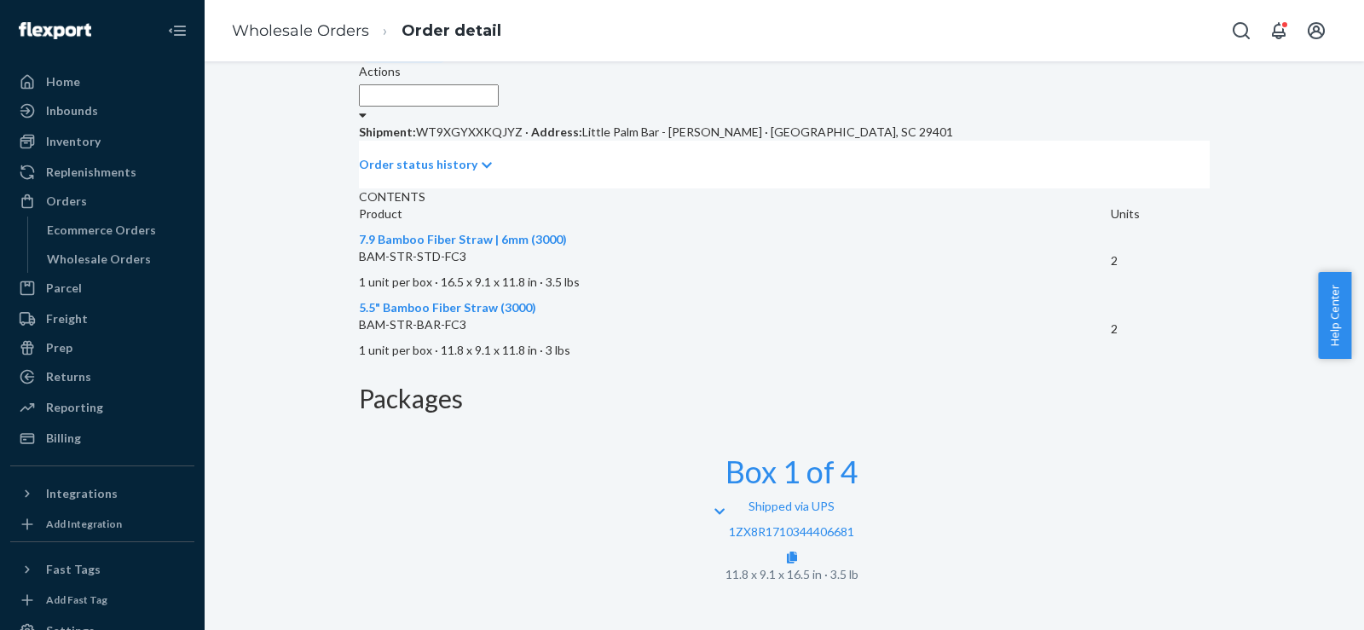
scroll to position [569, 0]
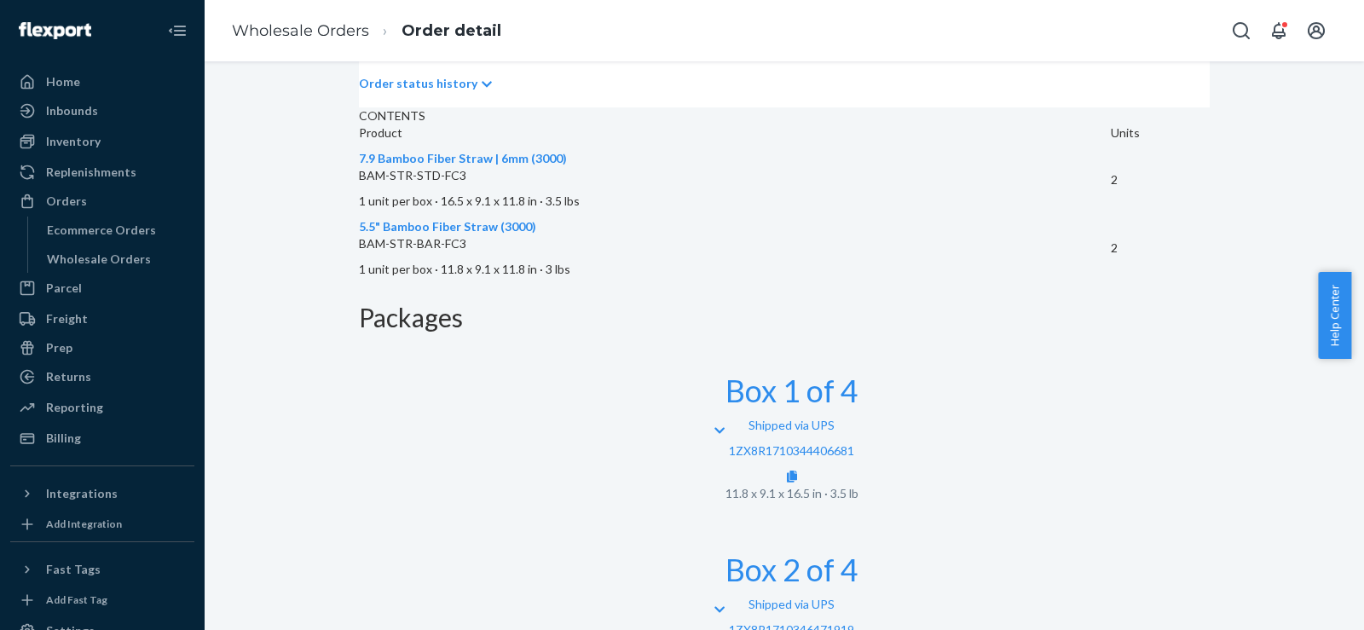
click at [859, 417] on div "Shipped via UPS 1ZX8R1710344406681" at bounding box center [792, 451] width 133 height 68
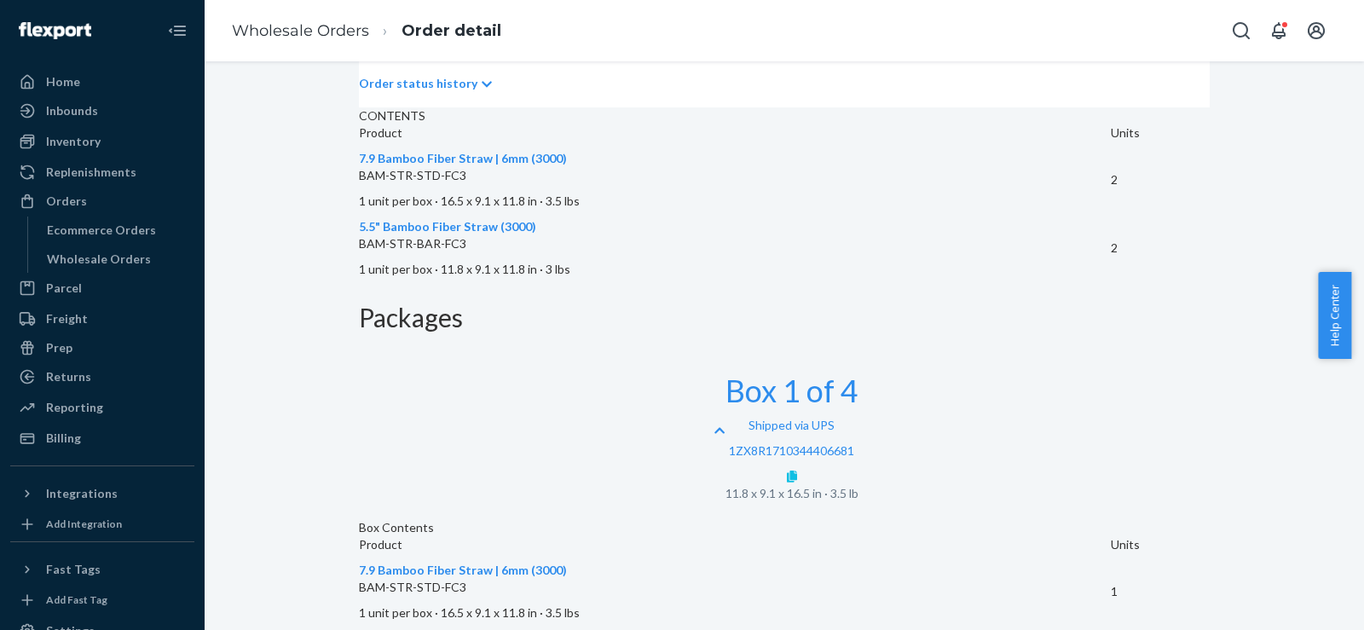
click at [797, 471] on icon at bounding box center [792, 477] width 10 height 12
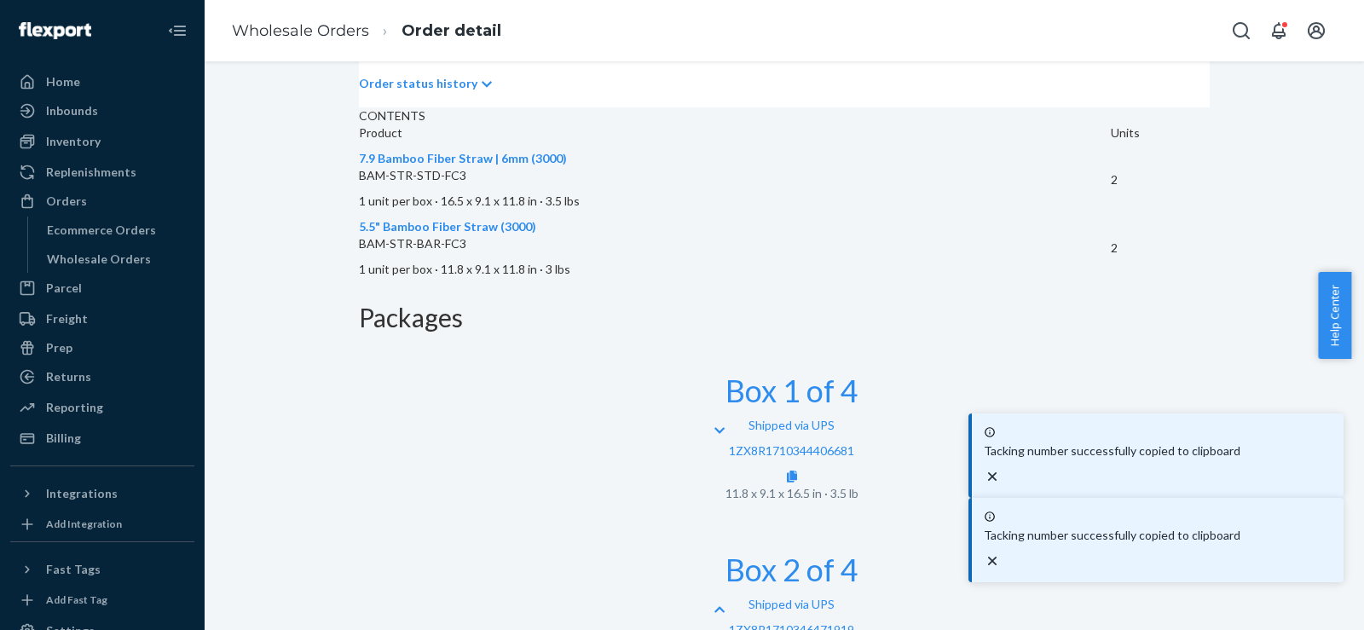
scroll to position [835, 0]
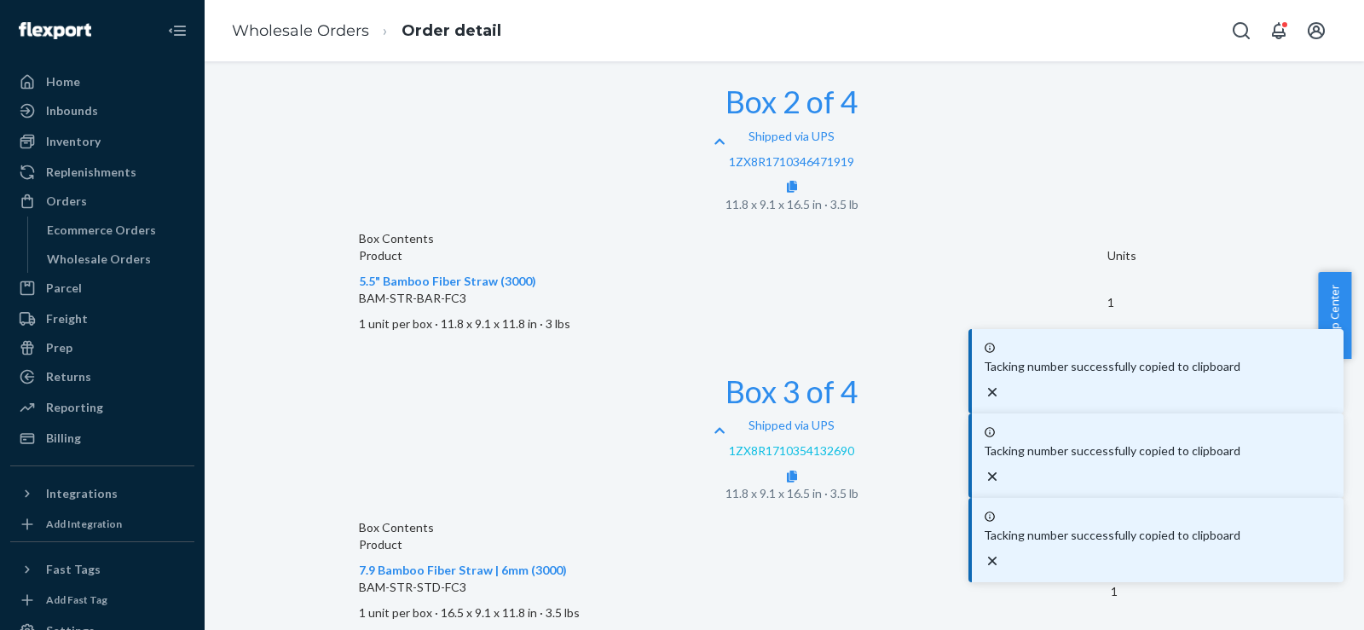
scroll to position [1050, 0]
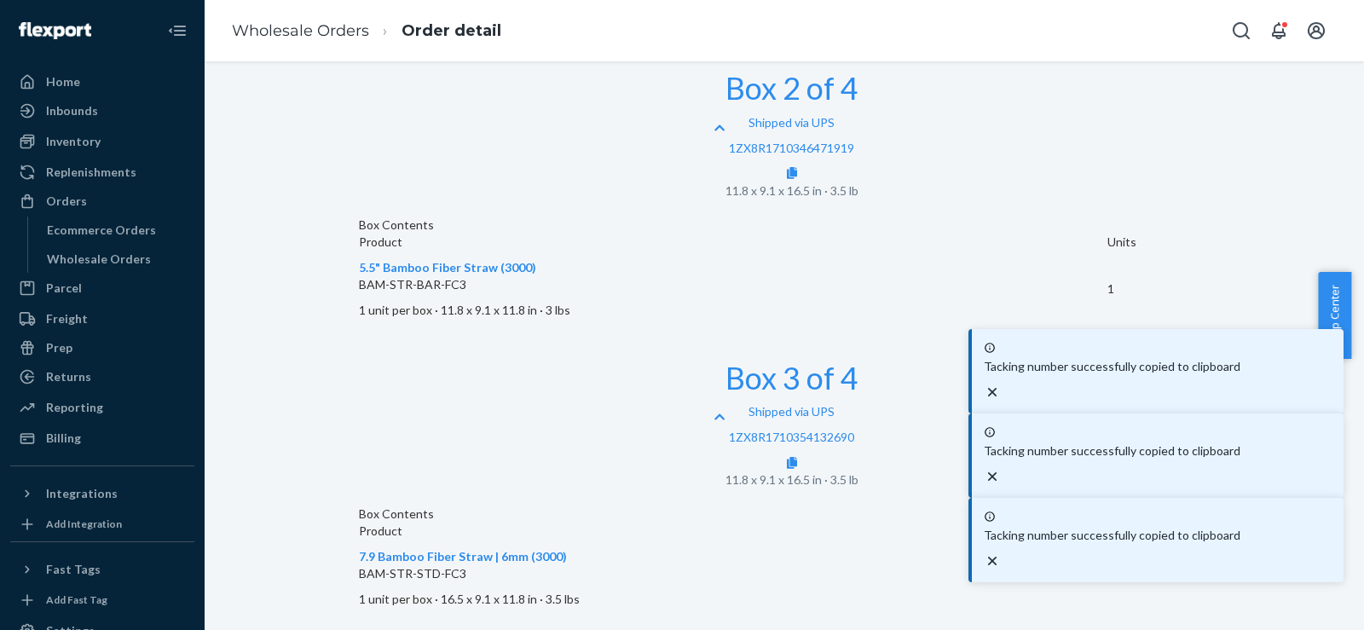
click at [997, 396] on icon "close toast" at bounding box center [992, 392] width 9 height 9
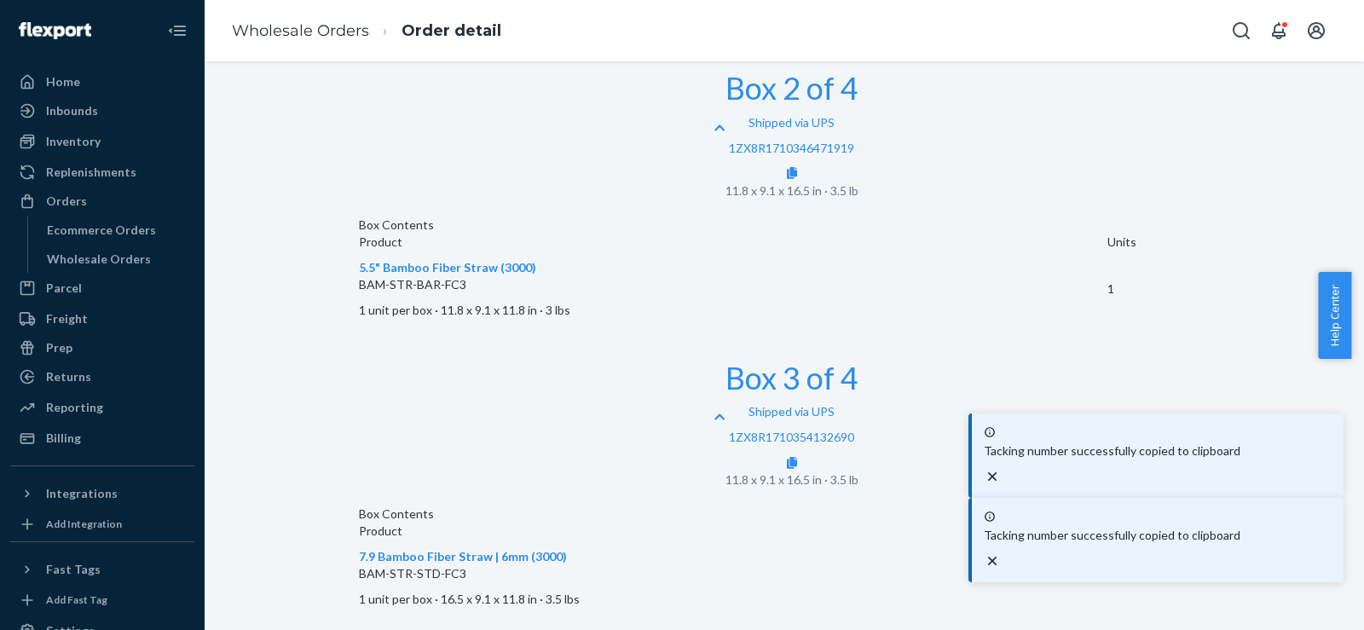
click at [1001, 485] on icon "close toast" at bounding box center [992, 476] width 17 height 17
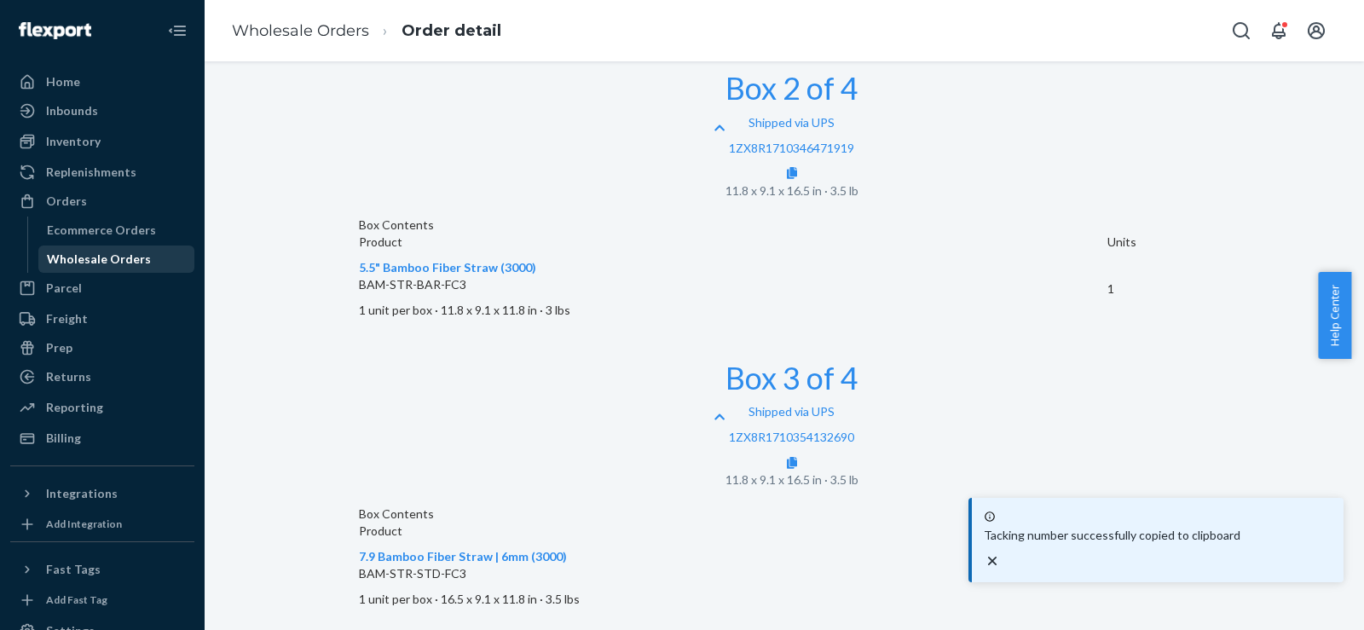
click at [138, 263] on div "Wholesale Orders" at bounding box center [99, 259] width 104 height 17
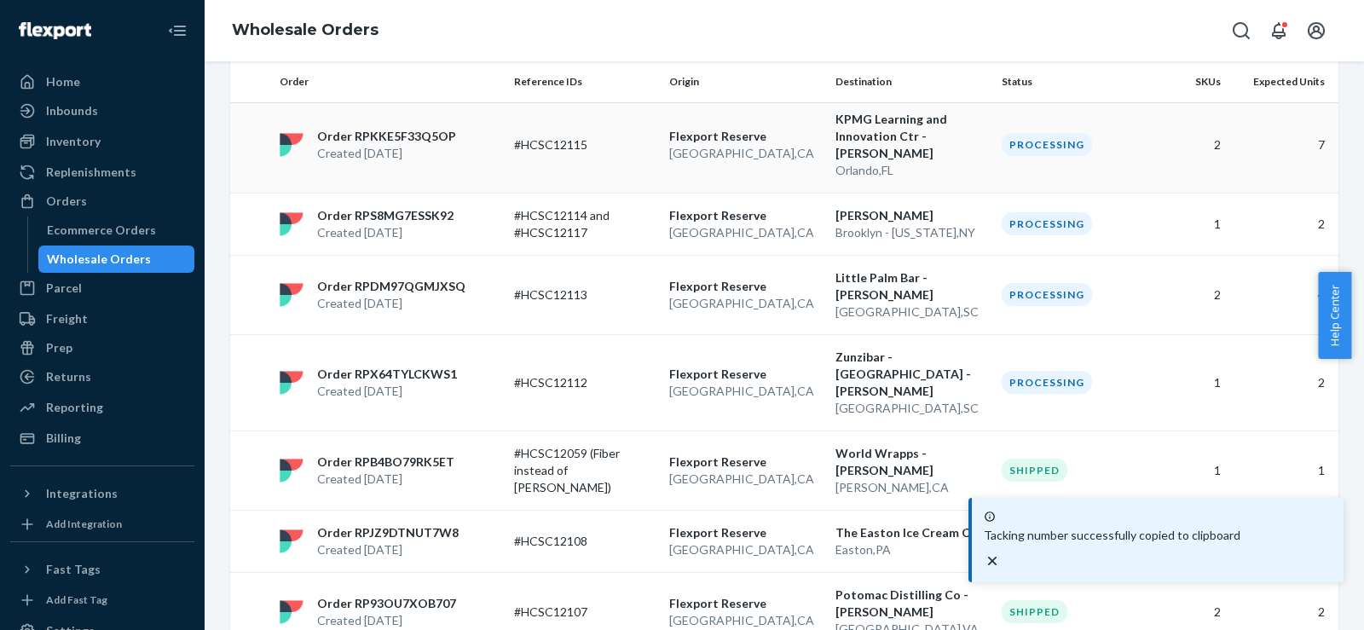
scroll to position [284, 0]
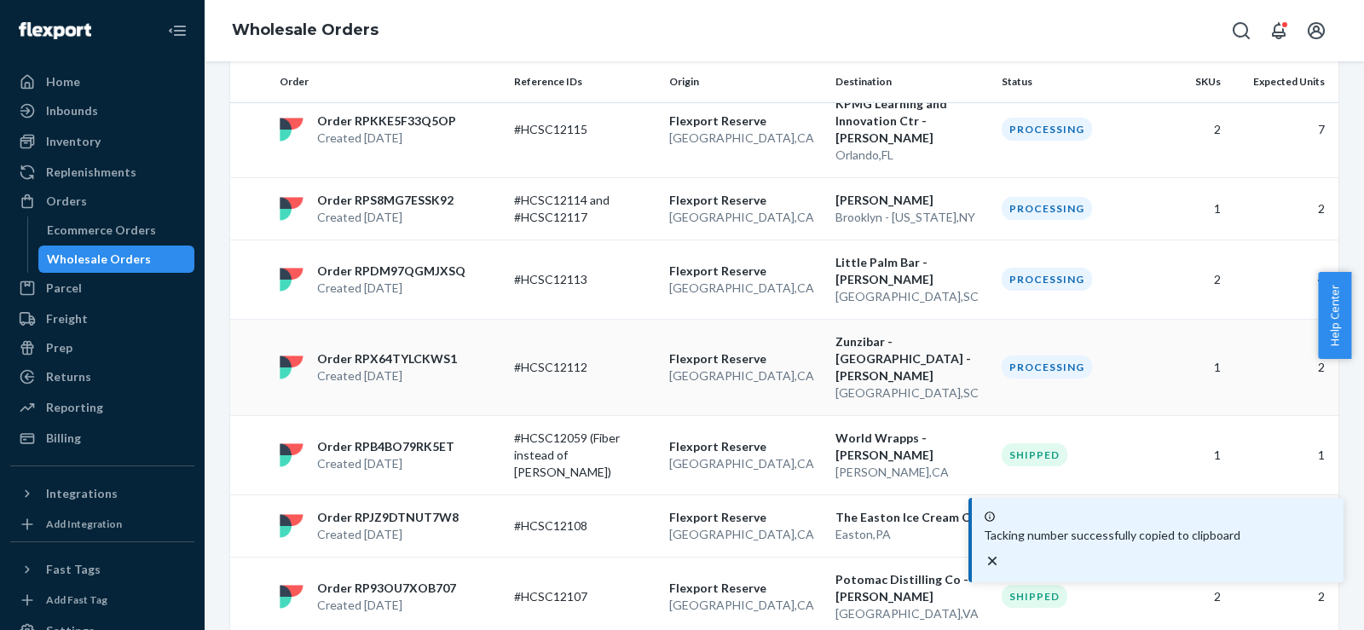
click at [796, 367] on p "[GEOGRAPHIC_DATA] , [GEOGRAPHIC_DATA]" at bounding box center [745, 375] width 153 height 17
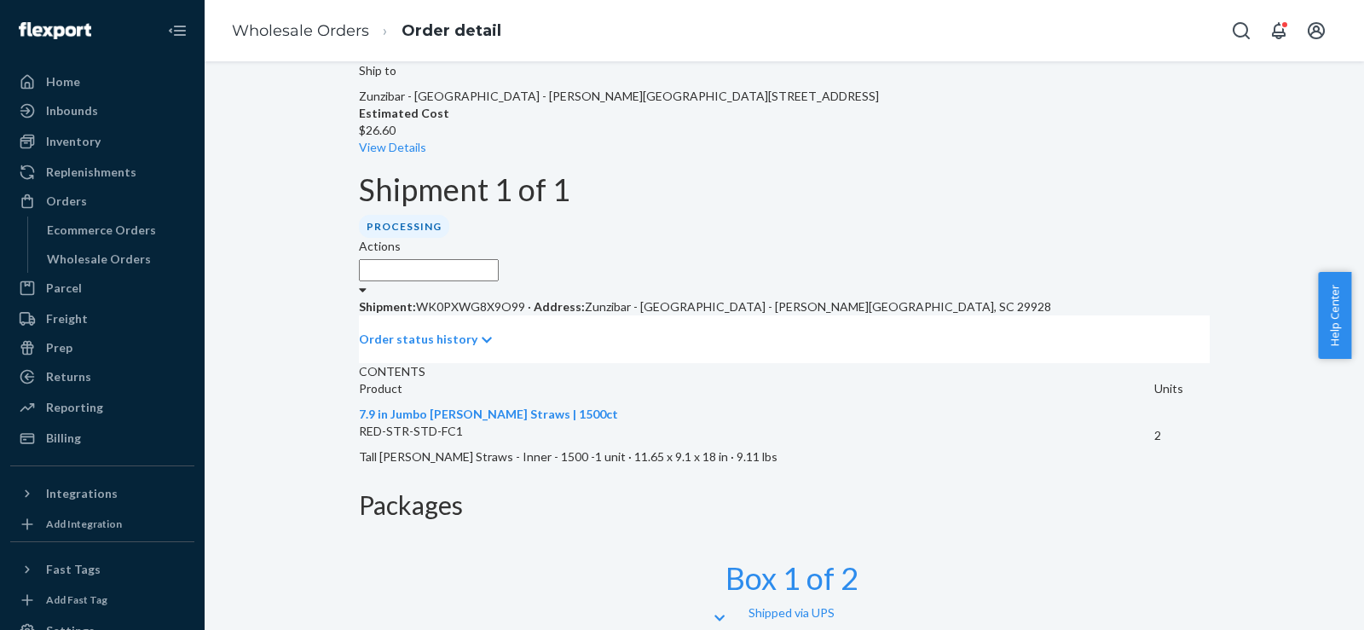
scroll to position [365, 0]
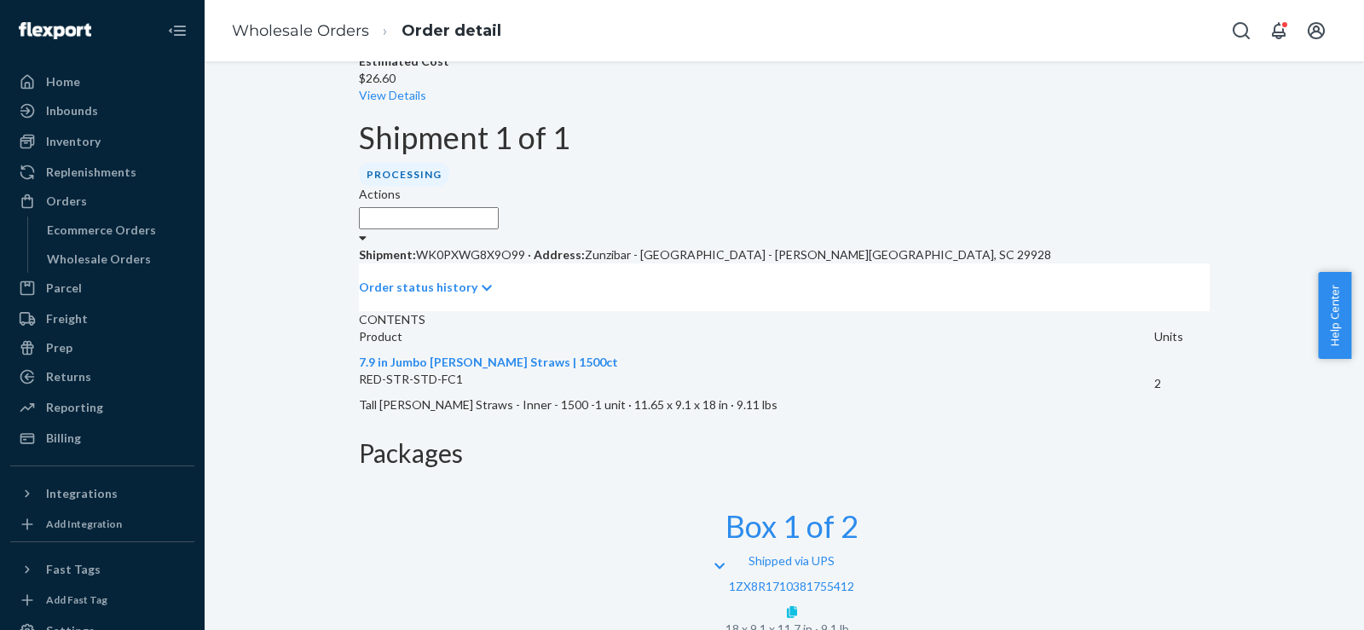
click at [797, 606] on icon at bounding box center [792, 612] width 10 height 12
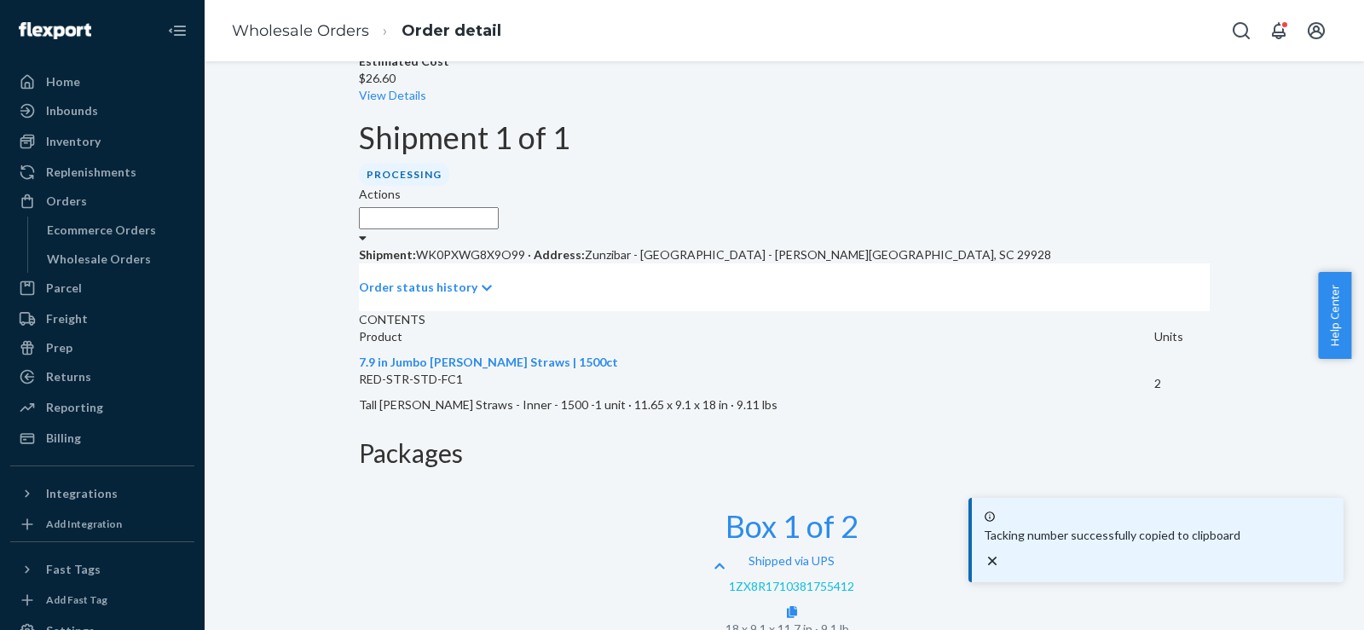
scroll to position [581, 0]
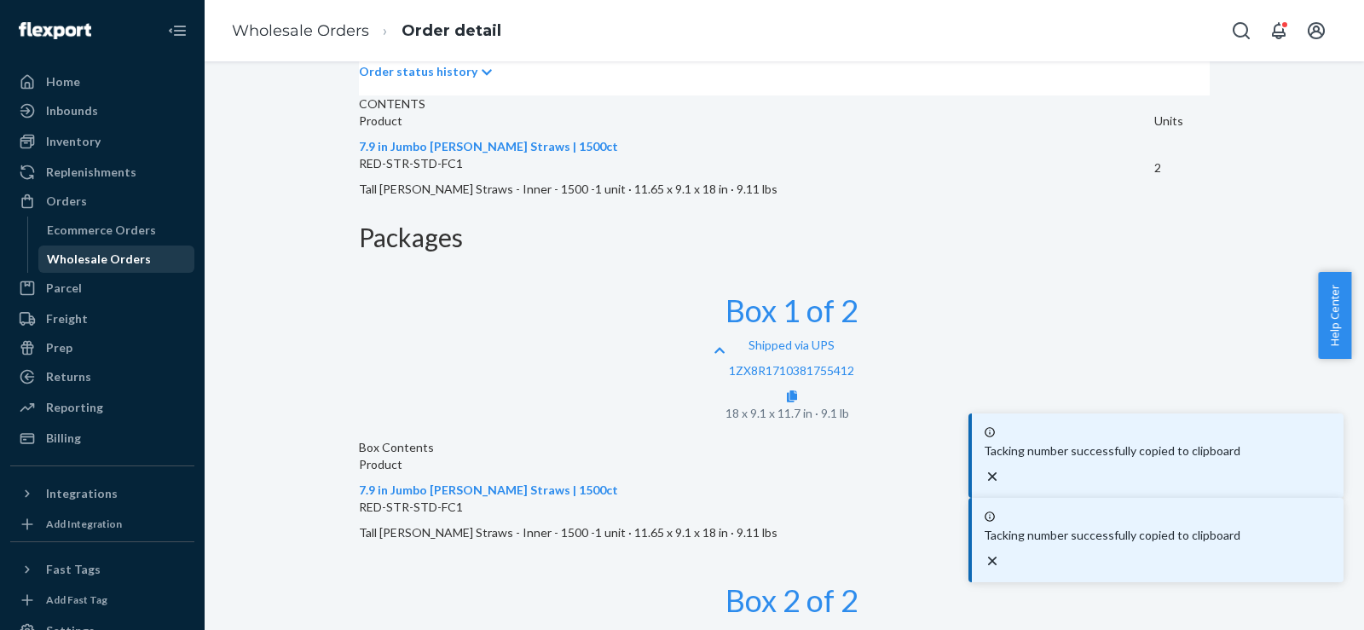
click at [132, 253] on div "Wholesale Orders" at bounding box center [99, 259] width 104 height 17
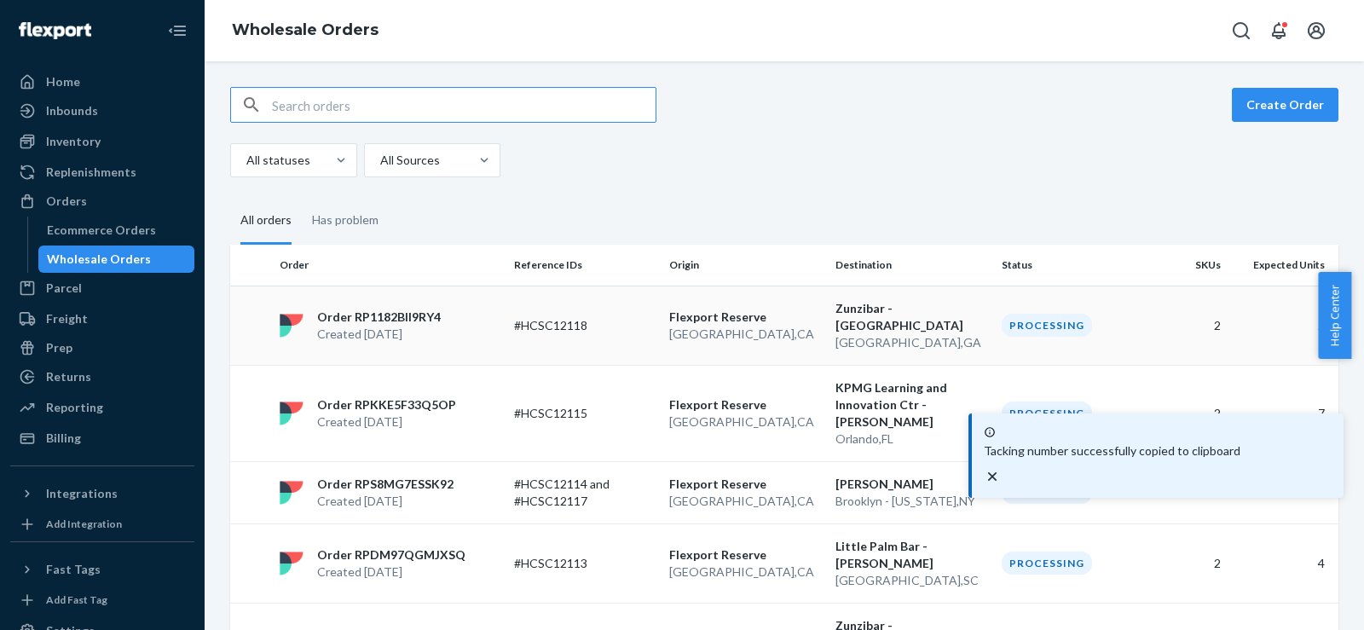
scroll to position [284, 0]
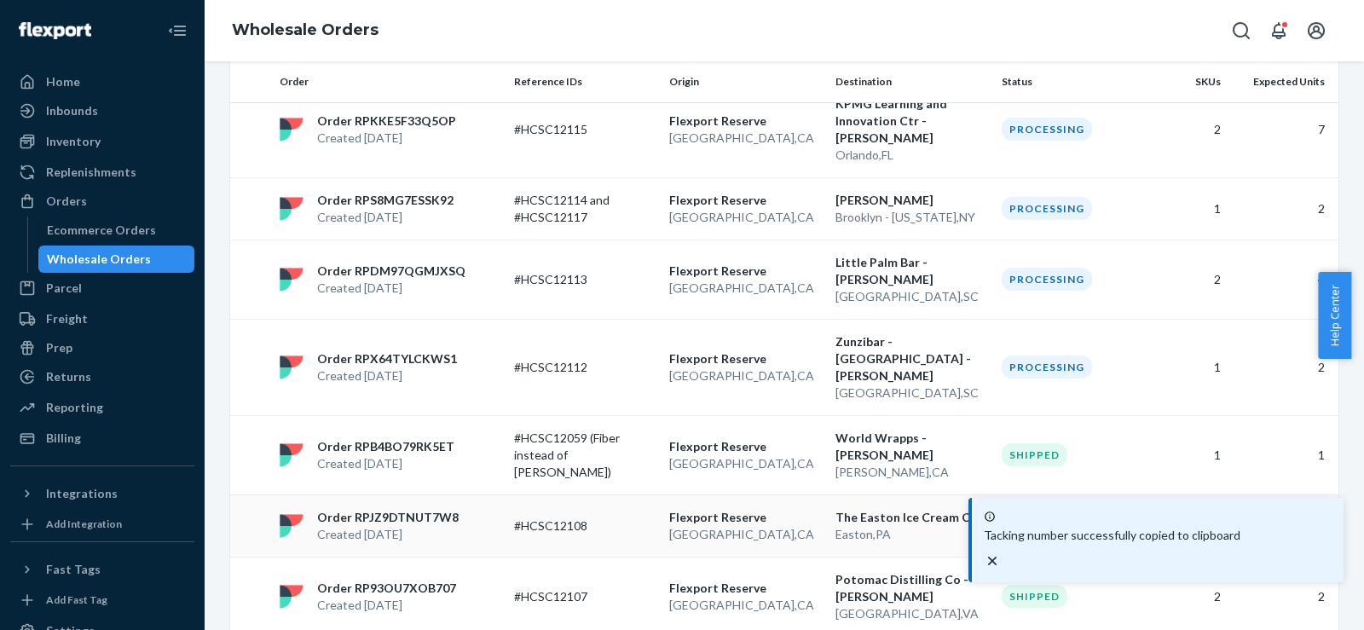
click at [790, 509] on p "Flexport Reserve" at bounding box center [745, 517] width 153 height 17
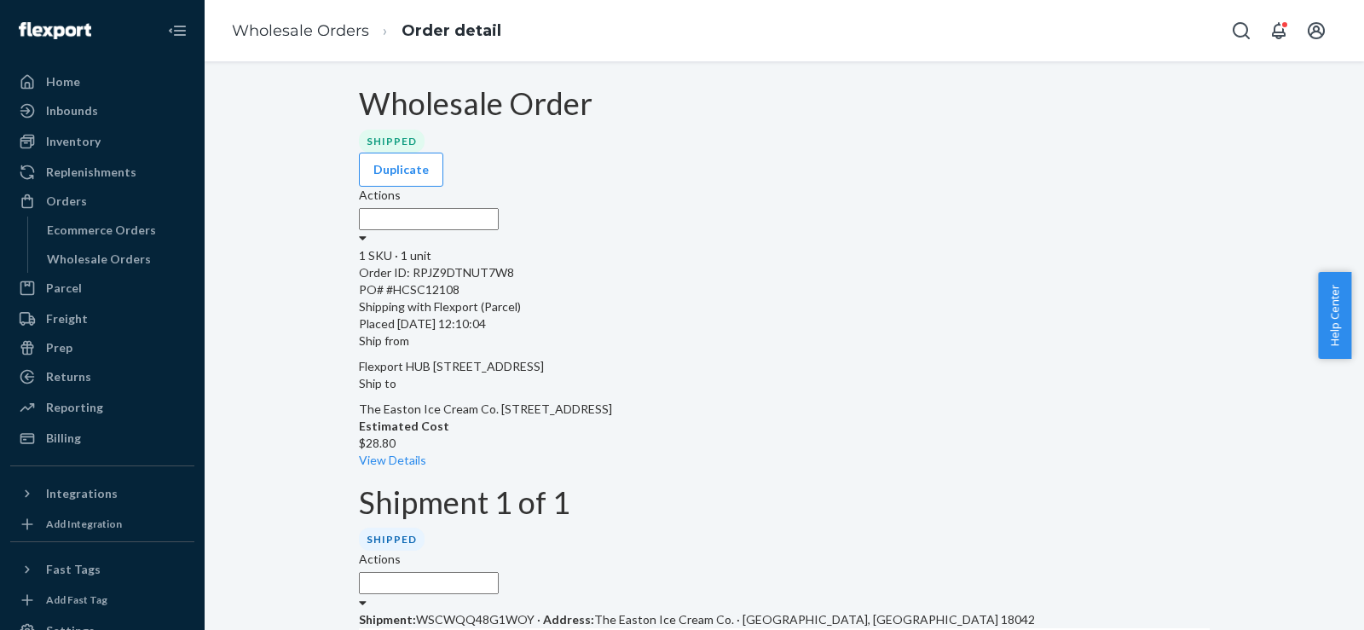
scroll to position [278, 0]
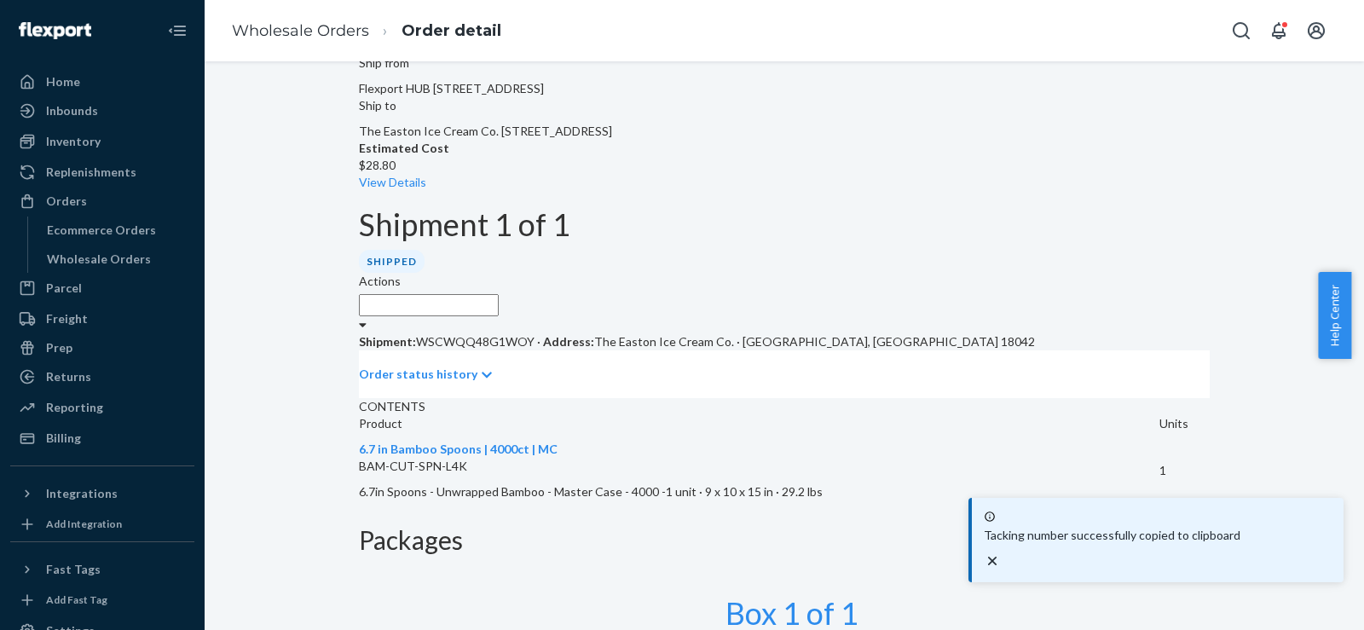
scroll to position [494, 0]
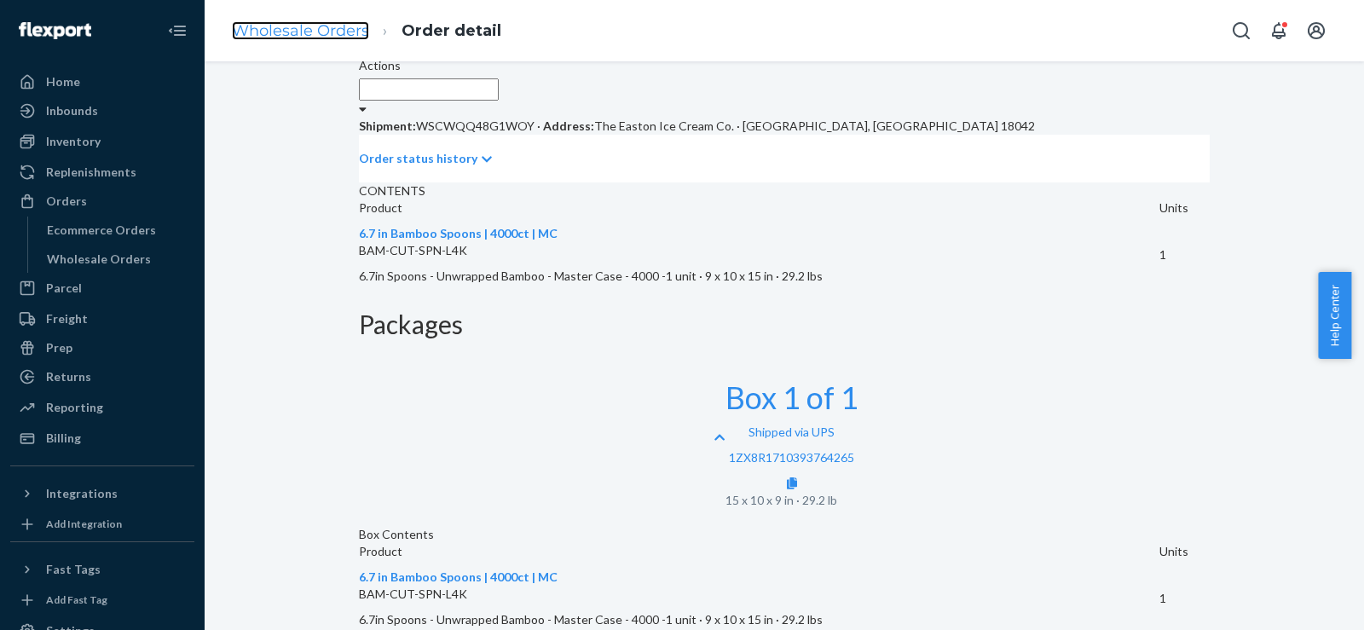
click at [316, 36] on link "Wholesale Orders" at bounding box center [300, 30] width 137 height 19
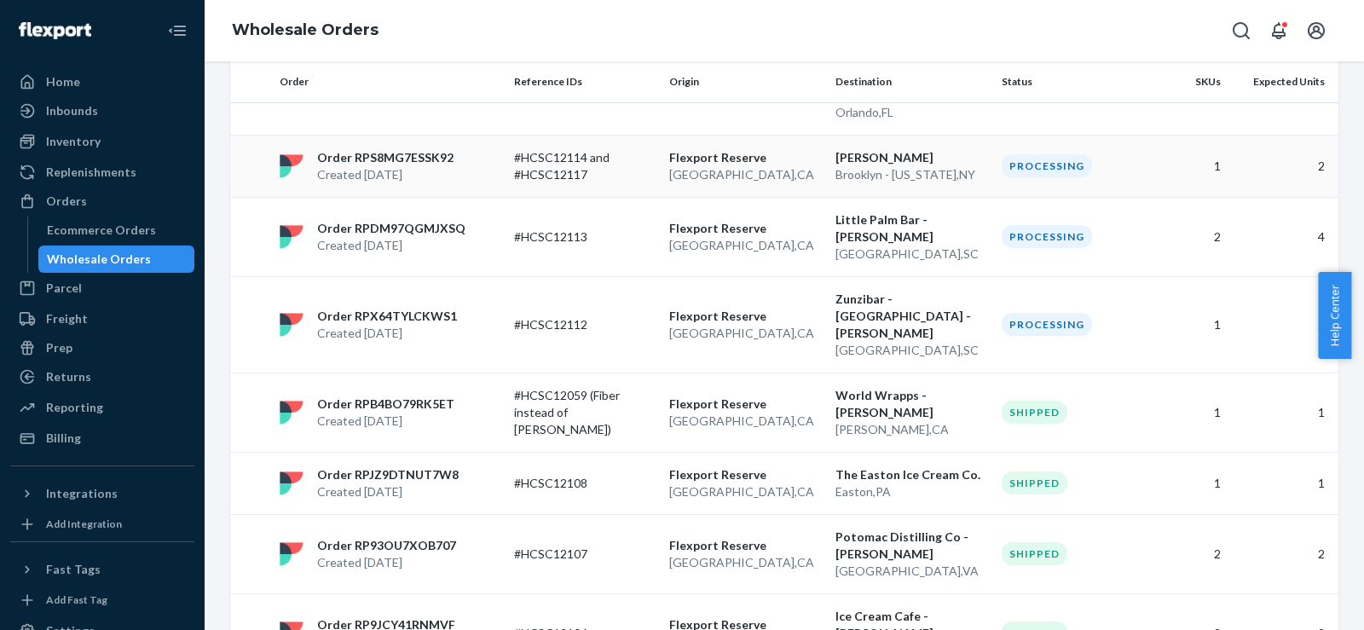
scroll to position [490, 0]
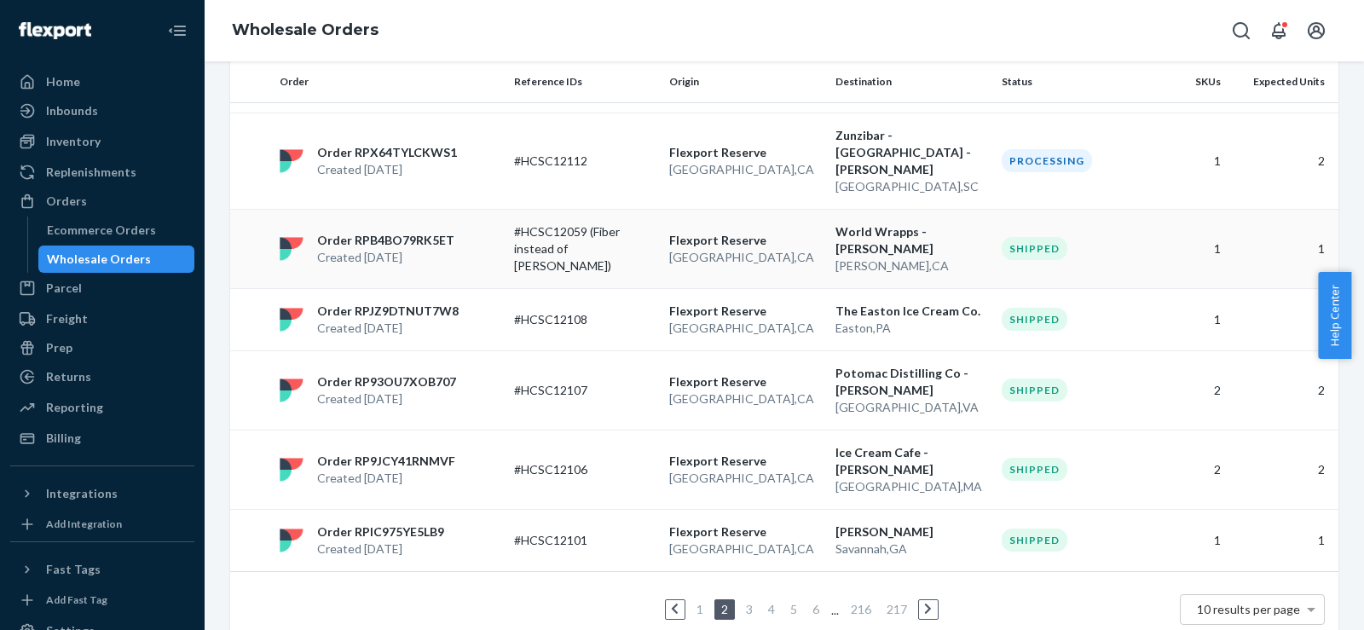
click at [780, 232] on p "Flexport Reserve" at bounding box center [745, 240] width 153 height 17
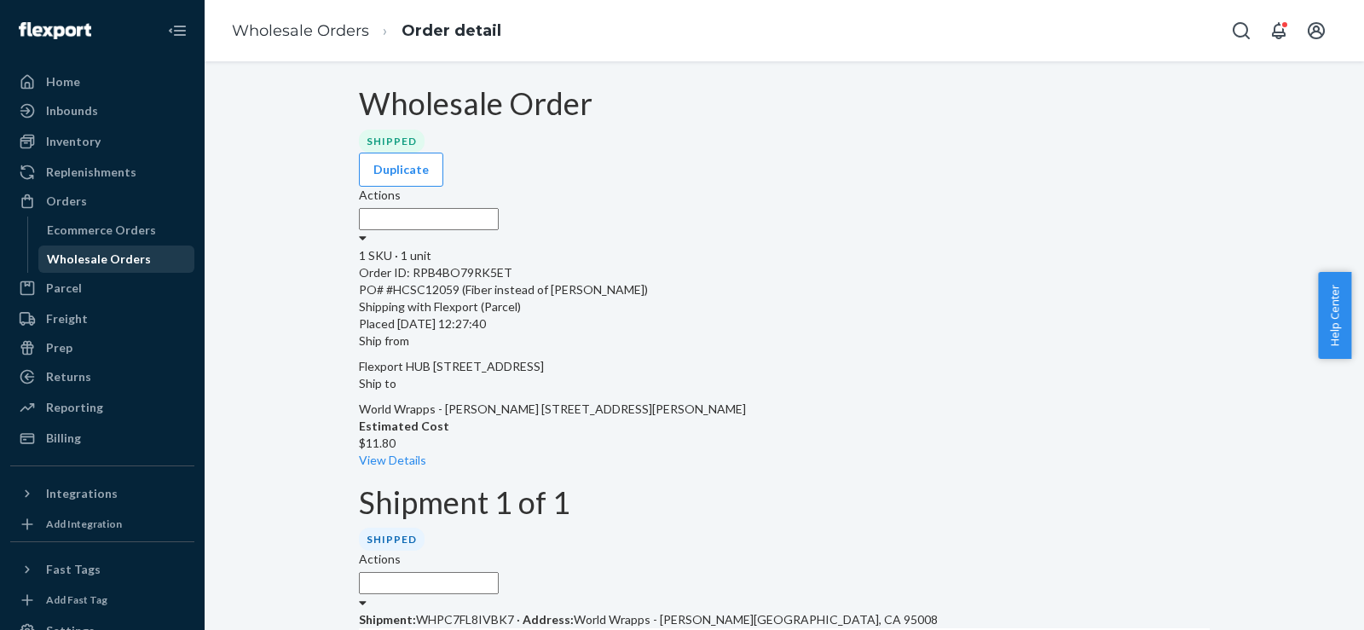
click at [118, 258] on div "Wholesale Orders" at bounding box center [99, 259] width 104 height 17
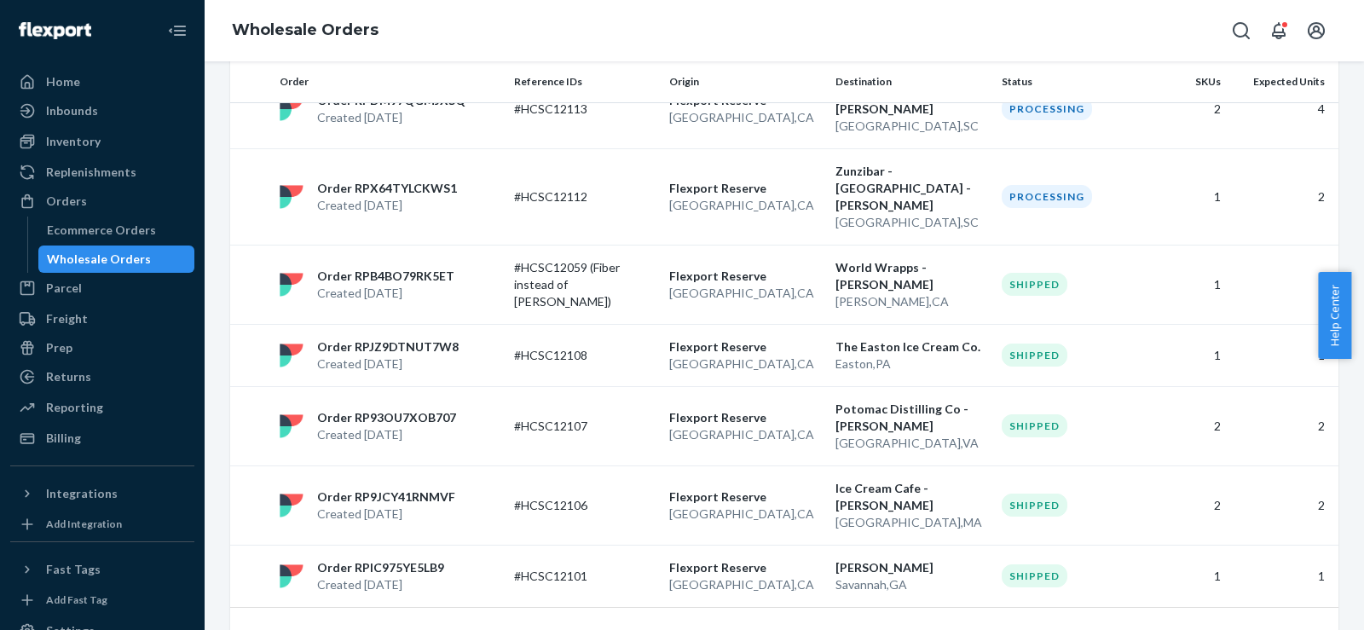
scroll to position [490, 0]
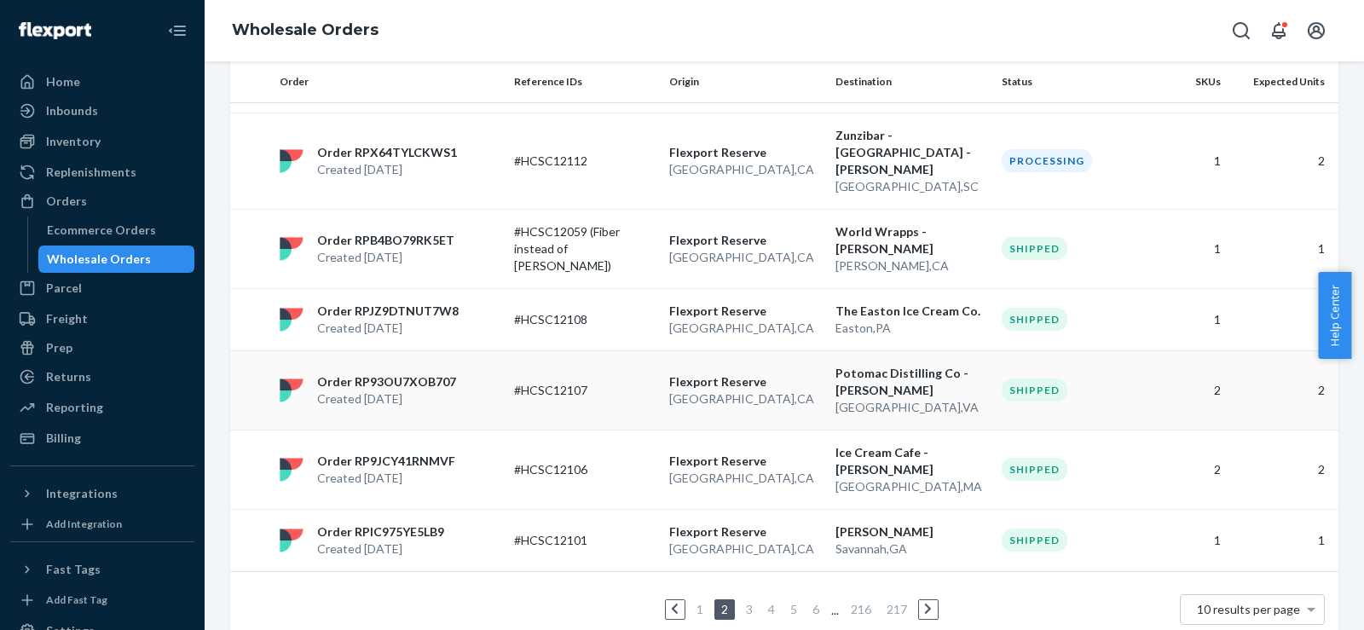
click at [784, 350] on td "[GEOGRAPHIC_DATA] [GEOGRAPHIC_DATA] , [GEOGRAPHIC_DATA]" at bounding box center [745, 389] width 166 height 79
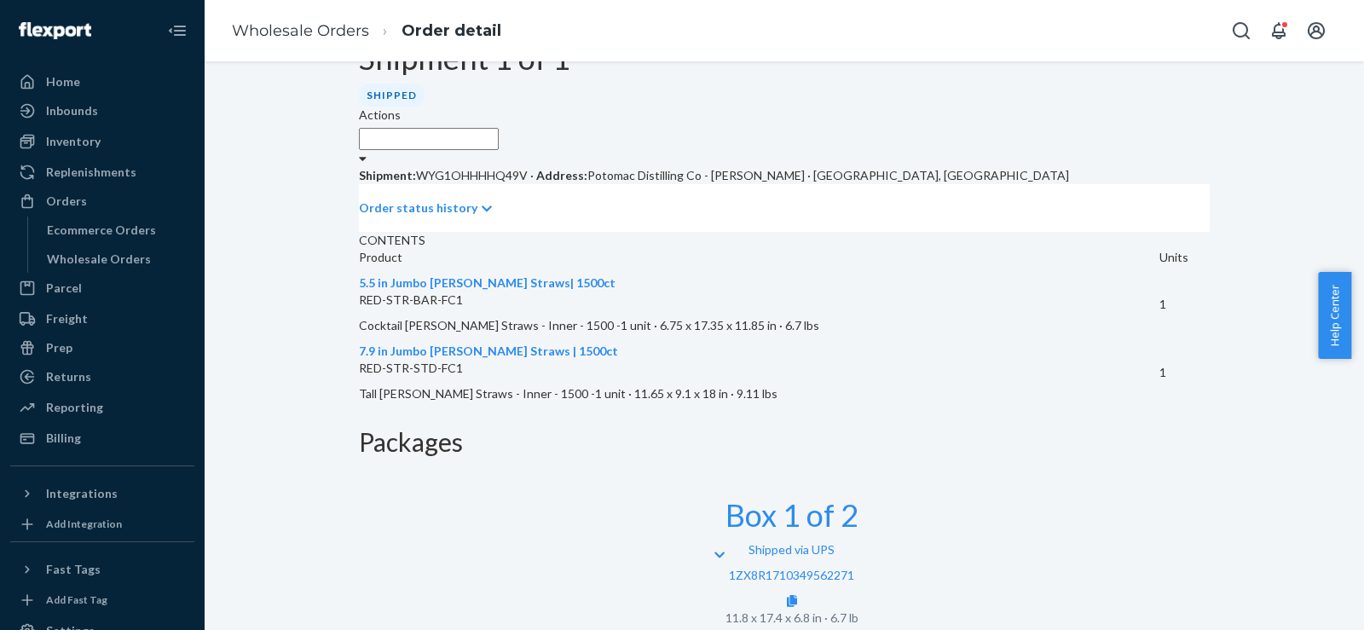
scroll to position [445, 0]
click at [797, 594] on icon at bounding box center [792, 600] width 10 height 12
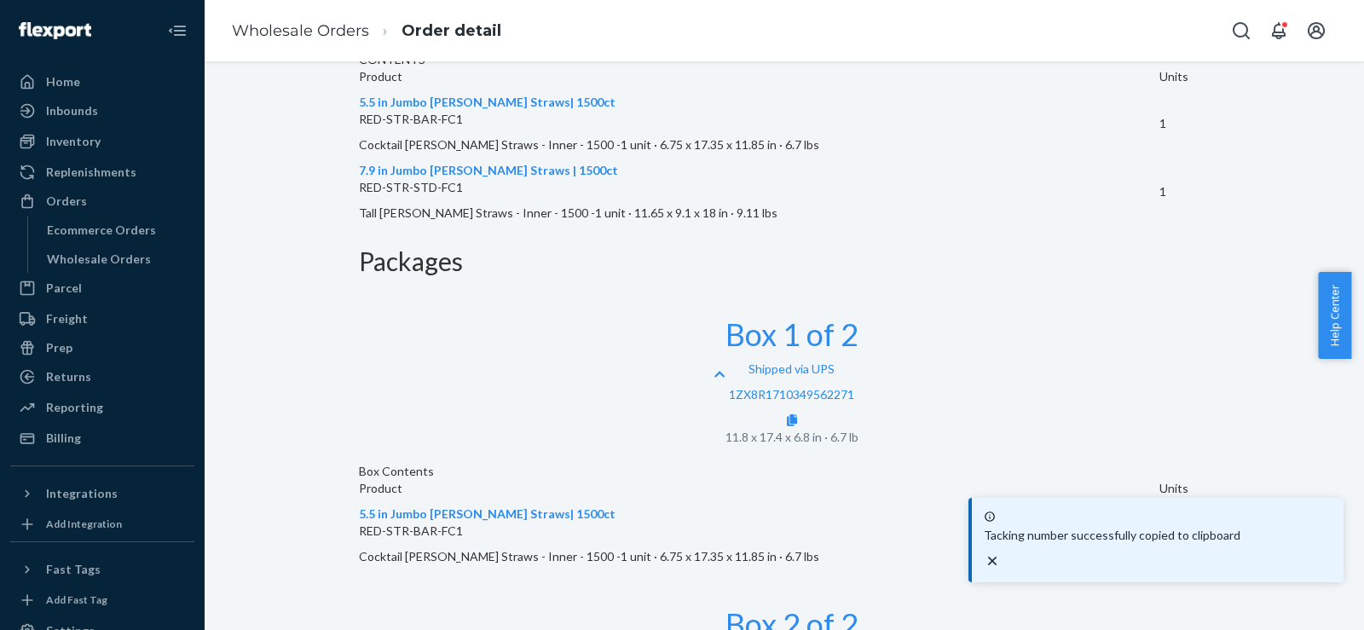
scroll to position [661, 0]
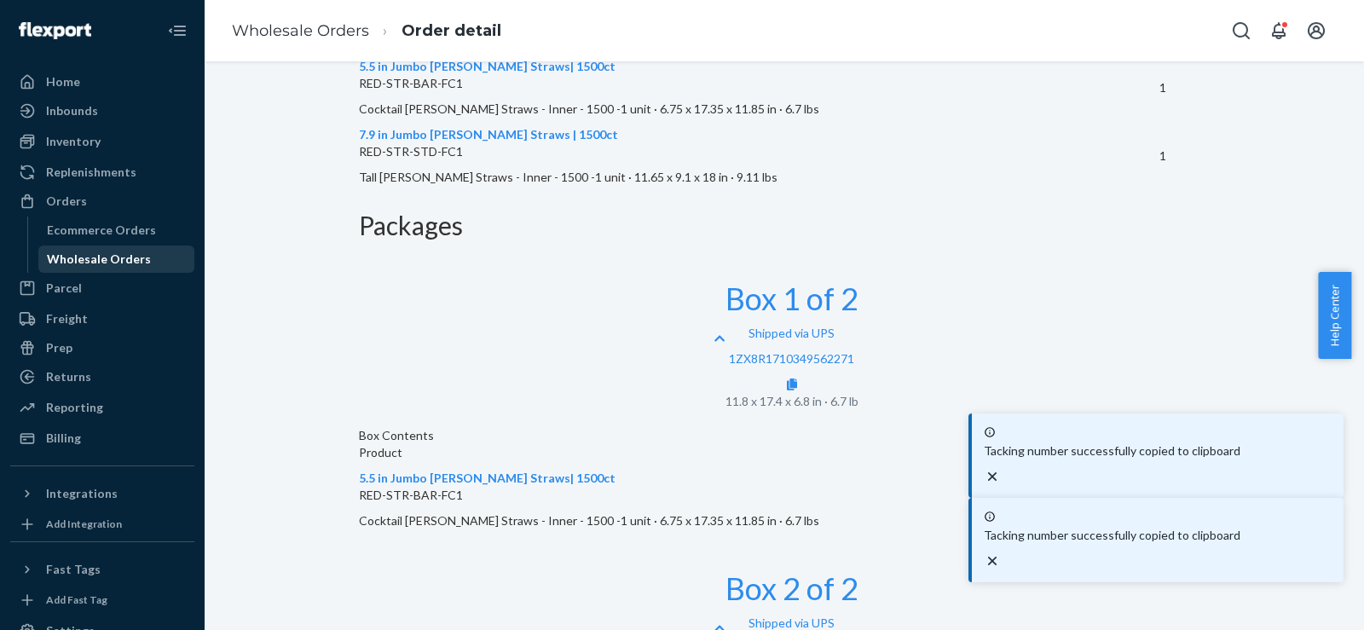
click at [137, 260] on div "Wholesale Orders" at bounding box center [99, 259] width 104 height 17
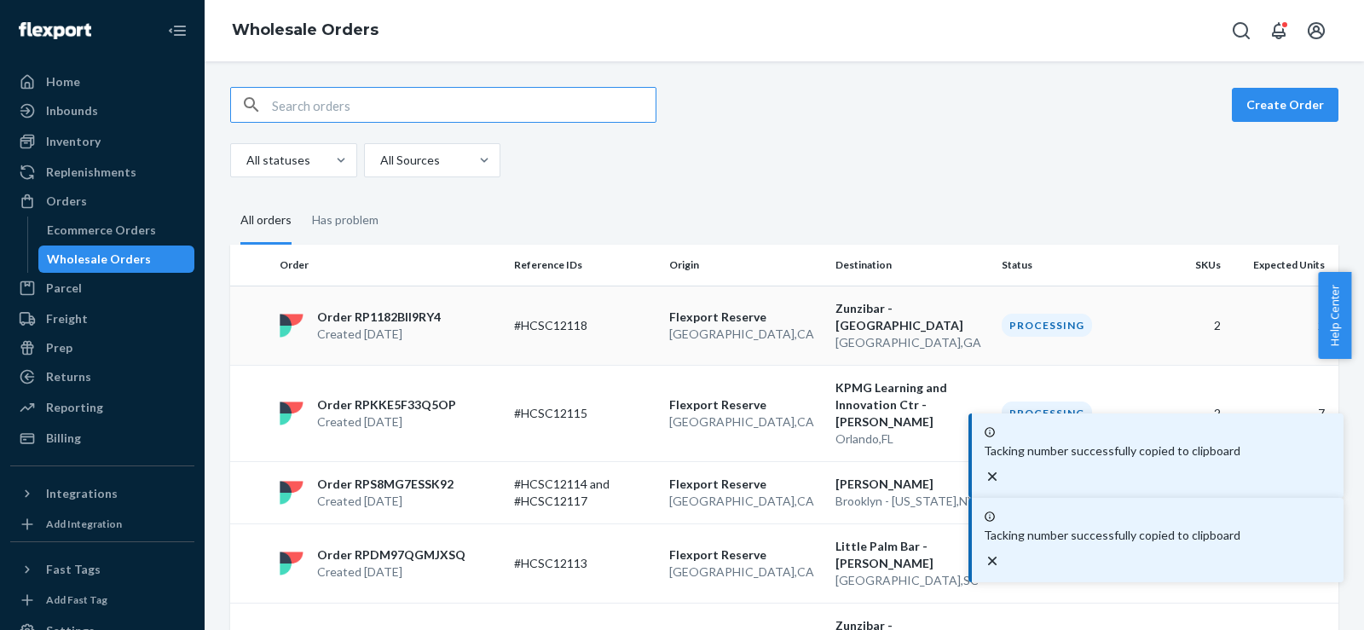
scroll to position [490, 0]
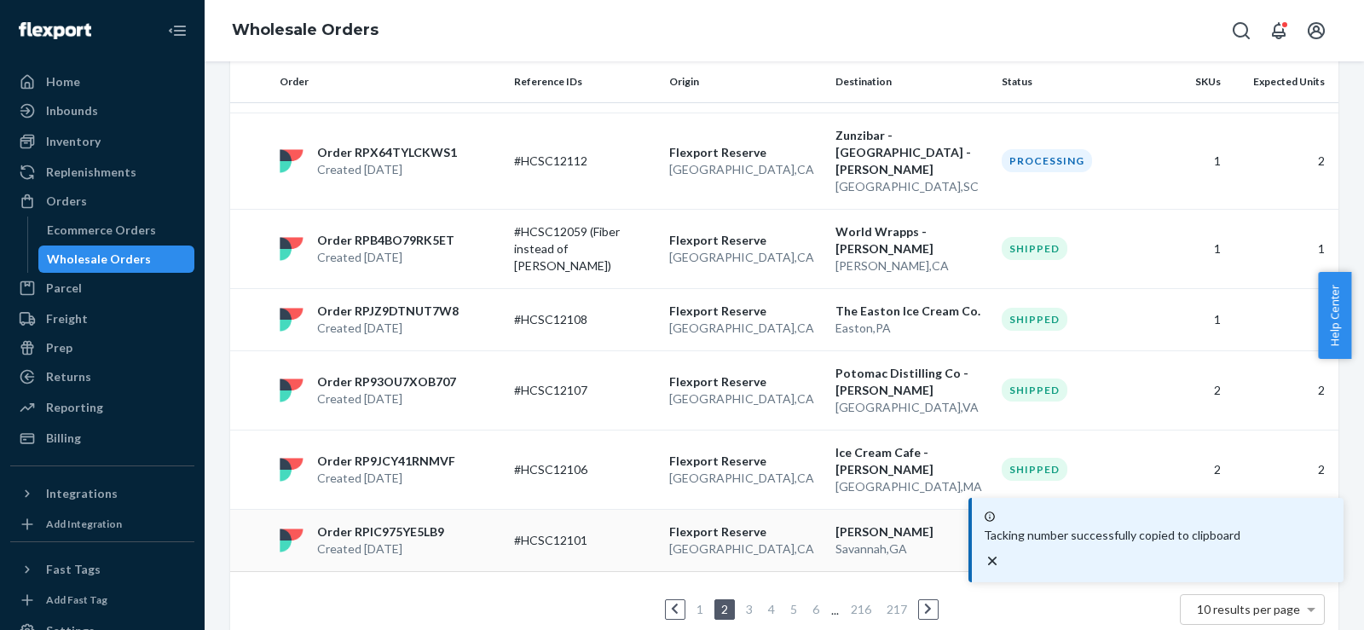
click at [615, 532] on p "#HCSC12101" at bounding box center [582, 540] width 136 height 17
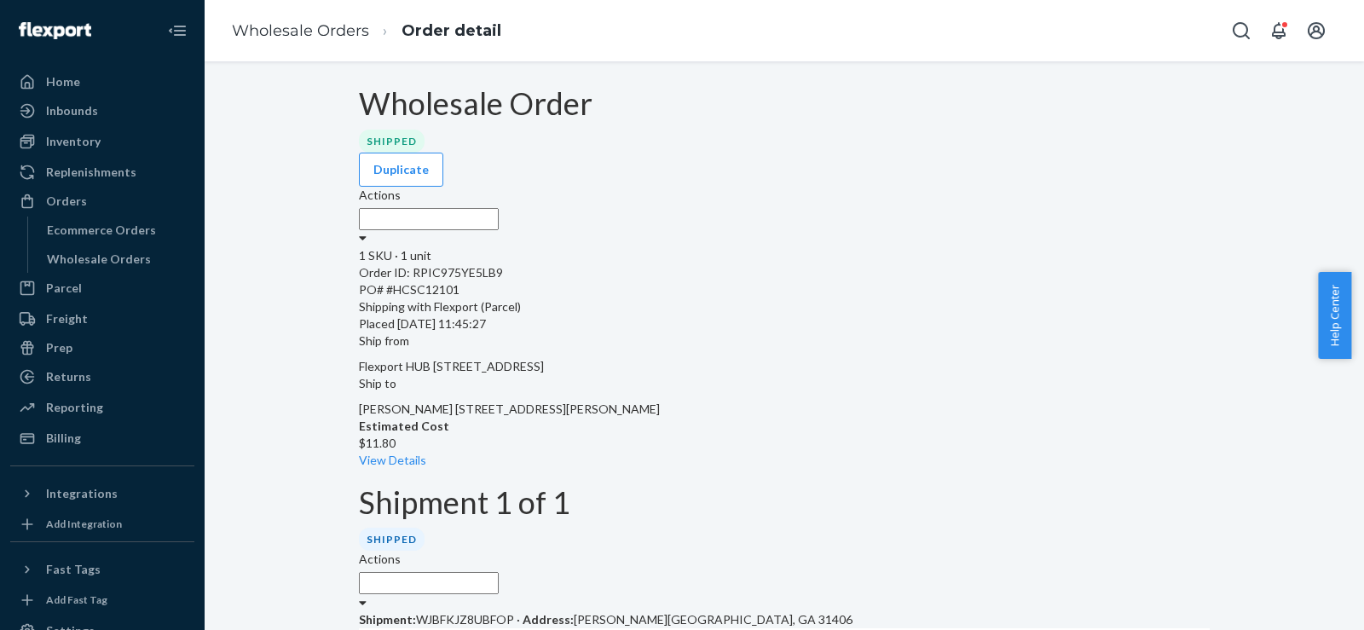
scroll to position [278, 0]
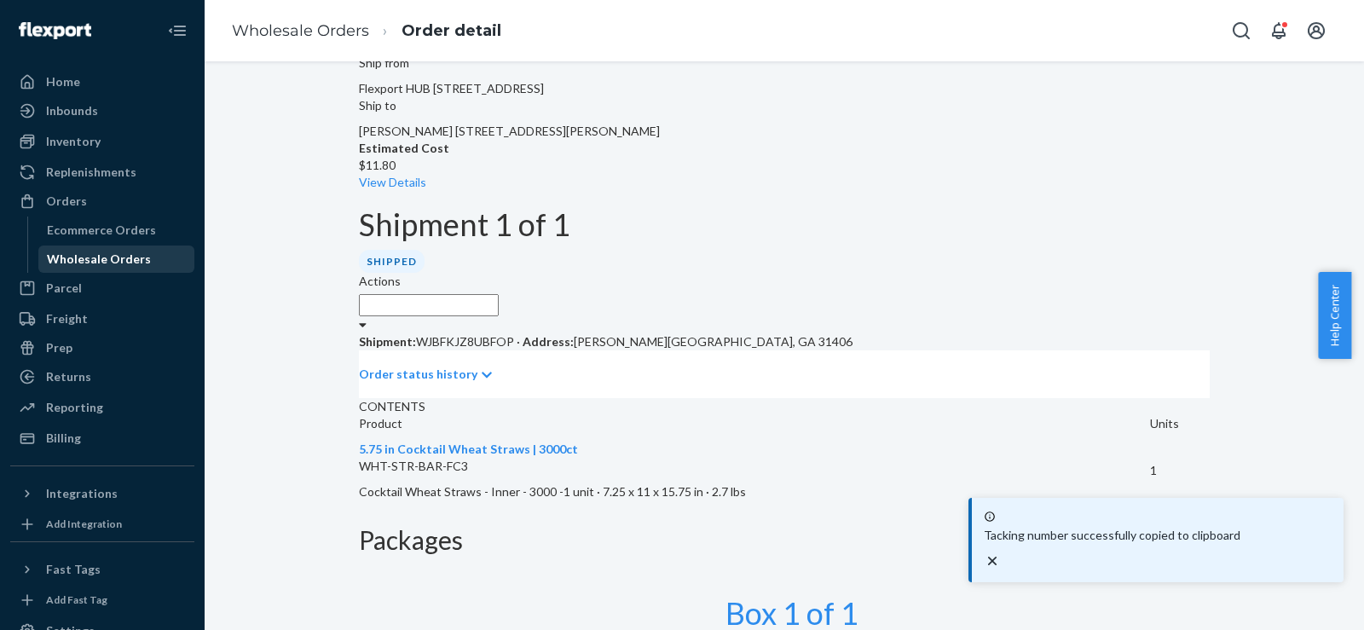
click at [134, 253] on div "Wholesale Orders" at bounding box center [99, 259] width 104 height 17
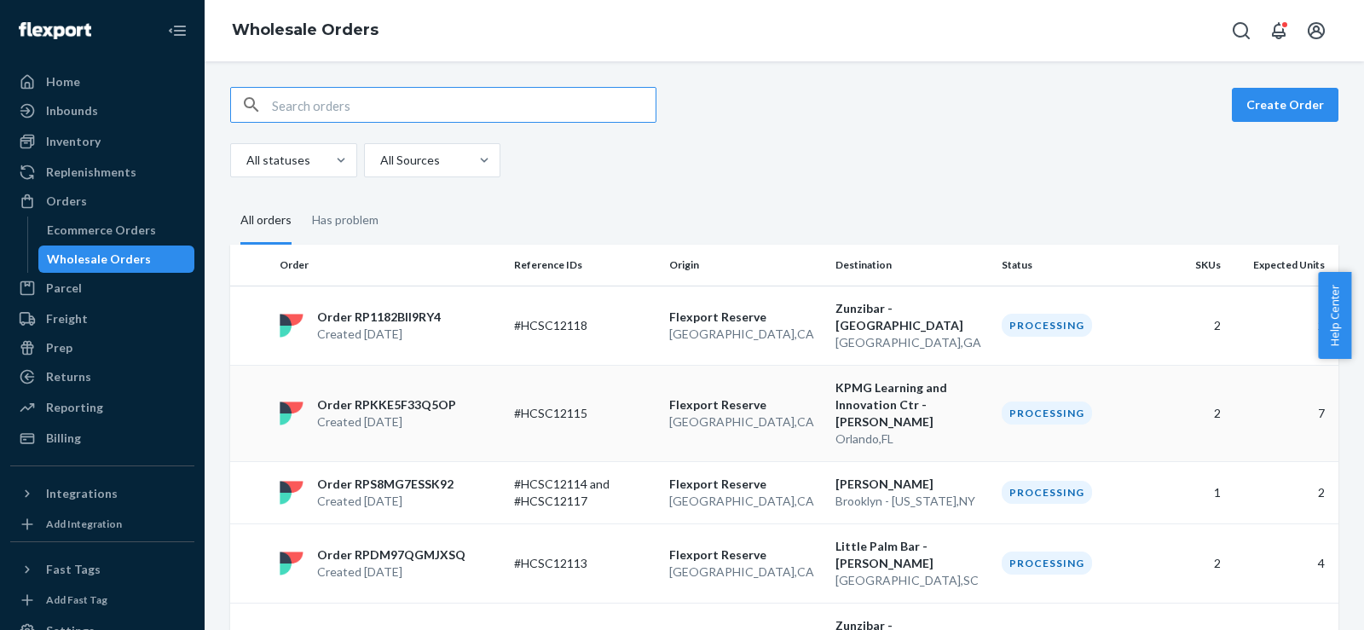
scroll to position [490, 0]
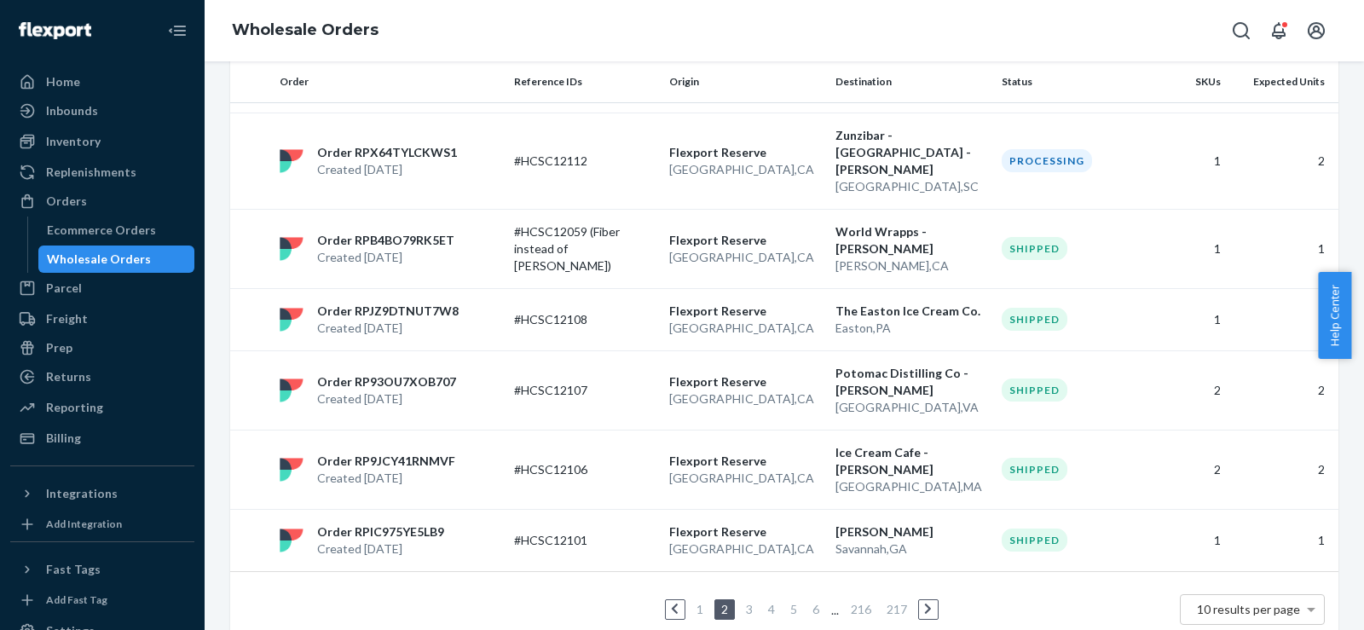
click at [693, 602] on link "1" at bounding box center [700, 609] width 14 height 14
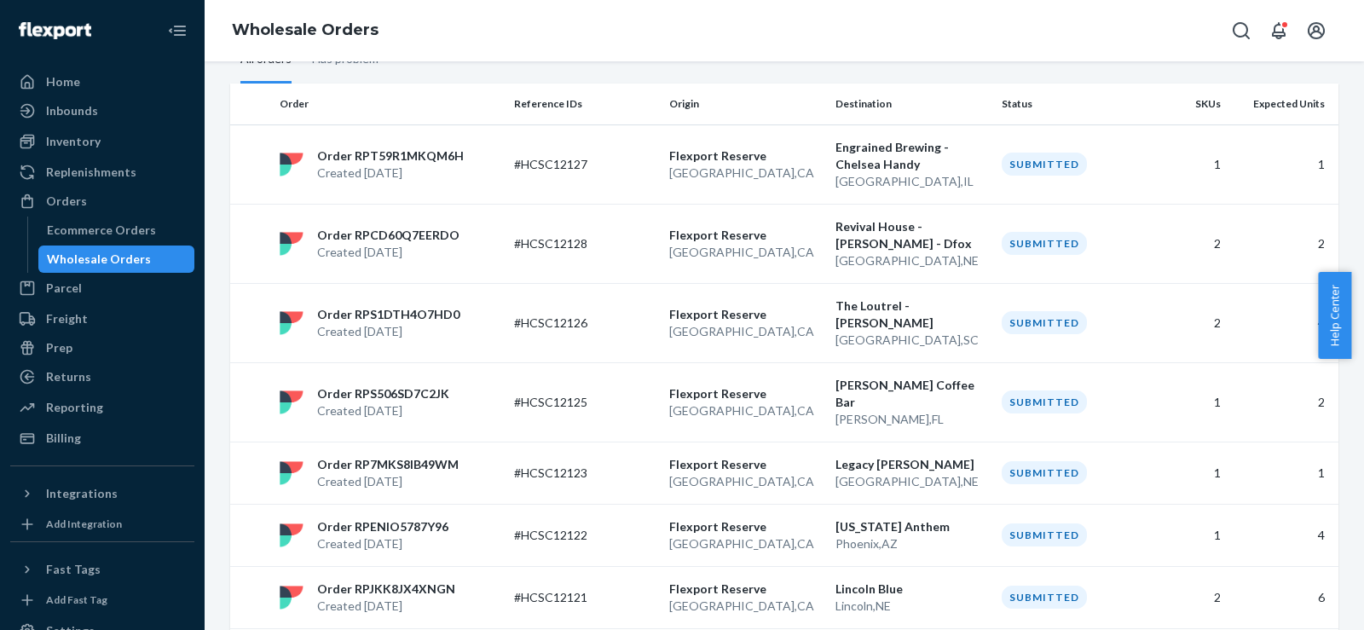
scroll to position [0, 0]
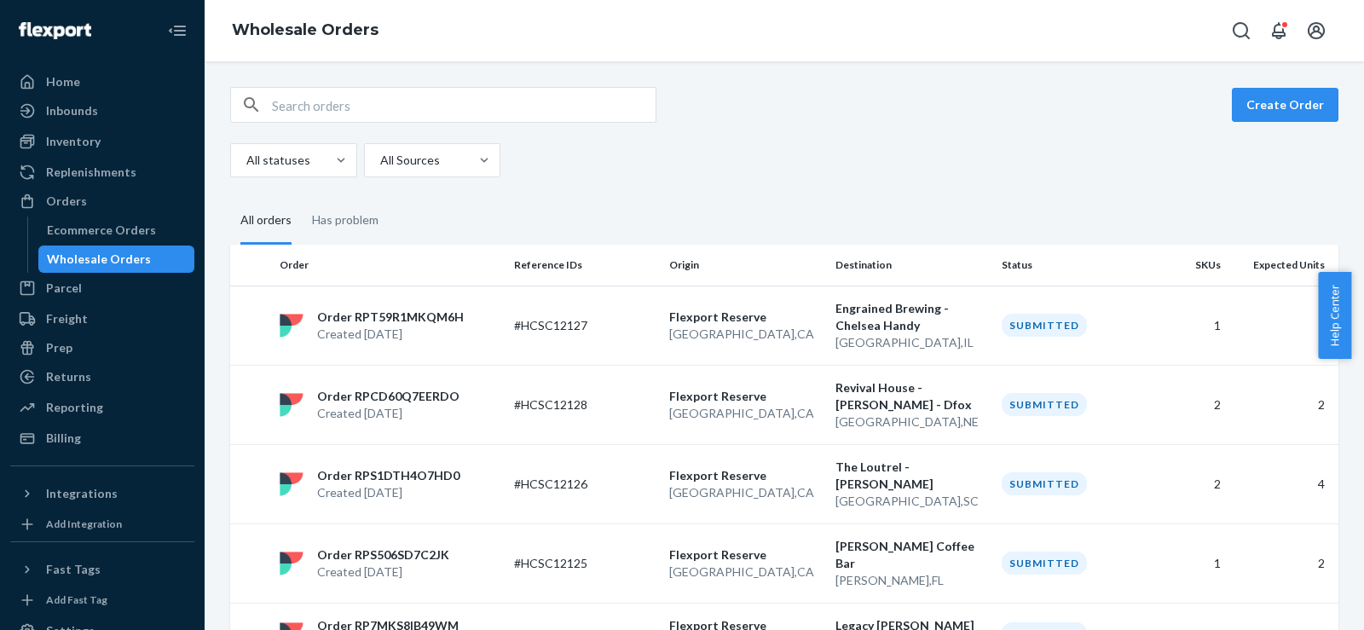
click at [476, 111] on input "text" at bounding box center [464, 105] width 384 height 34
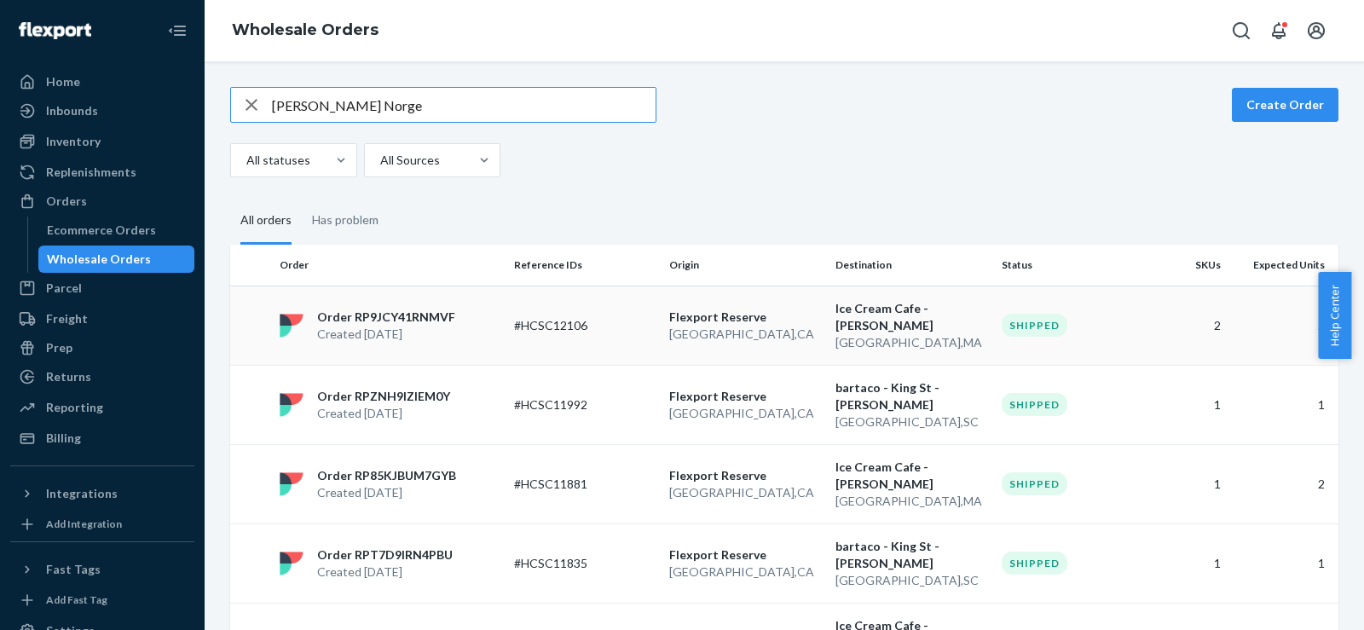
type input "[PERSON_NAME] Norge"
click at [482, 303] on td "Order RP9JCY41RNMVF Created [DATE]" at bounding box center [390, 325] width 234 height 79
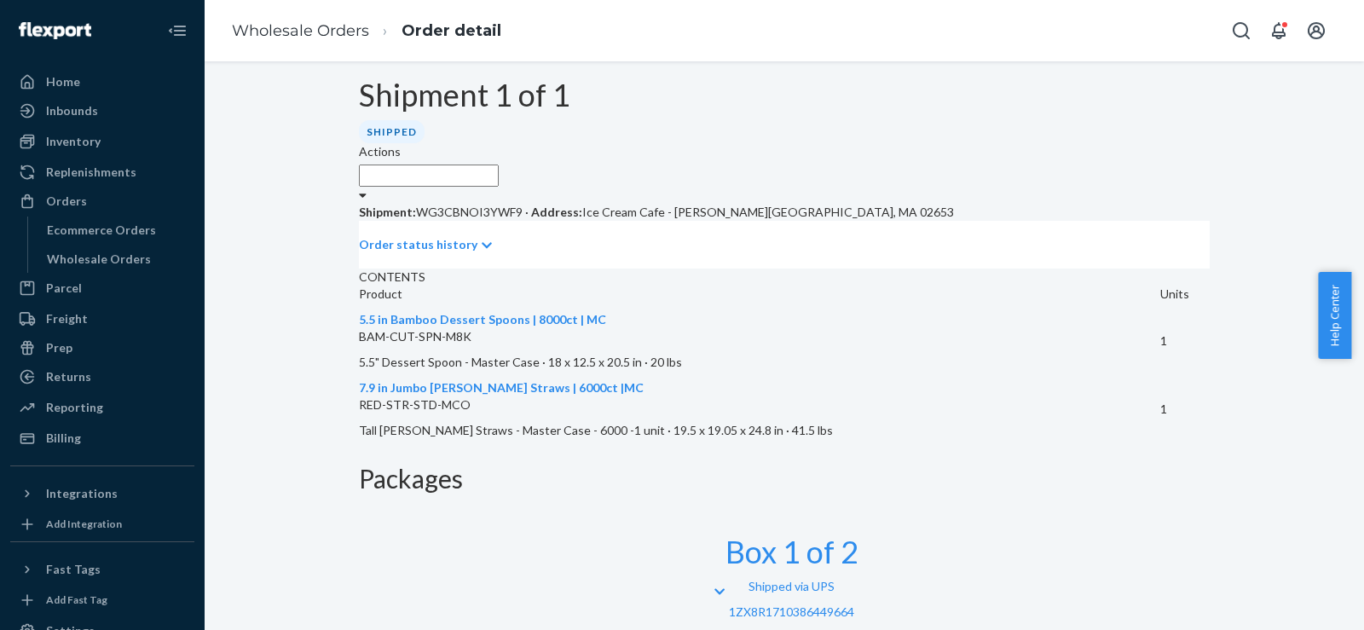
scroll to position [445, 0]
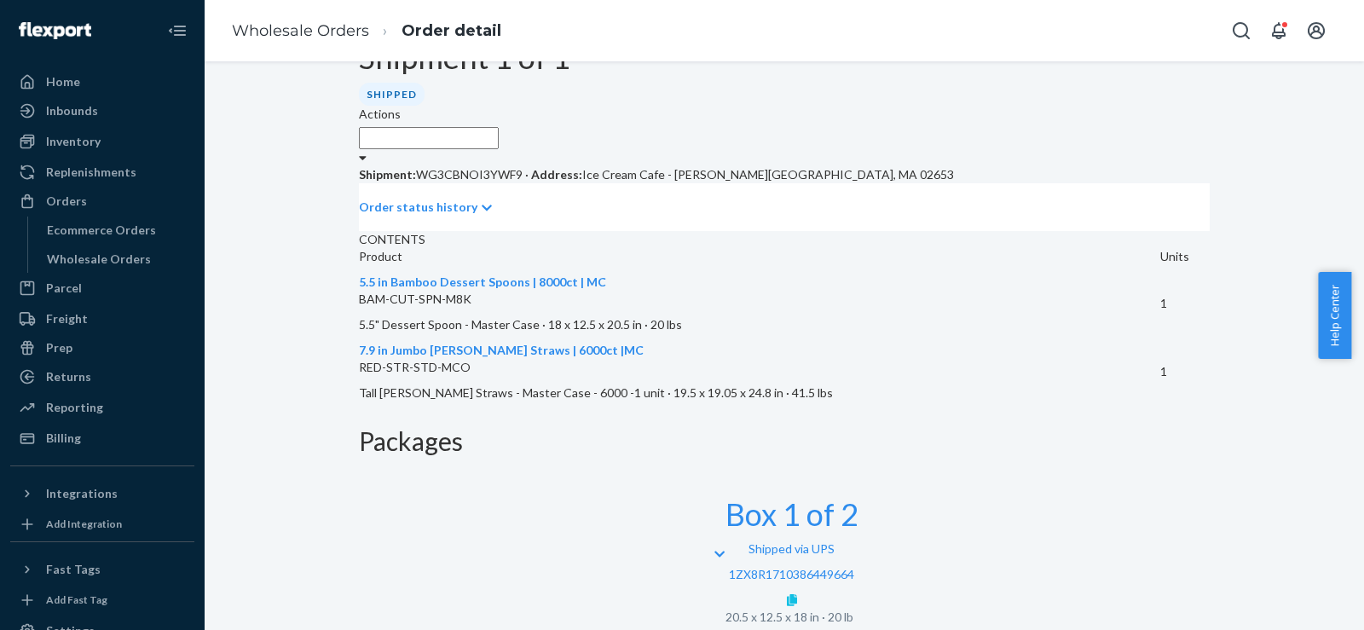
click at [797, 593] on link at bounding box center [792, 600] width 10 height 14
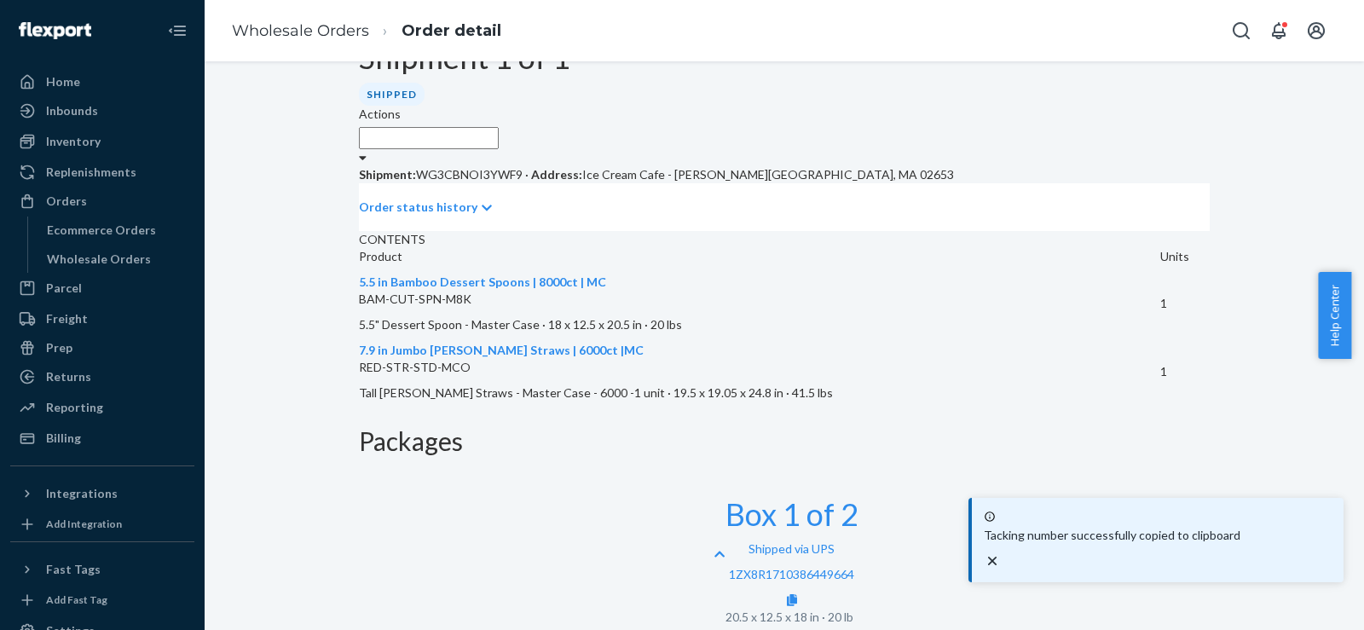
scroll to position [661, 0]
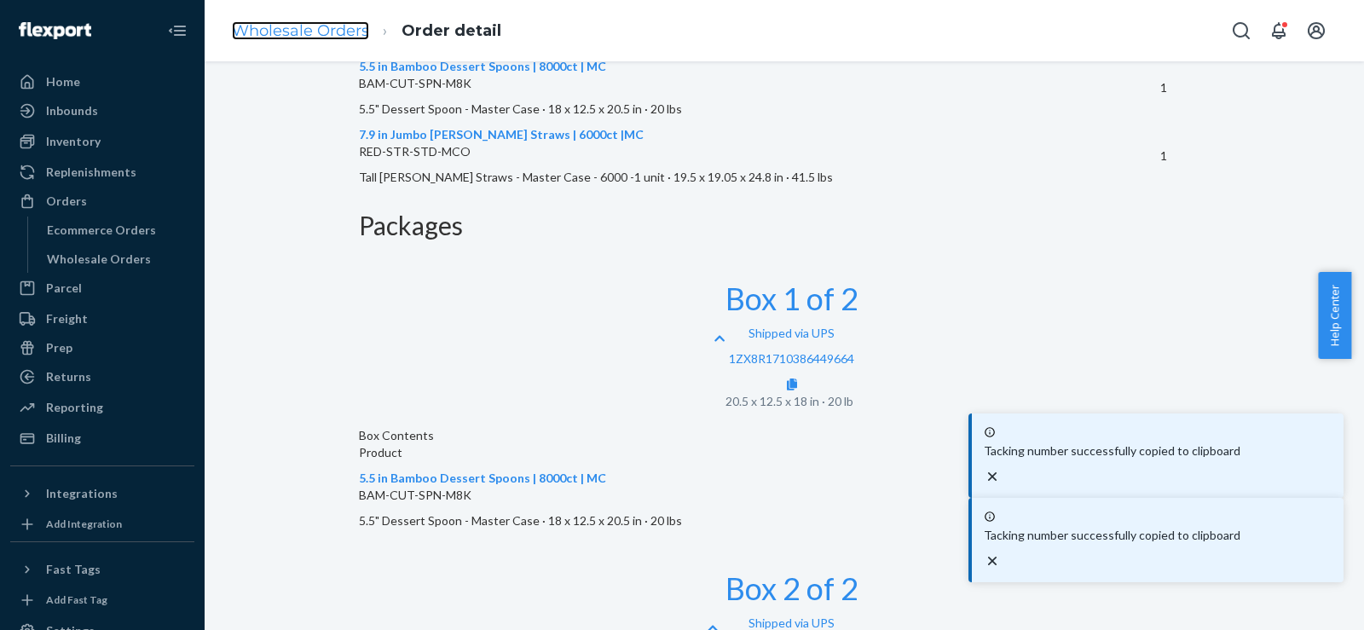
click at [308, 36] on link "Wholesale Orders" at bounding box center [300, 30] width 137 height 19
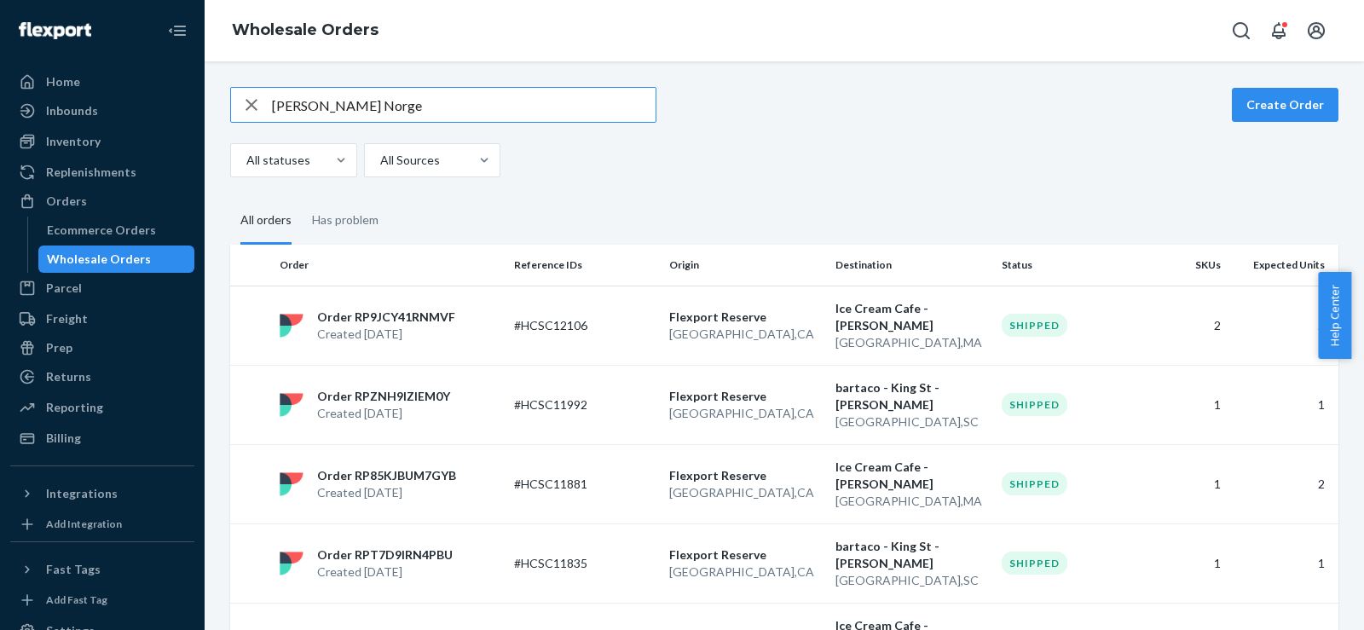
click at [346, 95] on input "[PERSON_NAME] Norge" at bounding box center [464, 105] width 384 height 34
type input "[PERSON_NAME]"
click at [497, 337] on div "Order RPM4S7I1WVC92 Created [DATE]" at bounding box center [390, 326] width 234 height 34
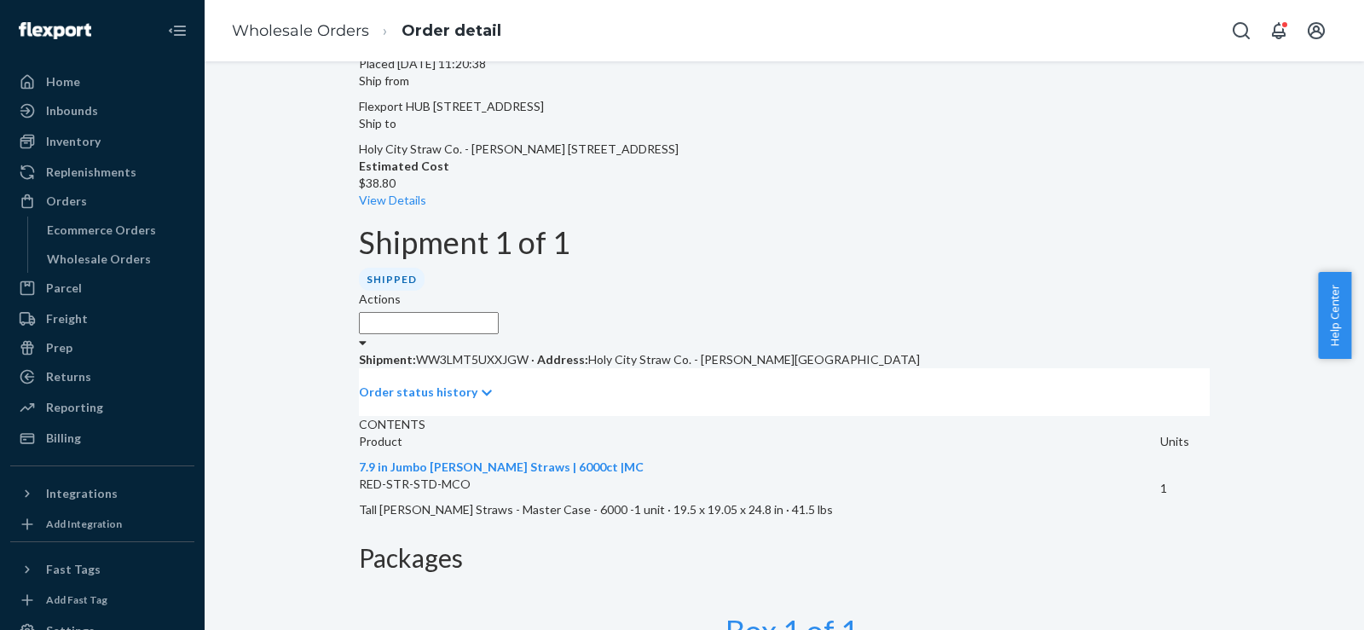
scroll to position [278, 0]
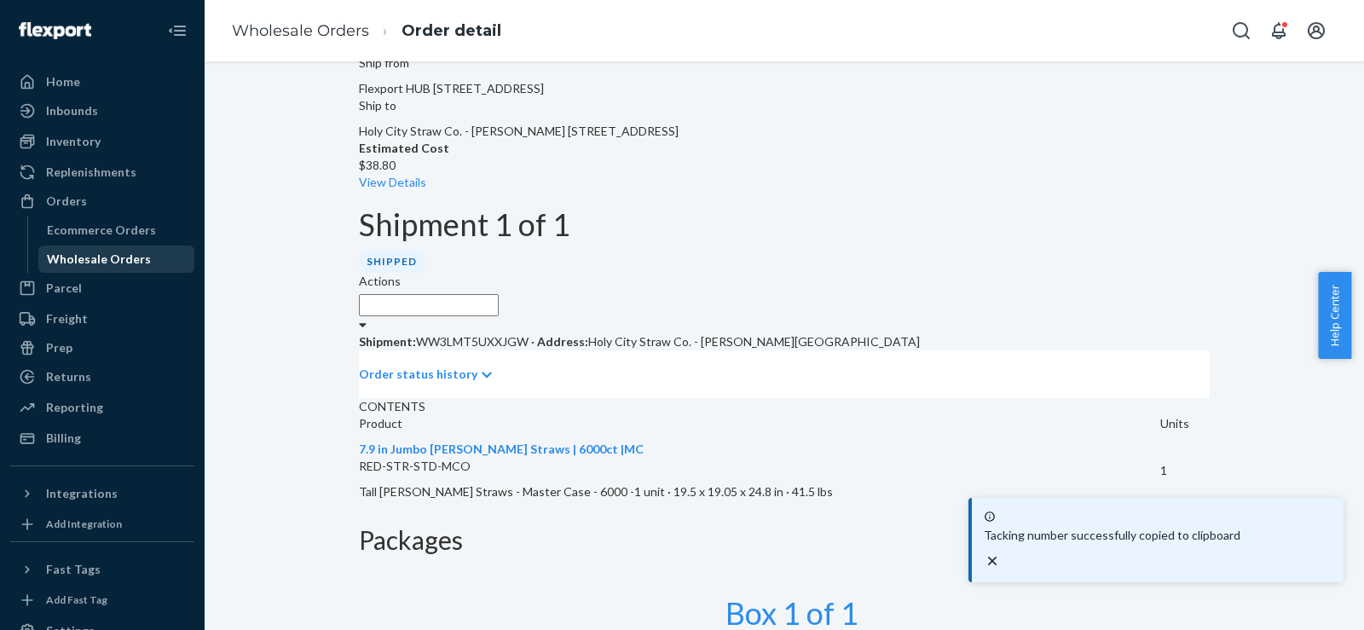
click at [99, 257] on div "Wholesale Orders" at bounding box center [99, 259] width 104 height 17
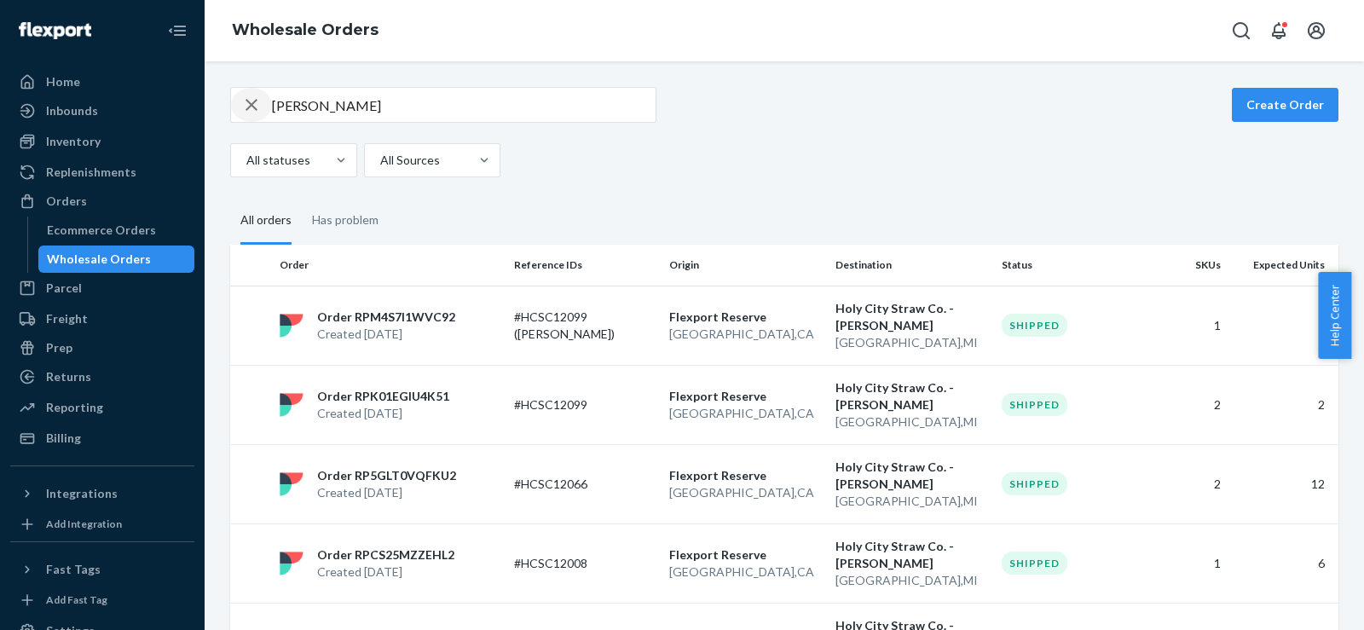
click at [255, 107] on icon "button" at bounding box center [252, 105] width 12 height 12
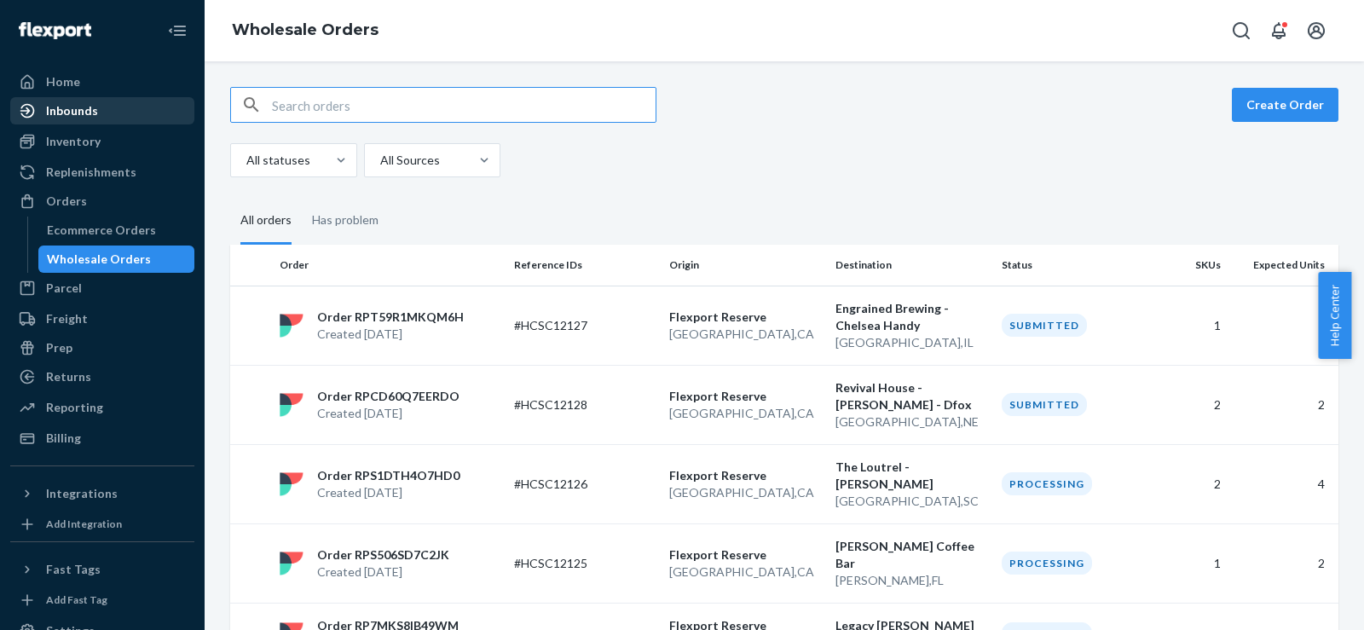
click at [85, 118] on div "Inbounds" at bounding box center [72, 110] width 52 height 17
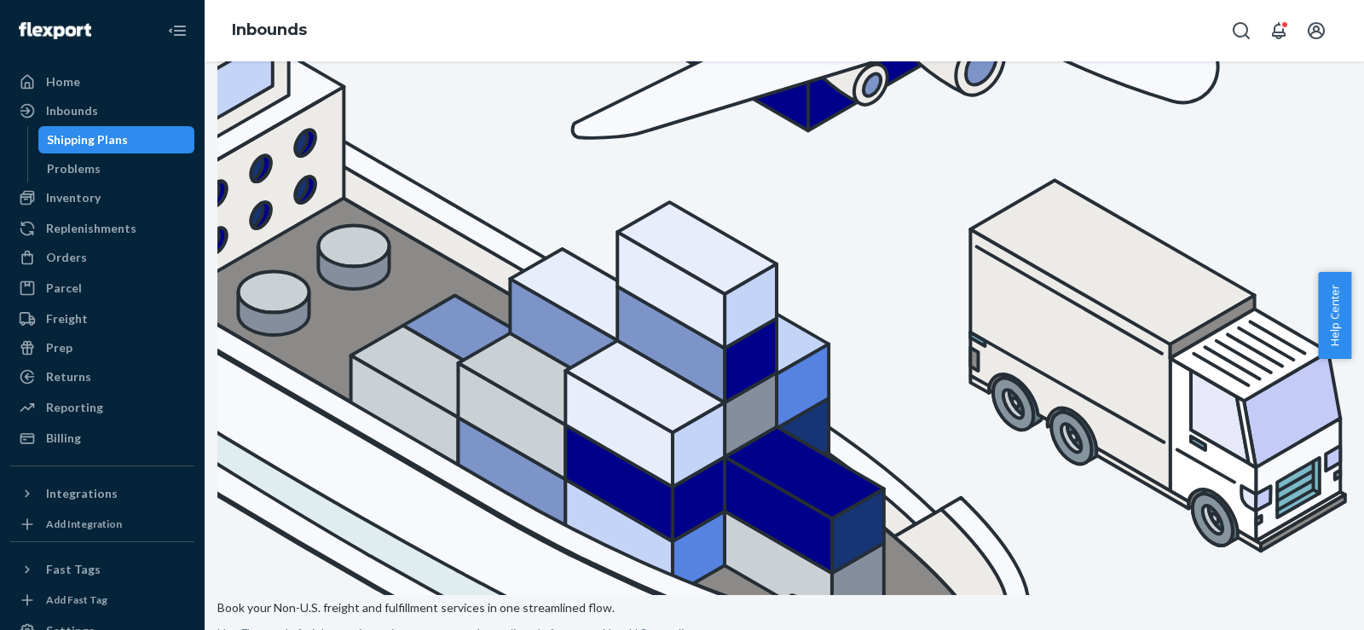
scroll to position [284, 0]
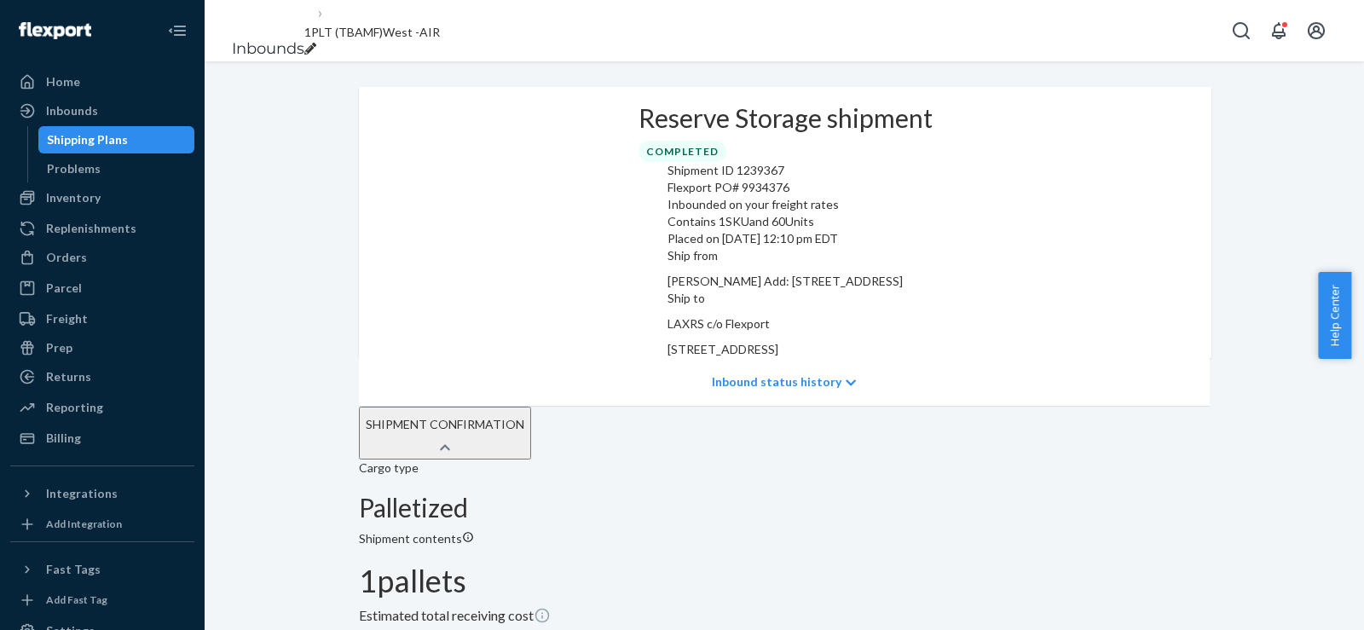
click at [740, 385] on p "Inbound status history" at bounding box center [777, 381] width 130 height 17
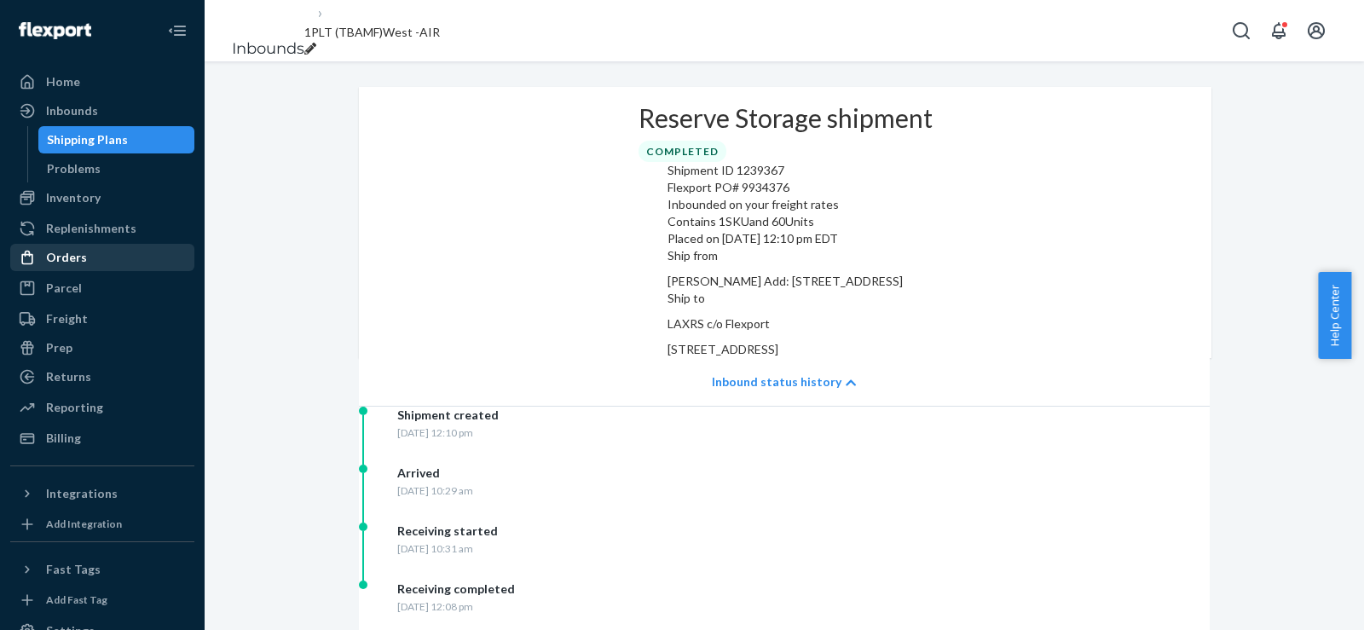
click at [55, 262] on div "Orders" at bounding box center [66, 257] width 41 height 17
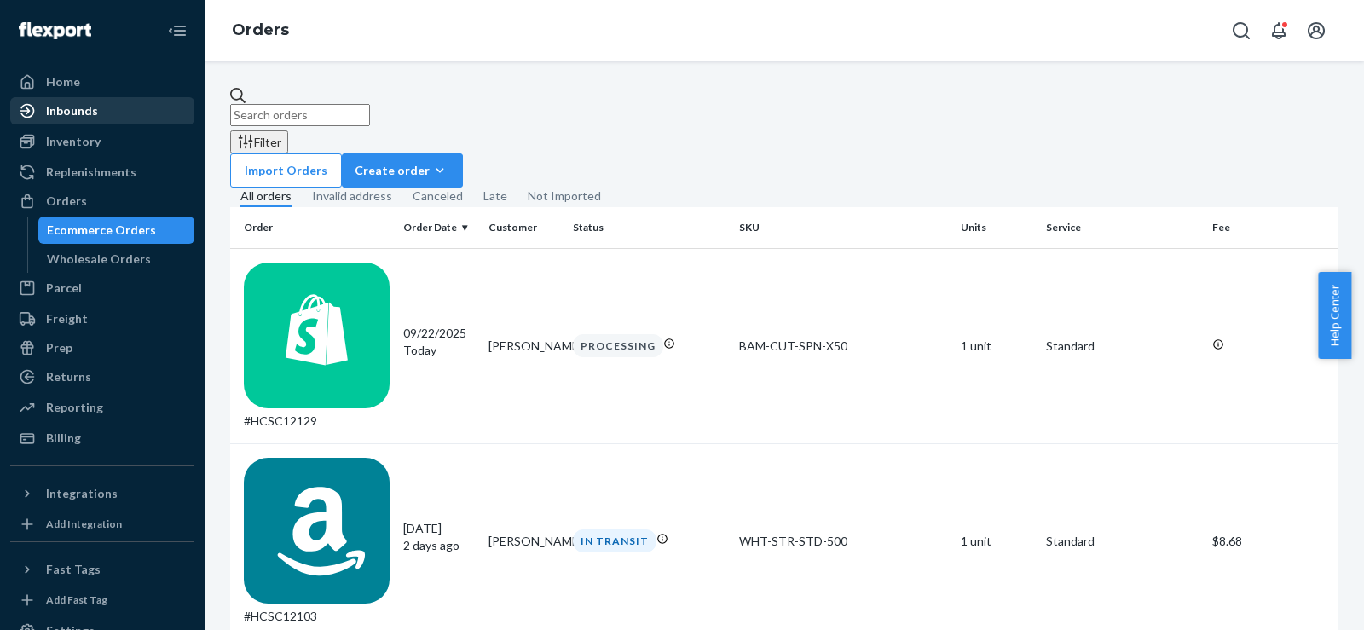
click at [79, 113] on div "Inbounds" at bounding box center [72, 110] width 52 height 17
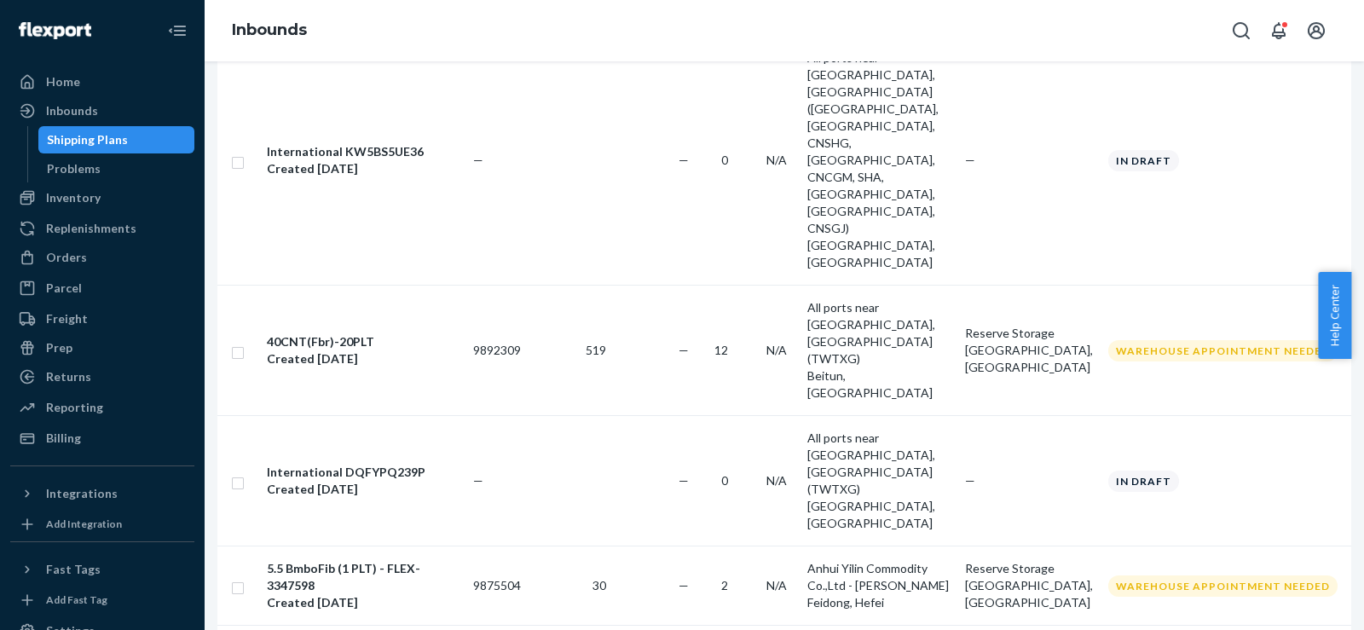
scroll to position [2375, 0]
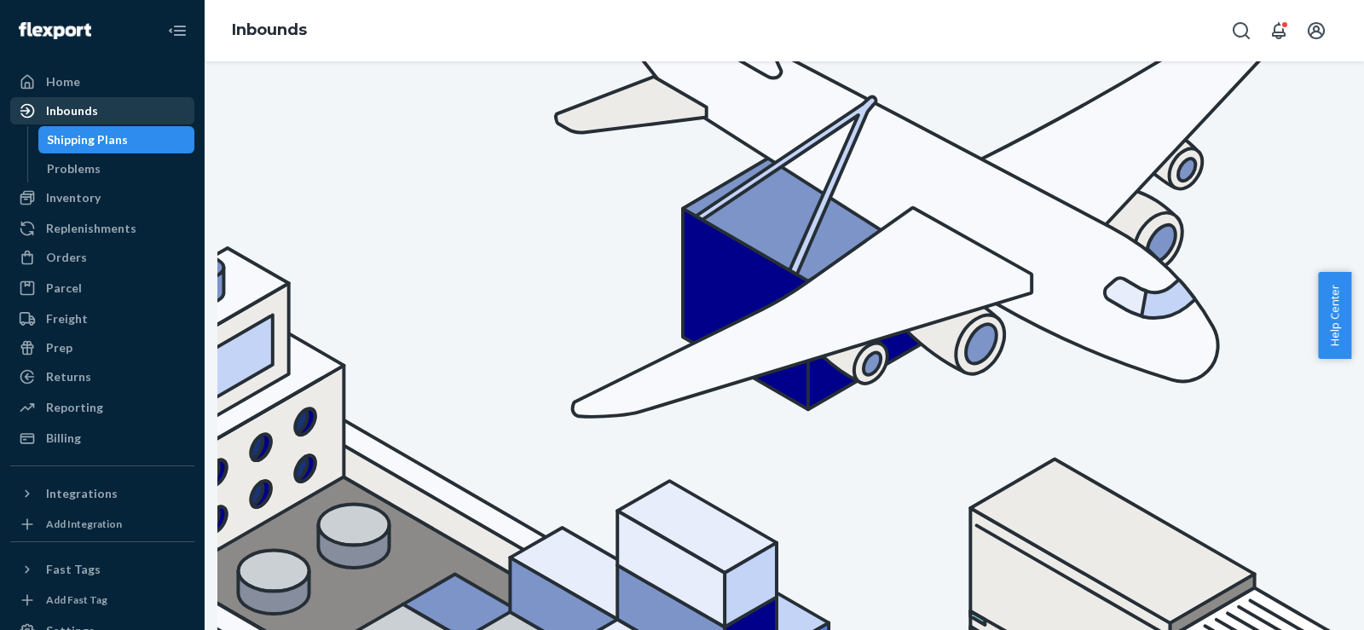
click at [65, 103] on div "Inbounds" at bounding box center [72, 110] width 52 height 17
click at [86, 112] on div "Inbounds" at bounding box center [72, 110] width 52 height 17
click at [49, 200] on div "Inventory" at bounding box center [73, 197] width 55 height 17
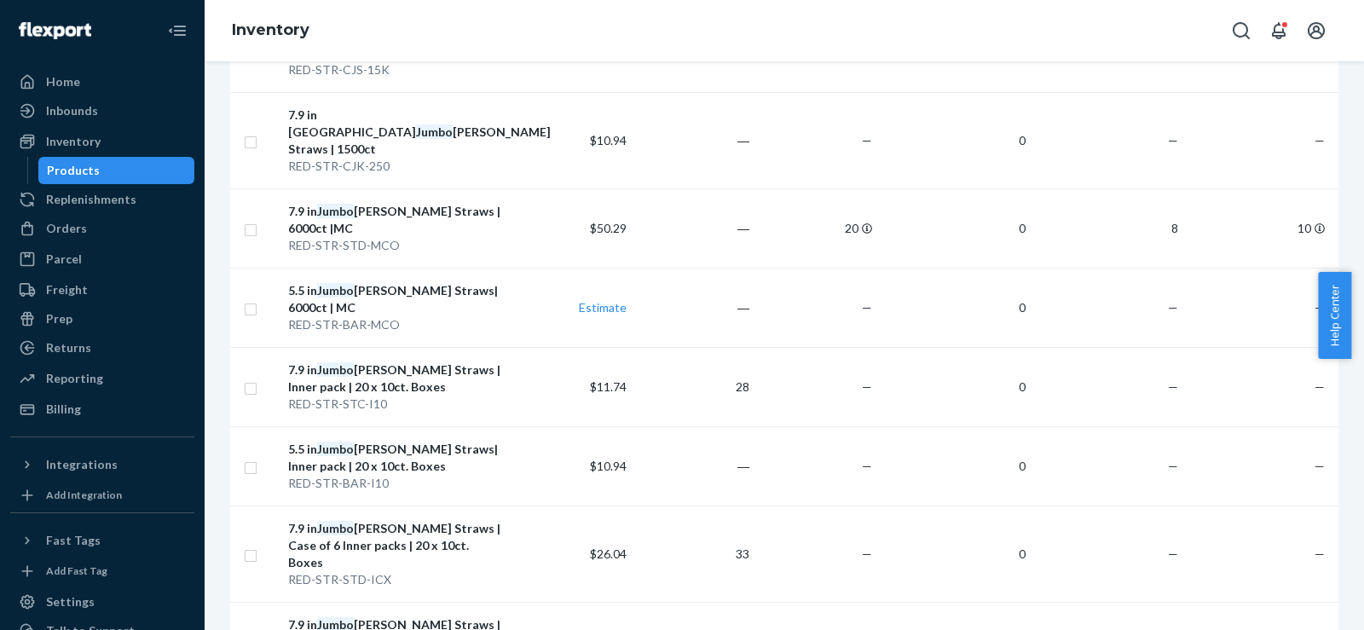
scroll to position [569, 0]
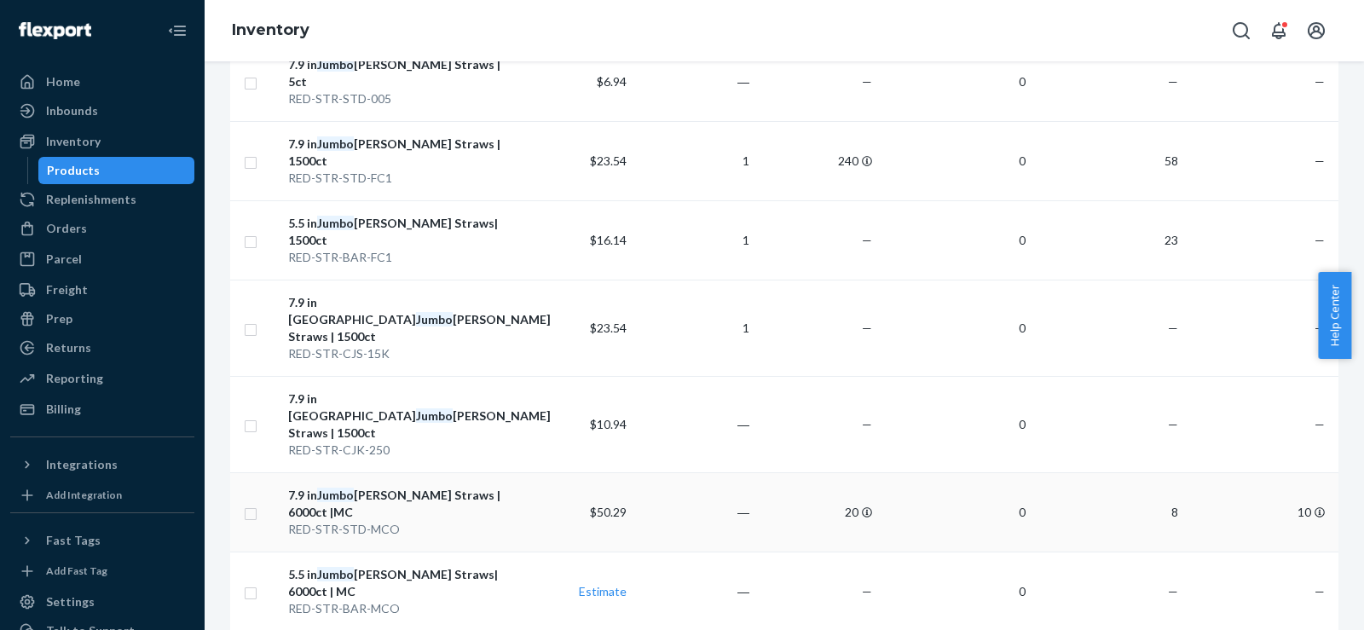
click at [1098, 472] on td "8" at bounding box center [1109, 511] width 153 height 79
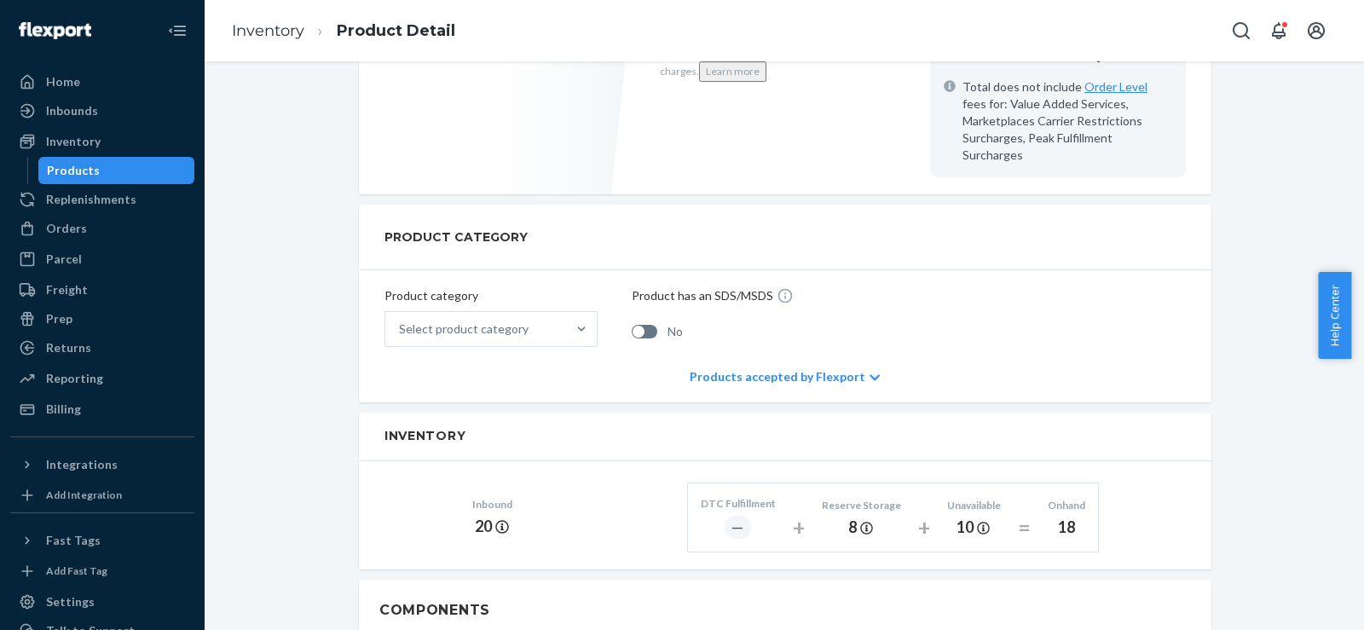
scroll to position [853, 0]
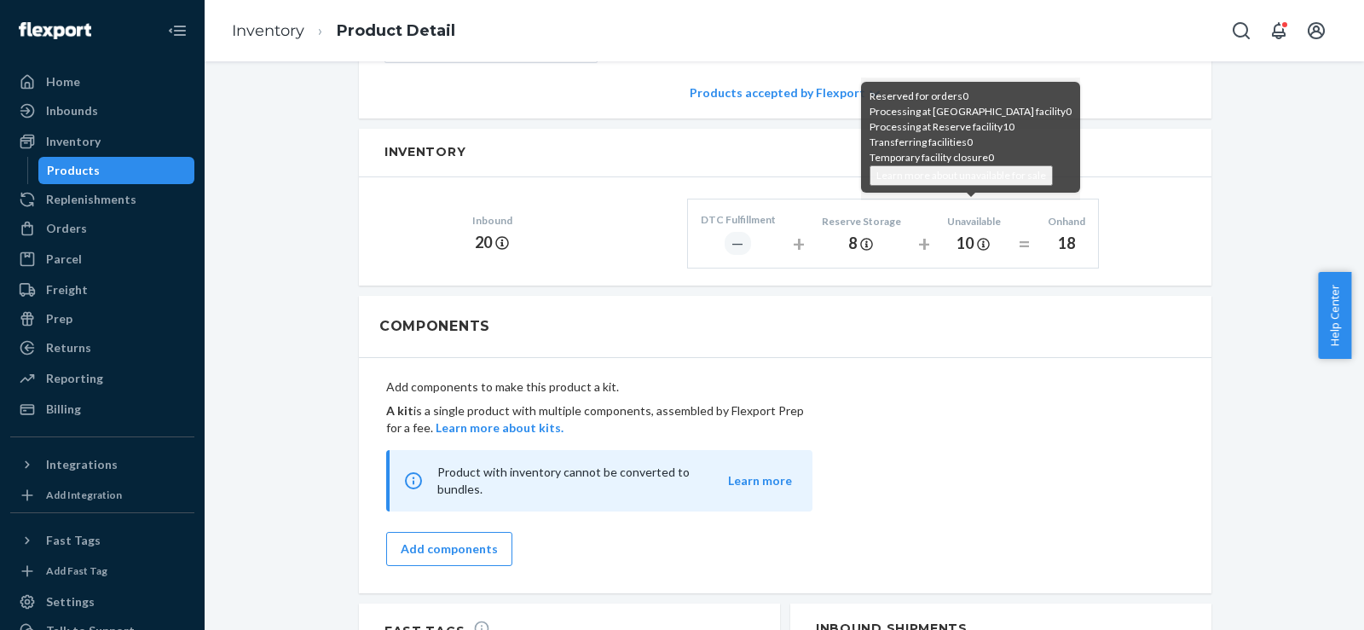
click at [977, 238] on icon at bounding box center [983, 244] width 13 height 13
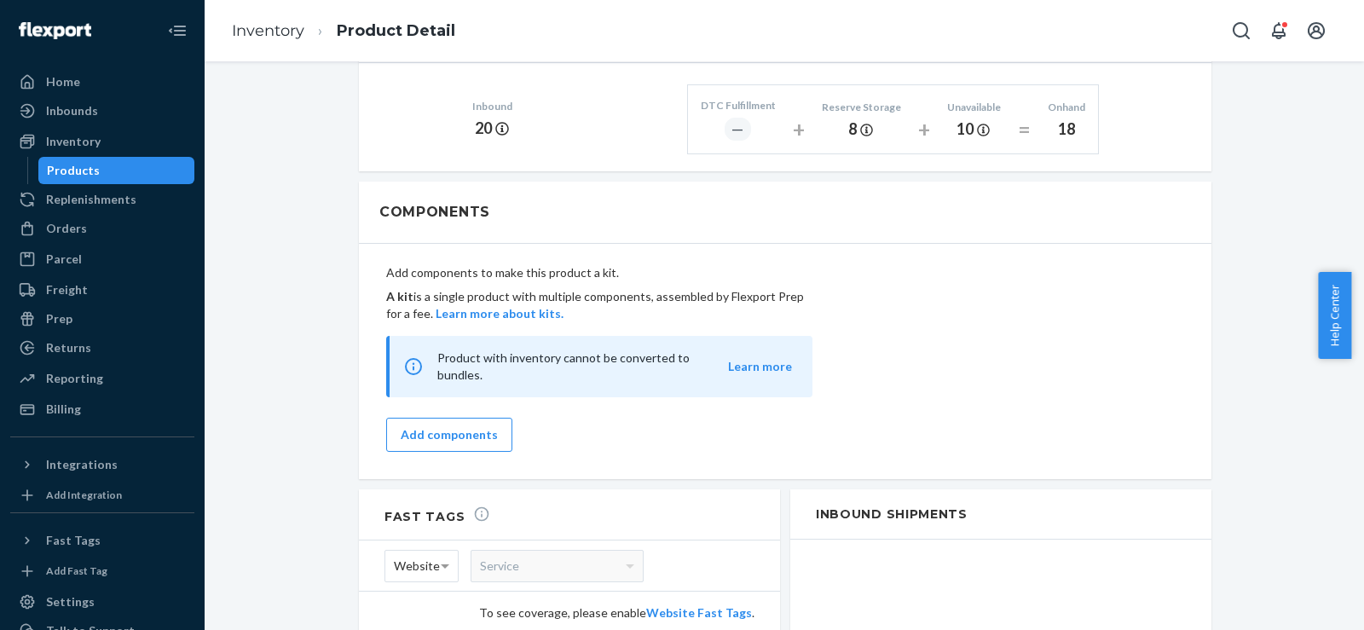
scroll to position [1255, 0]
